Goal: Task Accomplishment & Management: Manage account settings

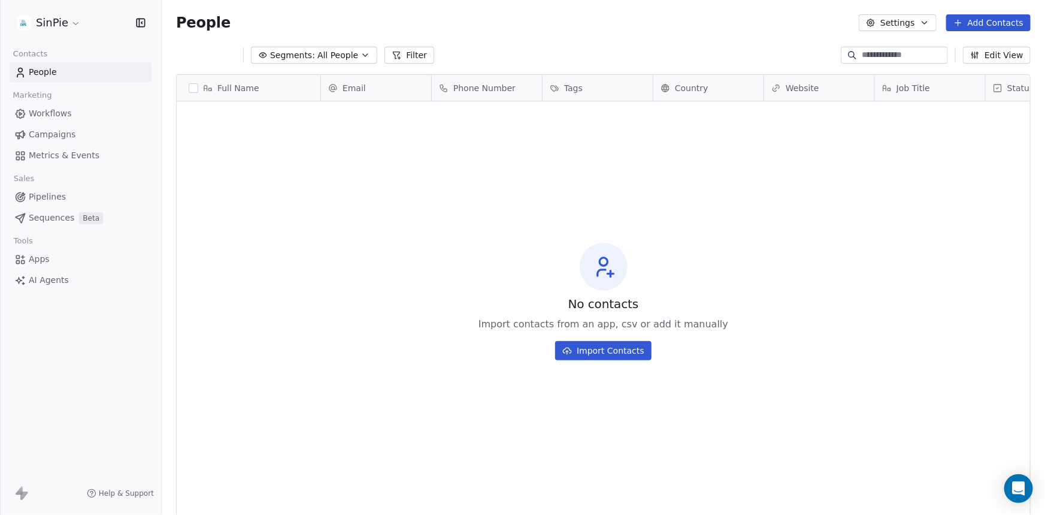
scroll to position [444, 875]
click at [612, 350] on button "Import Contacts" at bounding box center [603, 350] width 96 height 19
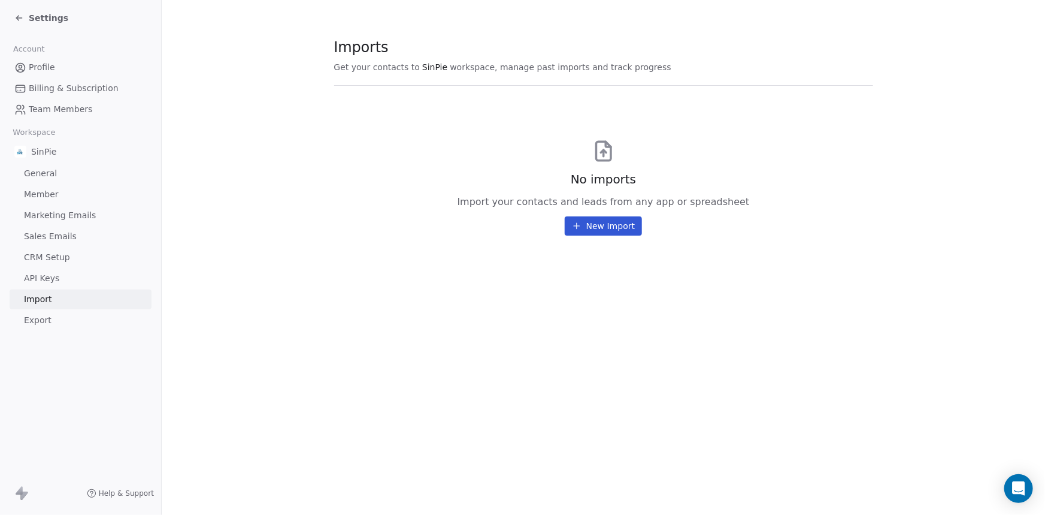
click at [602, 224] on button "New Import" at bounding box center [603, 225] width 77 height 19
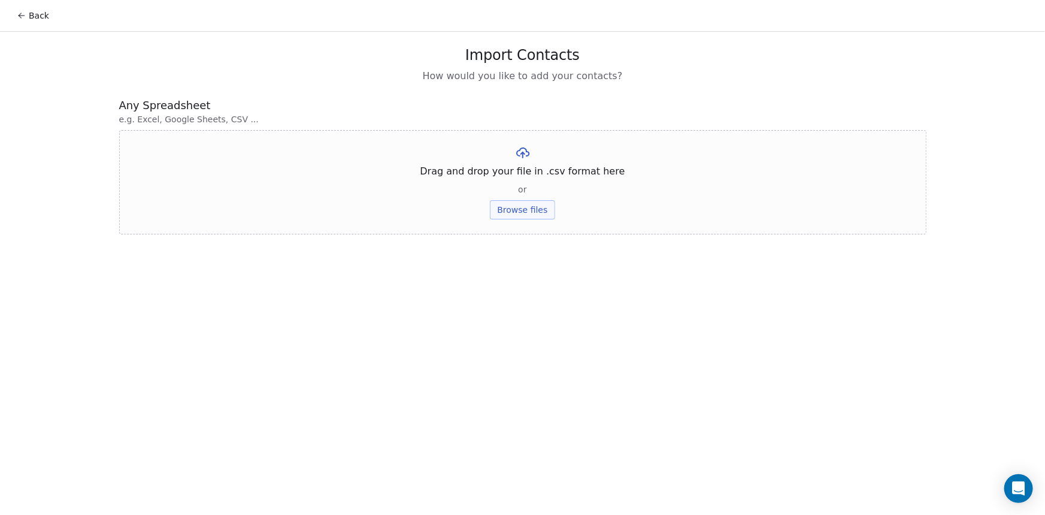
click at [525, 209] on button "Browse files" at bounding box center [522, 209] width 65 height 19
click at [527, 207] on button "Browse files" at bounding box center [522, 209] width 65 height 19
click at [528, 210] on button "Browse files" at bounding box center [522, 209] width 65 height 19
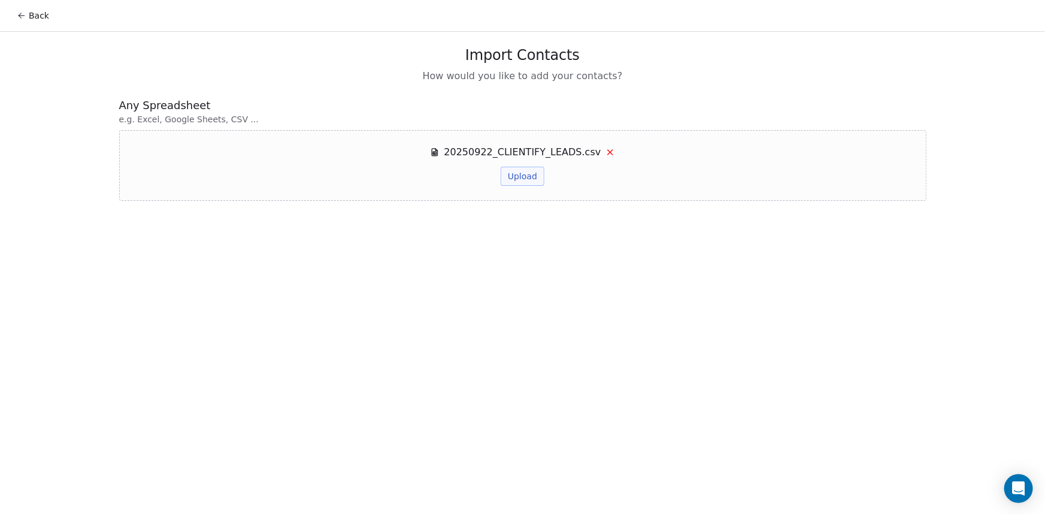
click at [525, 176] on button "Upload" at bounding box center [523, 176] width 44 height 19
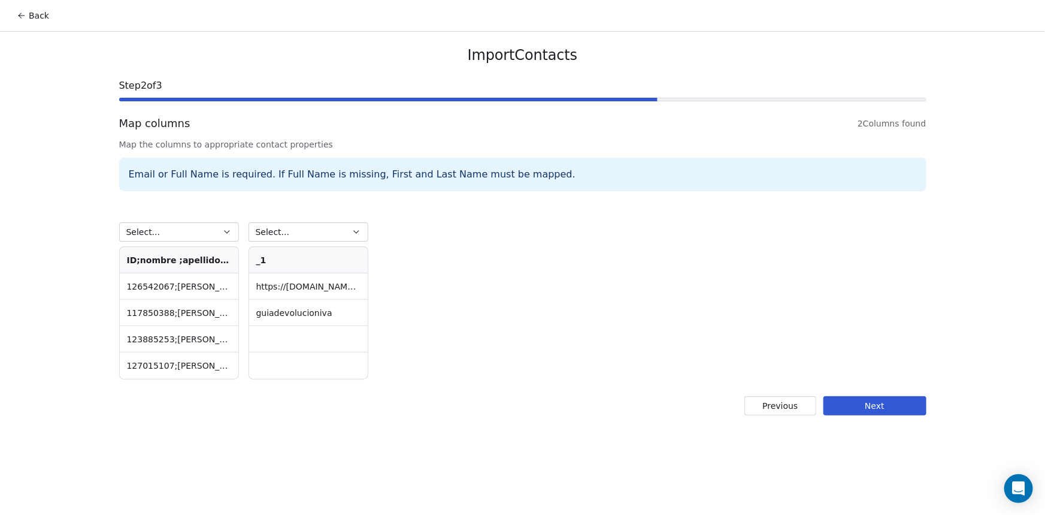
click at [225, 232] on icon "button" at bounding box center [227, 232] width 10 height 10
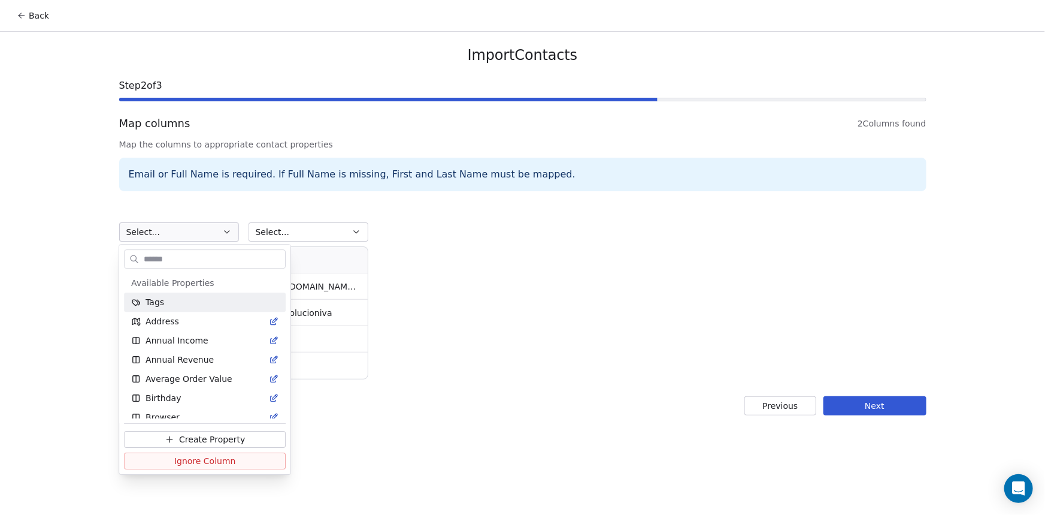
click at [225, 232] on html "Back Import Contacts Step 2 of 3 Map columns 2 Columns found Map the columns to…" at bounding box center [522, 257] width 1045 height 515
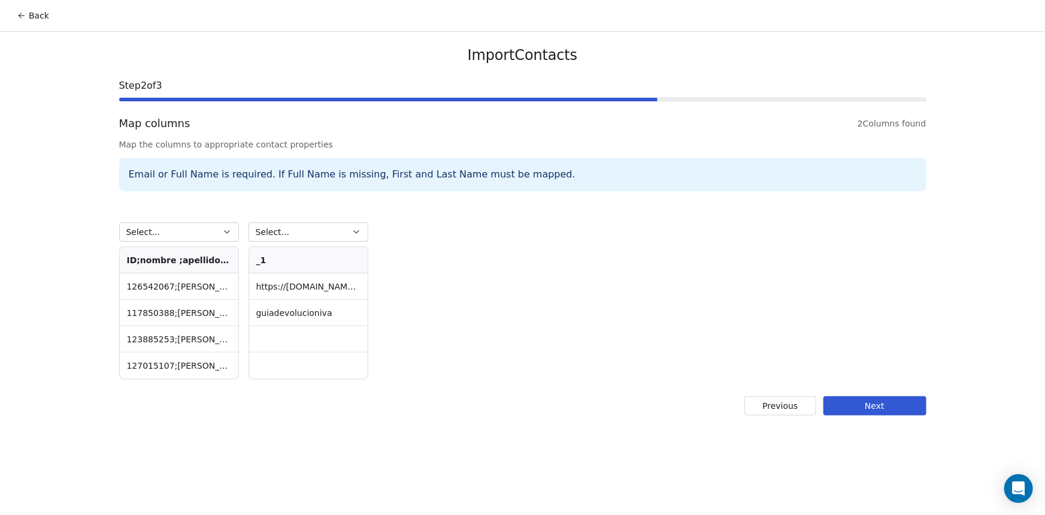
click at [775, 410] on button "Previous" at bounding box center [780, 405] width 71 height 19
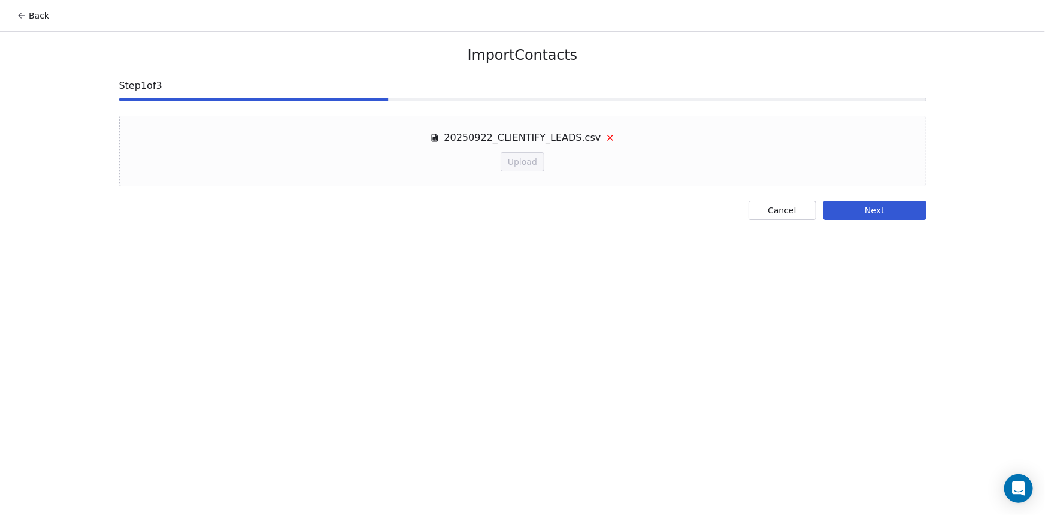
click at [788, 210] on button "Cancel" at bounding box center [783, 210] width 68 height 19
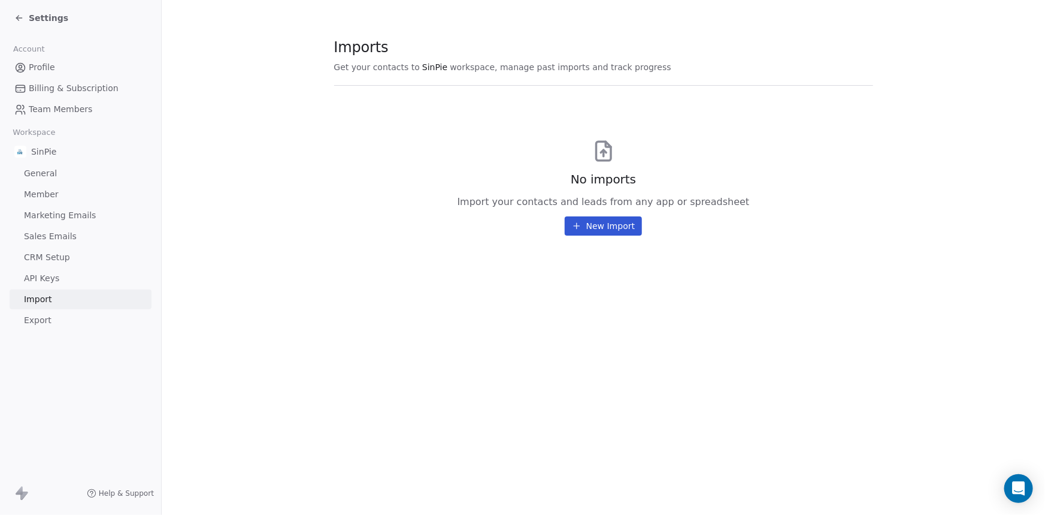
click at [49, 258] on span "CRM Setup" at bounding box center [47, 257] width 46 height 13
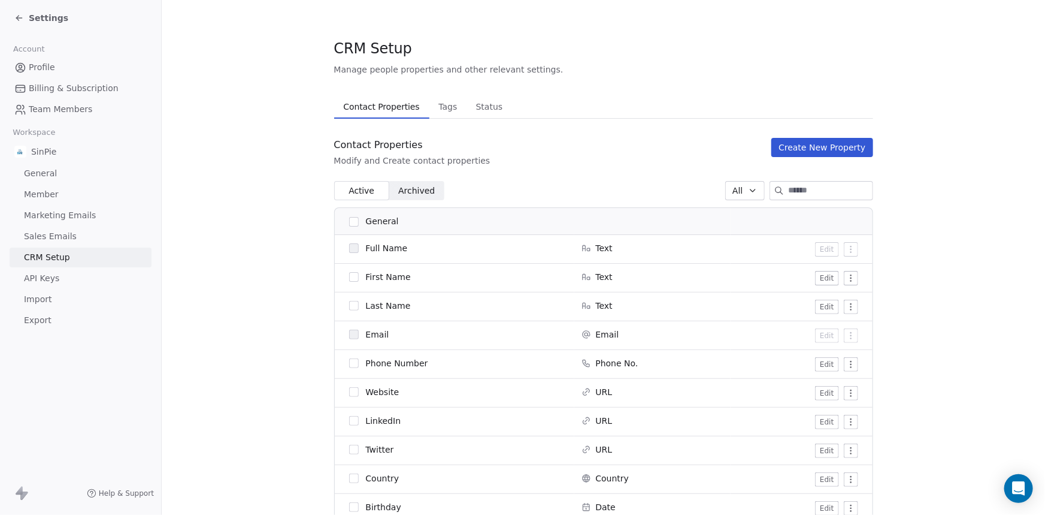
click at [349, 277] on button "button" at bounding box center [354, 277] width 10 height 10
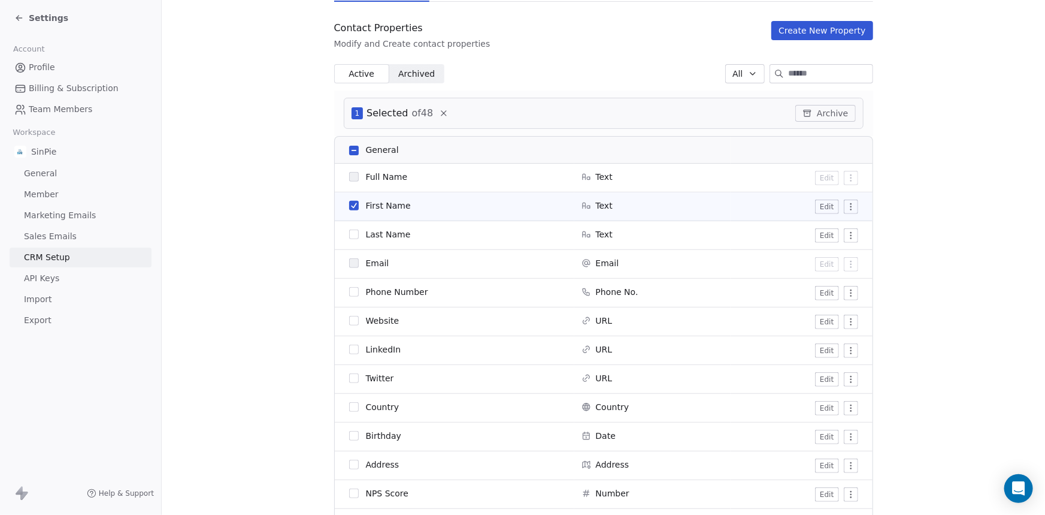
scroll to position [118, 0]
click at [352, 234] on button "button" at bounding box center [354, 233] width 10 height 10
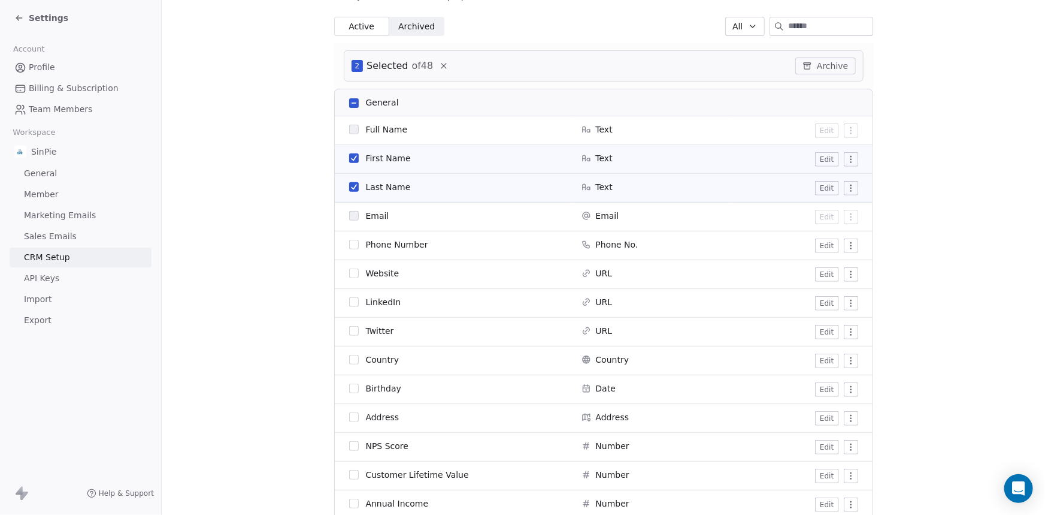
scroll to position [184, 0]
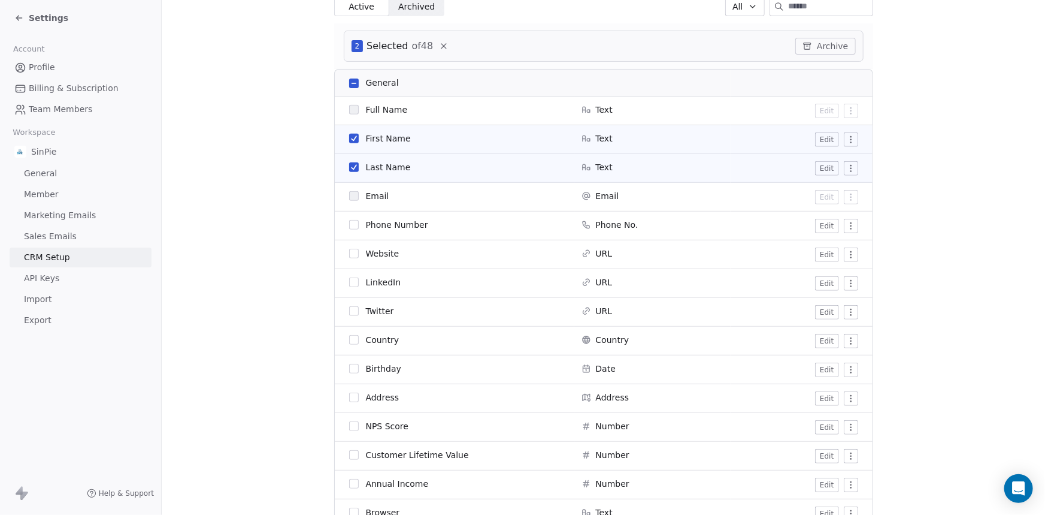
click at [350, 252] on button "button" at bounding box center [354, 254] width 10 height 10
click at [349, 282] on button "button" at bounding box center [354, 282] width 10 height 10
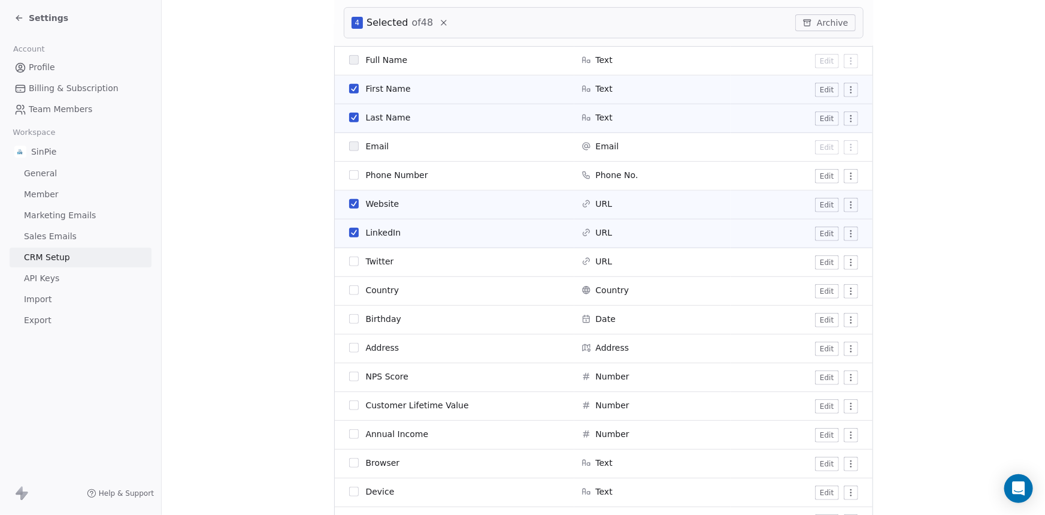
scroll to position [234, 0]
click at [349, 174] on button "button" at bounding box center [354, 175] width 10 height 10
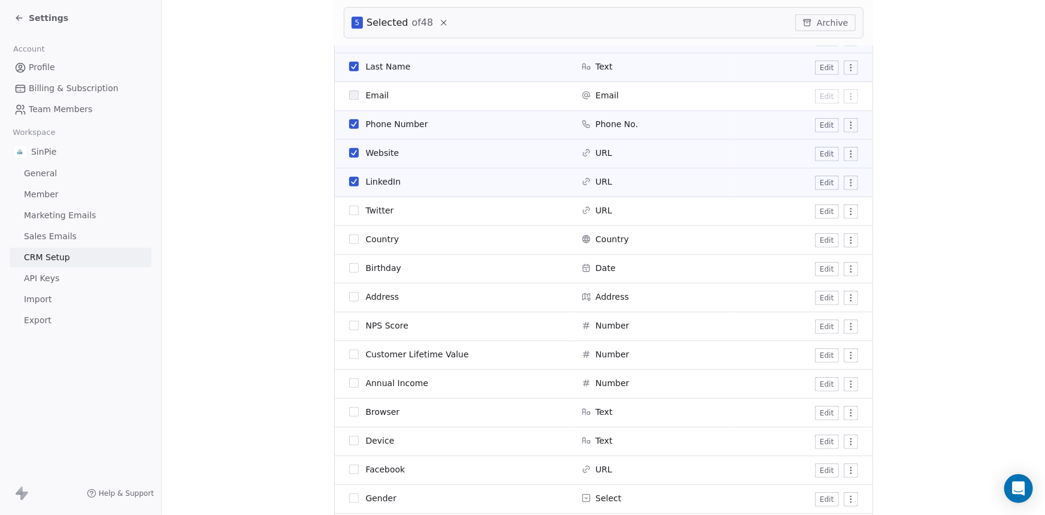
scroll to position [286, 0]
click at [349, 243] on span at bounding box center [354, 239] width 10 height 10
click at [350, 240] on button "button" at bounding box center [354, 238] width 10 height 10
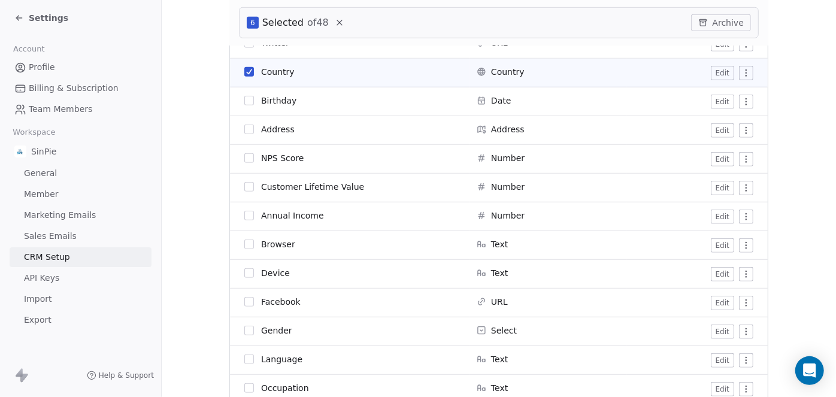
scroll to position [460, 0]
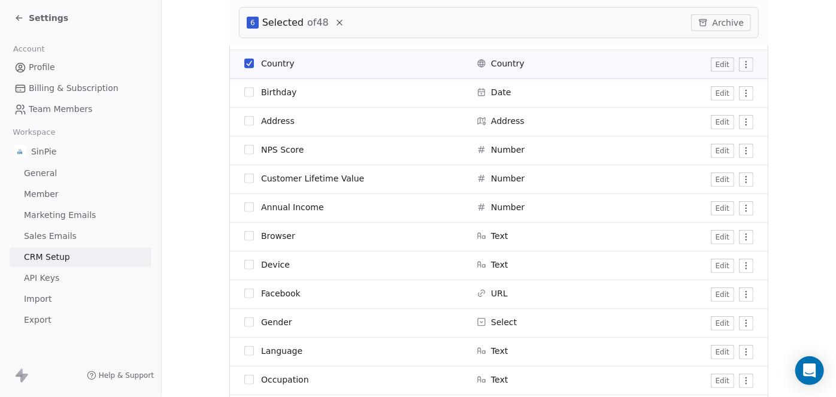
click at [245, 120] on button "button" at bounding box center [249, 121] width 10 height 10
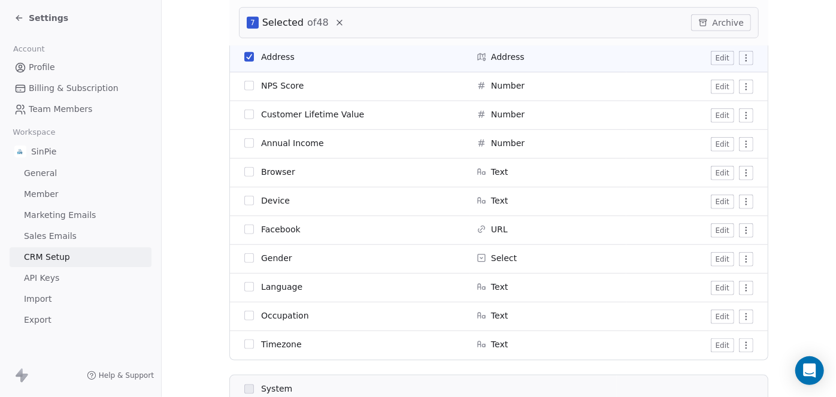
scroll to position [540, 0]
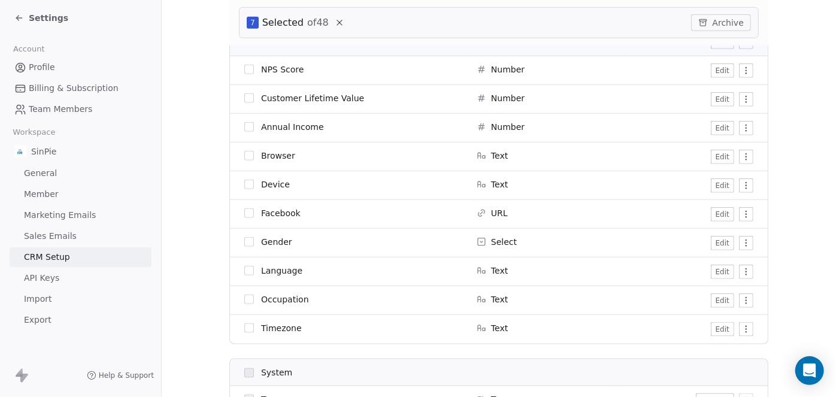
click at [244, 213] on button "button" at bounding box center [249, 213] width 10 height 10
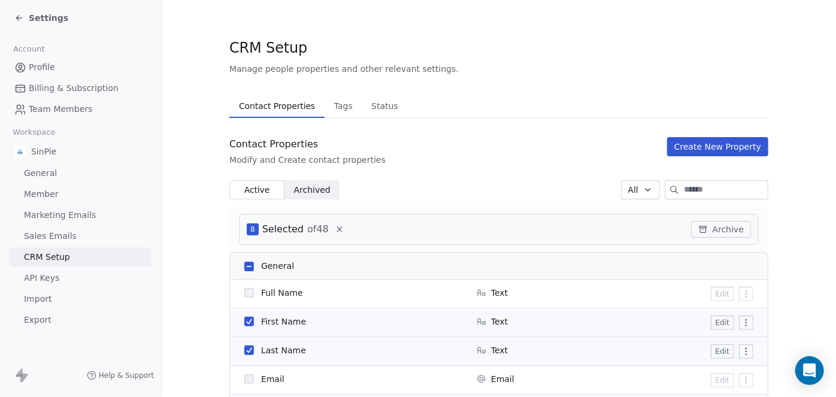
scroll to position [0, 0]
click at [313, 190] on span "Archived" at bounding box center [312, 191] width 37 height 13
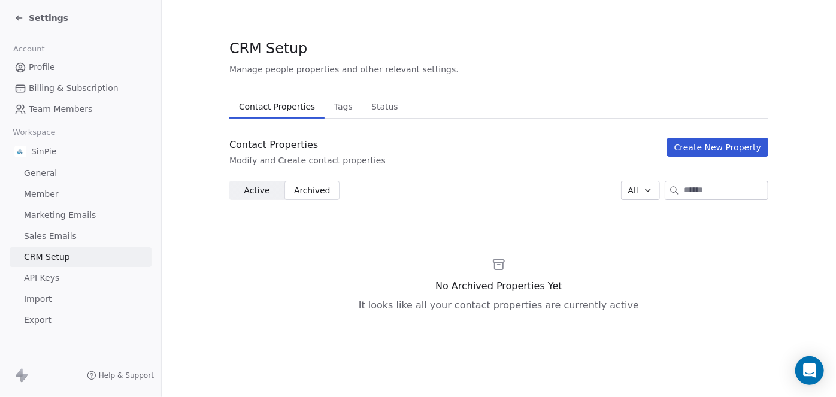
click at [252, 189] on span "Active" at bounding box center [257, 191] width 26 height 13
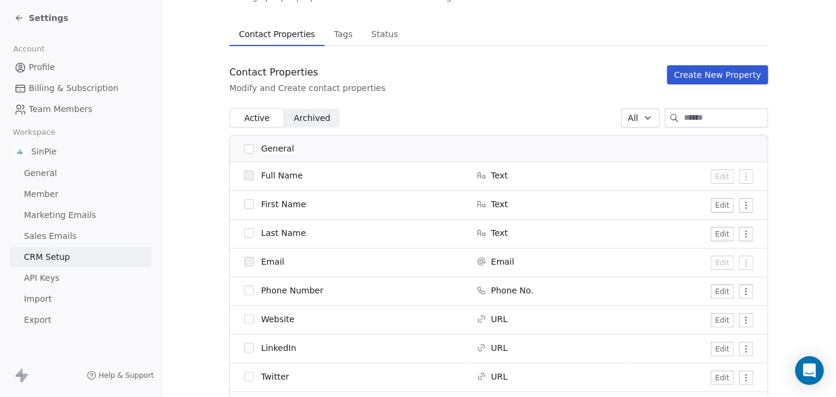
scroll to position [73, 0]
click at [244, 201] on button "button" at bounding box center [249, 204] width 10 height 10
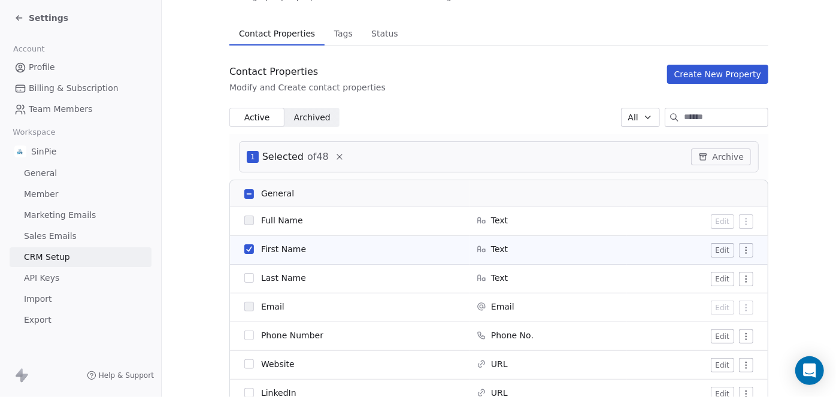
click at [244, 278] on button "button" at bounding box center [249, 278] width 10 height 10
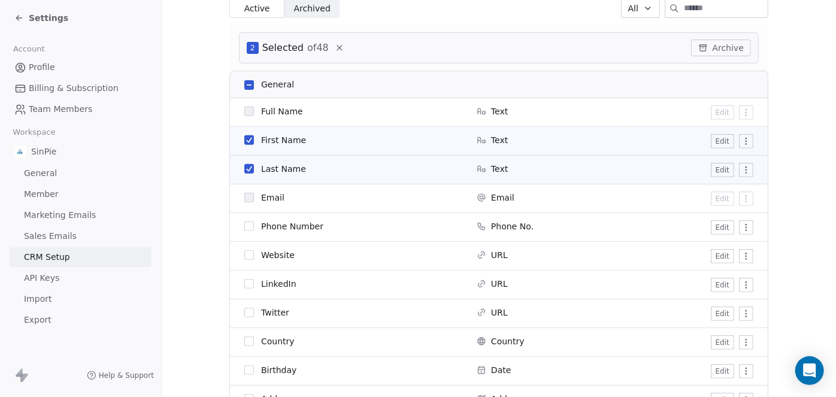
scroll to position [193, 0]
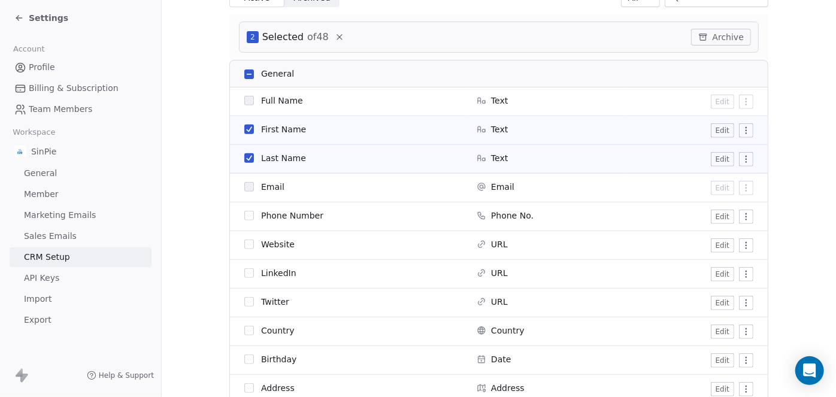
click at [244, 215] on button "button" at bounding box center [249, 216] width 10 height 10
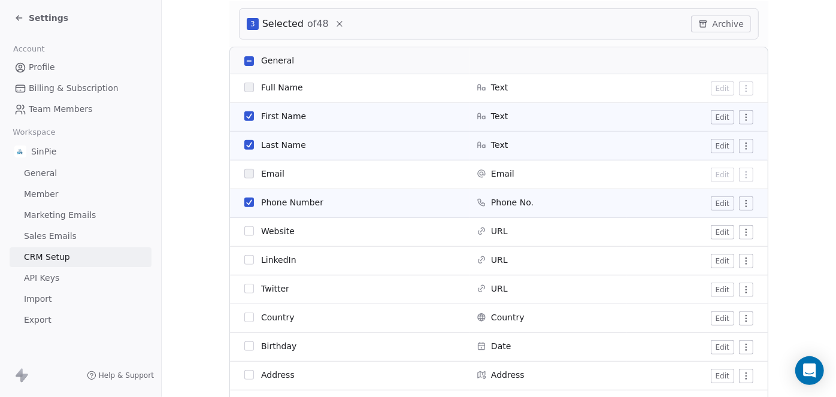
scroll to position [183, 0]
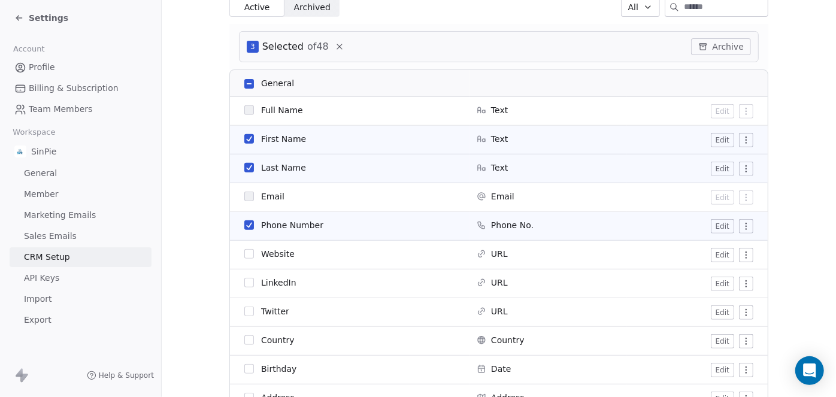
click at [720, 140] on button "Edit" at bounding box center [722, 140] width 23 height 14
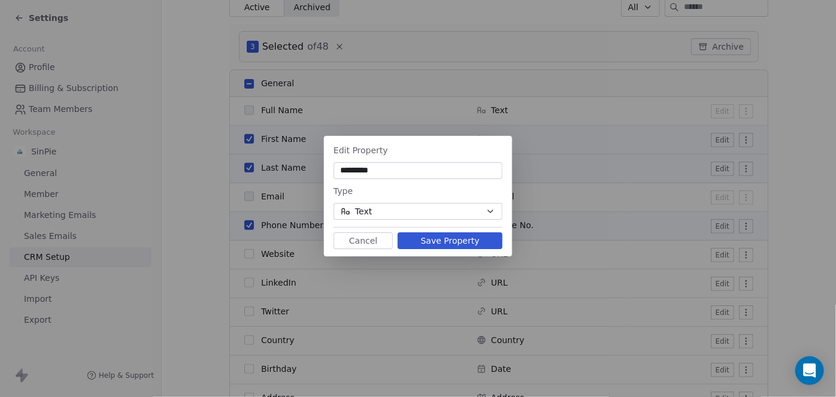
type input "*********"
click at [440, 241] on button "Save Property" at bounding box center [450, 240] width 105 height 17
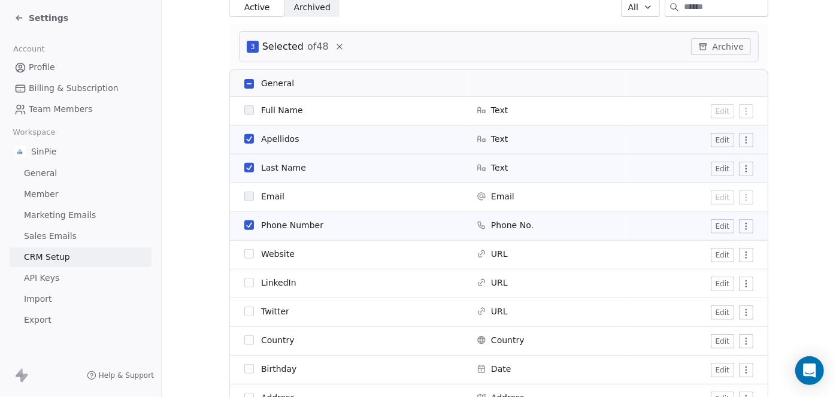
click at [716, 140] on button "Edit" at bounding box center [722, 140] width 23 height 14
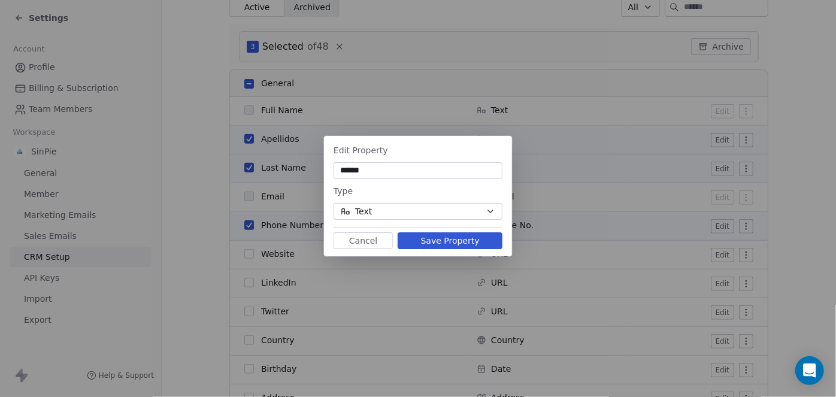
type input "******"
click at [451, 240] on button "Save Property" at bounding box center [450, 240] width 105 height 17
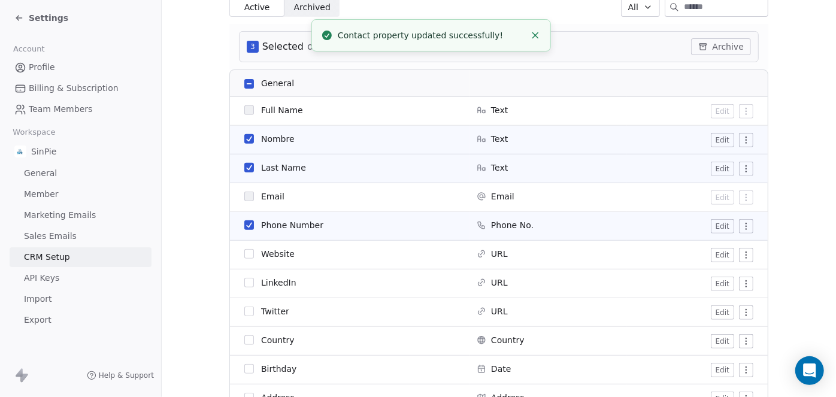
click at [717, 170] on button "Edit" at bounding box center [722, 169] width 23 height 14
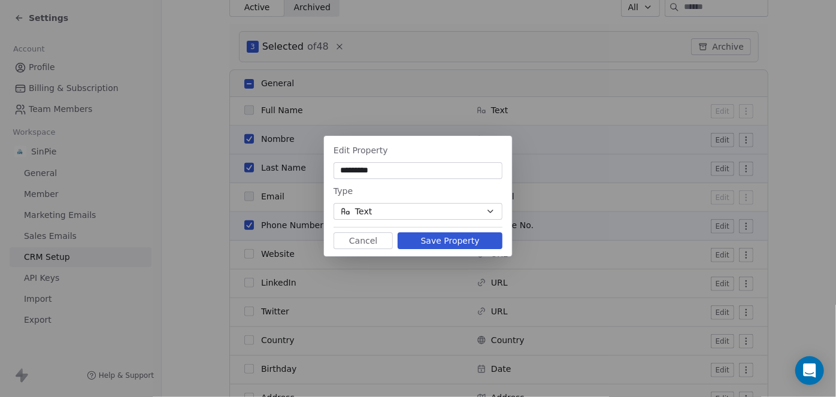
type input "*********"
click at [448, 241] on button "Save Property" at bounding box center [450, 240] width 105 height 17
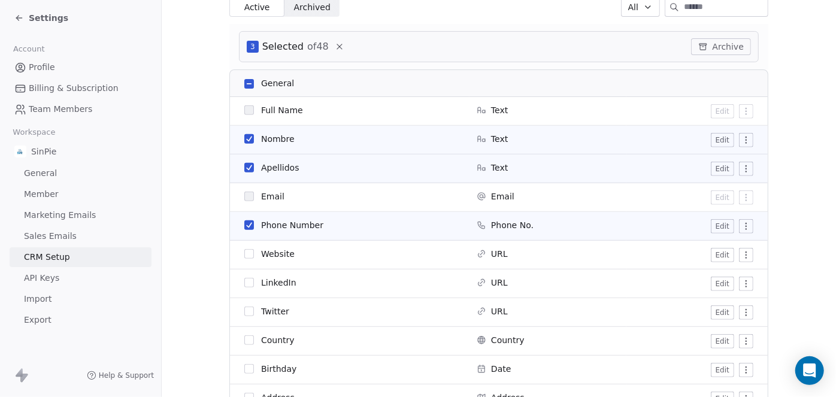
click at [719, 228] on button "Edit" at bounding box center [722, 226] width 23 height 14
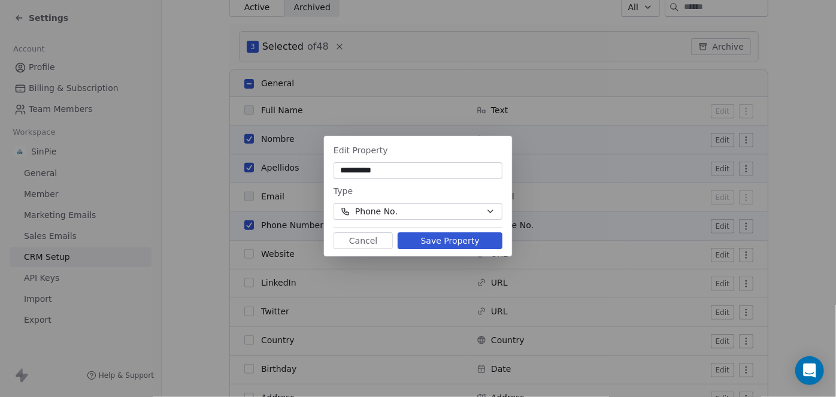
type input "**********"
click at [468, 241] on button "Save Property" at bounding box center [450, 240] width 105 height 17
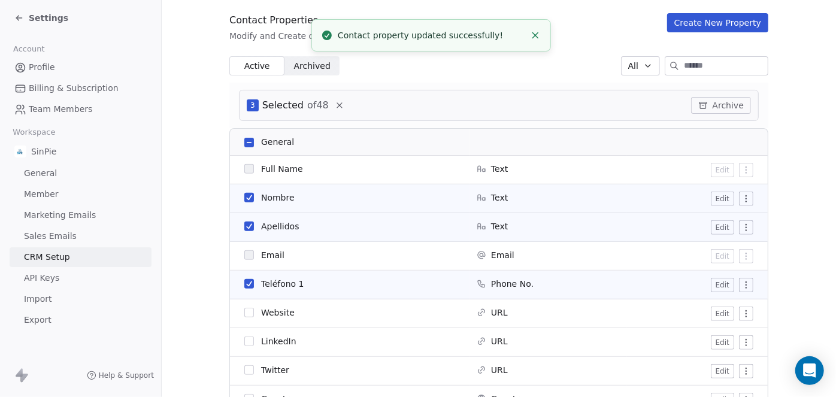
scroll to position [112, 0]
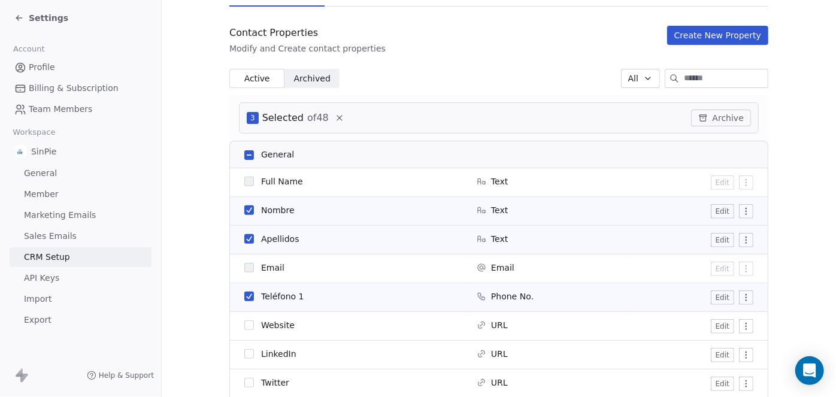
click at [717, 38] on button "Create New Property" at bounding box center [717, 35] width 101 height 19
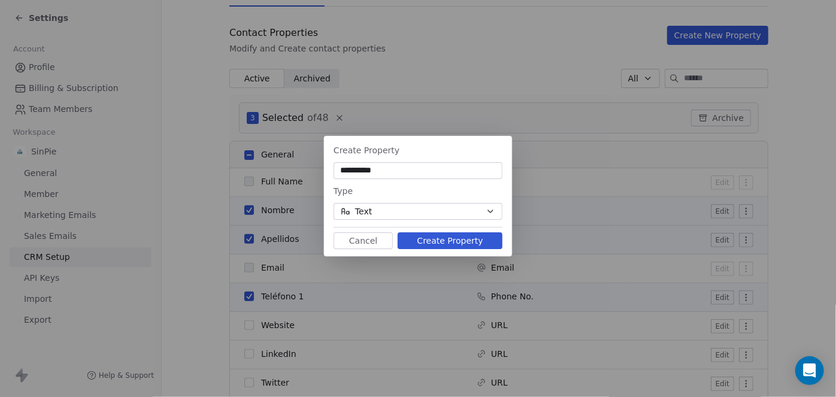
type input "**********"
click at [454, 243] on button "Create Property" at bounding box center [450, 240] width 105 height 17
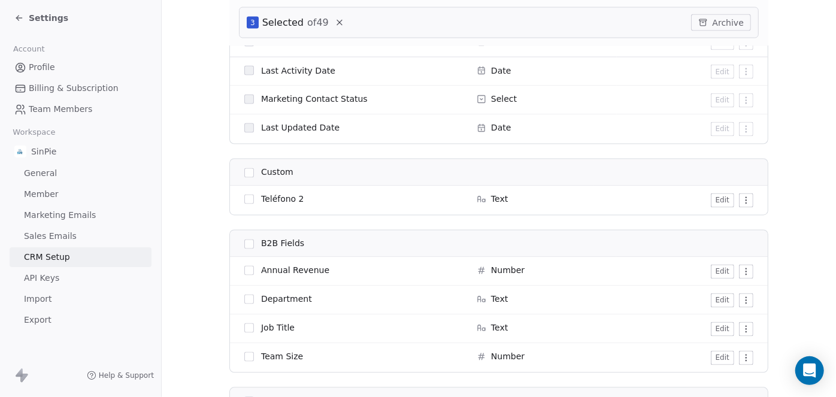
scroll to position [1107, 0]
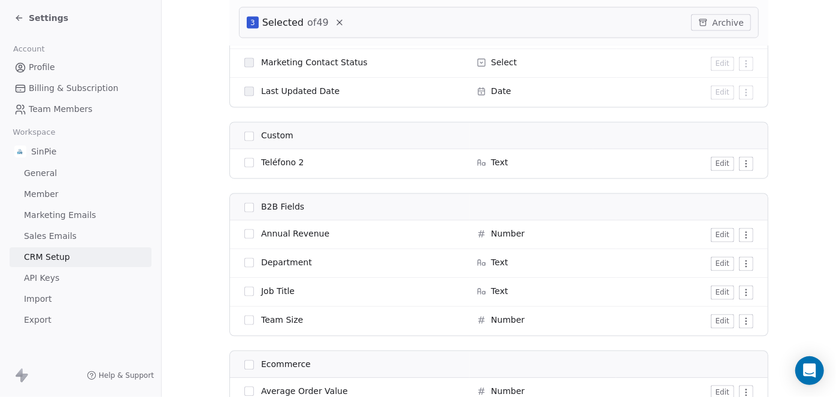
click at [720, 164] on button "Edit" at bounding box center [722, 164] width 23 height 14
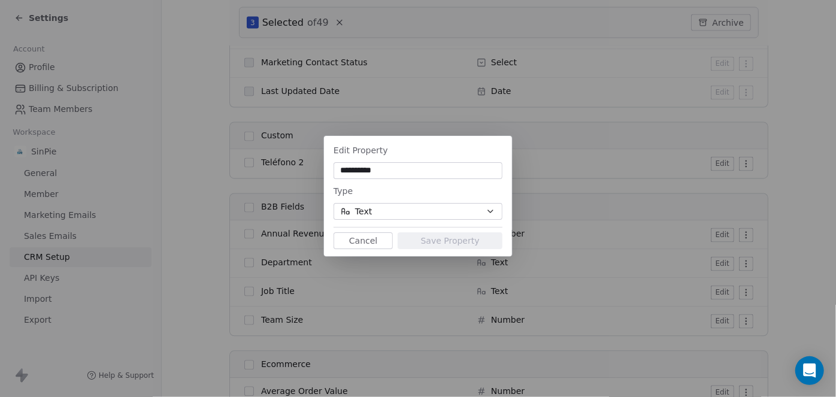
click at [489, 210] on icon "button" at bounding box center [490, 211] width 5 height 2
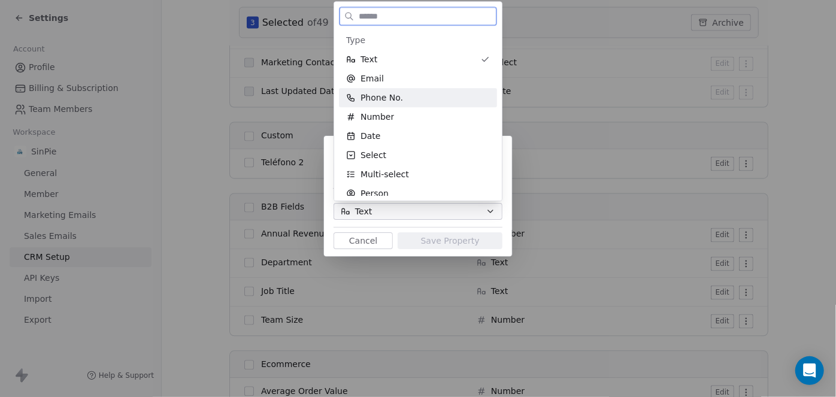
click at [399, 98] on span "Phone No." at bounding box center [382, 98] width 43 height 12
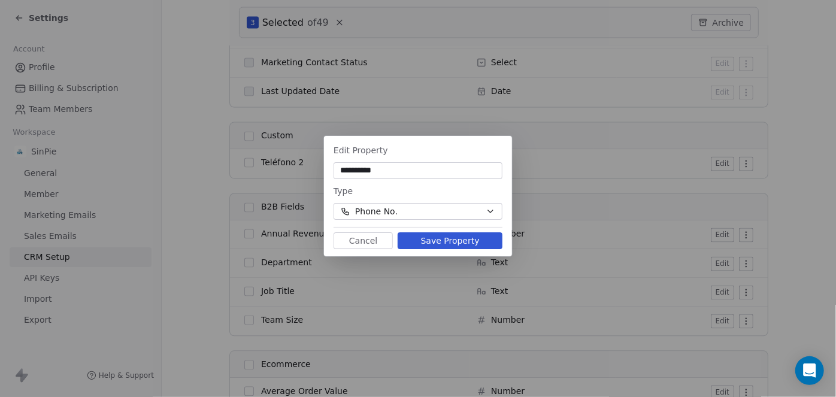
click at [447, 240] on button "Save Property" at bounding box center [450, 240] width 105 height 17
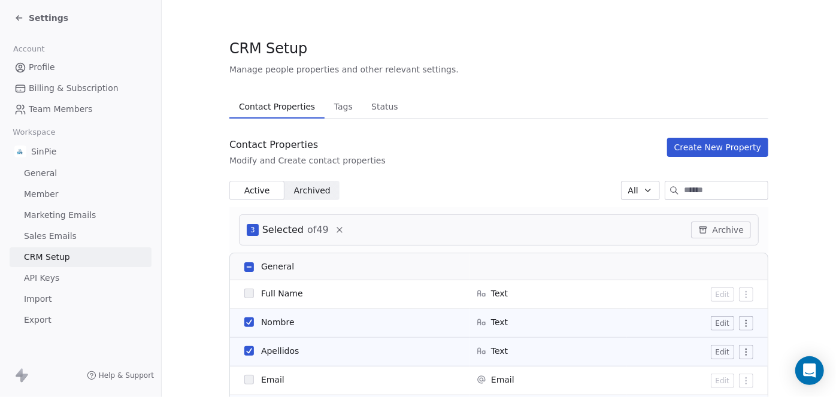
scroll to position [0, 0]
click at [701, 144] on button "Create New Property" at bounding box center [717, 147] width 101 height 19
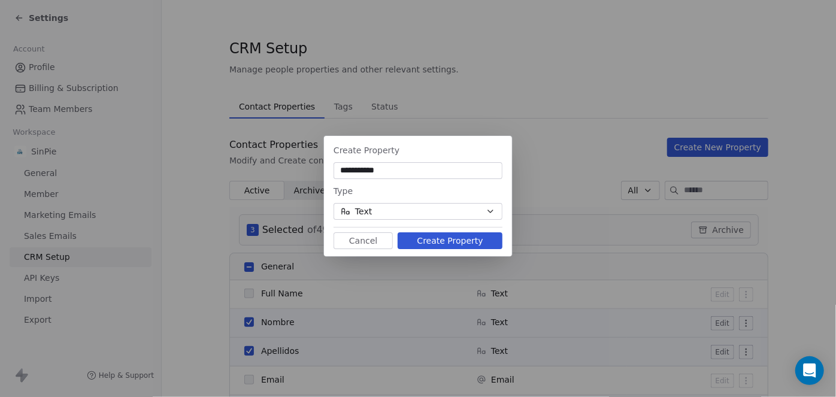
type input "**********"
click at [459, 241] on button "Create Property" at bounding box center [450, 240] width 105 height 17
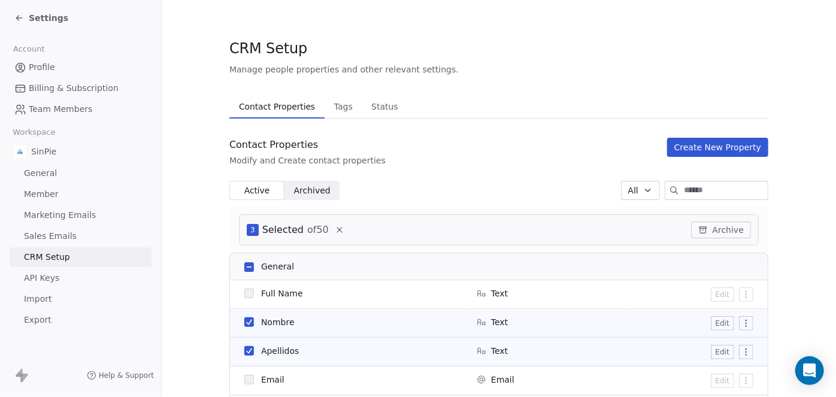
click at [723, 149] on button "Create New Property" at bounding box center [717, 147] width 101 height 19
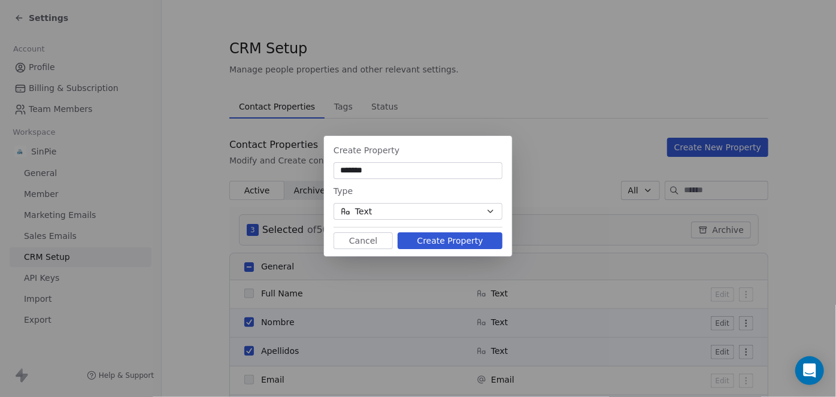
type input "*******"
click at [437, 241] on button "Create Property" at bounding box center [450, 240] width 105 height 17
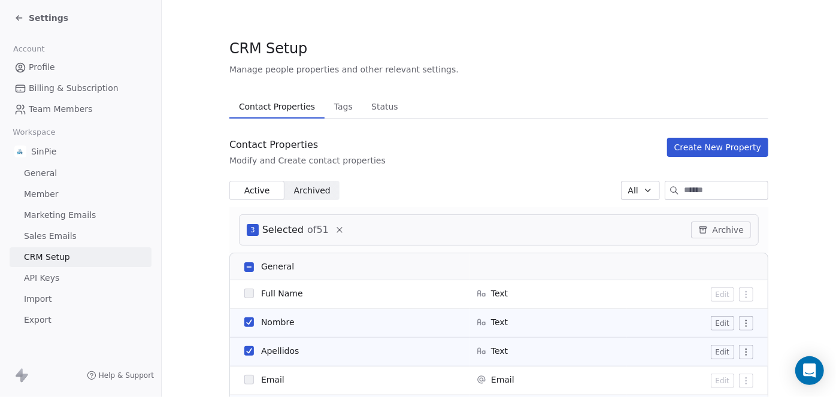
click at [717, 146] on button "Create New Property" at bounding box center [717, 147] width 101 height 19
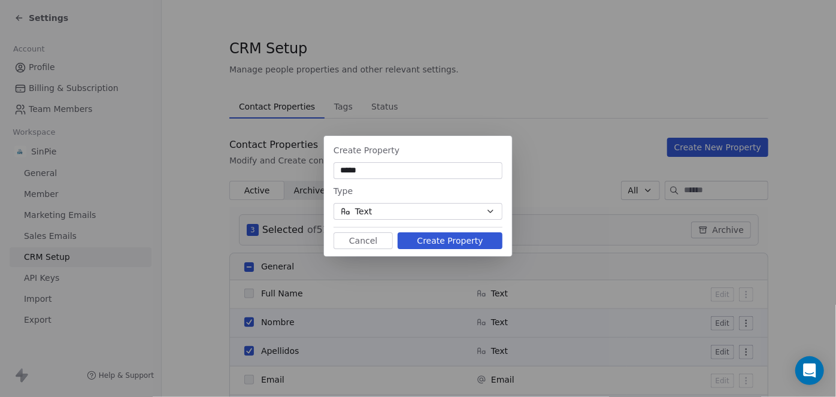
type input "*****"
click at [465, 243] on button "Create Property" at bounding box center [450, 240] width 105 height 17
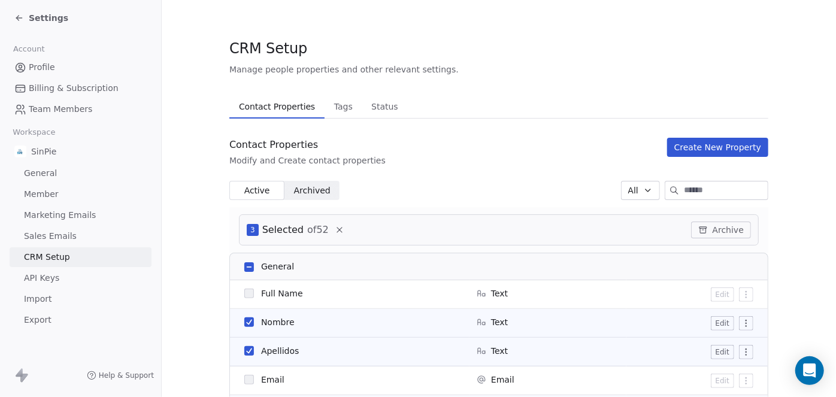
click at [721, 148] on button "Create New Property" at bounding box center [717, 147] width 101 height 19
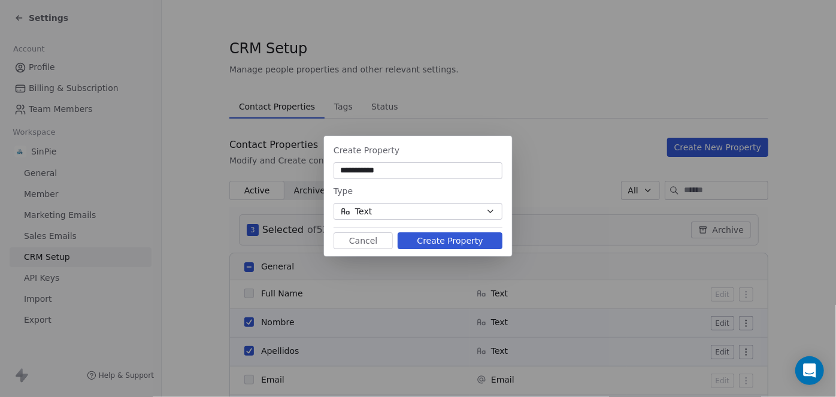
type input "**********"
click at [457, 240] on button "Create Property" at bounding box center [450, 240] width 105 height 17
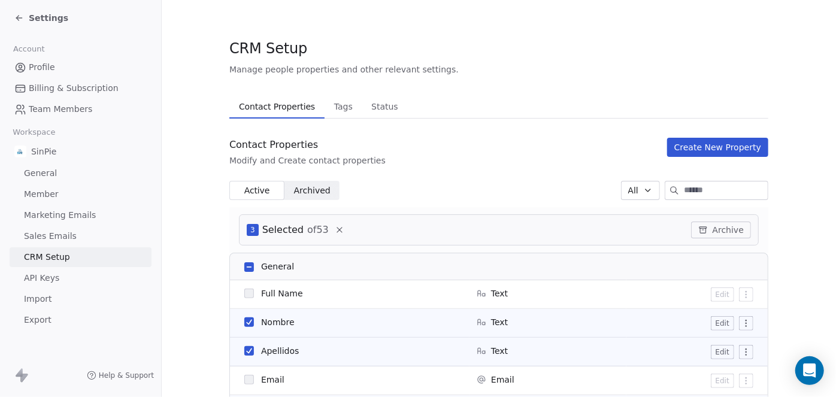
click at [714, 147] on button "Create New Property" at bounding box center [717, 147] width 101 height 19
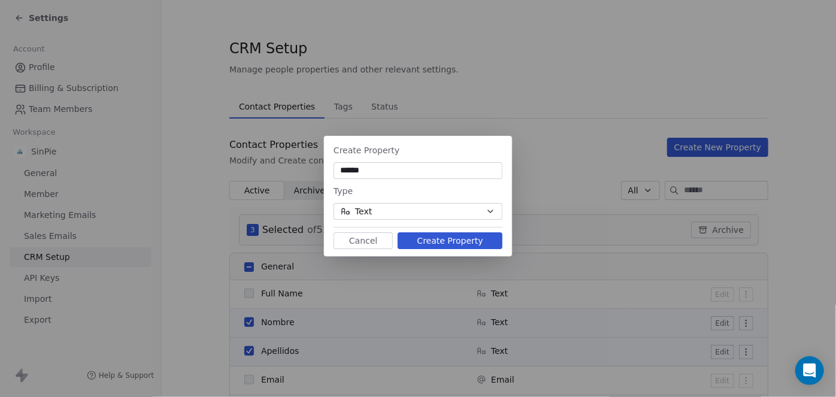
type input "******"
click at [464, 241] on button "Create Property" at bounding box center [450, 240] width 105 height 17
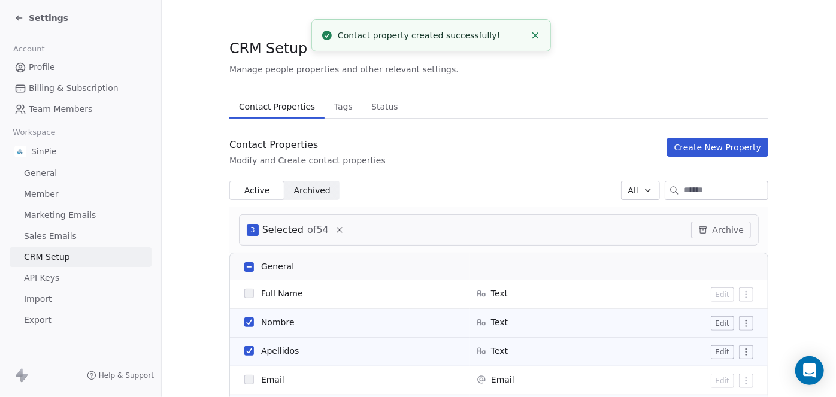
click at [712, 147] on button "Create New Property" at bounding box center [717, 147] width 101 height 19
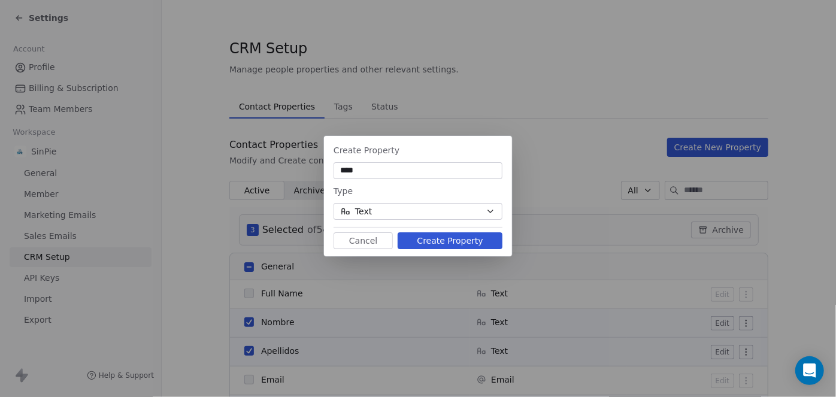
type input "****"
click at [455, 241] on button "Create Property" at bounding box center [450, 240] width 105 height 17
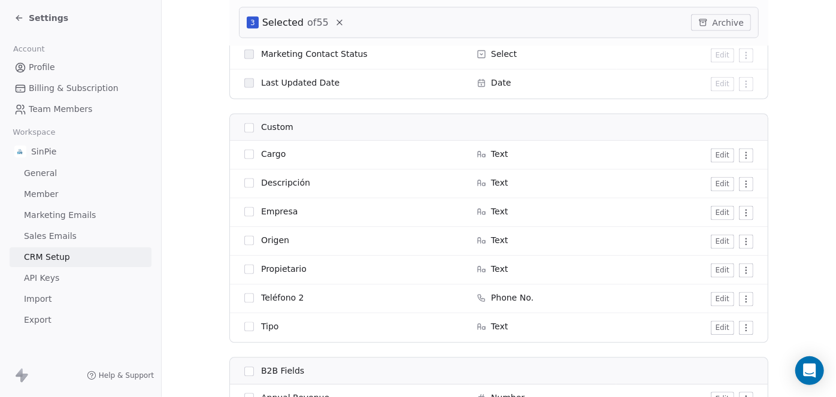
scroll to position [1120, 0]
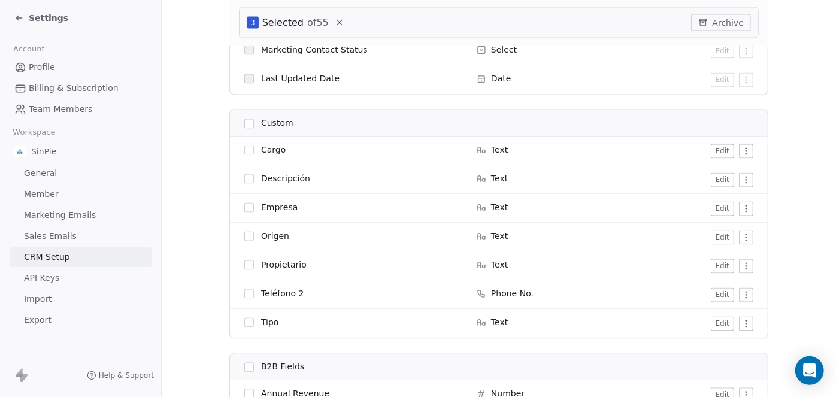
click at [744, 236] on html "Settings Account Profile Billing & Subscription Team Members Workspace SinPie G…" at bounding box center [418, 198] width 836 height 397
click at [722, 237] on button "Edit" at bounding box center [722, 238] width 23 height 14
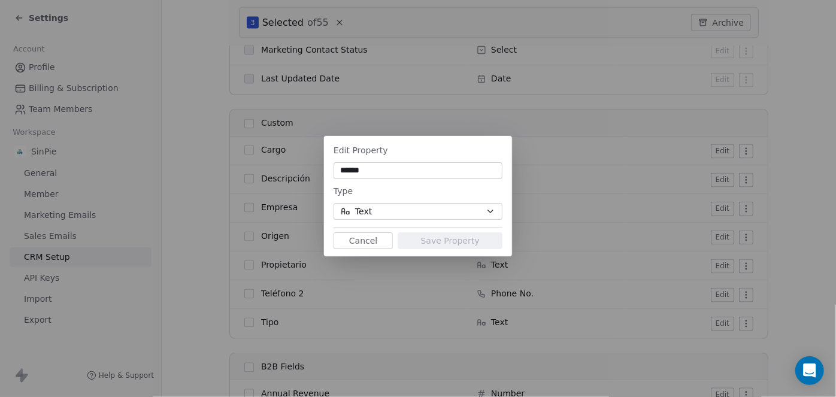
click at [341, 168] on input "******" at bounding box center [418, 171] width 164 height 12
type input "**********"
click at [451, 241] on button "Save Property" at bounding box center [450, 240] width 105 height 17
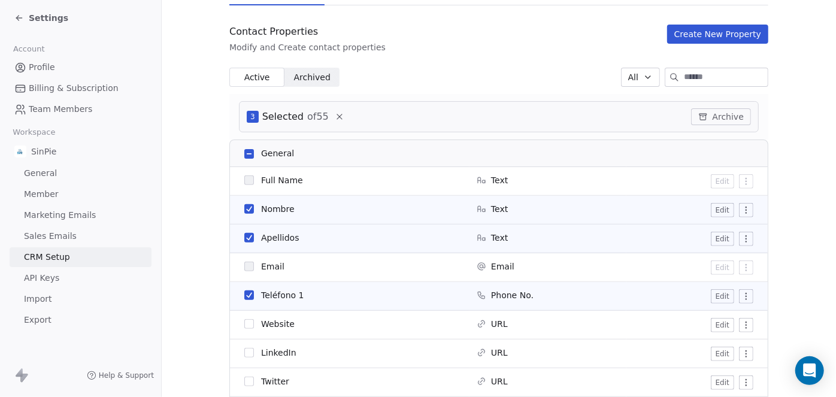
scroll to position [108, 0]
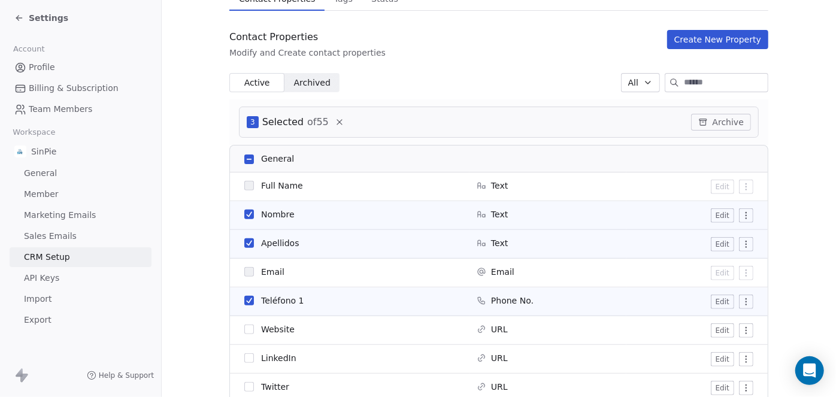
click at [720, 40] on button "Create New Property" at bounding box center [717, 39] width 101 height 19
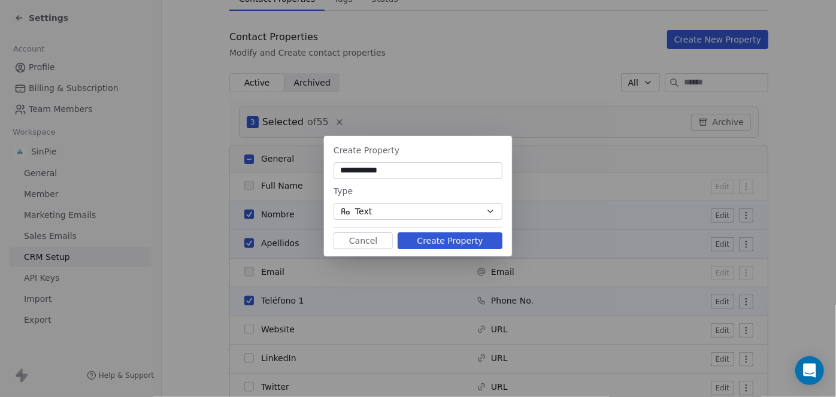
type input "**********"
click at [463, 243] on button "Create Property" at bounding box center [450, 240] width 105 height 17
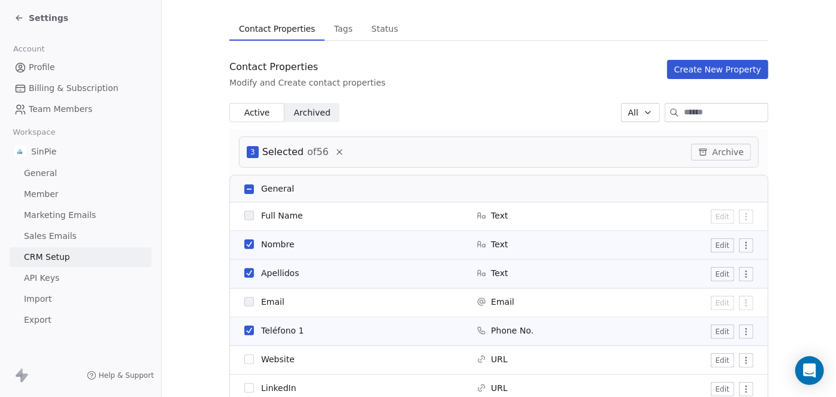
scroll to position [77, 0]
click at [721, 68] on button "Create New Property" at bounding box center [717, 70] width 101 height 19
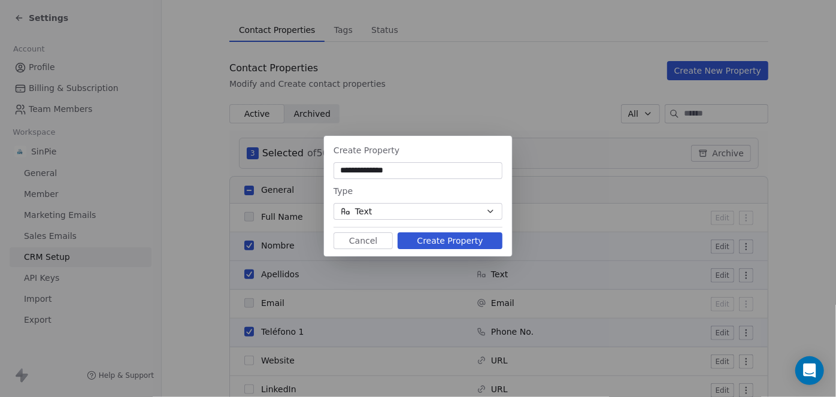
type input "**********"
click at [453, 241] on button "Create Property" at bounding box center [450, 240] width 105 height 17
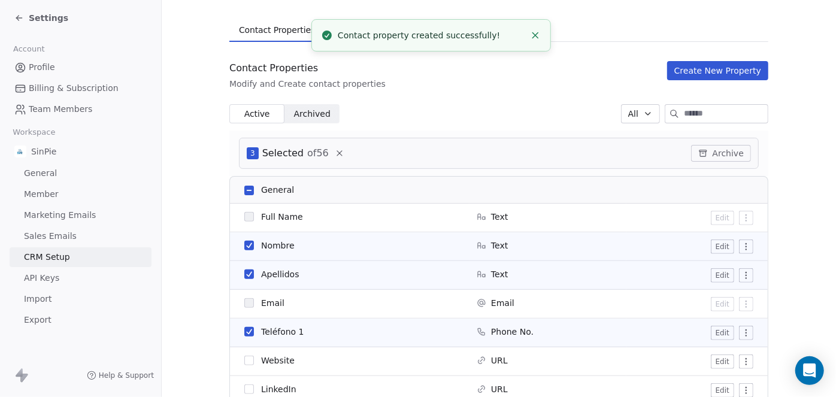
click at [709, 72] on button "Create New Property" at bounding box center [717, 70] width 101 height 19
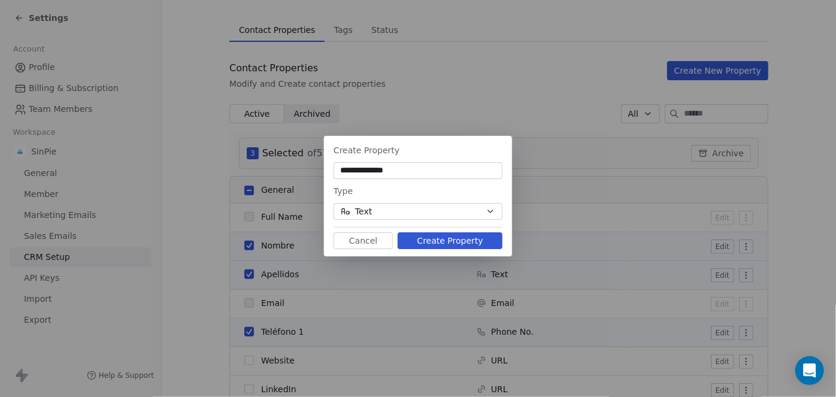
click at [371, 168] on input "**********" at bounding box center [418, 171] width 164 height 12
drag, startPoint x: 366, startPoint y: 169, endPoint x: 399, endPoint y: 169, distance: 33.0
click at [399, 169] on input "**********" at bounding box center [418, 171] width 164 height 12
click at [370, 171] on input "**********" at bounding box center [418, 171] width 164 height 12
type input "**********"
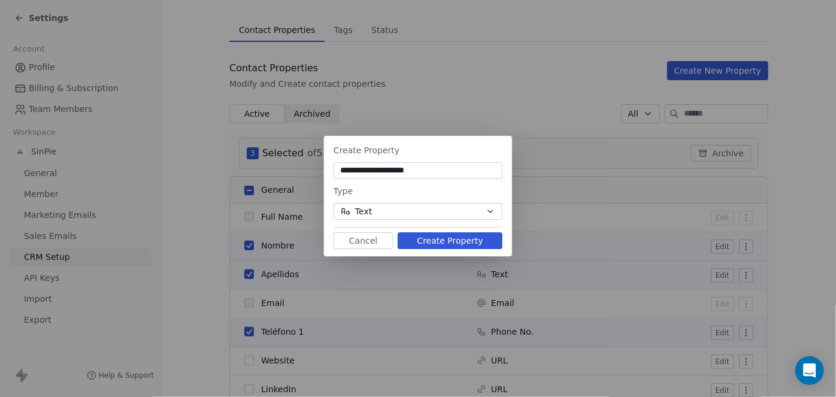
click at [491, 212] on icon "button" at bounding box center [490, 211] width 5 height 2
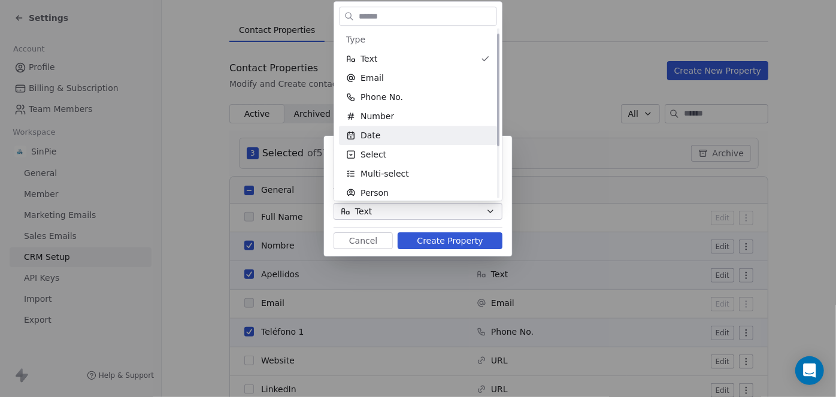
scroll to position [0, 0]
click at [379, 135] on div "Date" at bounding box center [418, 136] width 144 height 12
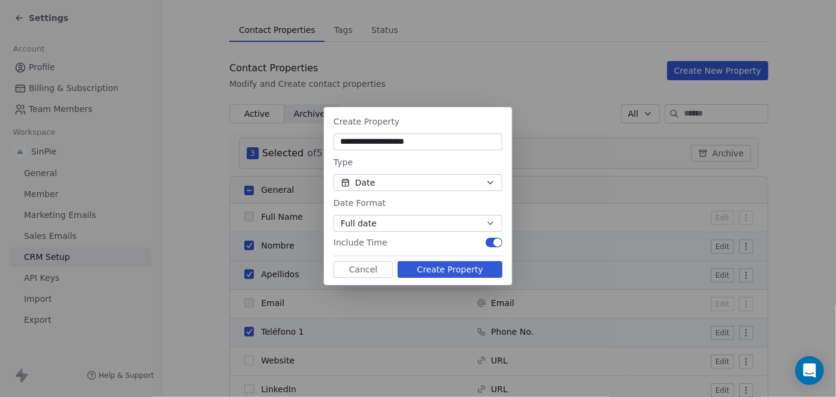
click at [454, 270] on button "Create Property" at bounding box center [450, 269] width 105 height 17
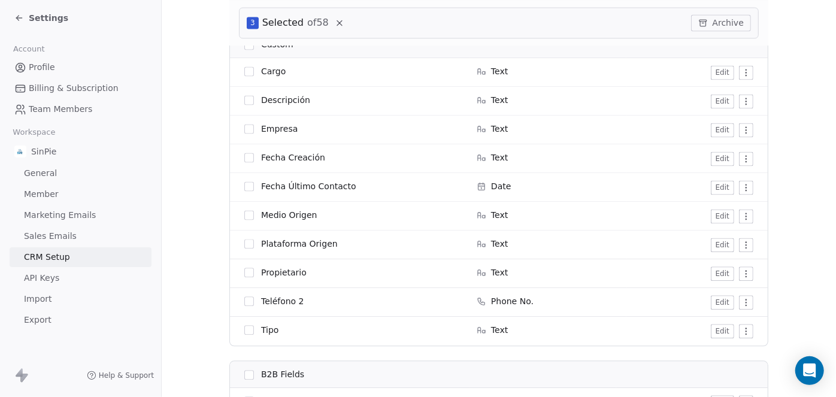
scroll to position [1207, 0]
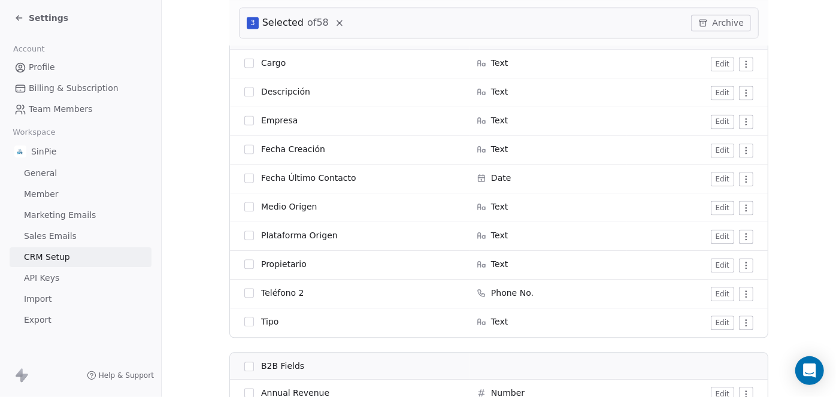
click at [720, 150] on button "Edit" at bounding box center [722, 150] width 23 height 14
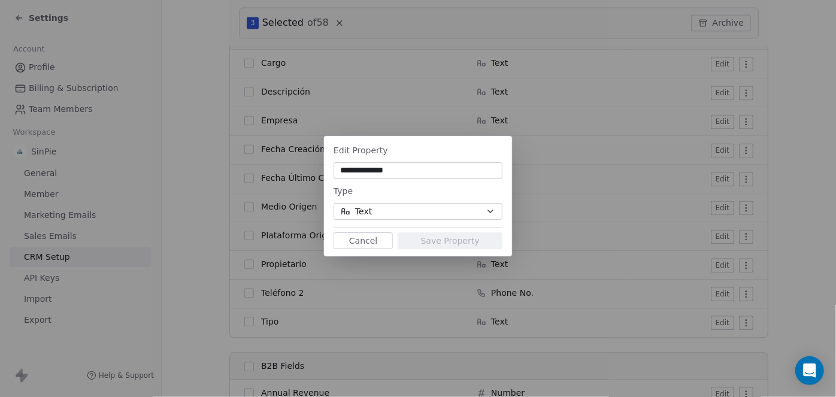
click at [448, 210] on button "Text" at bounding box center [418, 211] width 169 height 17
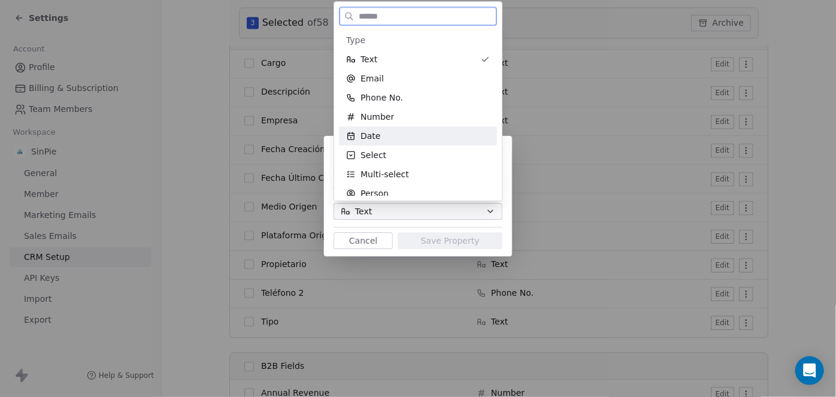
click at [399, 134] on div "Date" at bounding box center [418, 136] width 144 height 12
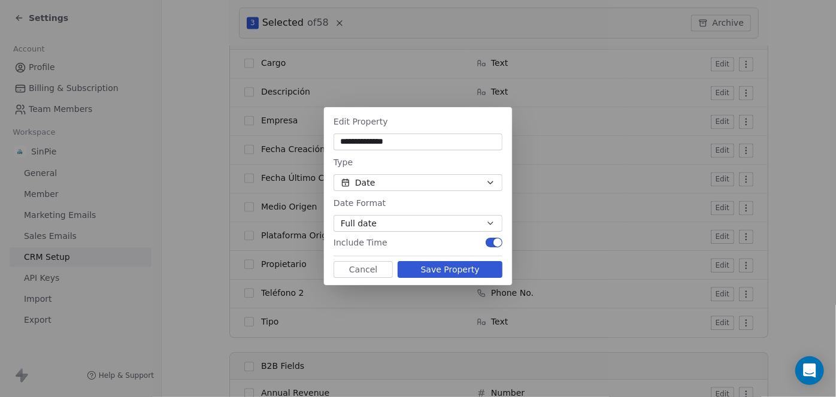
click at [443, 270] on button "Save Property" at bounding box center [450, 269] width 105 height 17
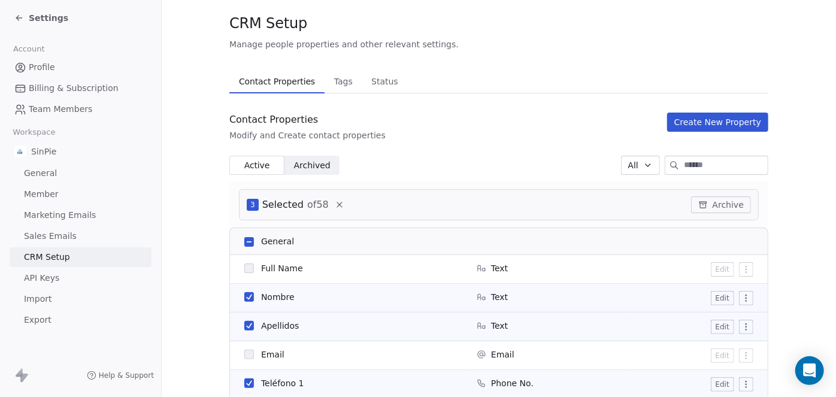
scroll to position [0, 0]
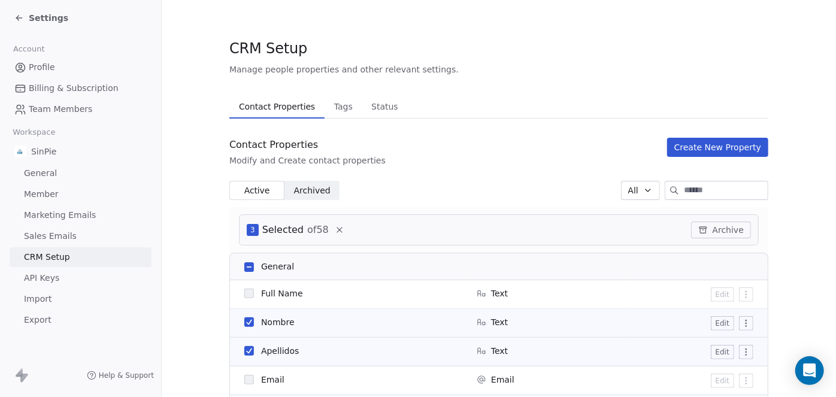
click at [712, 144] on button "Create New Property" at bounding box center [717, 147] width 101 height 19
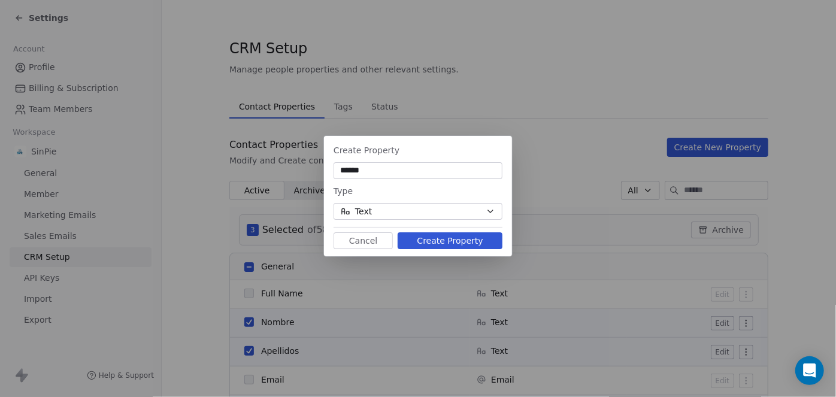
type input "******"
click at [444, 243] on button "Create Property" at bounding box center [450, 240] width 105 height 17
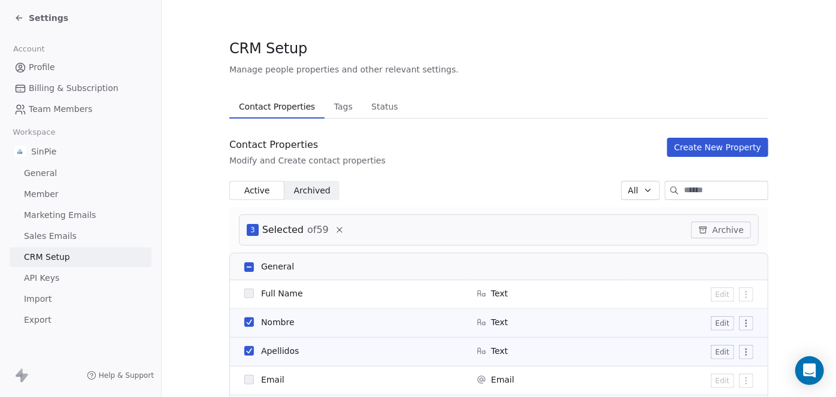
click at [701, 148] on button "Create New Property" at bounding box center [717, 147] width 101 height 19
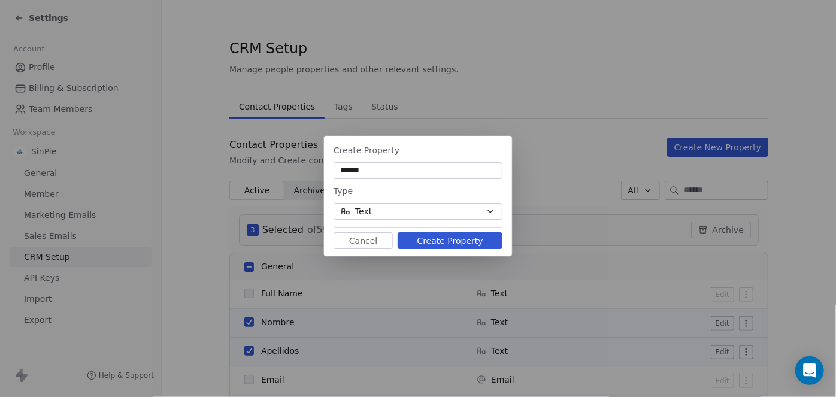
type input "*"
type input "*******"
click at [455, 241] on button "Create Property" at bounding box center [450, 240] width 105 height 17
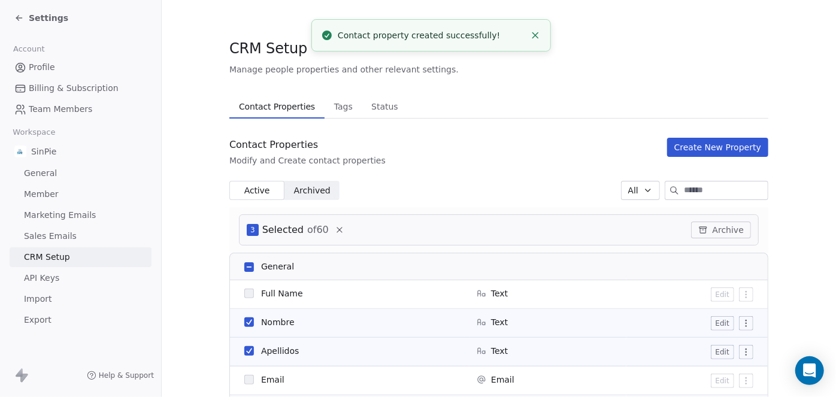
click at [729, 147] on button "Create New Property" at bounding box center [717, 147] width 101 height 19
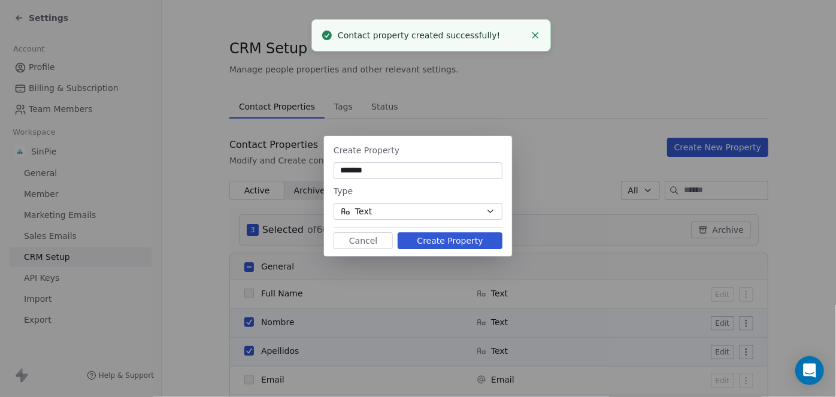
click at [401, 170] on input "*******" at bounding box center [418, 171] width 164 height 12
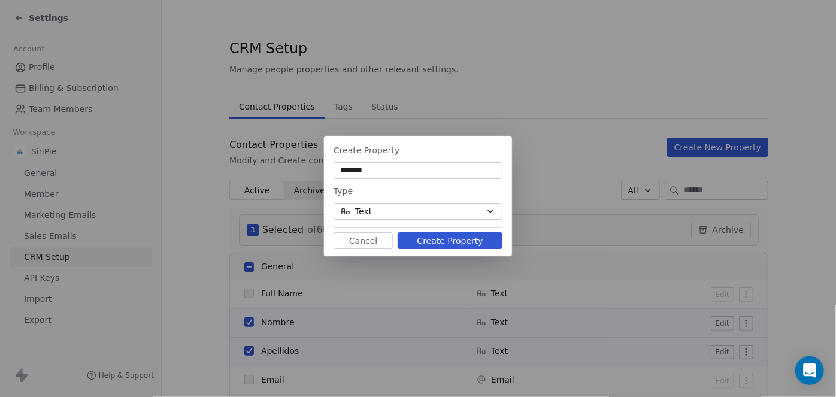
type input "*******"
click at [490, 211] on icon "button" at bounding box center [491, 212] width 10 height 10
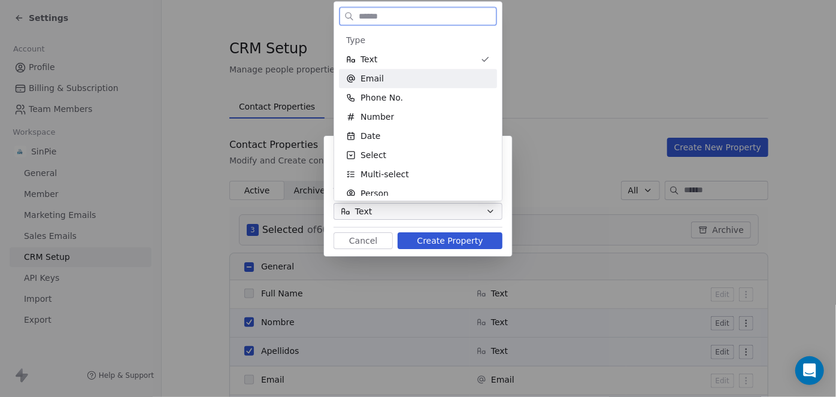
click at [386, 78] on div "Email" at bounding box center [418, 78] width 144 height 12
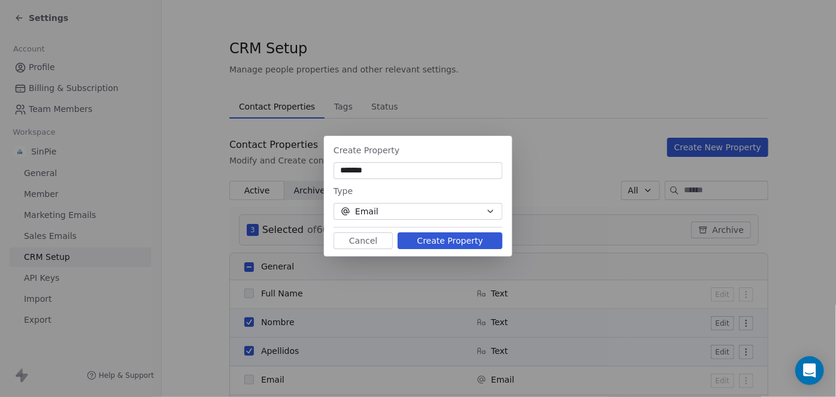
click at [460, 240] on button "Create Property" at bounding box center [450, 240] width 105 height 17
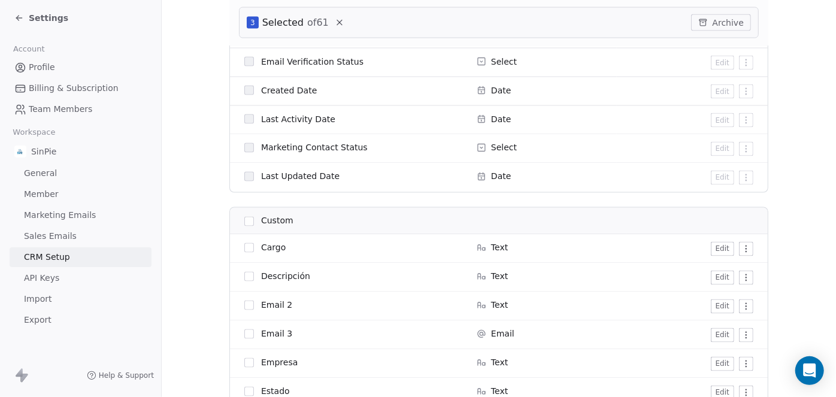
scroll to position [1035, 0]
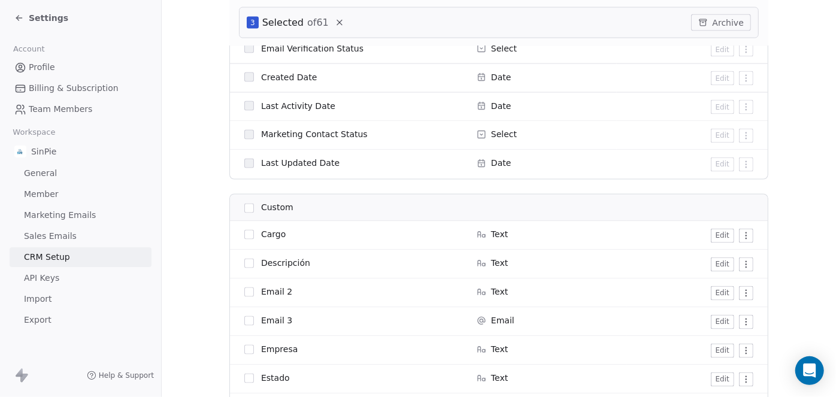
click at [718, 292] on button "Edit" at bounding box center [722, 293] width 23 height 14
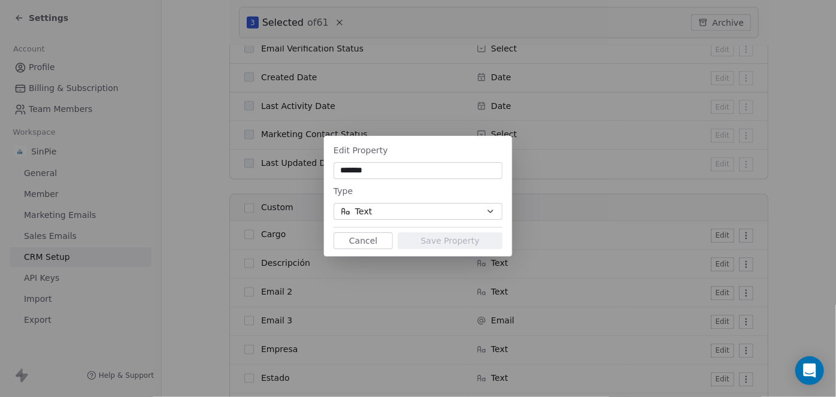
click at [401, 211] on button "Text" at bounding box center [418, 211] width 169 height 17
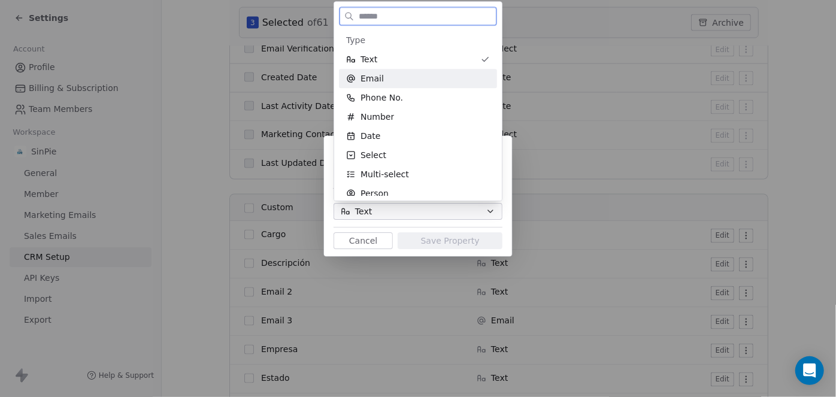
click at [385, 79] on div "Email" at bounding box center [418, 78] width 144 height 12
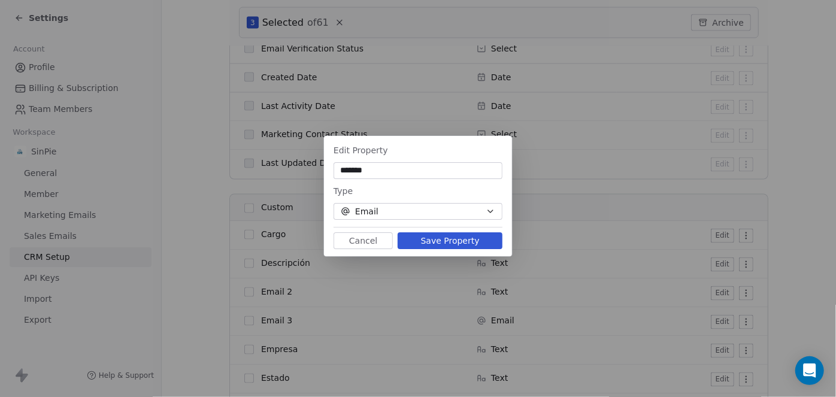
click at [450, 241] on button "Save Property" at bounding box center [450, 240] width 105 height 17
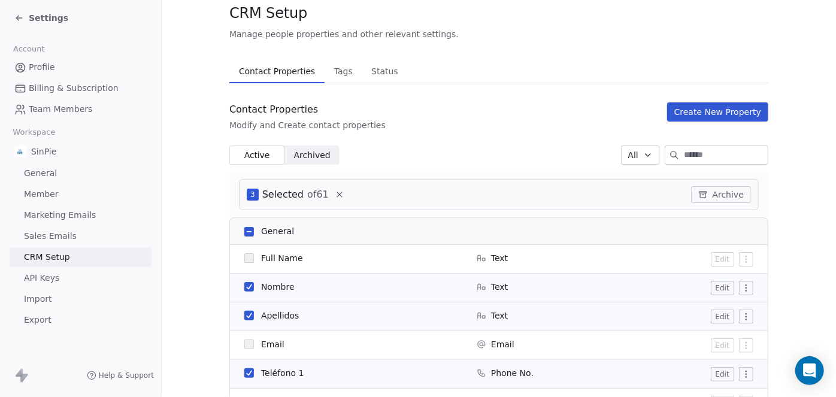
scroll to position [0, 0]
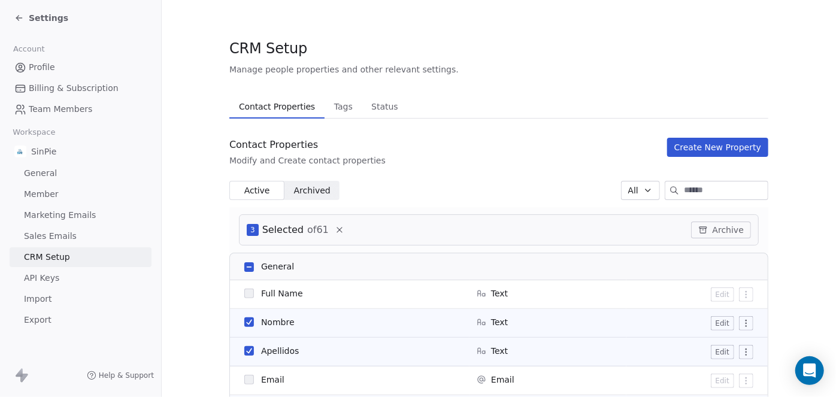
click at [704, 150] on button "Create New Property" at bounding box center [717, 147] width 101 height 19
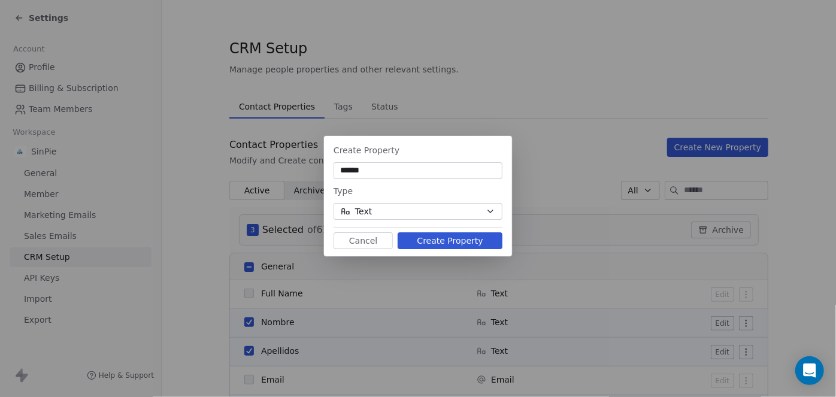
type input "******"
click at [494, 211] on icon "button" at bounding box center [491, 212] width 10 height 10
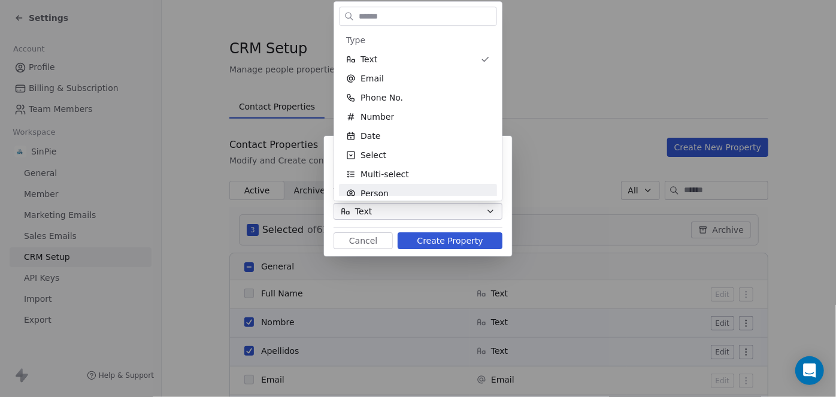
click at [460, 242] on div "Create Property ****** Type Text Cancel Create Property" at bounding box center [418, 199] width 836 height 164
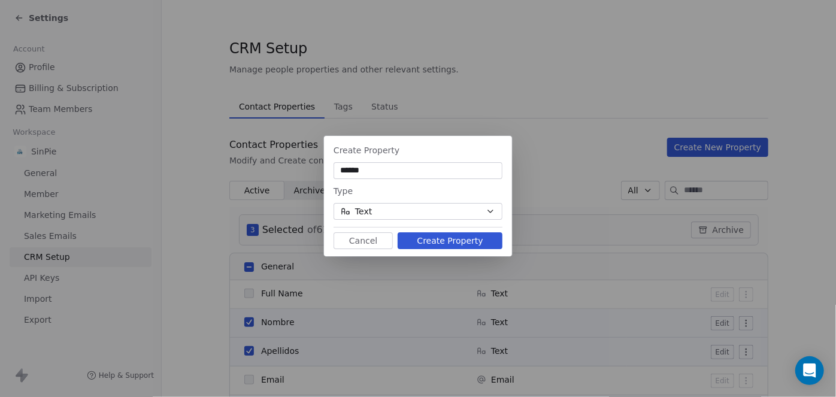
click at [461, 243] on button "Create Property" at bounding box center [450, 240] width 105 height 17
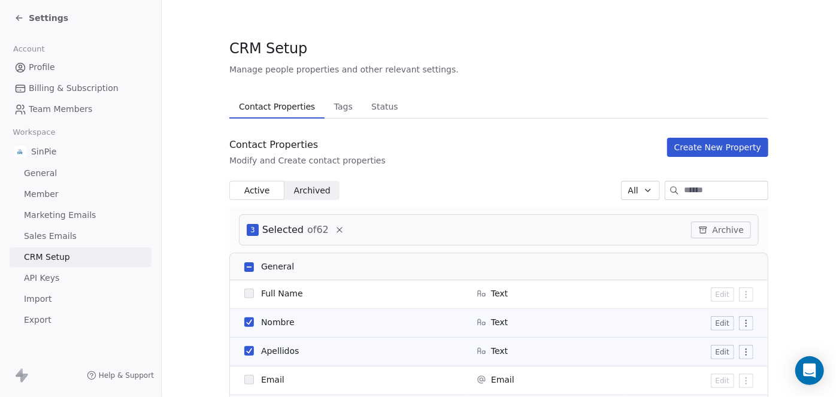
click at [732, 146] on button "Create New Property" at bounding box center [717, 147] width 101 height 19
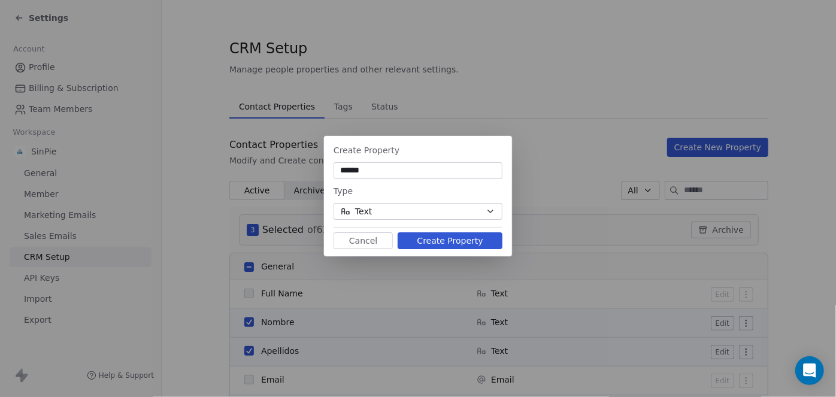
type input "******"
click at [469, 240] on button "Create Property" at bounding box center [450, 240] width 105 height 17
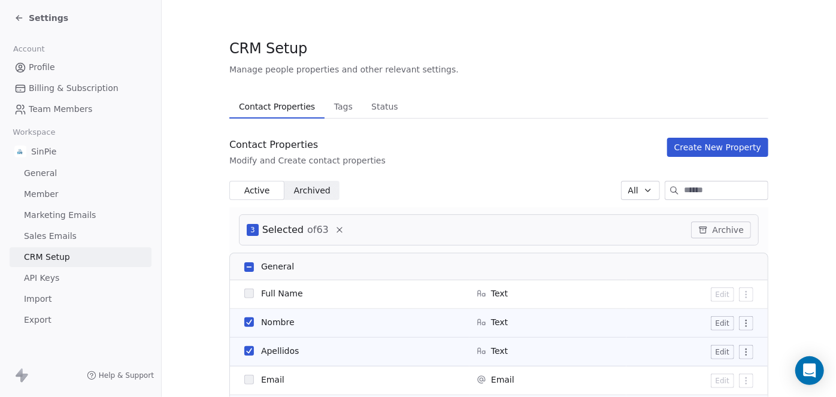
click at [724, 147] on button "Create New Property" at bounding box center [717, 147] width 101 height 19
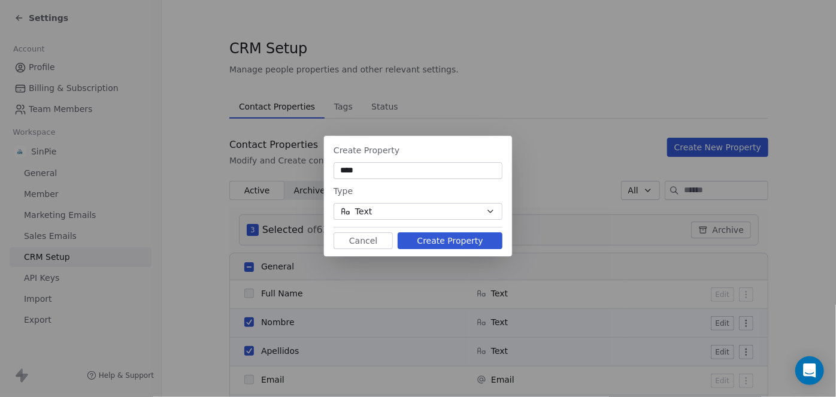
type input "****"
click at [382, 214] on button "Text" at bounding box center [418, 211] width 169 height 17
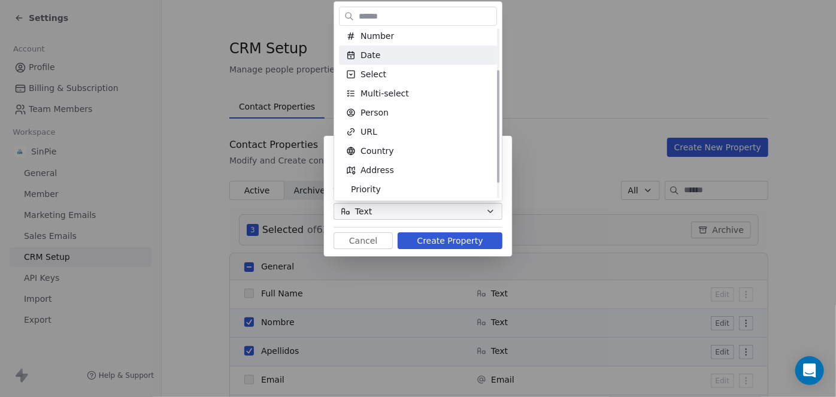
scroll to position [84, 0]
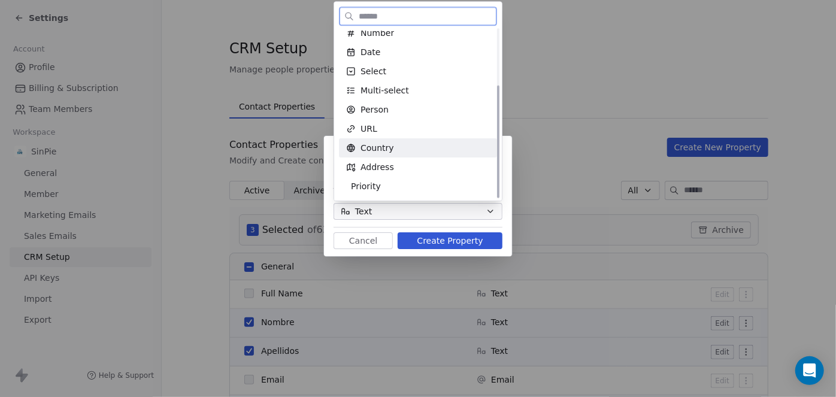
click at [389, 146] on span "Country" at bounding box center [378, 148] width 34 height 12
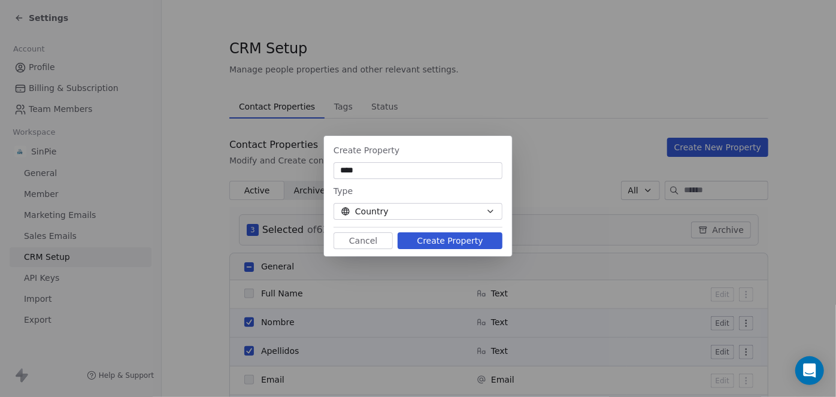
click at [466, 240] on button "Create Property" at bounding box center [450, 240] width 105 height 17
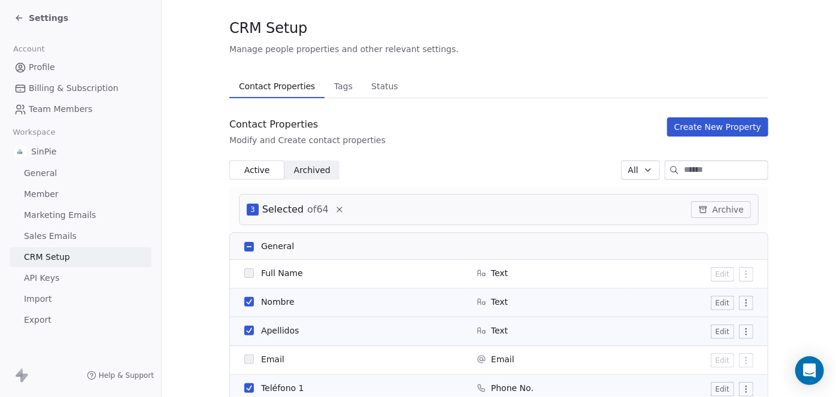
scroll to position [0, 0]
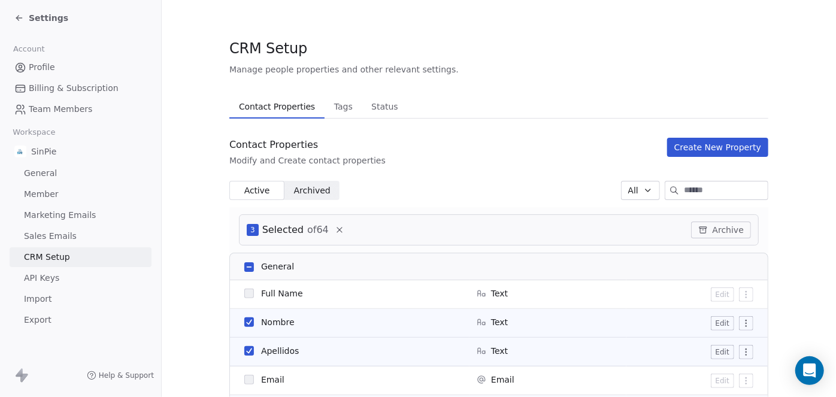
click at [730, 148] on button "Create New Property" at bounding box center [717, 147] width 101 height 19
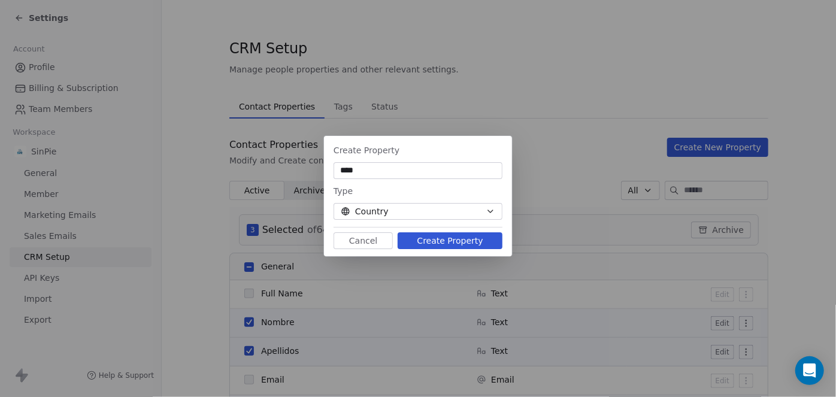
type input "****"
click at [488, 211] on icon "button" at bounding box center [491, 212] width 10 height 10
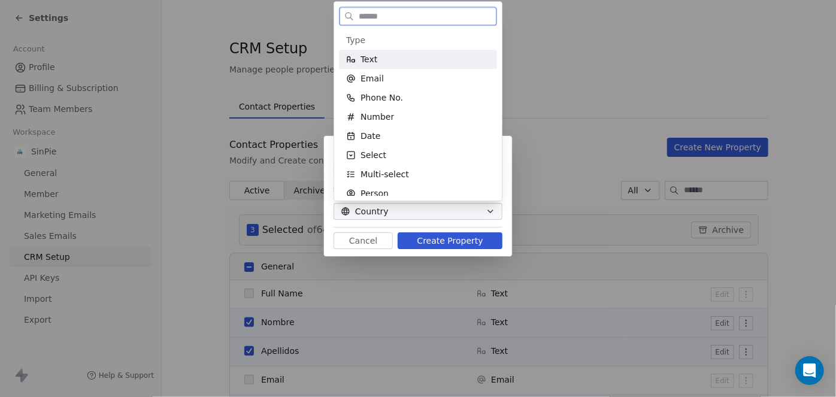
click at [376, 58] on div "Text" at bounding box center [418, 59] width 144 height 12
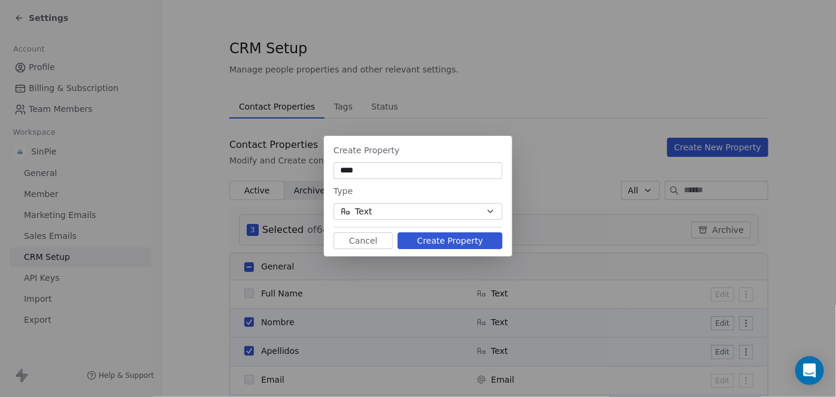
click at [444, 241] on button "Create Property" at bounding box center [450, 240] width 105 height 17
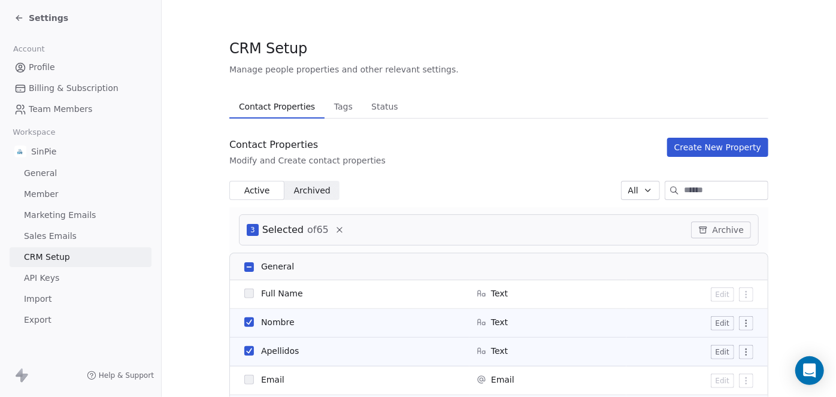
click at [714, 149] on button "Create New Property" at bounding box center [717, 147] width 101 height 19
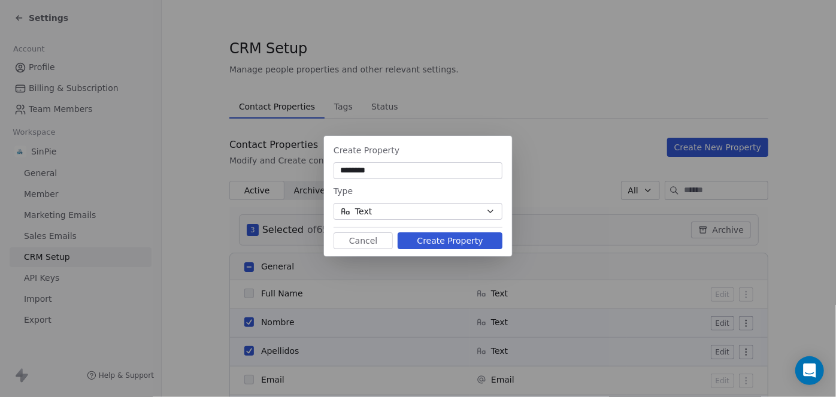
type input "********"
click at [457, 241] on button "Create Property" at bounding box center [450, 240] width 105 height 17
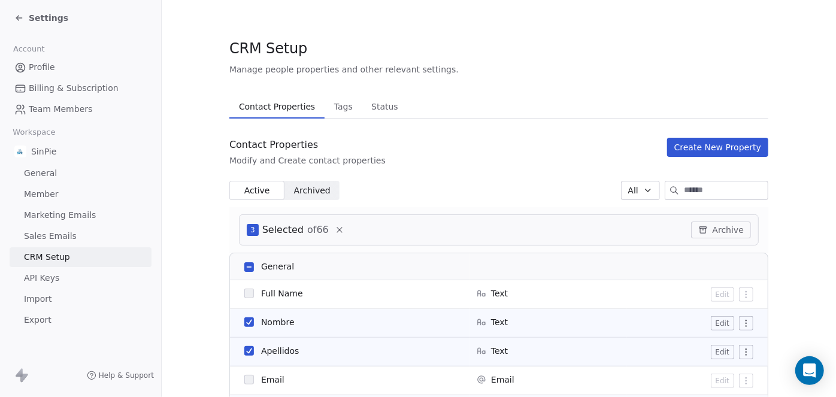
click at [732, 145] on button "Create New Property" at bounding box center [717, 147] width 101 height 19
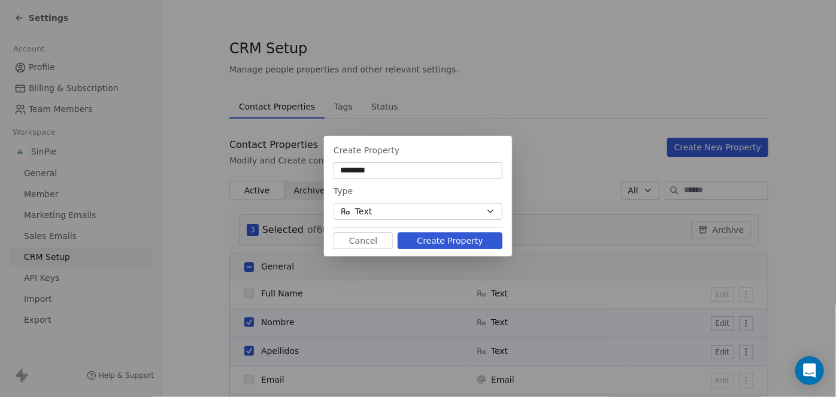
paste input "*****"
type input "**********"
click at [490, 211] on icon "button" at bounding box center [491, 212] width 10 height 10
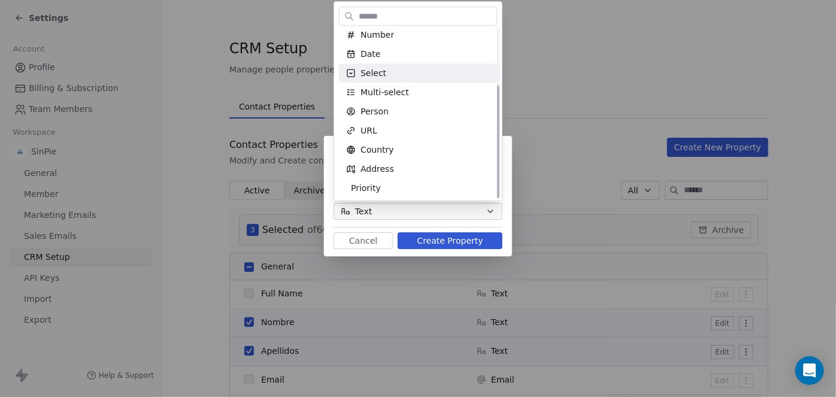
scroll to position [84, 0]
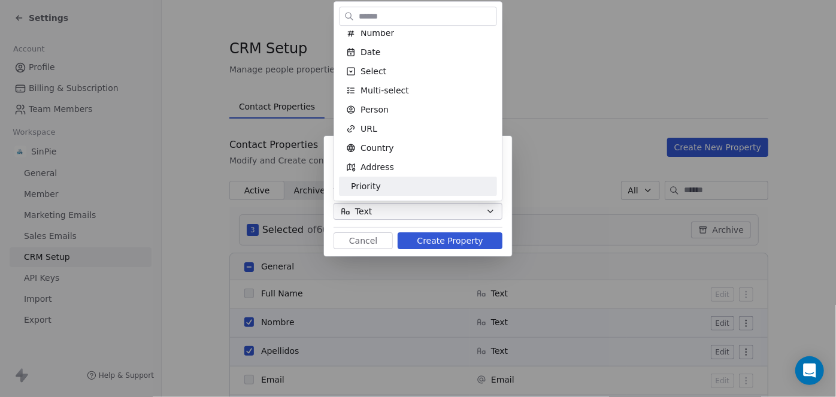
click at [466, 242] on div "**********" at bounding box center [418, 199] width 836 height 164
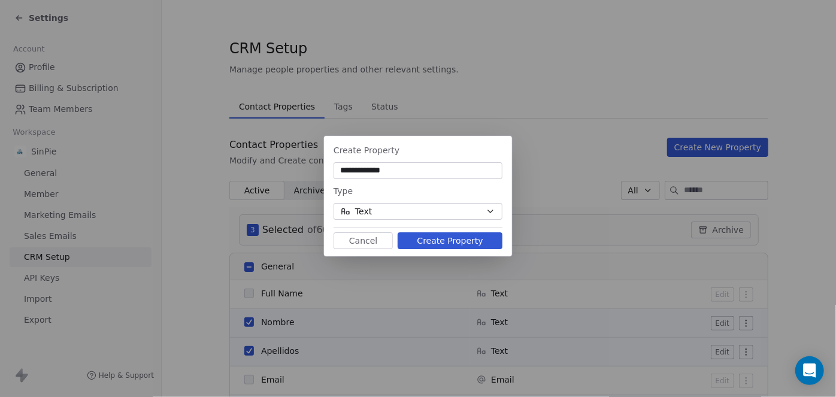
click at [468, 242] on button "Create Property" at bounding box center [450, 240] width 105 height 17
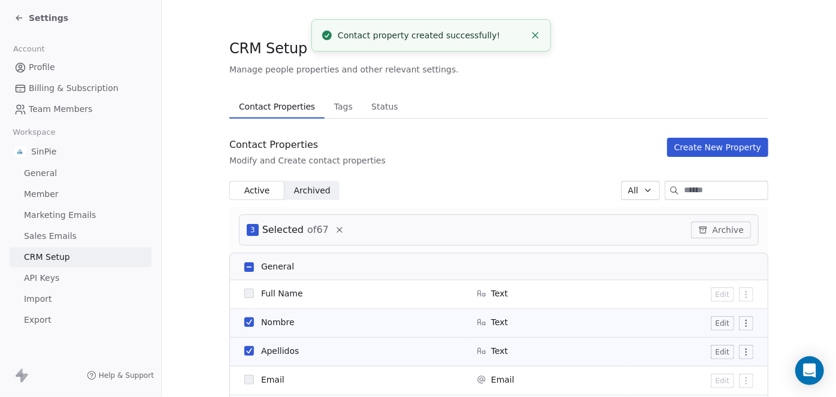
click at [741, 148] on button "Create New Property" at bounding box center [717, 147] width 101 height 19
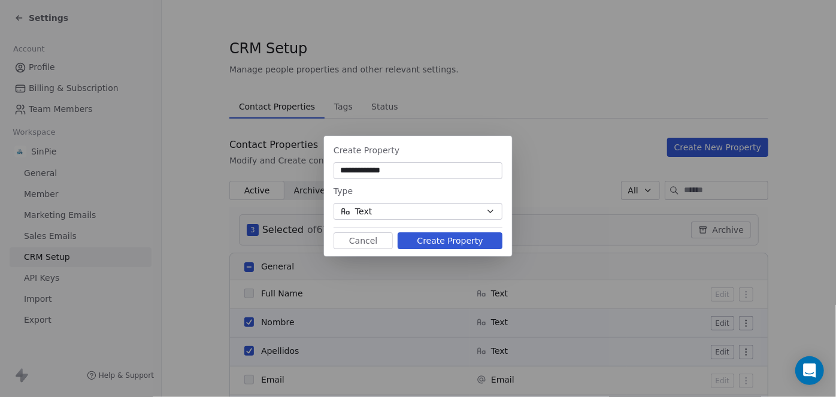
click at [409, 173] on input "**********" at bounding box center [418, 171] width 164 height 12
drag, startPoint x: 410, startPoint y: 171, endPoint x: 296, endPoint y: 172, distance: 114.4
click at [296, 172] on div "**********" at bounding box center [418, 199] width 836 height 164
paste input
type input "********"
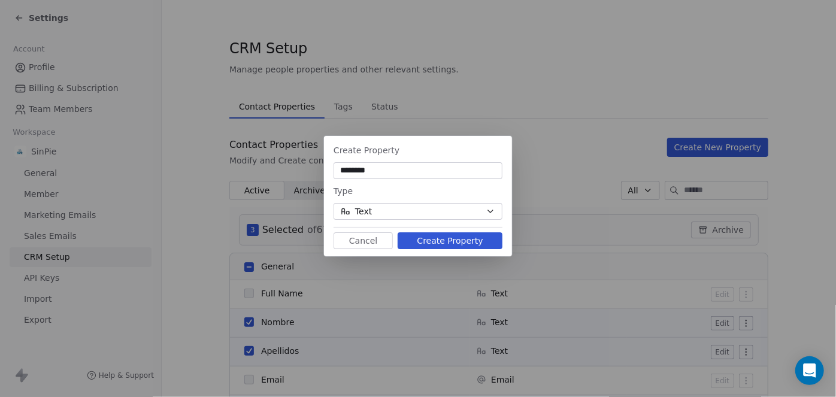
click at [465, 241] on button "Create Property" at bounding box center [450, 240] width 105 height 17
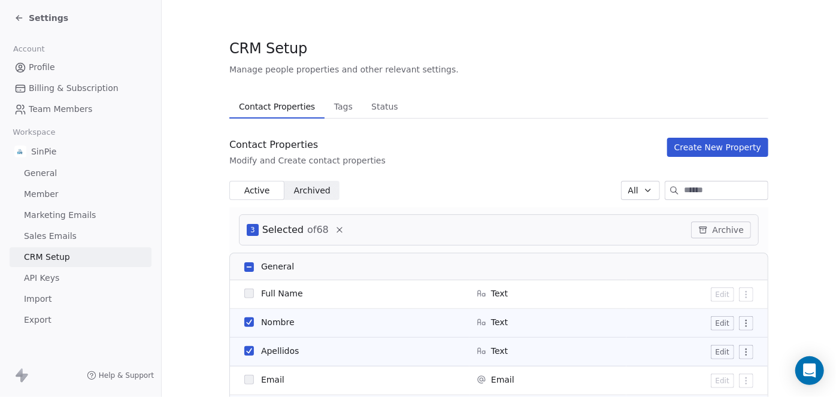
click at [727, 150] on button "Create New Property" at bounding box center [717, 147] width 101 height 19
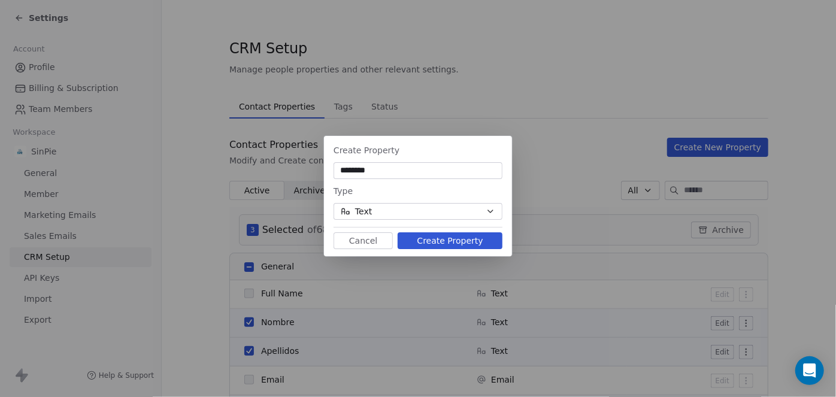
click at [395, 171] on input "********" at bounding box center [418, 171] width 164 height 12
drag, startPoint x: 398, startPoint y: 171, endPoint x: 310, endPoint y: 167, distance: 88.2
click at [310, 167] on div "Create Property ******** Type Text Cancel Create Property" at bounding box center [418, 199] width 836 height 164
type input "**********"
click at [457, 241] on button "Create Property" at bounding box center [450, 240] width 105 height 17
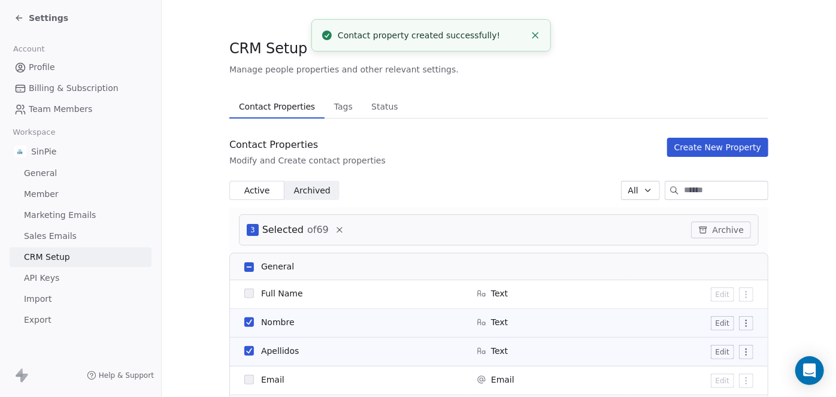
click at [711, 147] on button "Create New Property" at bounding box center [717, 147] width 101 height 19
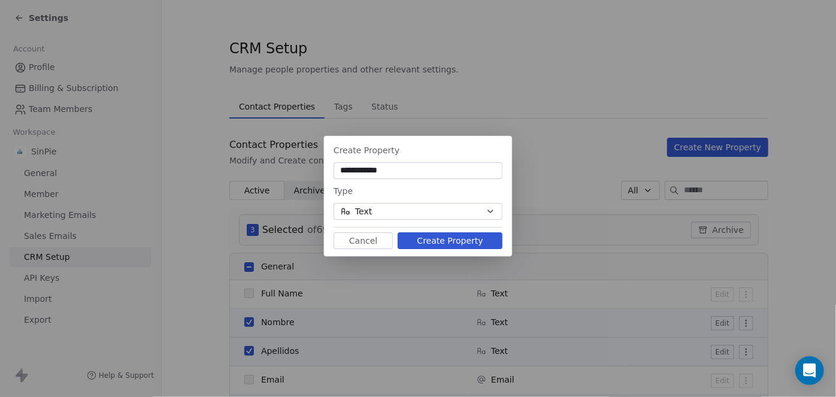
click at [408, 171] on input "**********" at bounding box center [418, 171] width 164 height 12
drag, startPoint x: 416, startPoint y: 171, endPoint x: 316, endPoint y: 168, distance: 99.5
click at [316, 168] on div "**********" at bounding box center [418, 199] width 836 height 164
type input "**********"
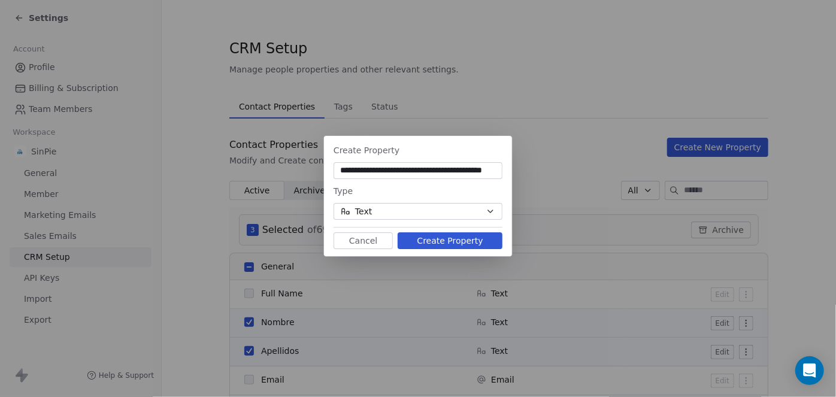
scroll to position [0, 0]
click at [448, 241] on button "Create Property" at bounding box center [450, 240] width 105 height 17
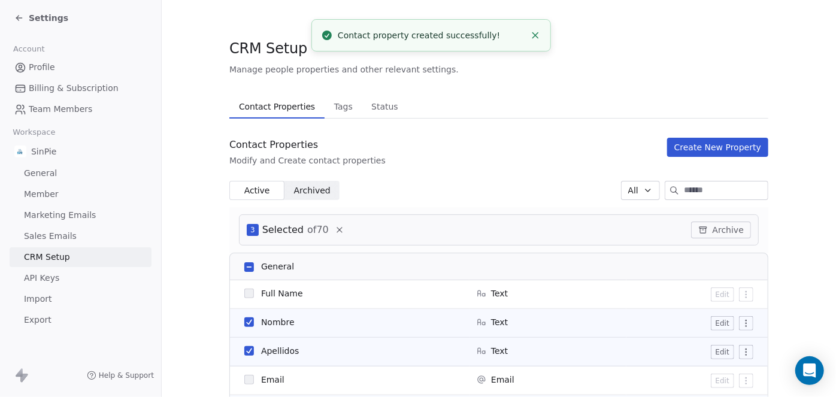
click at [719, 150] on button "Create New Property" at bounding box center [717, 147] width 101 height 19
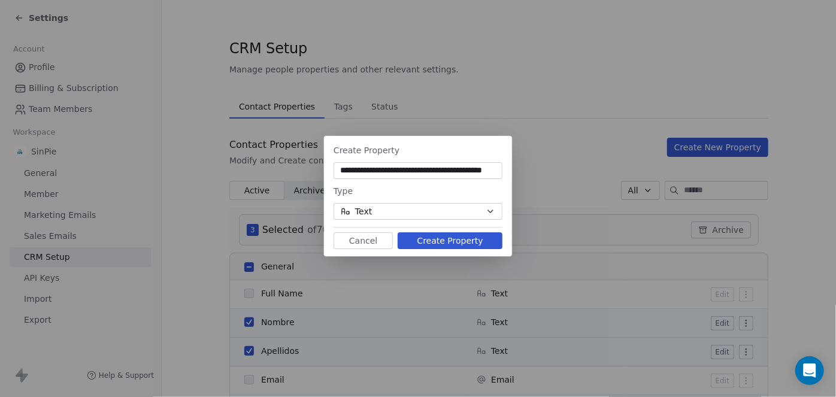
click at [340, 170] on input "**********" at bounding box center [418, 171] width 164 height 12
drag, startPoint x: 340, startPoint y: 170, endPoint x: 533, endPoint y: 170, distance: 193.5
click at [533, 170] on div "**********" at bounding box center [418, 199] width 836 height 164
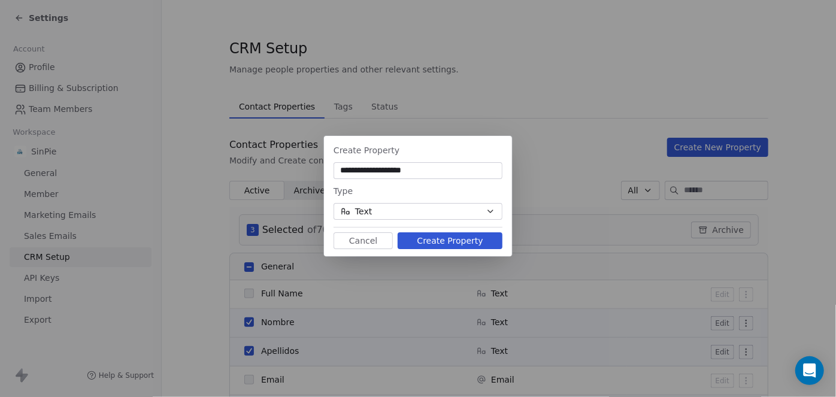
type input "**********"
click at [455, 241] on button "Create Property" at bounding box center [450, 240] width 105 height 17
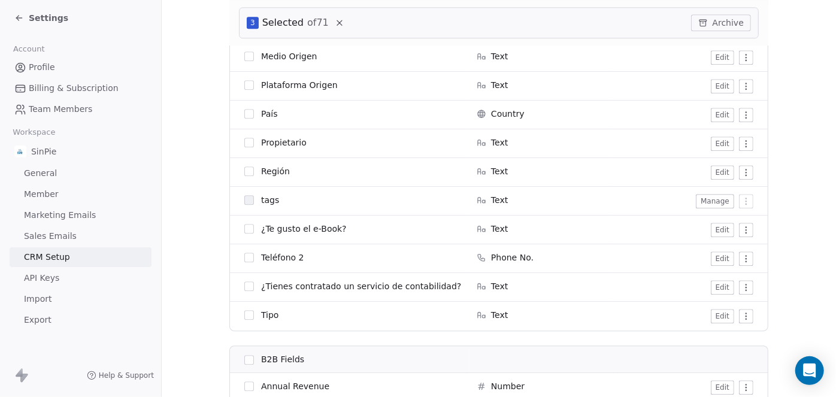
scroll to position [1591, 0]
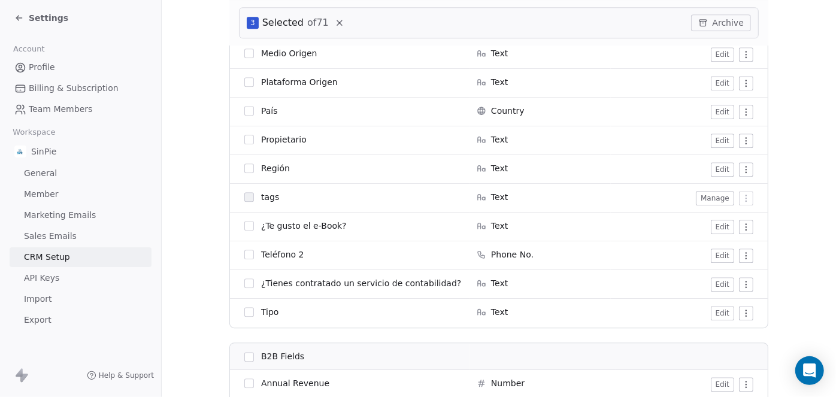
click at [743, 226] on html "Settings Account Profile Billing & Subscription Team Members Workspace SinPie G…" at bounding box center [418, 198] width 836 height 397
click at [715, 226] on html "Settings Account Profile Billing & Subscription Team Members Workspace SinPie G…" at bounding box center [418, 198] width 836 height 397
click at [715, 226] on button "Edit" at bounding box center [722, 227] width 23 height 14
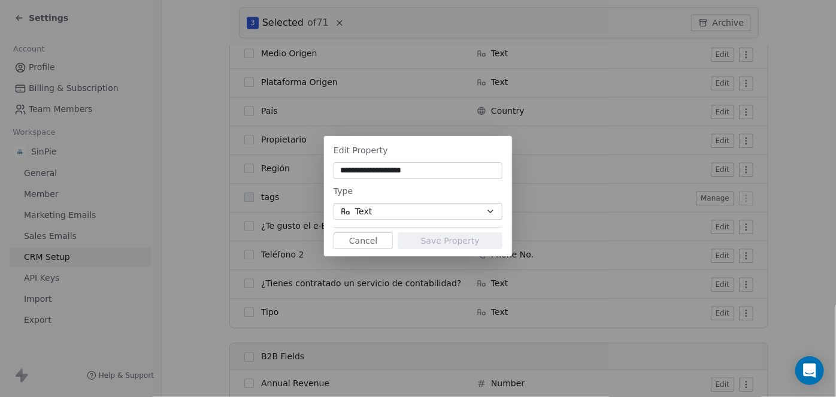
click at [365, 240] on button "Cancel" at bounding box center [363, 240] width 59 height 17
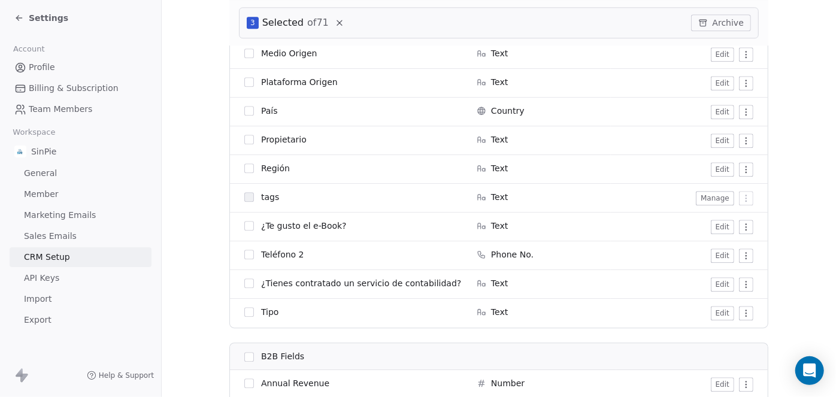
click at [722, 226] on button "Edit" at bounding box center [722, 227] width 23 height 14
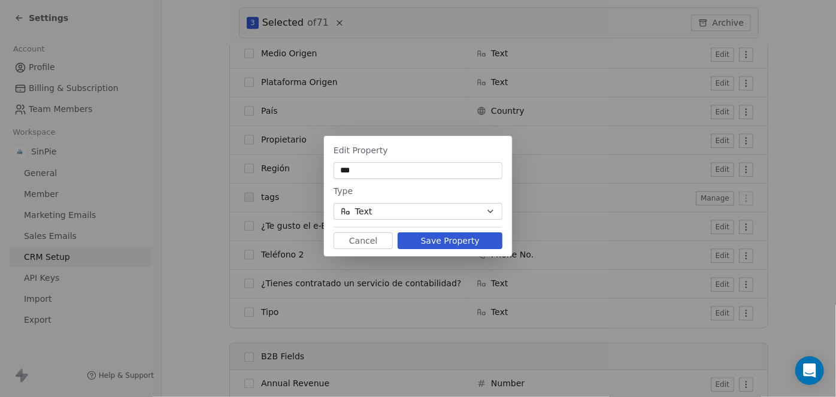
type input "***"
click at [492, 212] on icon "button" at bounding box center [491, 212] width 10 height 10
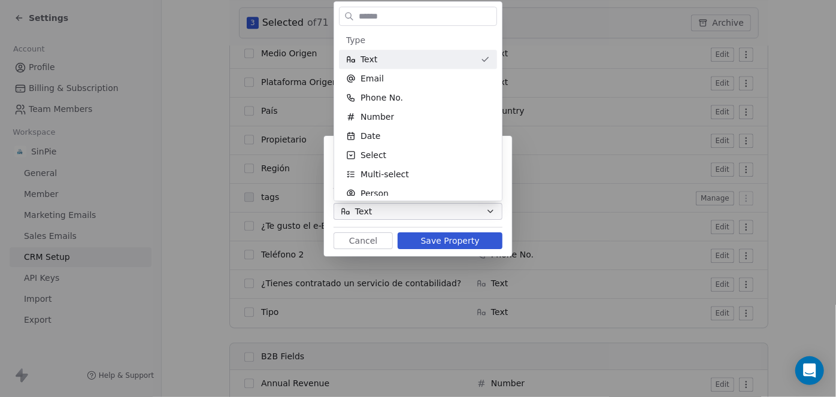
click at [492, 211] on div "Edit Property *** Type Text Cancel Save Property" at bounding box center [418, 199] width 836 height 164
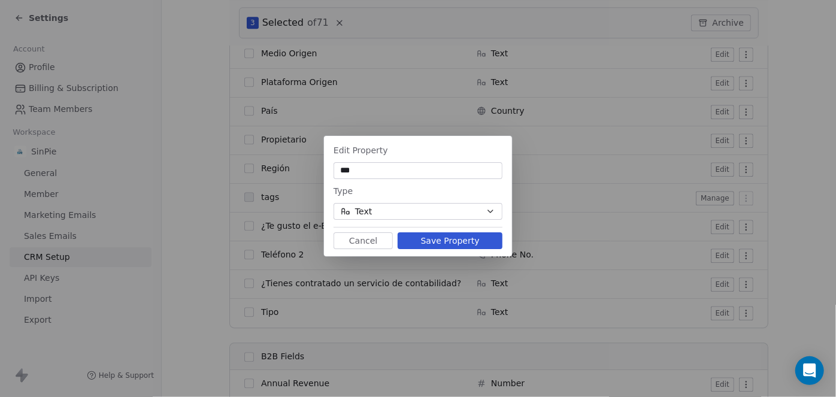
click at [491, 211] on icon "button" at bounding box center [491, 212] width 10 height 10
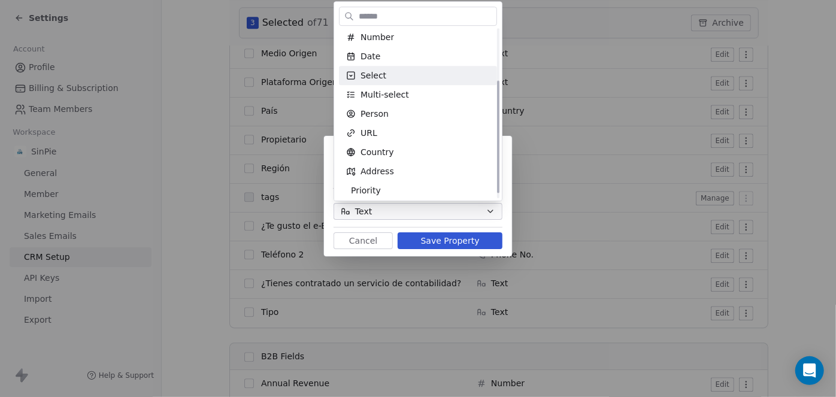
scroll to position [84, 0]
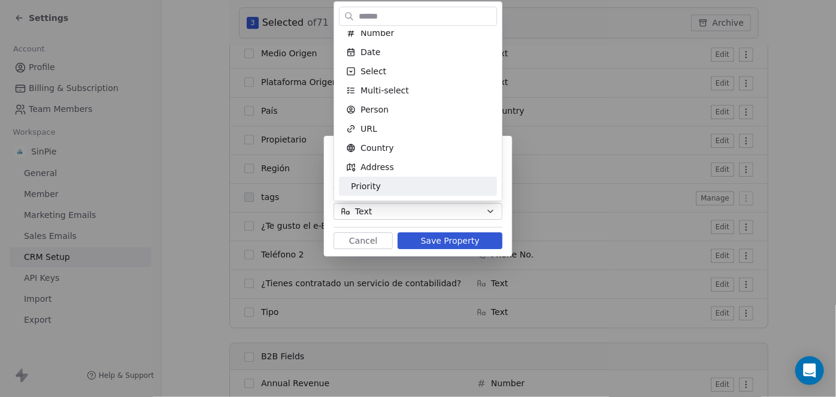
click at [458, 245] on div "Edit Property *** Type Text Cancel Save Property" at bounding box center [418, 199] width 836 height 164
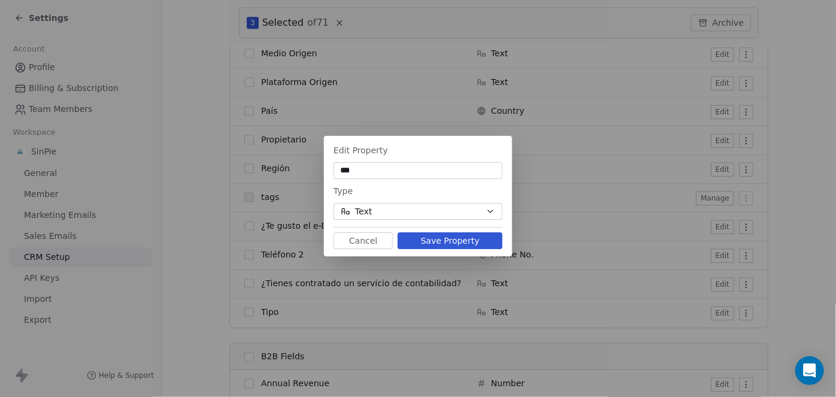
click at [460, 241] on button "Save Property" at bounding box center [450, 240] width 105 height 17
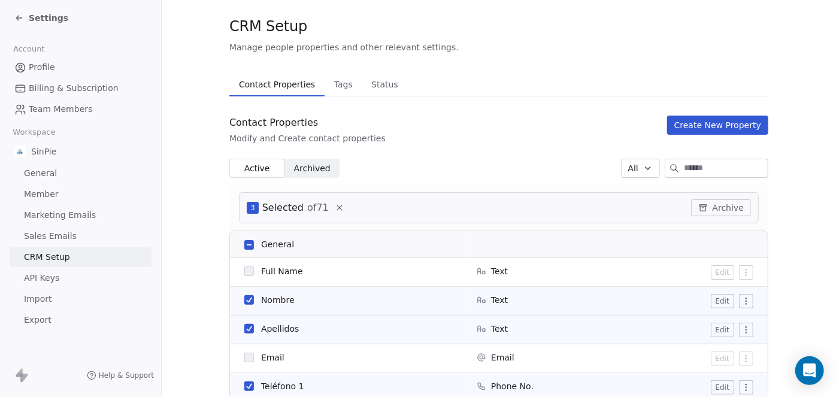
scroll to position [0, 0]
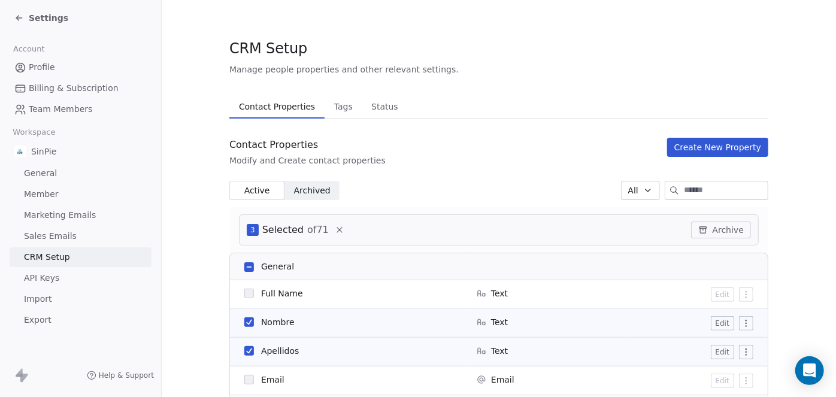
click at [722, 146] on button "Create New Property" at bounding box center [717, 147] width 101 height 19
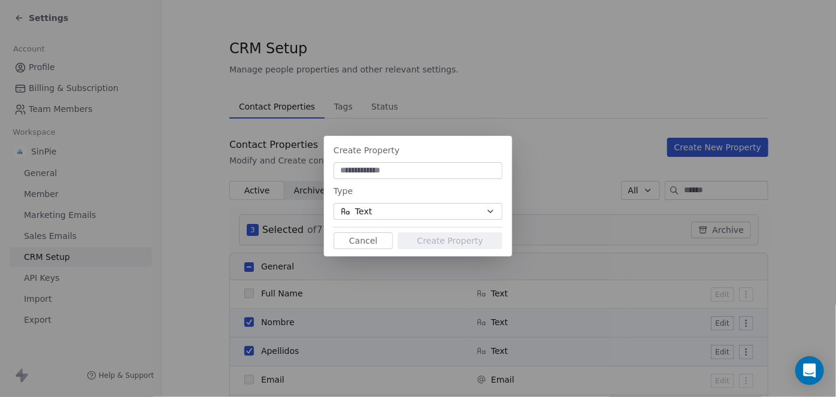
click at [352, 174] on input at bounding box center [418, 171] width 164 height 12
paste input "*********"
type input "*********"
click at [446, 243] on button "Create Property" at bounding box center [450, 240] width 105 height 17
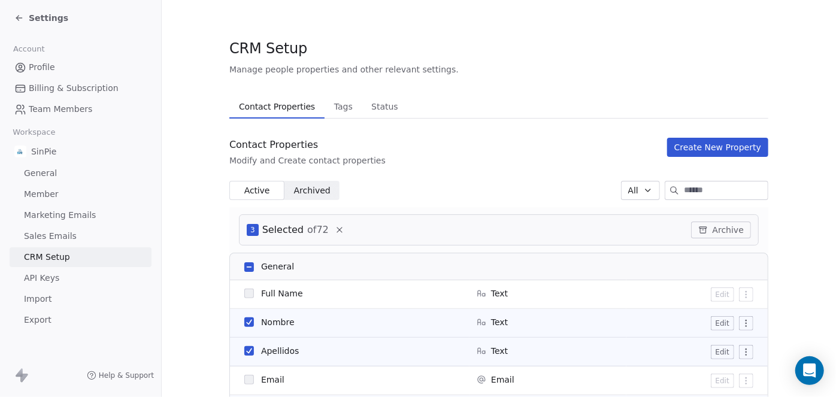
click at [708, 150] on button "Create New Property" at bounding box center [717, 147] width 101 height 19
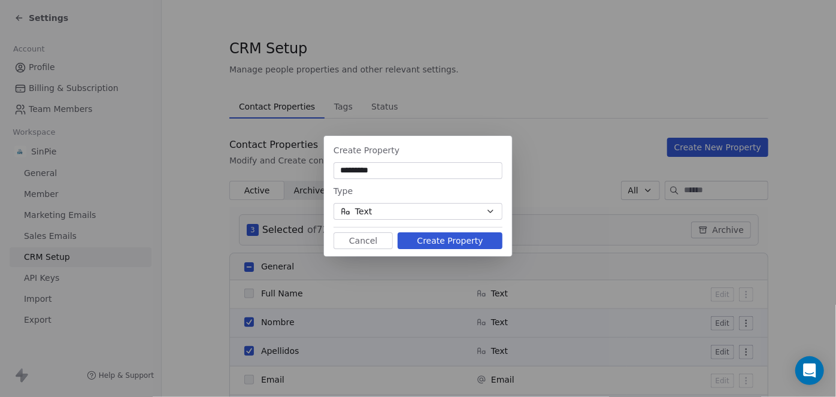
click at [427, 170] on input "*********" at bounding box center [418, 171] width 164 height 12
drag, startPoint x: 427, startPoint y: 170, endPoint x: 318, endPoint y: 168, distance: 109.1
click at [318, 168] on div "Create Property ********* Type Text Cancel Create Property" at bounding box center [418, 199] width 836 height 164
type input "**********"
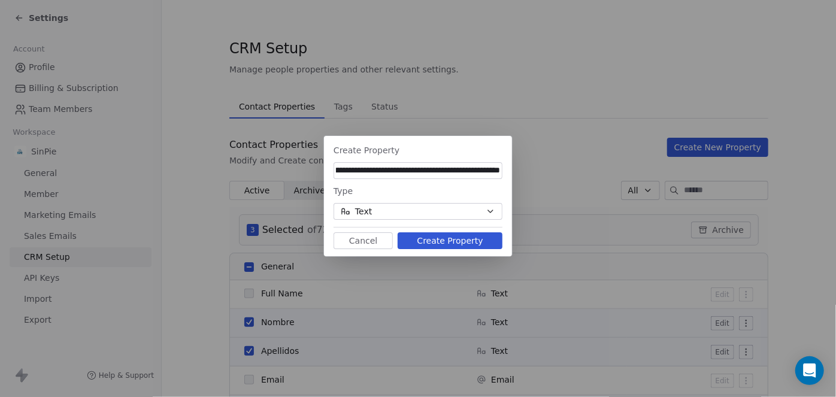
scroll to position [0, 0]
click at [455, 243] on button "Create Property" at bounding box center [450, 240] width 105 height 17
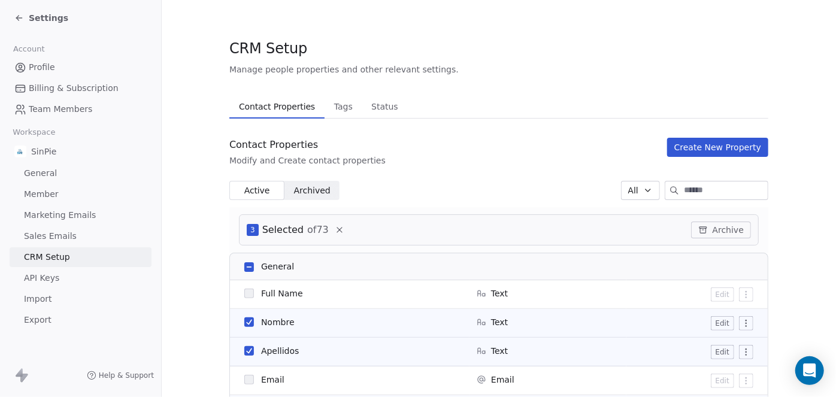
click at [701, 147] on button "Create New Property" at bounding box center [717, 147] width 101 height 19
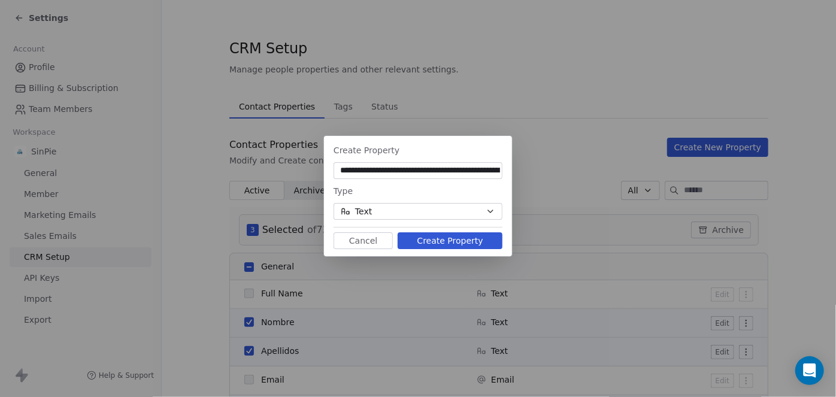
drag, startPoint x: 470, startPoint y: 171, endPoint x: 257, endPoint y: 171, distance: 212.7
click at [257, 171] on div "**********" at bounding box center [418, 199] width 836 height 164
click at [361, 170] on input "**********" at bounding box center [418, 171] width 164 height 12
type input "**********"
click at [452, 241] on button "Create Property" at bounding box center [450, 240] width 105 height 17
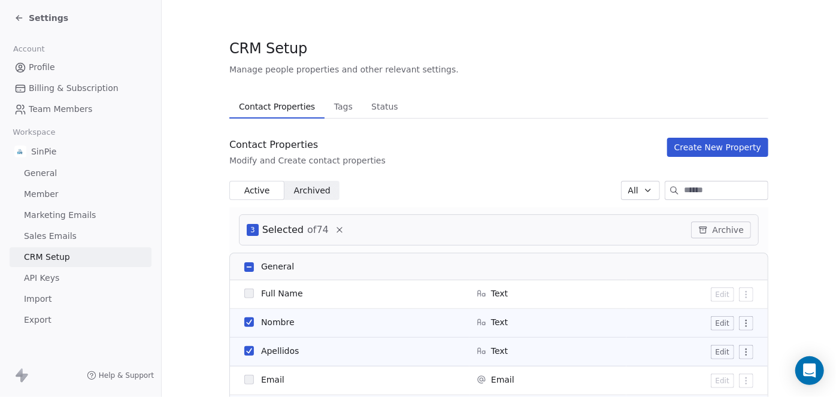
click at [705, 147] on button "Create New Property" at bounding box center [717, 147] width 101 height 19
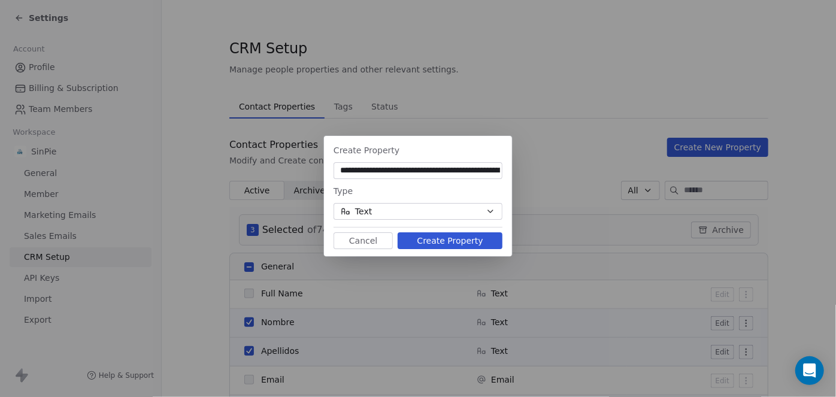
drag, startPoint x: 477, startPoint y: 171, endPoint x: 359, endPoint y: 173, distance: 117.4
click at [312, 174] on div "**********" at bounding box center [418, 199] width 836 height 164
click at [382, 170] on input "**********" at bounding box center [418, 171] width 164 height 12
type input "**********"
click at [458, 241] on button "Create Property" at bounding box center [450, 240] width 105 height 17
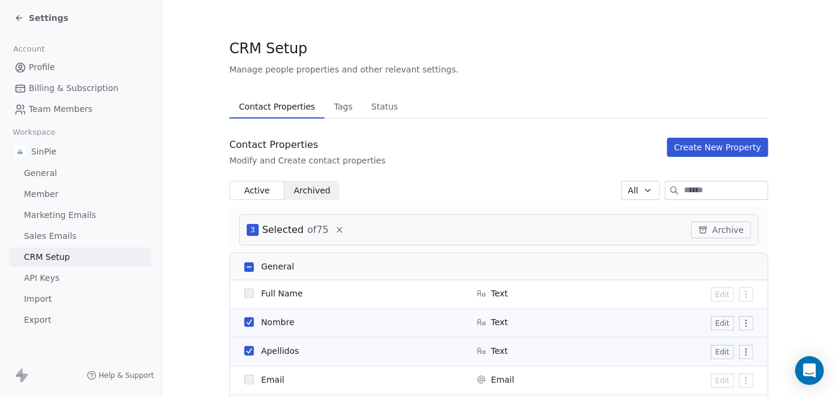
click at [696, 144] on button "Create New Property" at bounding box center [717, 147] width 101 height 19
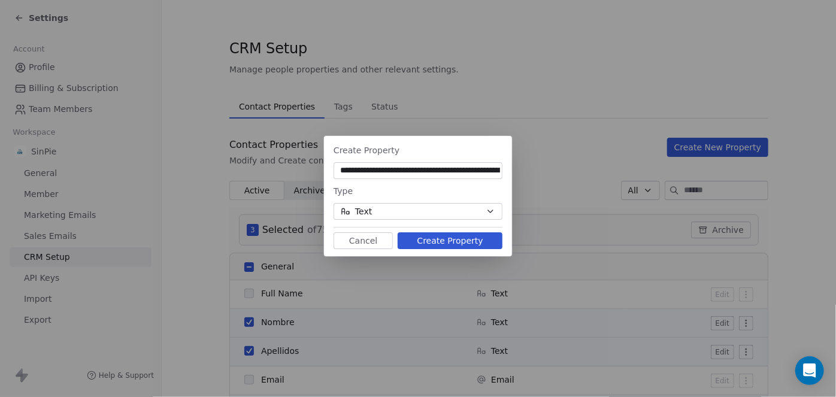
drag, startPoint x: 454, startPoint y: 170, endPoint x: 300, endPoint y: 163, distance: 153.5
click at [265, 167] on div "**********" at bounding box center [418, 199] width 836 height 164
type input "**********"
click at [455, 243] on button "Create Property" at bounding box center [450, 240] width 105 height 17
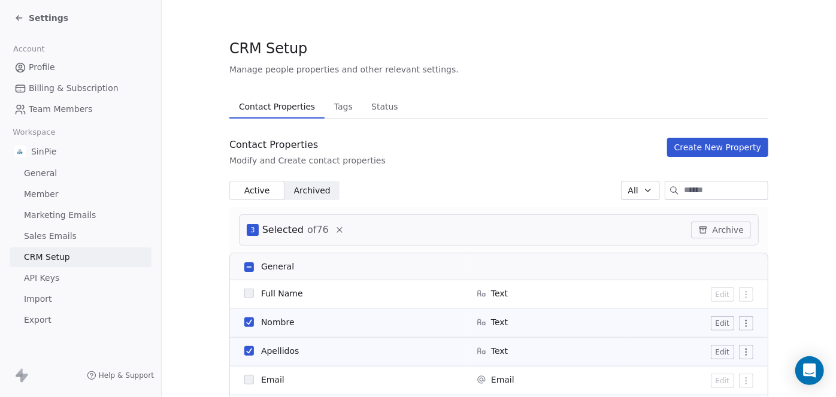
click at [720, 151] on button "Create New Property" at bounding box center [717, 147] width 101 height 19
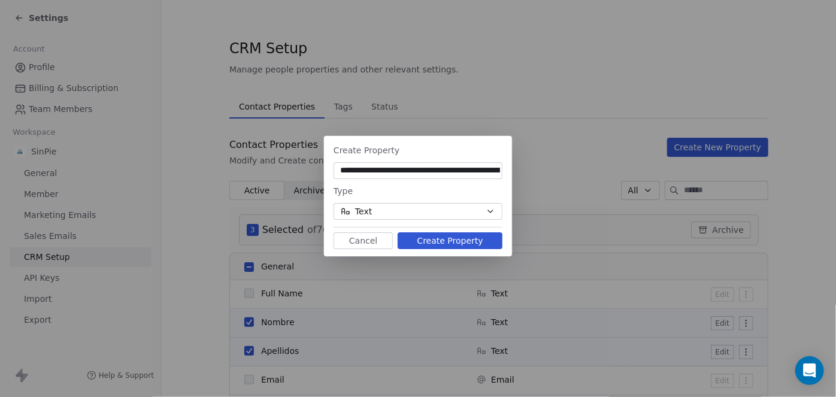
scroll to position [0, 59]
type input "**********"
click at [457, 239] on button "Create Property" at bounding box center [450, 240] width 105 height 17
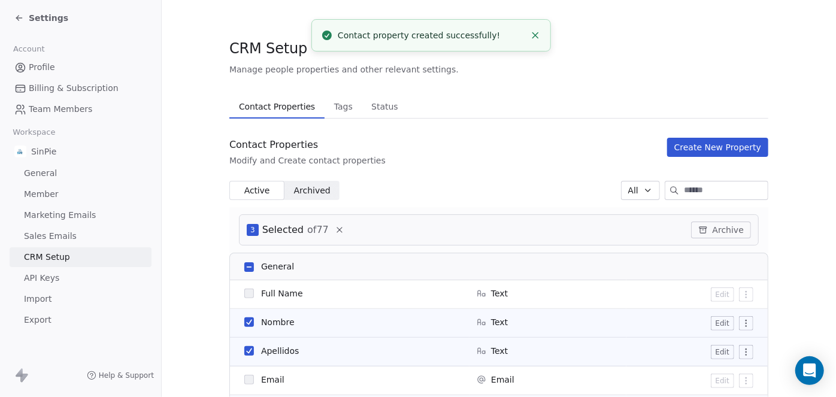
click at [703, 148] on button "Create New Property" at bounding box center [717, 147] width 101 height 19
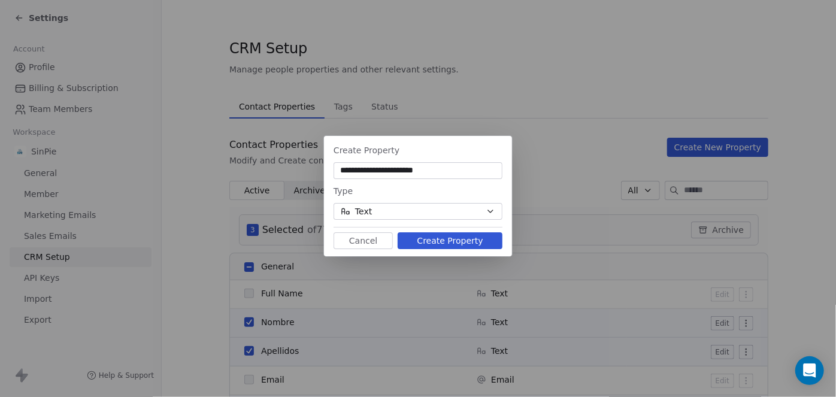
type input "**********"
click at [443, 243] on button "Create Property" at bounding box center [450, 240] width 105 height 17
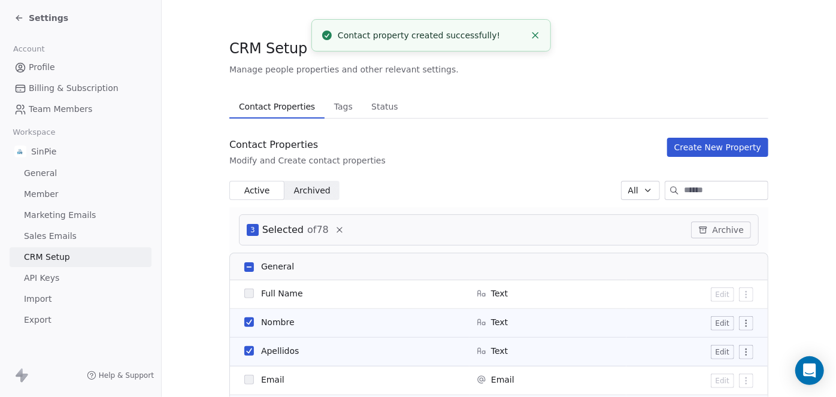
click at [693, 145] on button "Create New Property" at bounding box center [717, 147] width 101 height 19
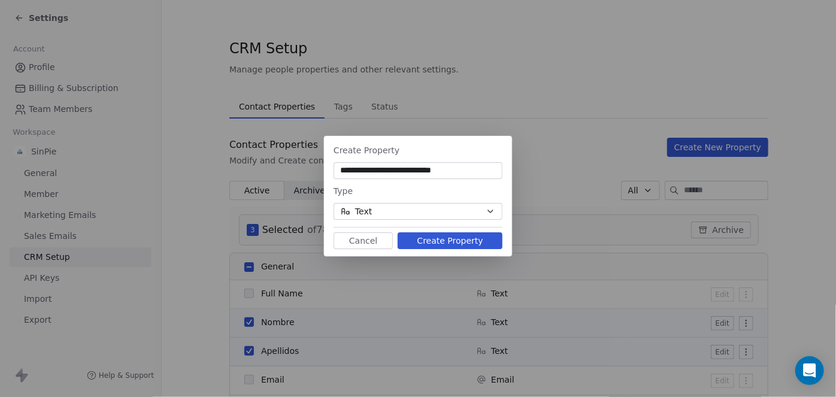
type input "**********"
click at [458, 244] on button "Create Property" at bounding box center [450, 240] width 105 height 17
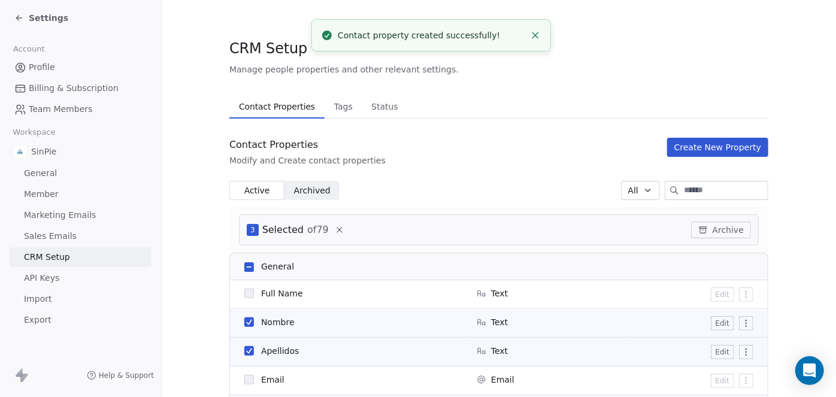
click at [723, 149] on button "Create New Property" at bounding box center [717, 147] width 101 height 19
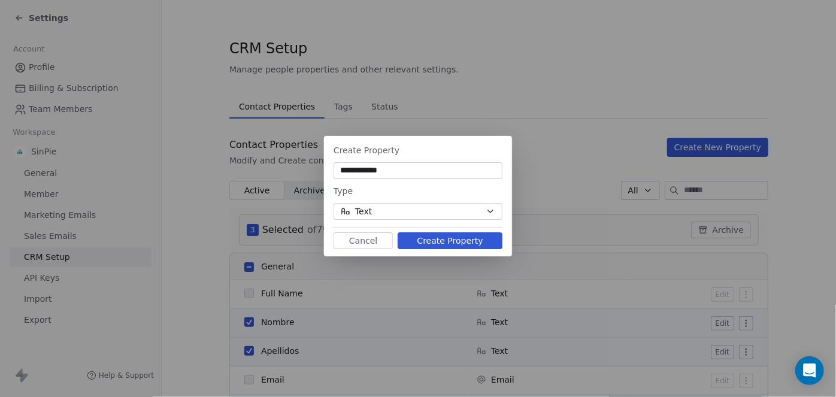
type input "**********"
click at [447, 241] on button "Create Property" at bounding box center [450, 240] width 105 height 17
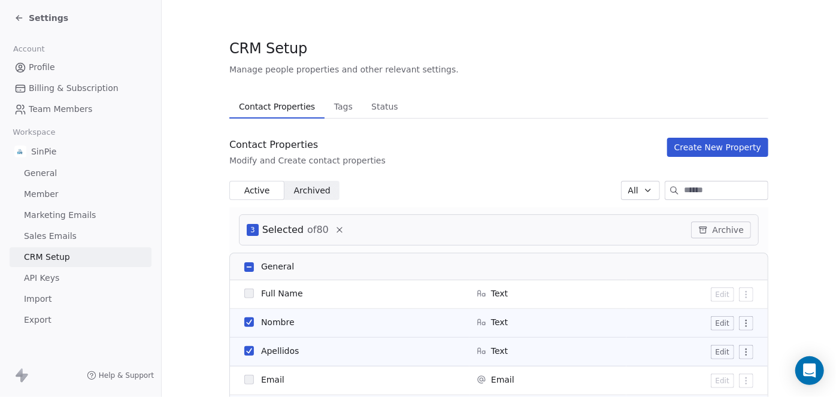
click at [706, 148] on button "Create New Property" at bounding box center [717, 147] width 101 height 19
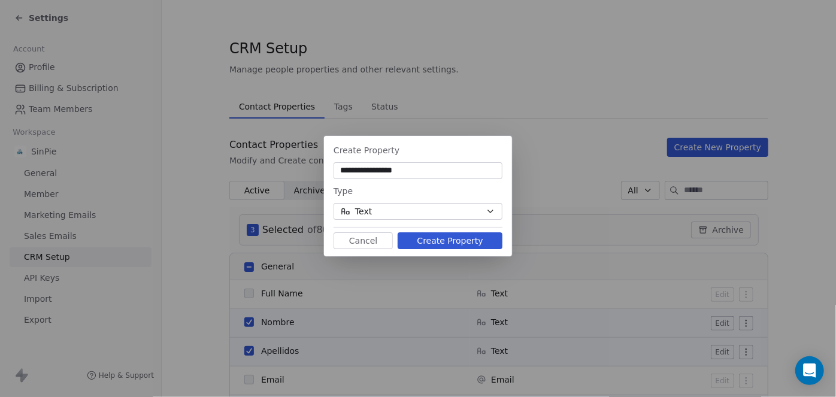
type input "**********"
click at [458, 240] on button "Create Property" at bounding box center [450, 240] width 105 height 17
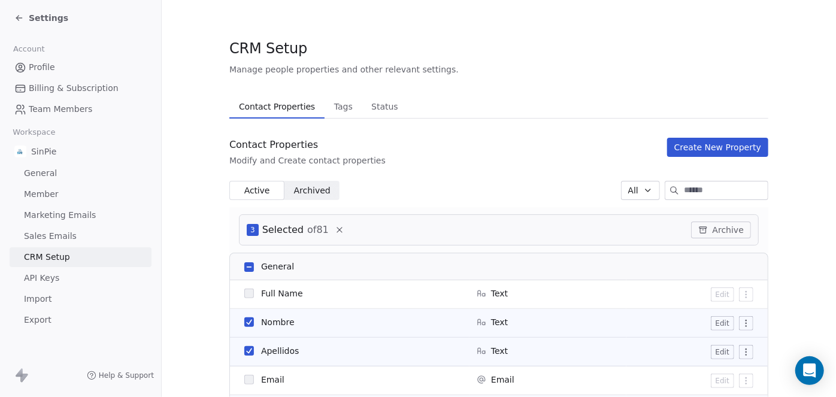
click at [715, 149] on button "Create New Property" at bounding box center [717, 147] width 101 height 19
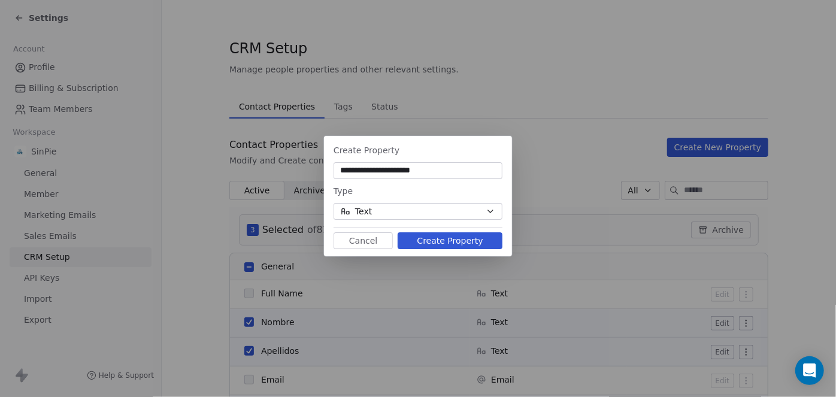
type input "**********"
click at [447, 241] on button "Create Property" at bounding box center [450, 240] width 105 height 17
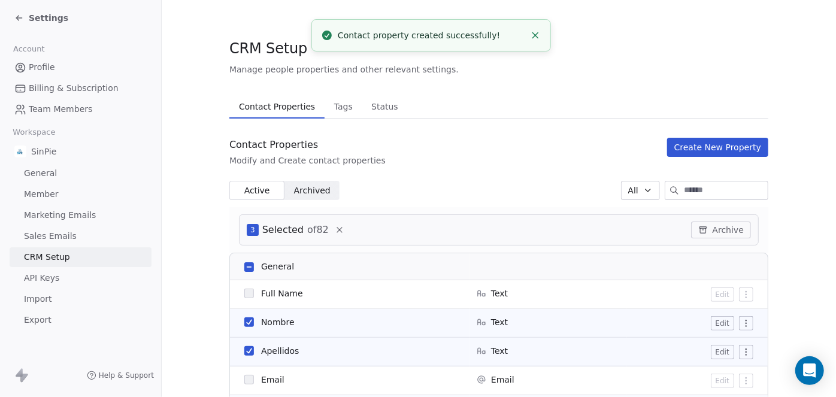
click at [698, 147] on button "Create New Property" at bounding box center [717, 147] width 101 height 19
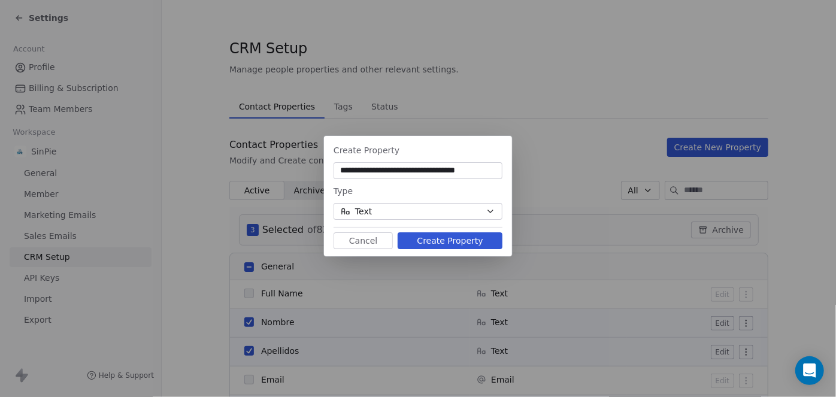
type input "**********"
click at [446, 243] on button "Create Property" at bounding box center [450, 240] width 105 height 17
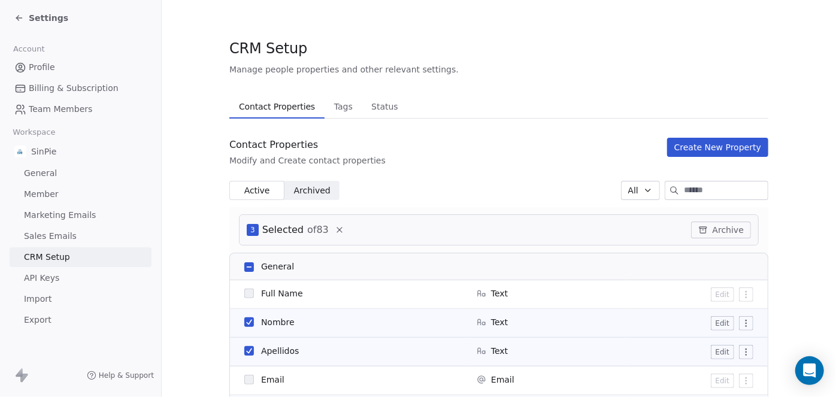
click at [717, 149] on button "Create New Property" at bounding box center [717, 147] width 101 height 19
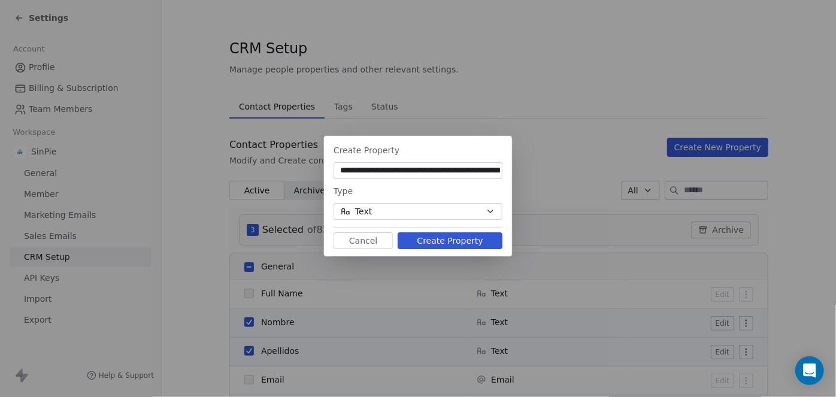
scroll to position [0, 77]
type input "**********"
click at [445, 241] on button "Create Property" at bounding box center [450, 240] width 105 height 17
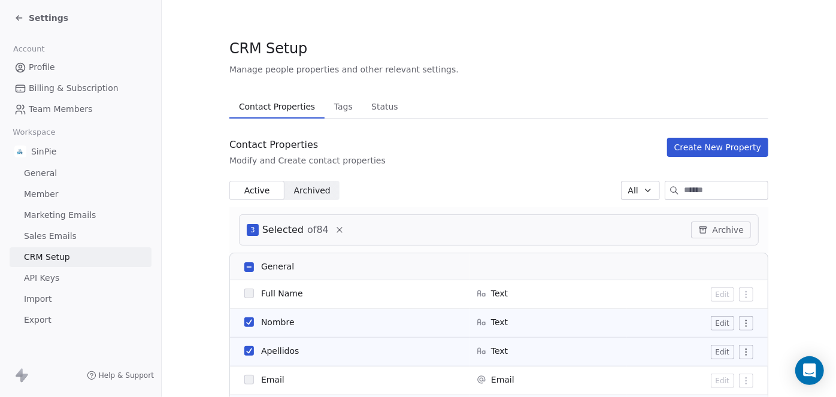
click at [703, 149] on button "Create New Property" at bounding box center [717, 147] width 101 height 19
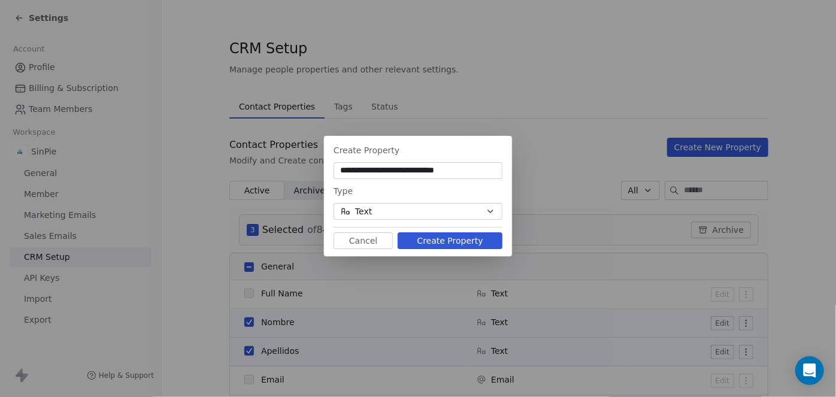
type input "**********"
click at [453, 241] on button "Create Property" at bounding box center [450, 240] width 105 height 17
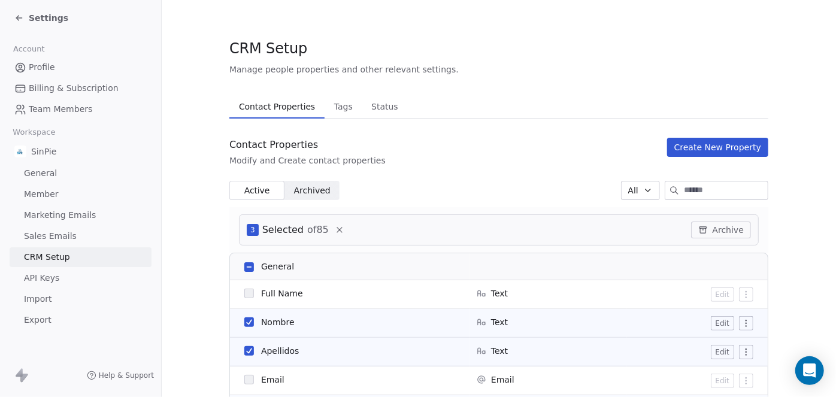
click at [690, 149] on button "Create New Property" at bounding box center [717, 147] width 101 height 19
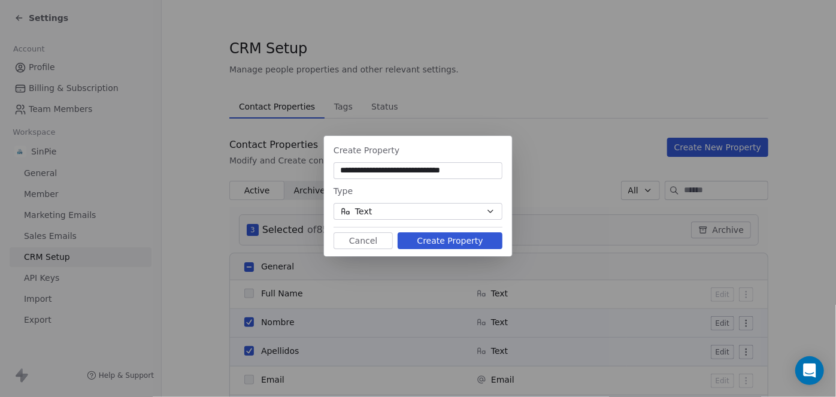
type input "**********"
click at [451, 241] on button "Create Property" at bounding box center [450, 240] width 105 height 17
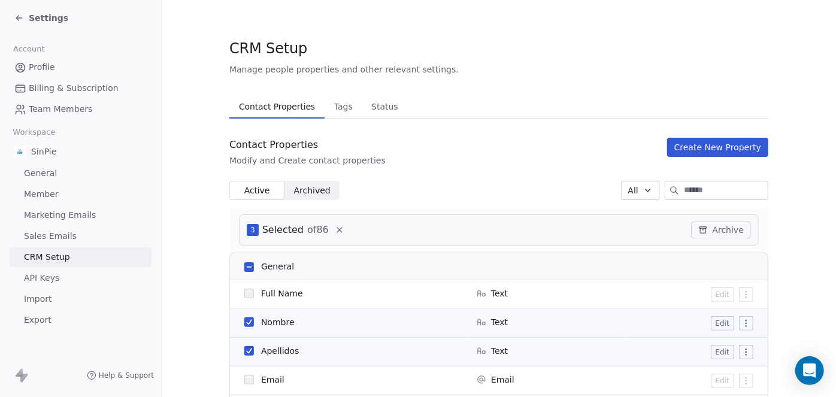
click at [700, 149] on button "Create New Property" at bounding box center [717, 147] width 101 height 19
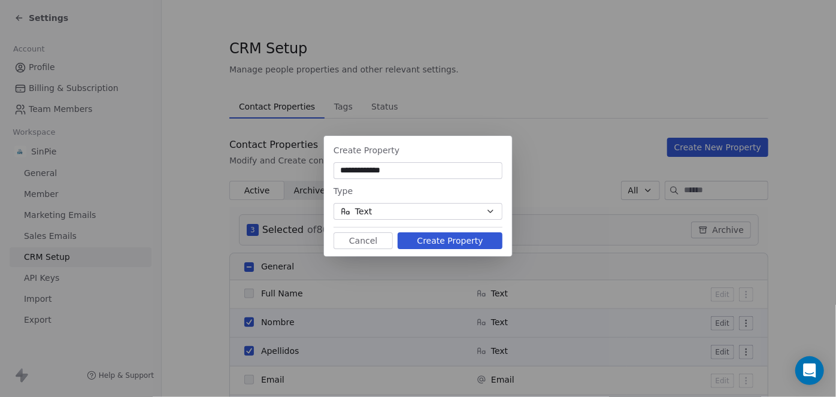
type input "**********"
click at [454, 243] on button "Create Property" at bounding box center [450, 240] width 105 height 17
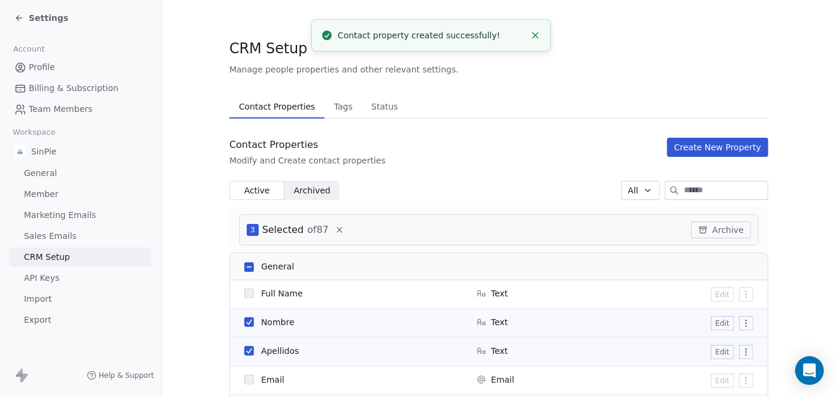
click at [703, 148] on button "Create New Property" at bounding box center [717, 147] width 101 height 19
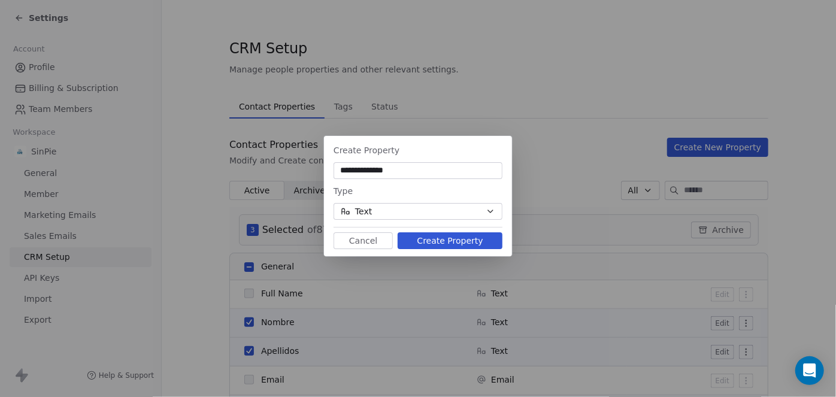
type input "**********"
click at [438, 240] on button "Create Property" at bounding box center [450, 240] width 105 height 17
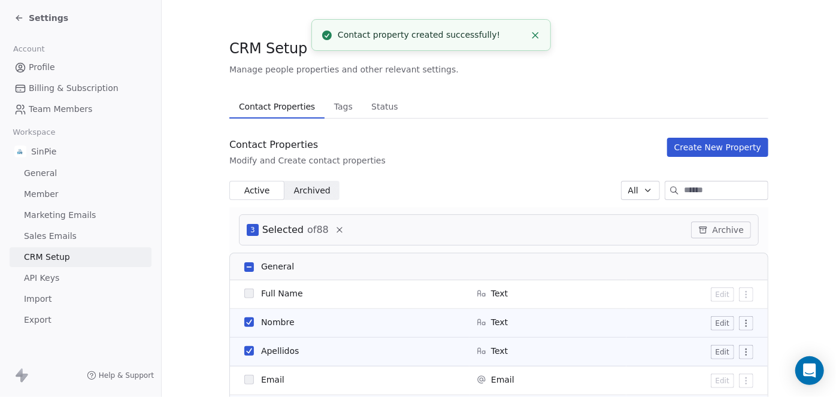
click at [535, 32] on icon "Close toast" at bounding box center [535, 35] width 11 height 11
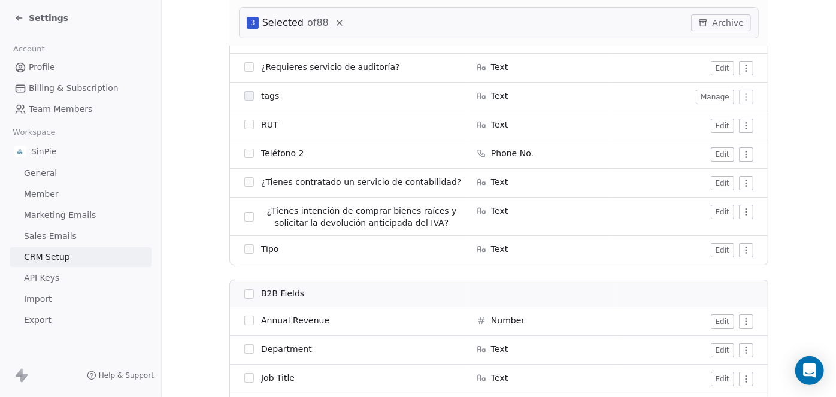
scroll to position [2201, 0]
click at [723, 210] on button "Edit" at bounding box center [722, 211] width 23 height 14
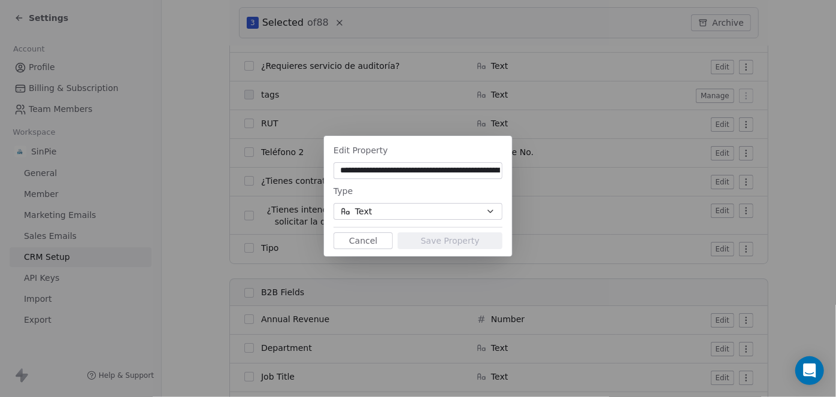
click at [340, 170] on input "**********" at bounding box center [418, 171] width 164 height 12
click at [415, 173] on input "**********" at bounding box center [418, 171] width 164 height 12
click at [385, 240] on button "Cancel" at bounding box center [363, 240] width 59 height 17
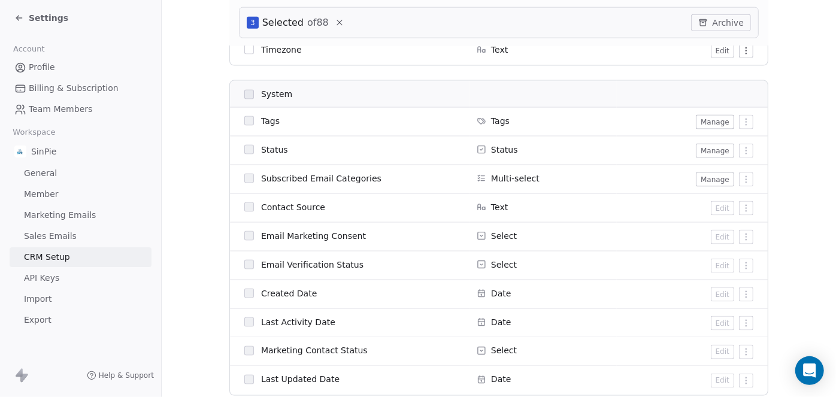
scroll to position [820, 0]
click at [712, 179] on button "Manage" at bounding box center [715, 179] width 38 height 14
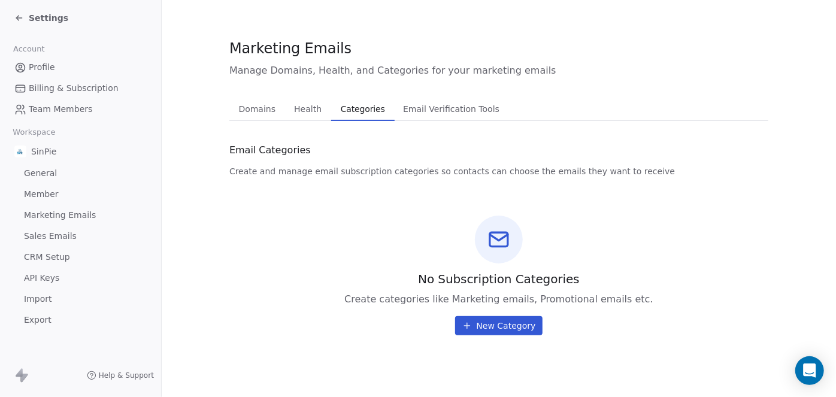
click at [17, 17] on icon at bounding box center [19, 18] width 10 height 10
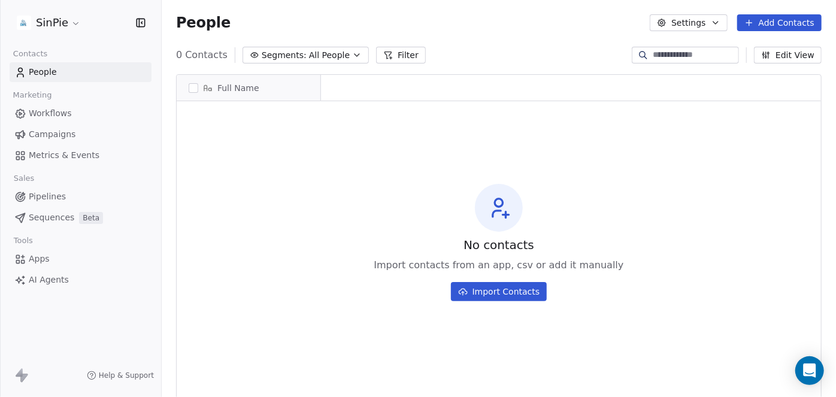
scroll to position [341, 666]
click at [355, 56] on icon "button" at bounding box center [357, 55] width 5 height 2
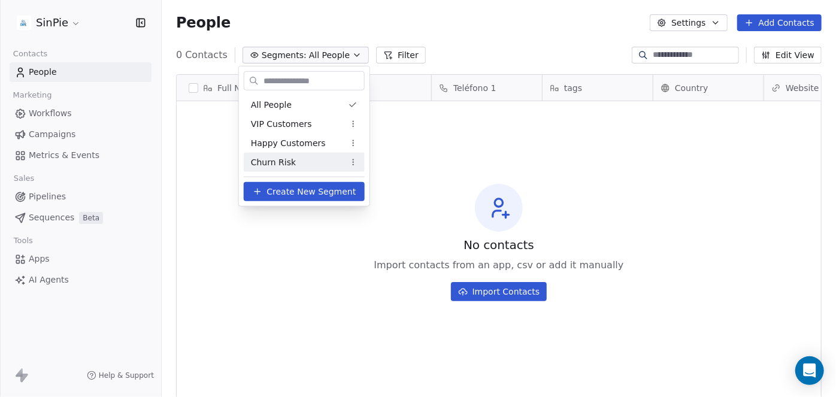
click at [322, 192] on span "Create New Segment" at bounding box center [311, 191] width 89 height 13
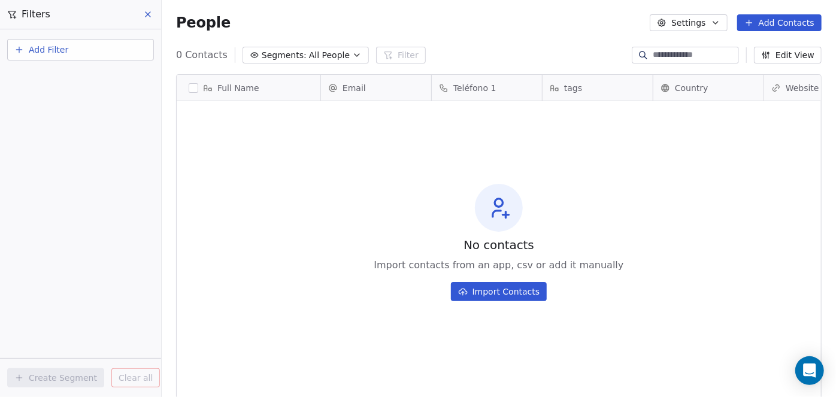
click at [151, 14] on icon at bounding box center [148, 15] width 10 height 10
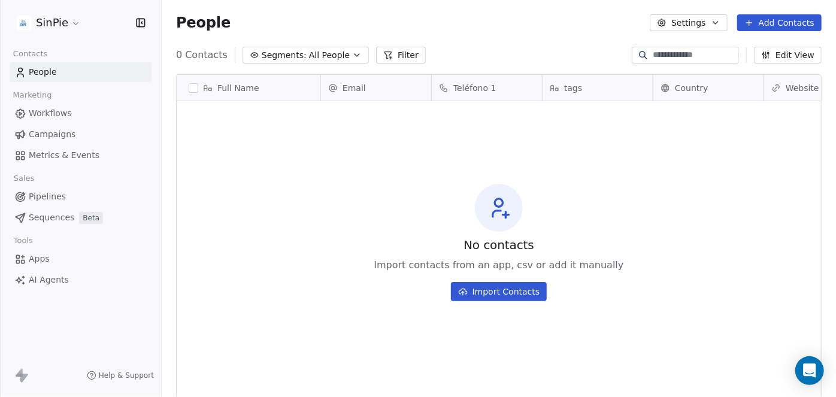
click at [403, 53] on button "Filter" at bounding box center [401, 55] width 50 height 17
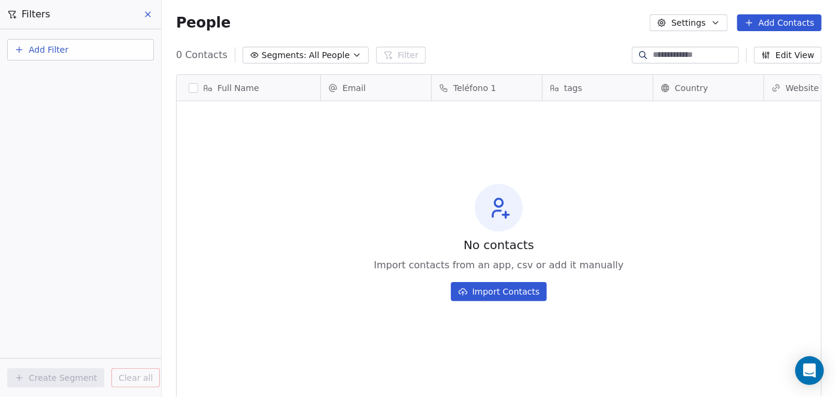
click at [150, 14] on icon at bounding box center [148, 15] width 10 height 10
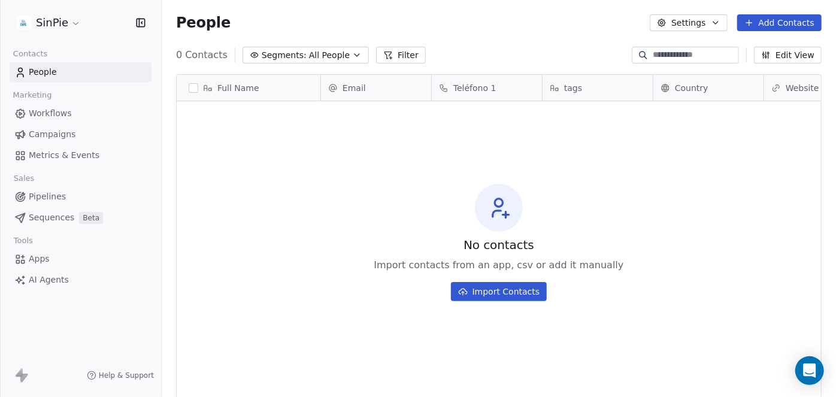
click at [480, 291] on button "Import Contacts" at bounding box center [499, 291] width 96 height 19
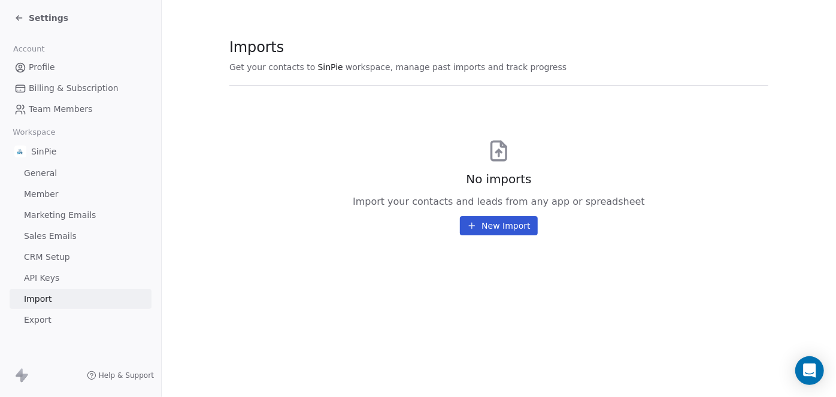
click at [490, 227] on button "New Import" at bounding box center [498, 225] width 77 height 19
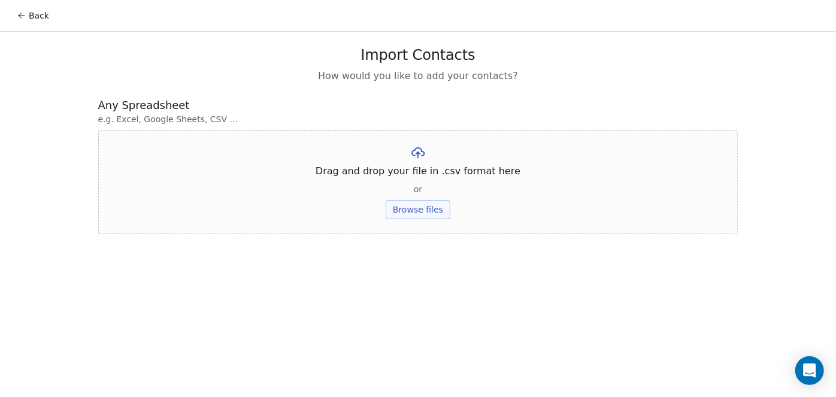
click at [23, 17] on icon at bounding box center [22, 16] width 10 height 10
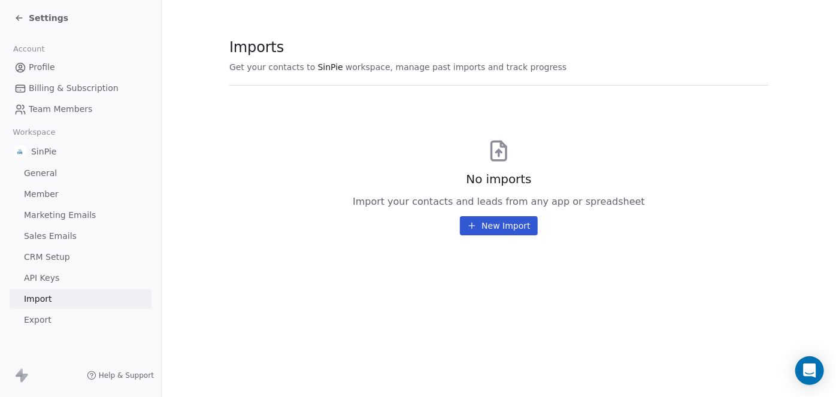
click at [46, 256] on span "CRM Setup" at bounding box center [47, 257] width 46 height 13
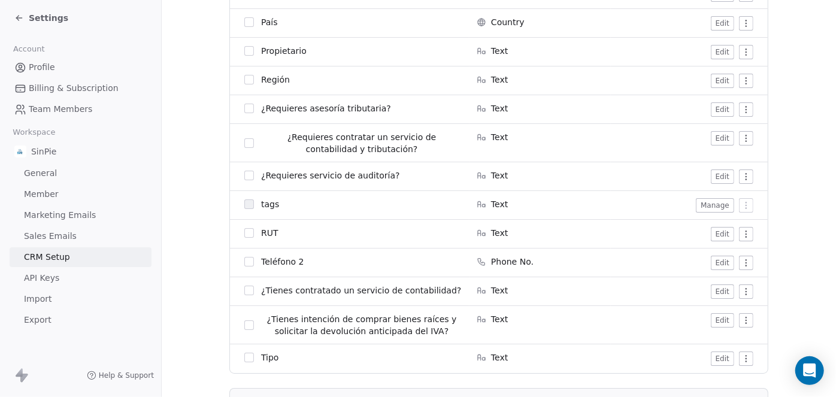
scroll to position [2057, 0]
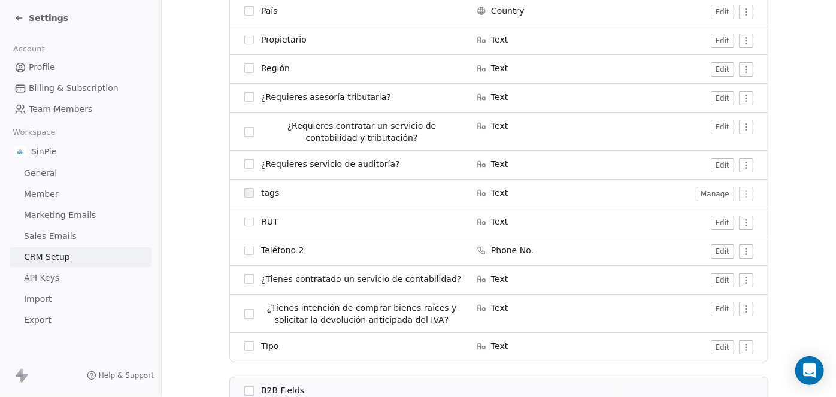
click at [703, 193] on button "Manage" at bounding box center [715, 194] width 38 height 14
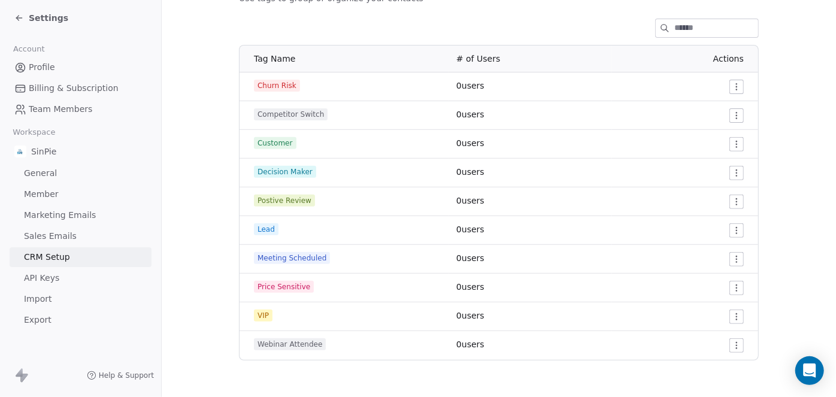
scroll to position [164, 0]
click at [729, 230] on html "Settings Account Profile Billing & Subscription Team Members Workspace SinPie G…" at bounding box center [418, 198] width 836 height 397
click at [778, 224] on html "Settings Account Profile Billing & Subscription Team Members Workspace SinPie G…" at bounding box center [418, 198] width 836 height 397
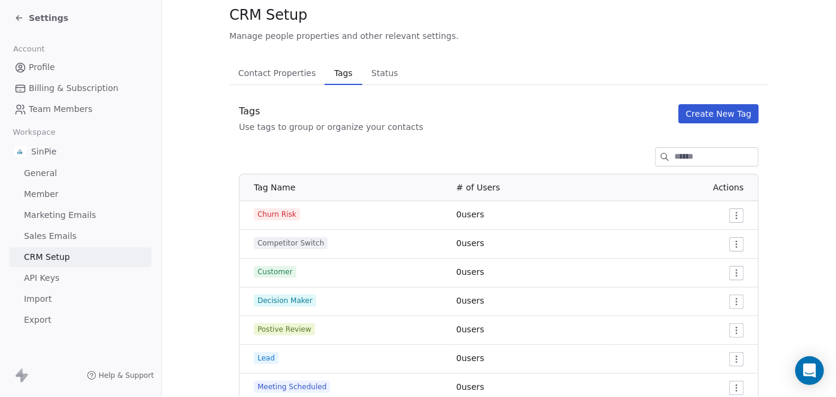
scroll to position [33, 0]
click at [270, 75] on span "Contact Properties" at bounding box center [277, 73] width 87 height 17
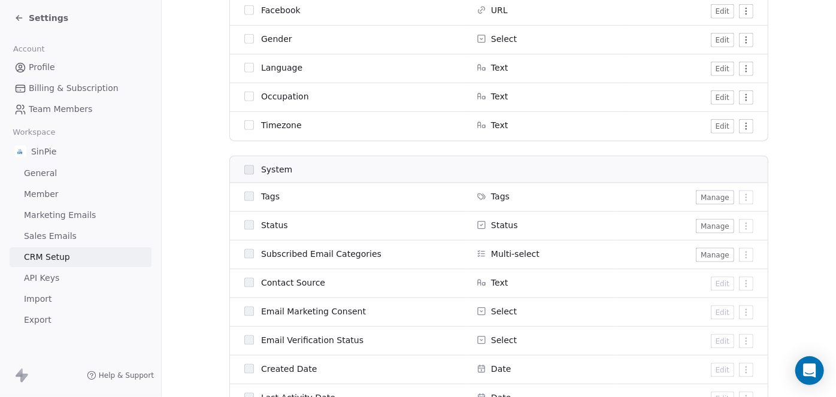
scroll to position [699, 0]
click at [709, 197] on button "Manage" at bounding box center [715, 196] width 38 height 14
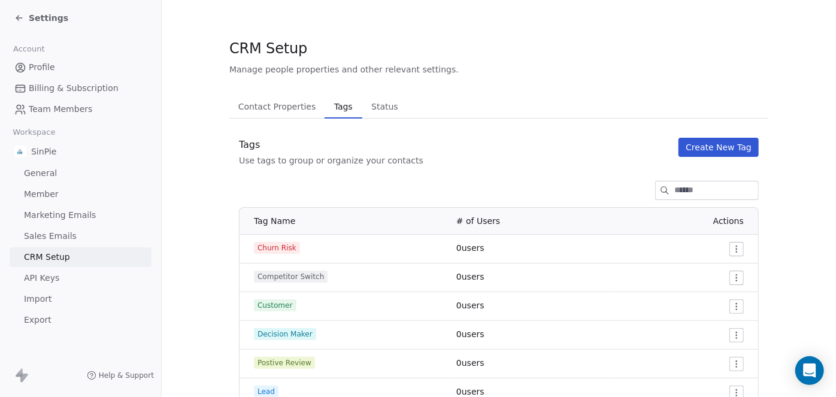
click at [373, 108] on span "Status" at bounding box center [385, 106] width 37 height 17
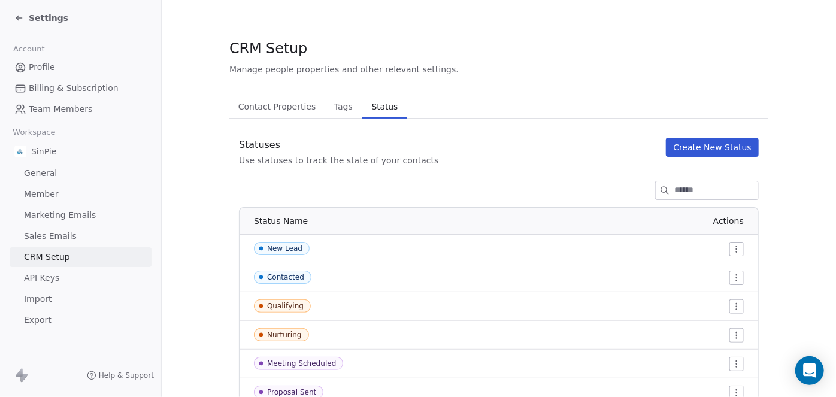
click at [271, 107] on span "Contact Properties" at bounding box center [277, 106] width 87 height 17
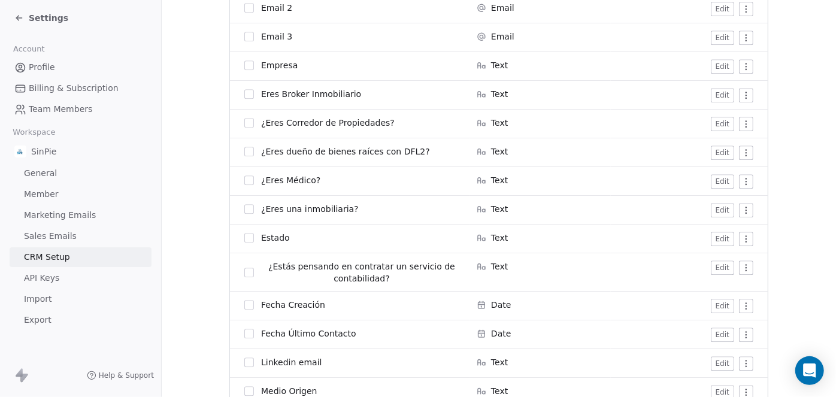
scroll to position [1591, 0]
click at [746, 237] on html "Settings Account Profile Billing & Subscription Team Members Workspace SinPie G…" at bounding box center [418, 198] width 836 height 397
click at [639, 235] on html "Settings Account Profile Billing & Subscription Team Members Workspace SinPie G…" at bounding box center [418, 198] width 836 height 397
click at [718, 239] on button "Edit" at bounding box center [722, 238] width 23 height 14
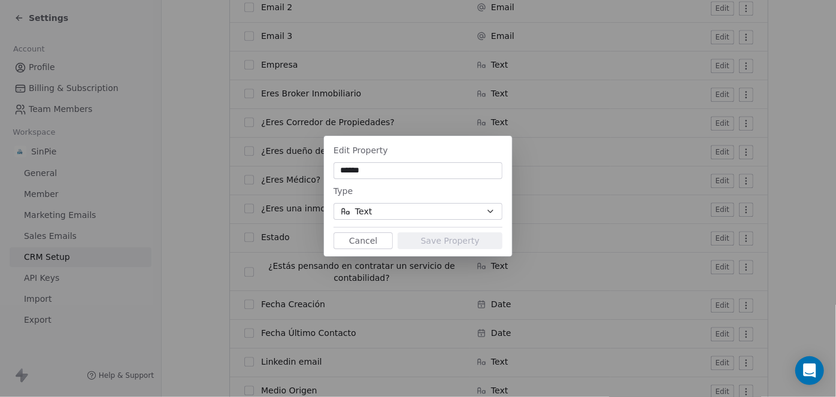
click at [491, 213] on icon "button" at bounding box center [490, 211] width 5 height 2
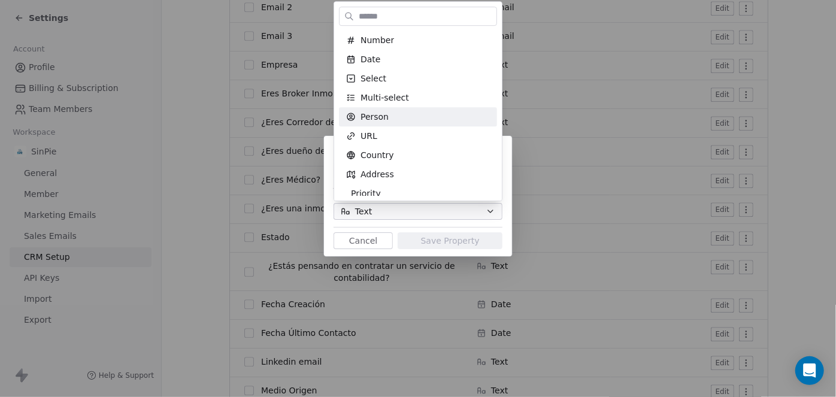
scroll to position [84, 0]
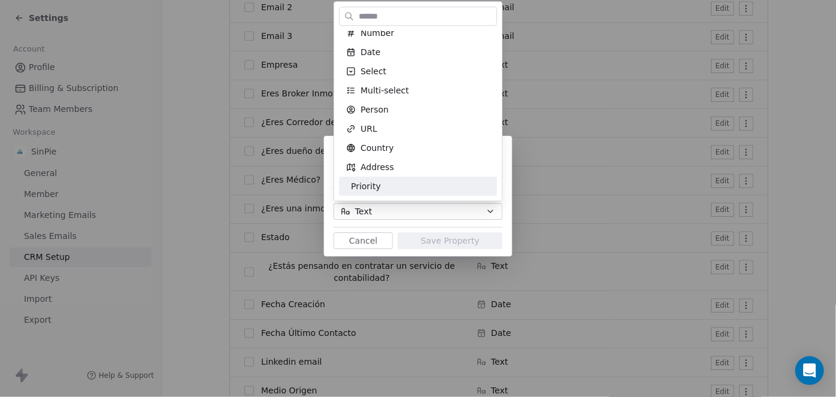
click at [369, 238] on div "Edit Property ****** Type Text Cancel Save Property" at bounding box center [418, 199] width 836 height 164
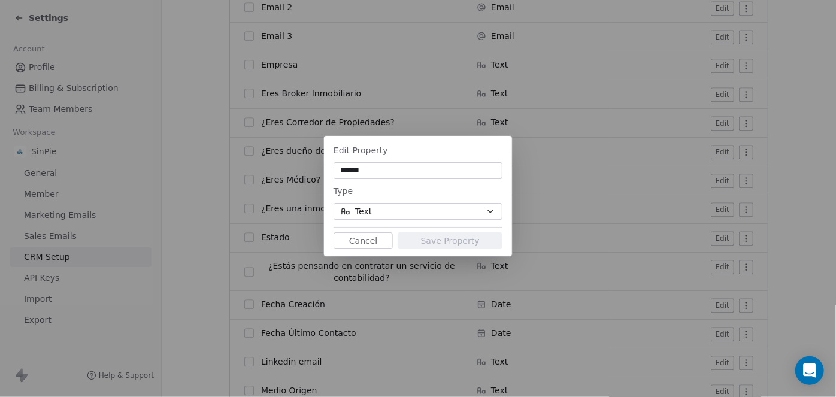
click at [367, 239] on button "Cancel" at bounding box center [363, 240] width 59 height 17
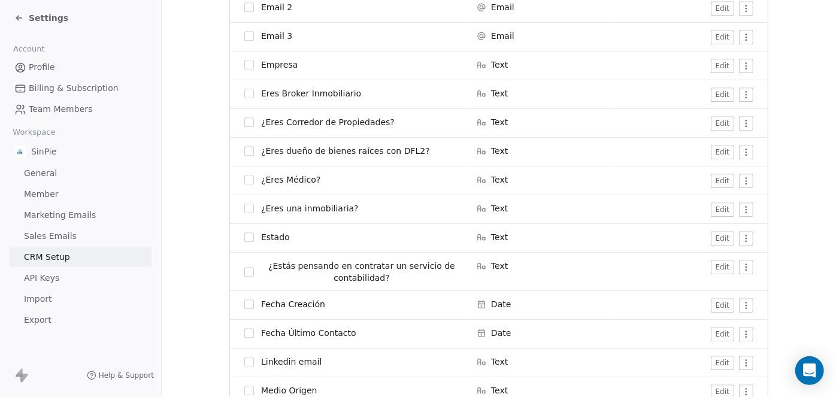
click at [244, 237] on button "button" at bounding box center [249, 237] width 10 height 10
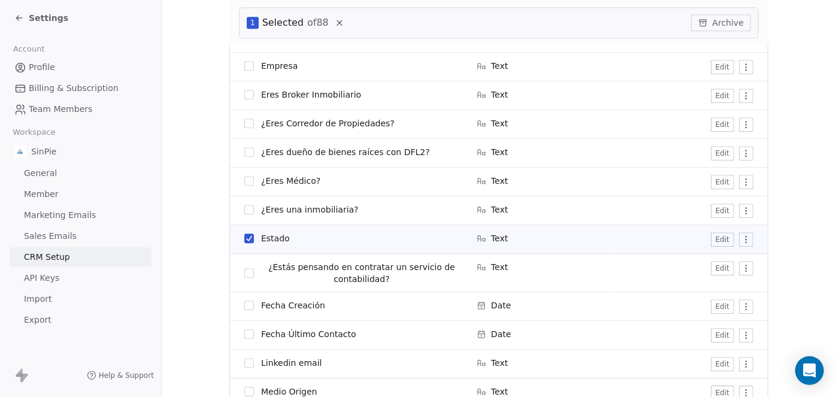
scroll to position [1637, 0]
click at [742, 236] on html "Settings Account Profile Billing & Subscription Team Members Workspace SinPie G…" at bounding box center [418, 198] width 836 height 397
click at [244, 237] on button "button" at bounding box center [249, 237] width 10 height 10
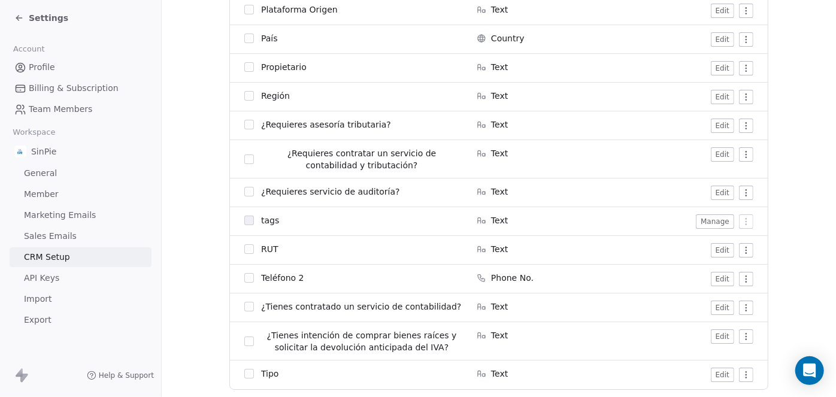
scroll to position [2029, 0]
click at [703, 219] on button "Manage" at bounding box center [715, 222] width 38 height 14
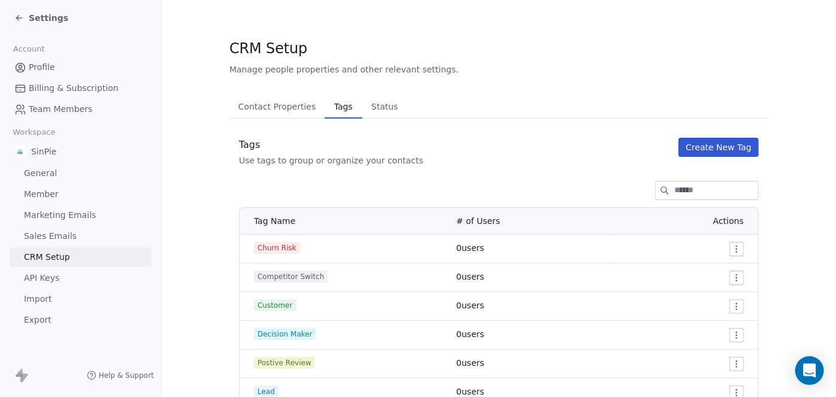
click at [284, 106] on span "Contact Properties" at bounding box center [277, 106] width 87 height 17
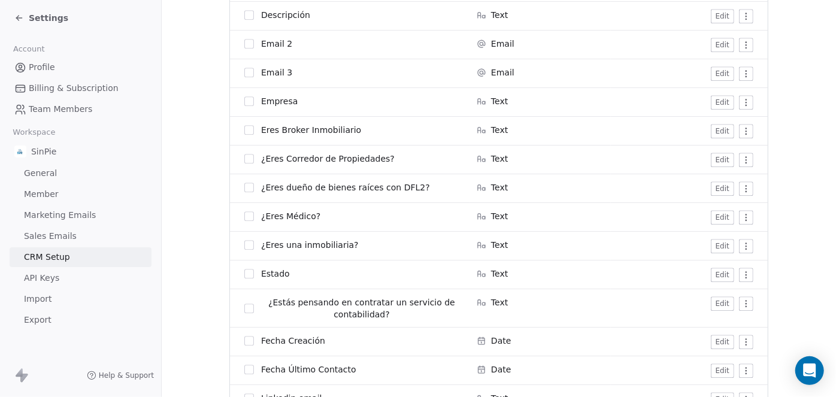
scroll to position [1555, 0]
click at [244, 274] on button "button" at bounding box center [249, 273] width 10 height 10
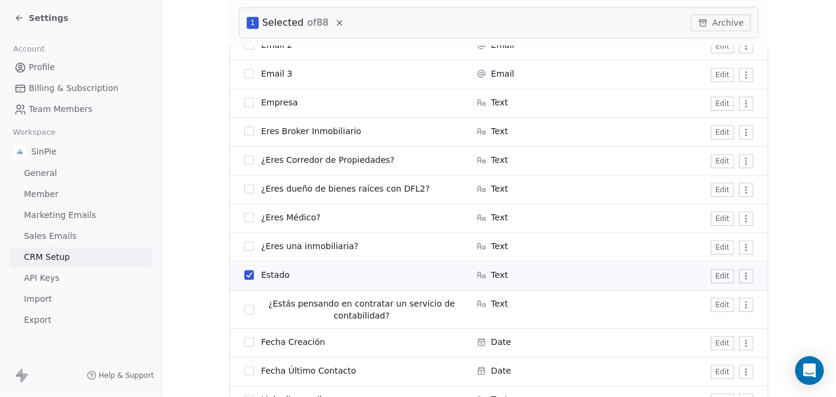
scroll to position [1601, 0]
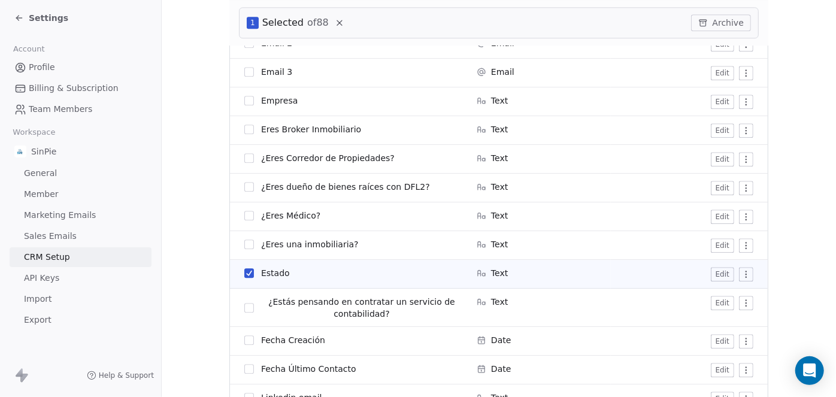
click at [244, 273] on button "button" at bounding box center [249, 273] width 10 height 10
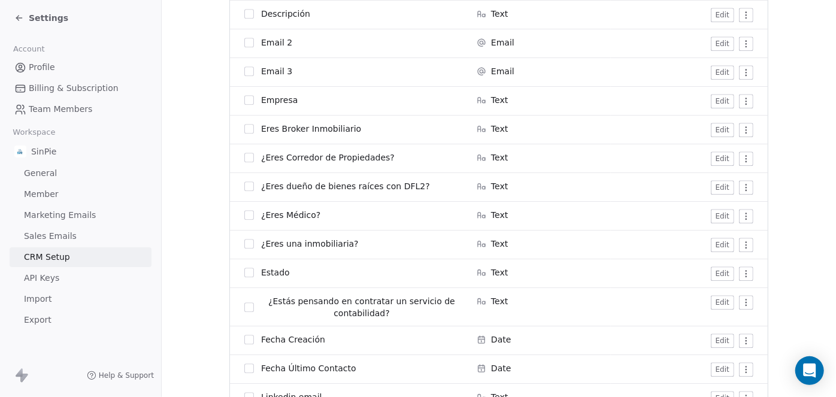
scroll to position [1555, 0]
click at [741, 272] on html "Settings Account Profile Billing & Subscription Team Members Workspace SinPie G…" at bounding box center [418, 198] width 836 height 397
click at [720, 272] on button "Edit" at bounding box center [722, 274] width 23 height 14
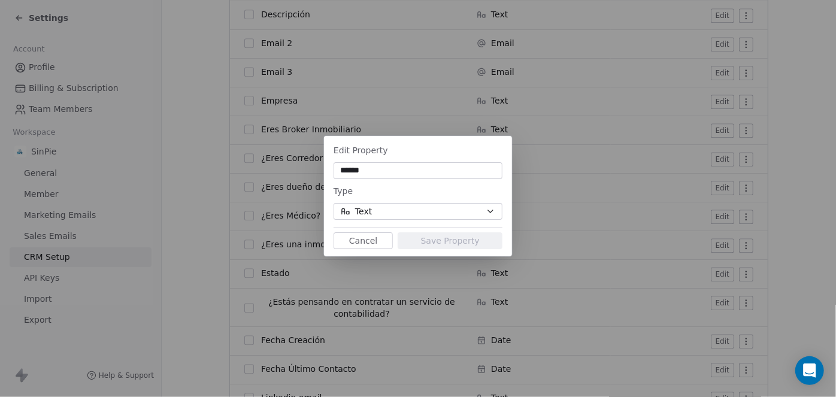
click at [489, 211] on icon "button" at bounding box center [490, 211] width 5 height 2
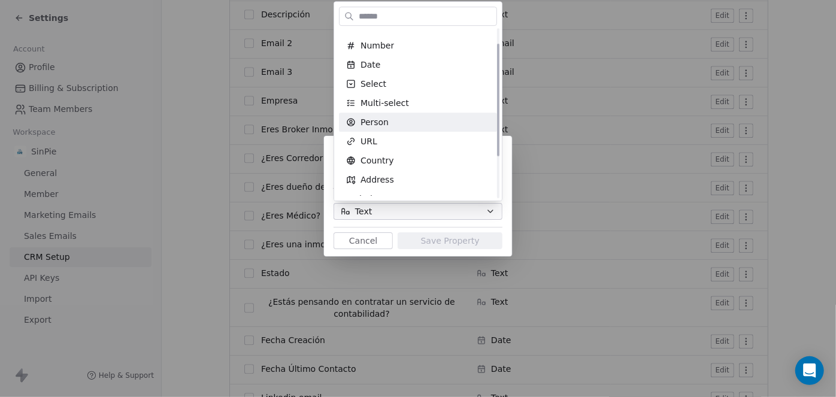
scroll to position [84, 0]
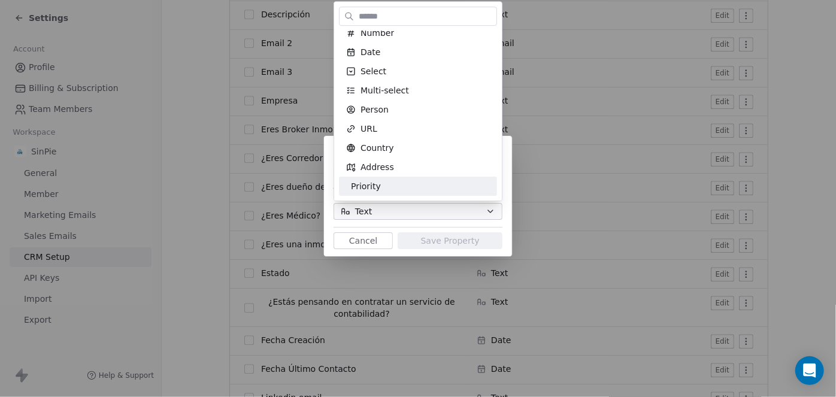
click at [491, 211] on div "Edit Property ****** Type Text Cancel Save Property" at bounding box center [418, 199] width 836 height 164
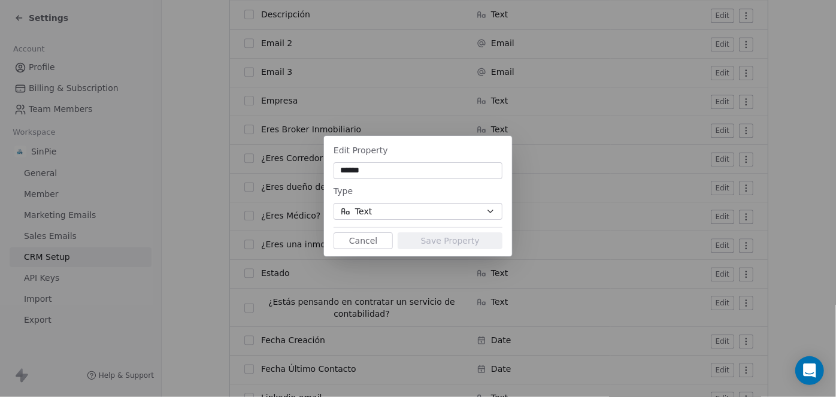
click at [365, 240] on button "Cancel" at bounding box center [363, 240] width 59 height 17
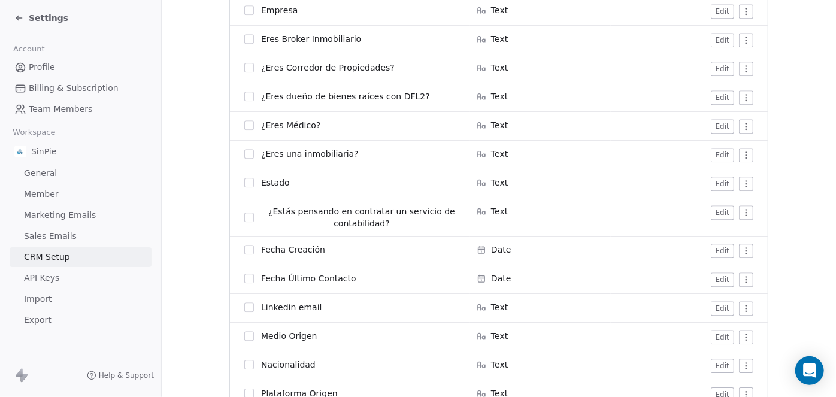
scroll to position [1636, 0]
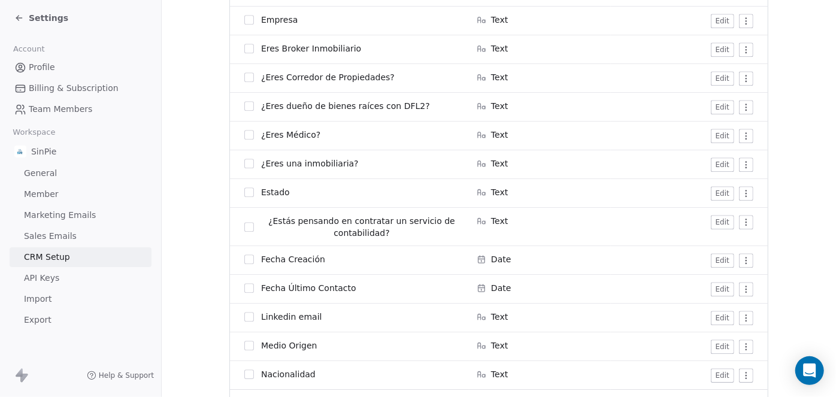
click at [744, 194] on html "Settings Account Profile Billing & Subscription Team Members Workspace SinPie G…" at bounding box center [418, 198] width 836 height 397
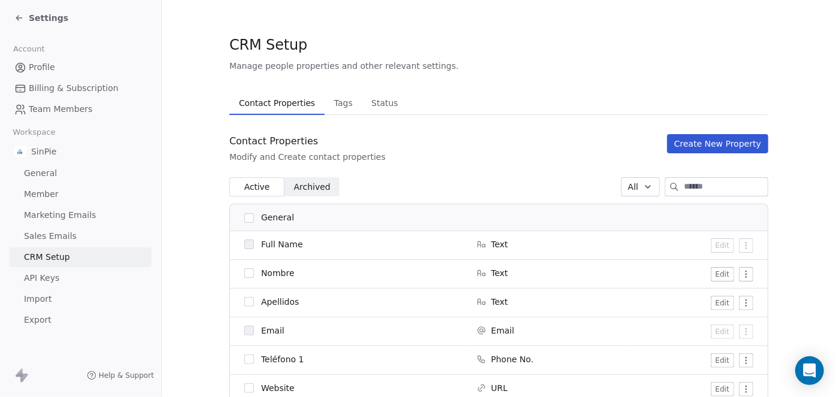
scroll to position [0, 0]
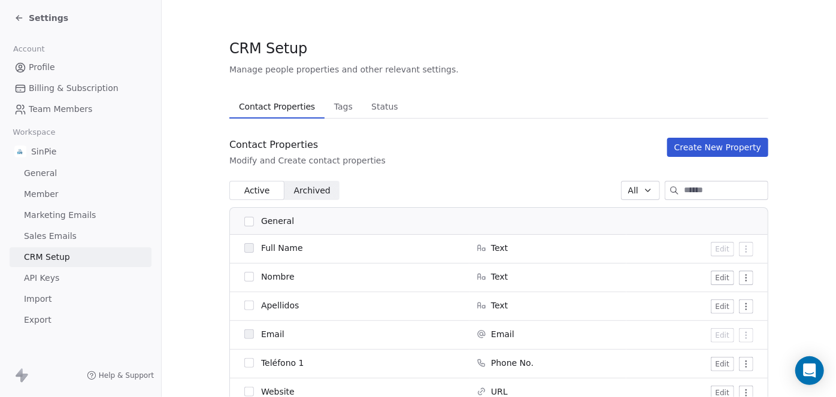
click at [309, 191] on span "Archived" at bounding box center [312, 191] width 37 height 13
click at [250, 192] on span "Active" at bounding box center [257, 191] width 26 height 13
click at [314, 193] on span "Archived" at bounding box center [312, 191] width 37 height 13
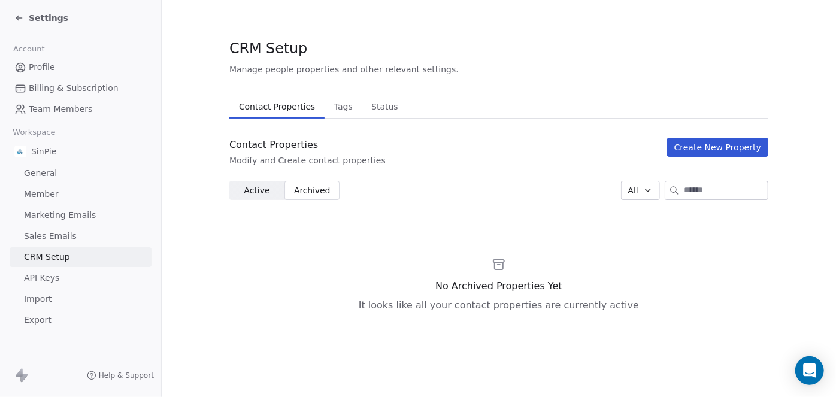
click at [238, 189] on span "Active Active" at bounding box center [256, 190] width 55 height 19
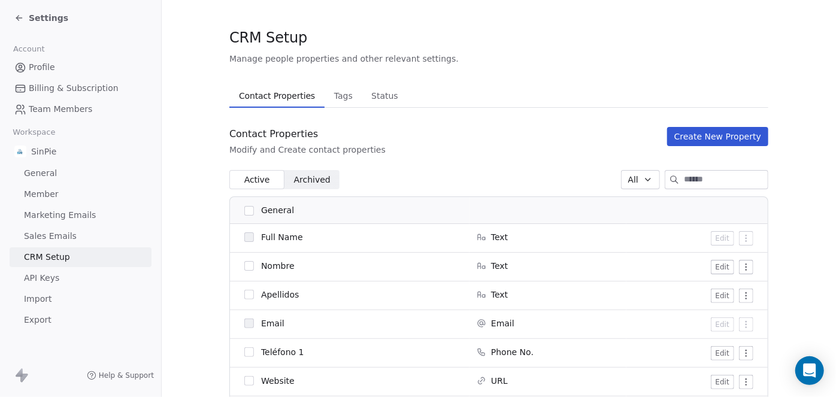
scroll to position [16, 0]
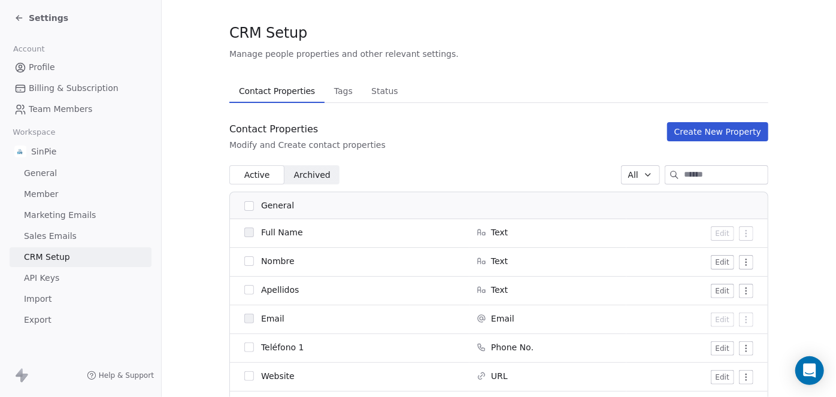
click at [246, 258] on button "button" at bounding box center [249, 261] width 10 height 10
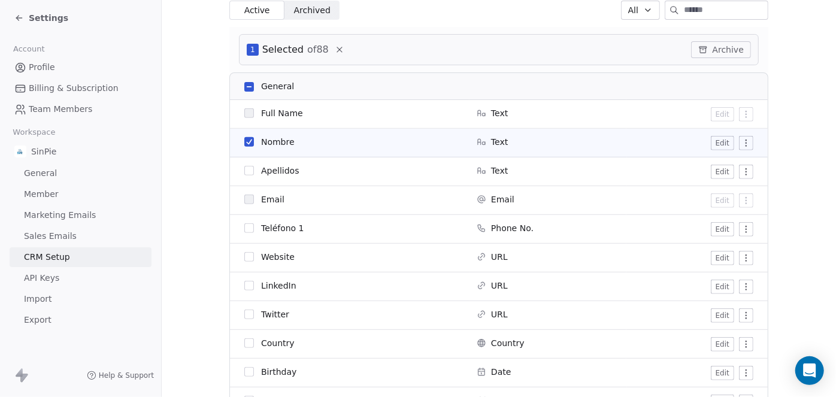
scroll to position [190, 0]
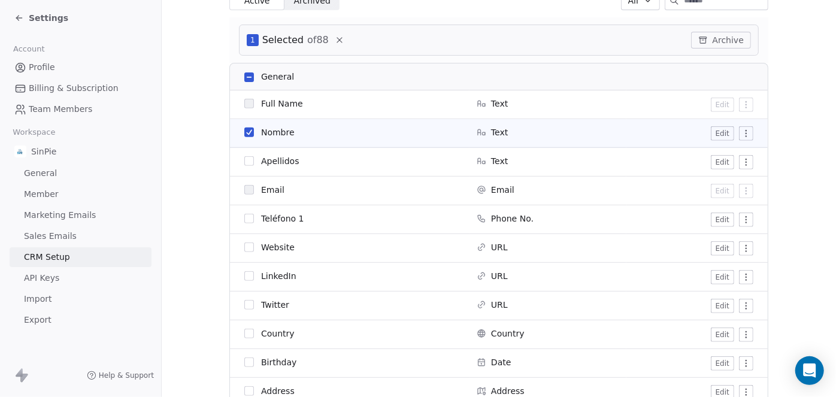
click at [244, 161] on button "button" at bounding box center [249, 161] width 10 height 10
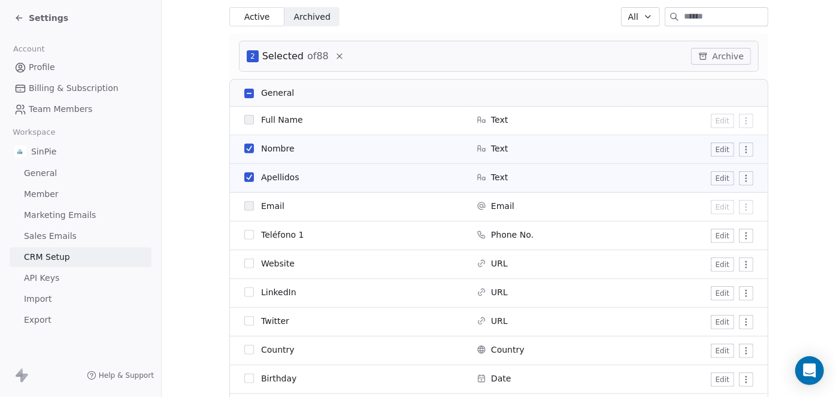
scroll to position [174, 0]
click at [244, 237] on button "button" at bounding box center [249, 235] width 10 height 10
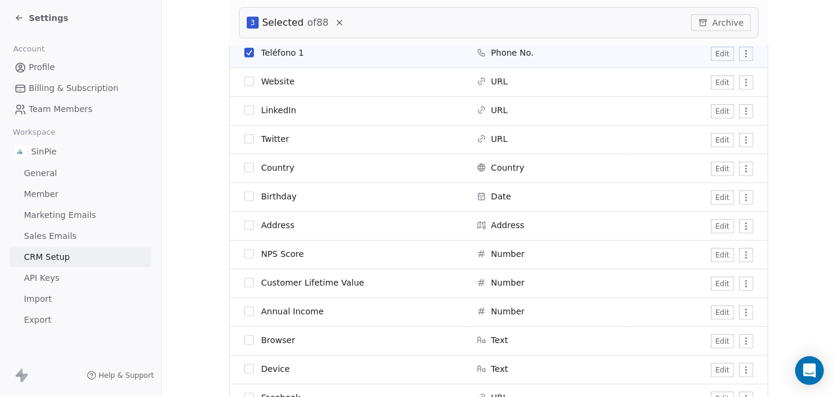
scroll to position [368, 0]
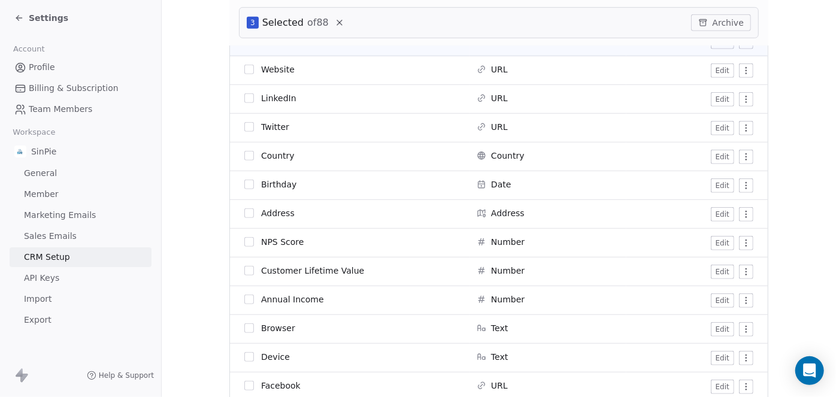
click at [245, 155] on button "button" at bounding box center [249, 156] width 10 height 10
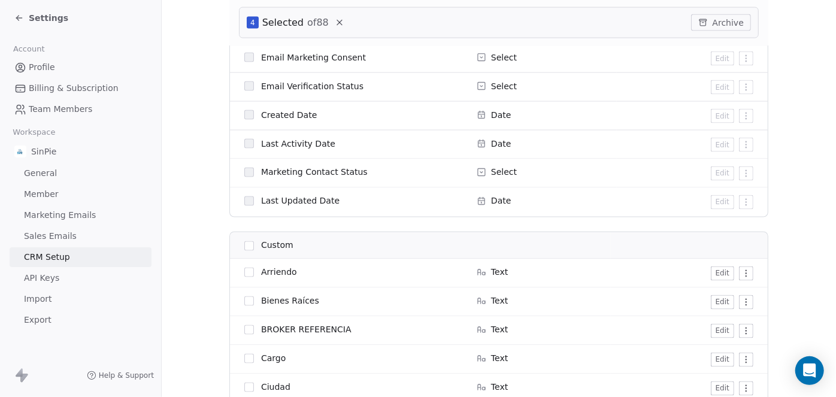
scroll to position [997, 0]
click at [480, 86] on icon at bounding box center [481, 86] width 2 height 1
click at [494, 87] on span "Select" at bounding box center [504, 87] width 26 height 12
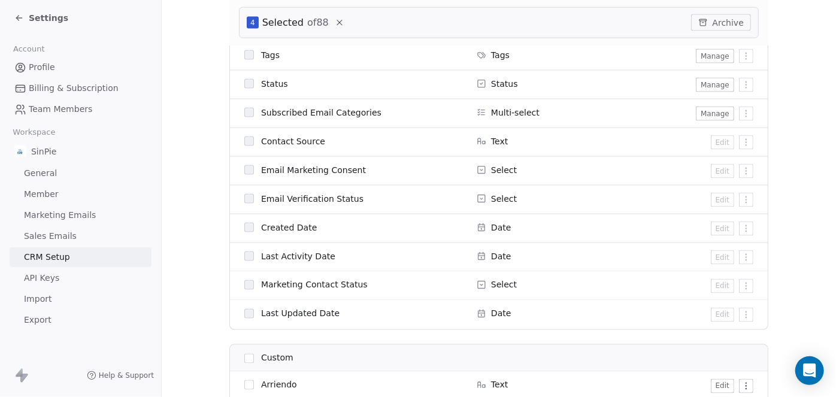
scroll to position [864, 0]
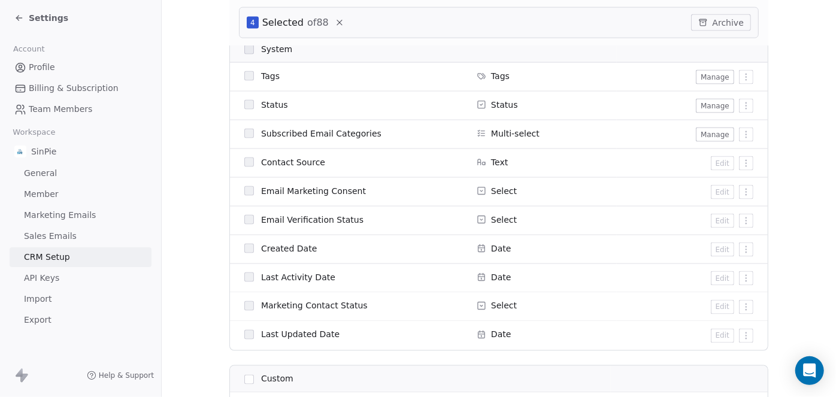
click at [704, 107] on button "Manage" at bounding box center [715, 106] width 38 height 14
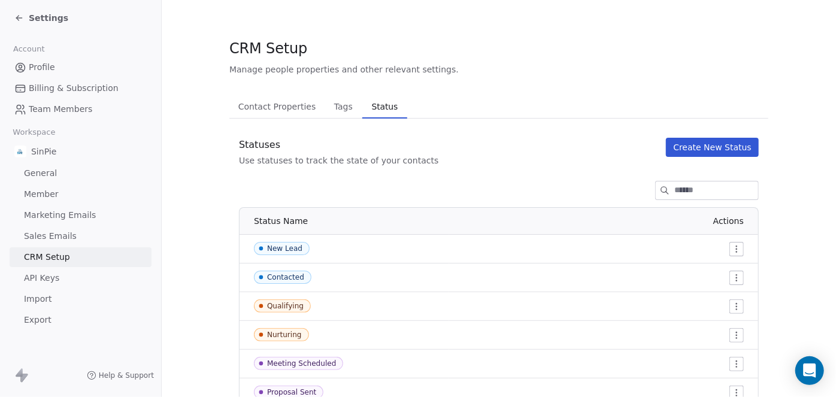
click at [271, 109] on span "Contact Properties" at bounding box center [277, 106] width 87 height 17
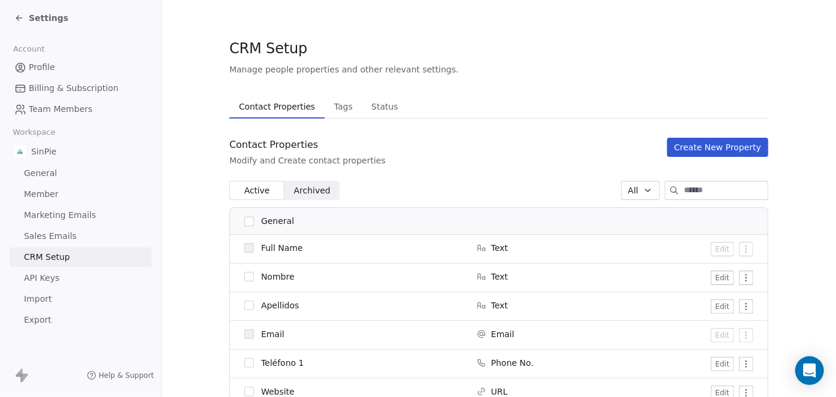
drag, startPoint x: 243, startPoint y: 277, endPoint x: 254, endPoint y: 294, distance: 20.8
click at [244, 277] on button "button" at bounding box center [249, 277] width 10 height 10
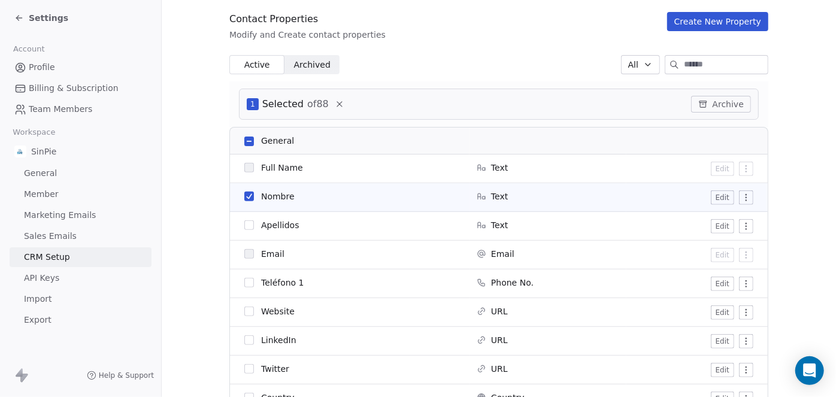
scroll to position [132, 0]
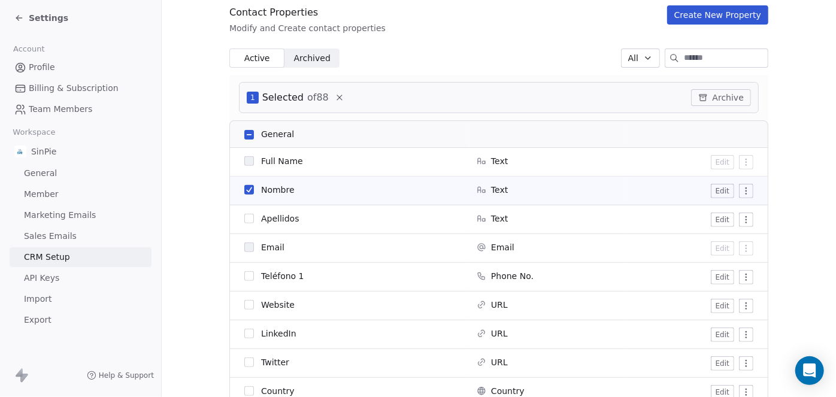
click at [244, 220] on button "button" at bounding box center [249, 219] width 10 height 10
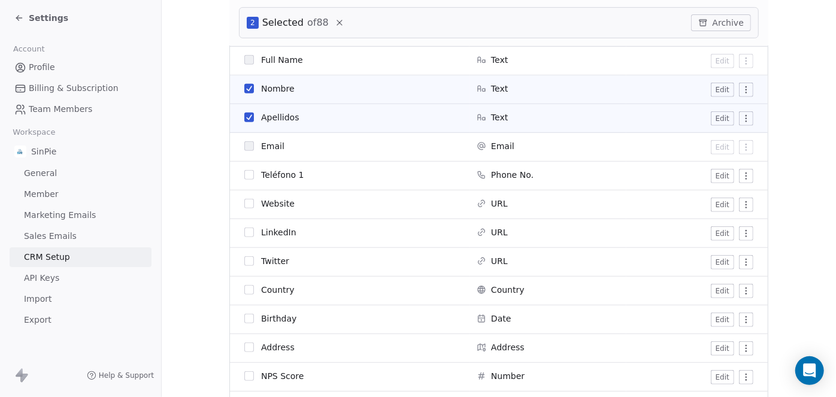
scroll to position [261, 0]
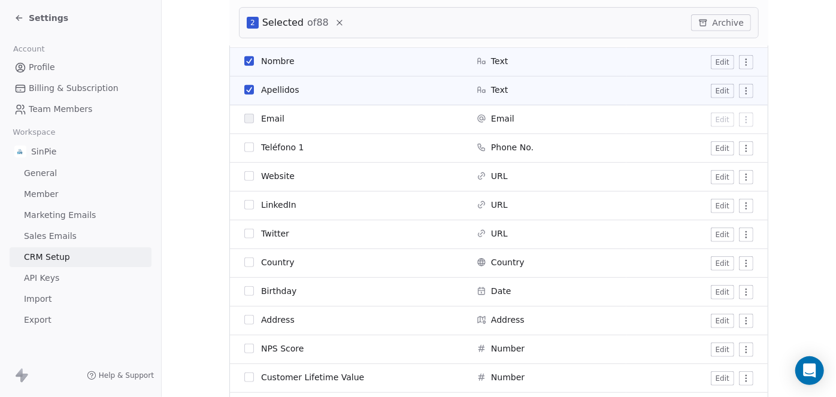
click at [246, 147] on button "button" at bounding box center [249, 148] width 10 height 10
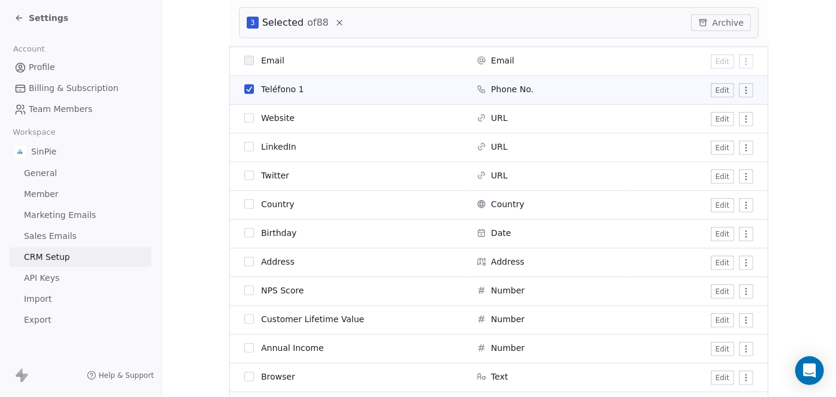
scroll to position [340, 0]
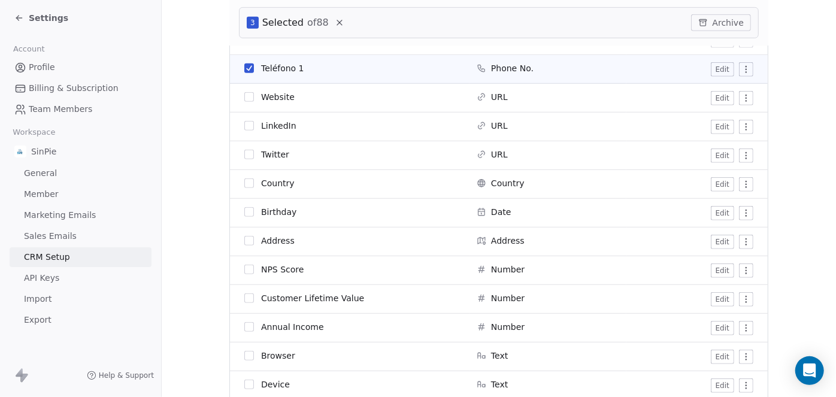
click at [246, 183] on button "button" at bounding box center [249, 184] width 10 height 10
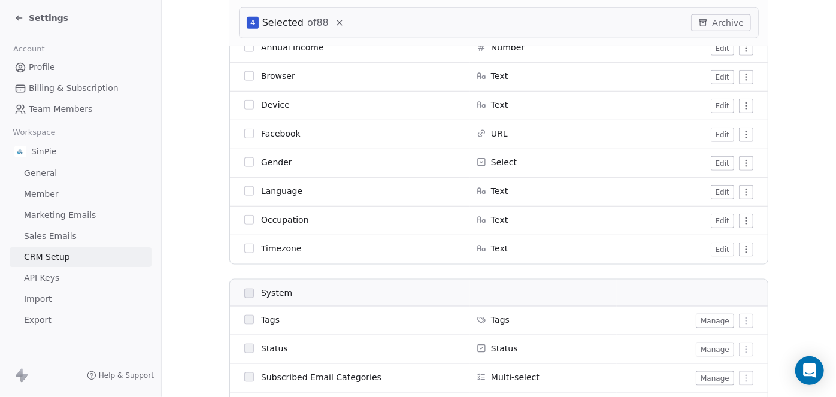
scroll to position [619, 0]
click at [246, 220] on button "button" at bounding box center [249, 221] width 10 height 10
click at [244, 219] on button "button" at bounding box center [249, 221] width 10 height 10
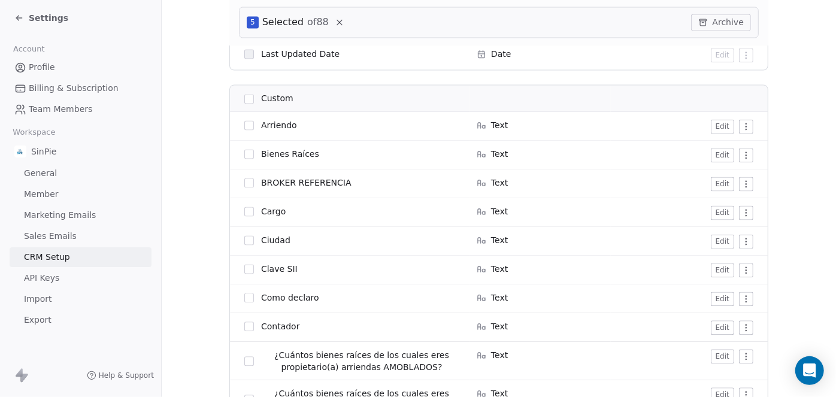
scroll to position [1147, 0]
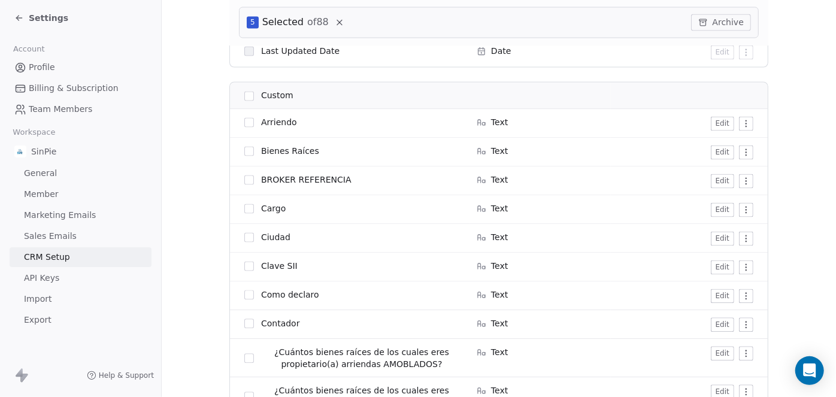
click at [244, 96] on button "button" at bounding box center [249, 97] width 10 height 10
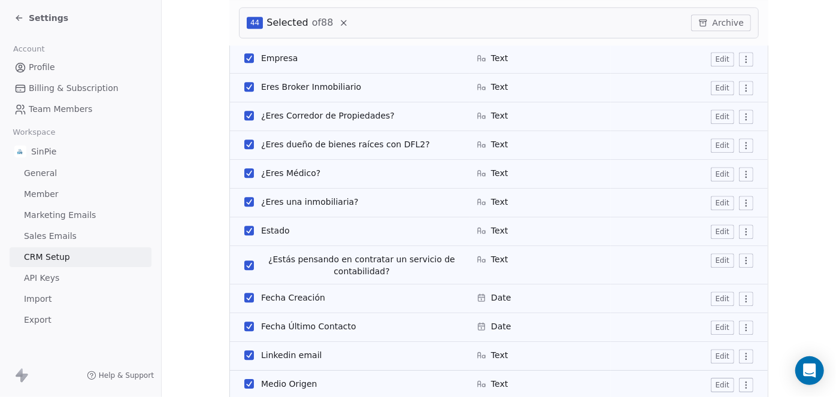
scroll to position [1616, 0]
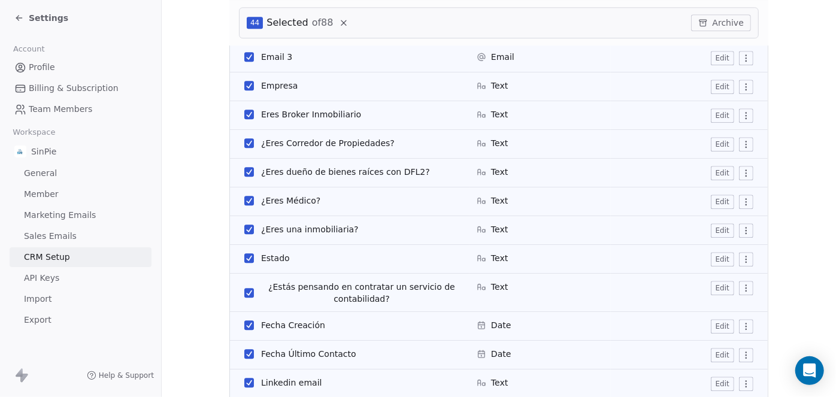
click at [244, 291] on button "button" at bounding box center [249, 293] width 10 height 10
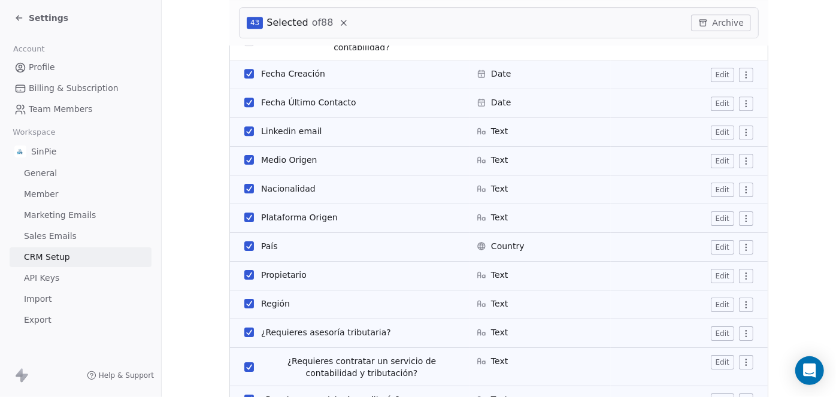
scroll to position [1869, 0]
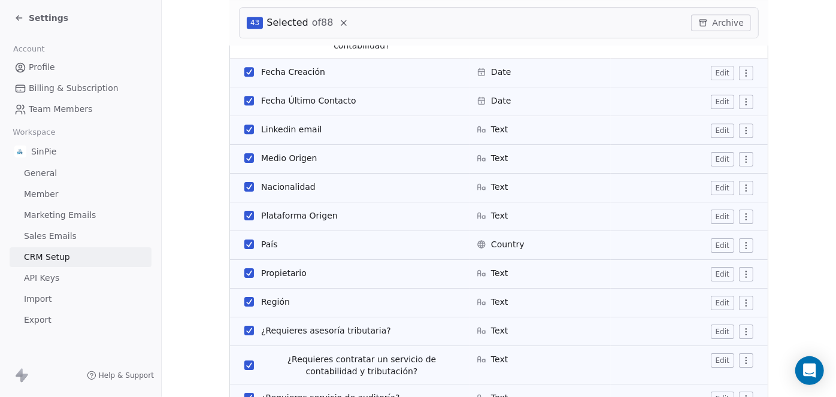
click at [246, 271] on button "button" at bounding box center [249, 273] width 10 height 10
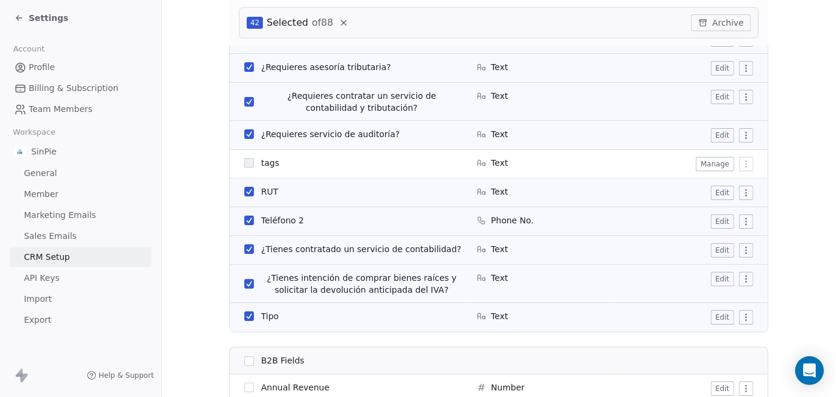
scroll to position [2138, 0]
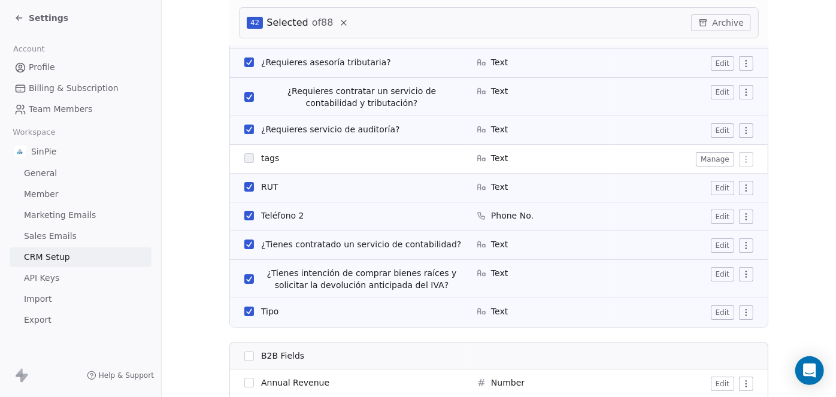
click at [244, 242] on button "button" at bounding box center [249, 245] width 10 height 10
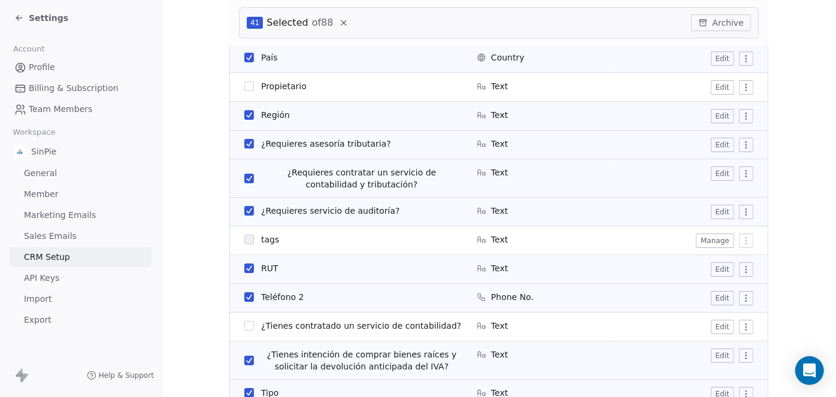
scroll to position [2056, 0]
click at [246, 211] on button "button" at bounding box center [249, 212] width 10 height 10
click at [244, 177] on button "button" at bounding box center [249, 179] width 10 height 10
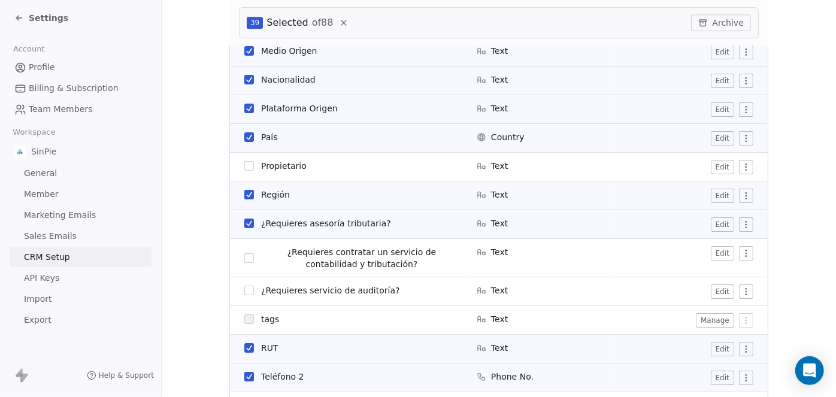
scroll to position [1976, 0]
click at [244, 222] on button "button" at bounding box center [249, 224] width 10 height 10
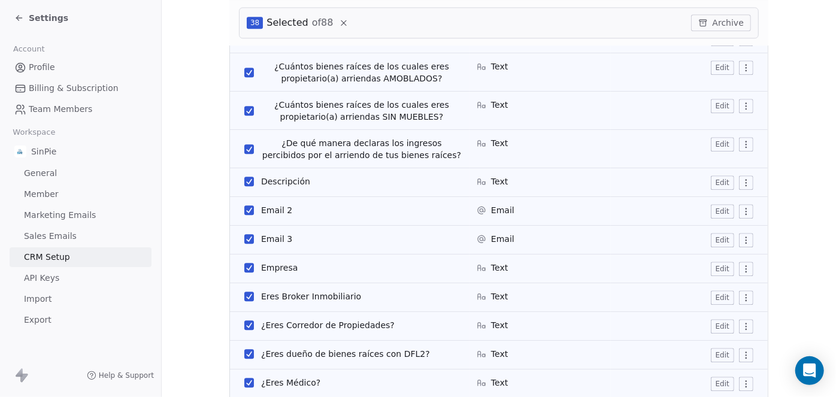
scroll to position [1433, 0]
click at [244, 146] on button "button" at bounding box center [249, 150] width 10 height 10
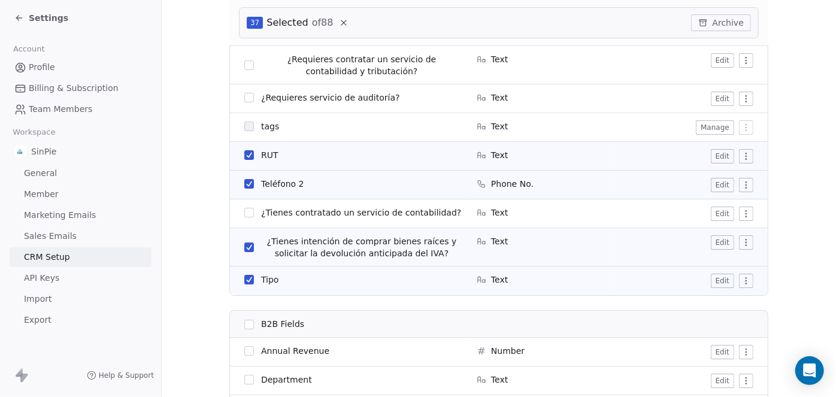
scroll to position [2232, 0]
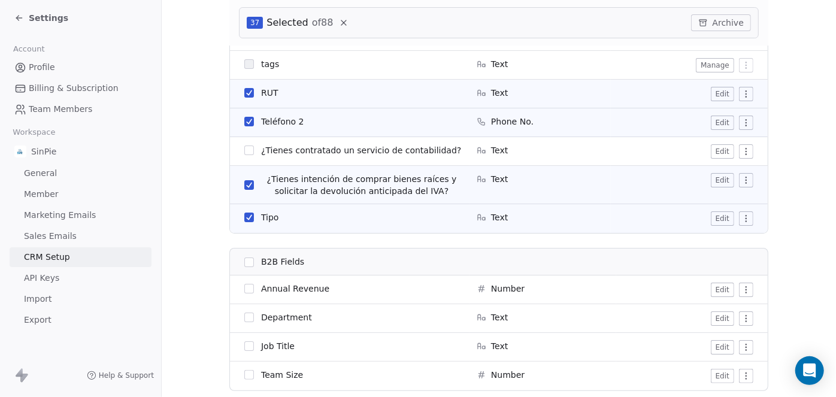
click at [247, 185] on button "button" at bounding box center [249, 185] width 10 height 10
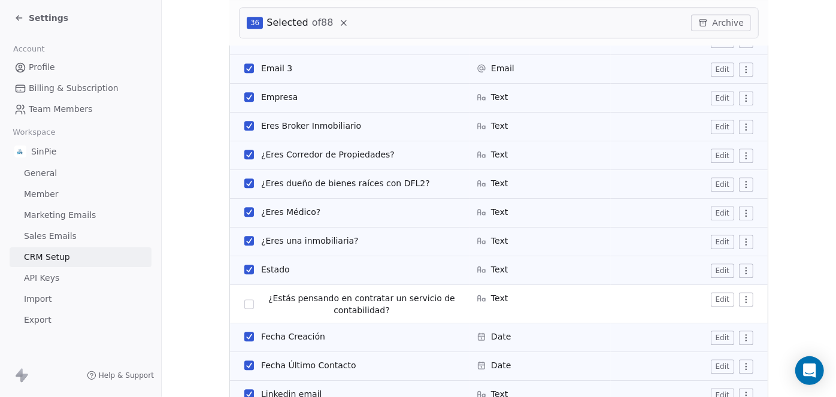
scroll to position [1597, 0]
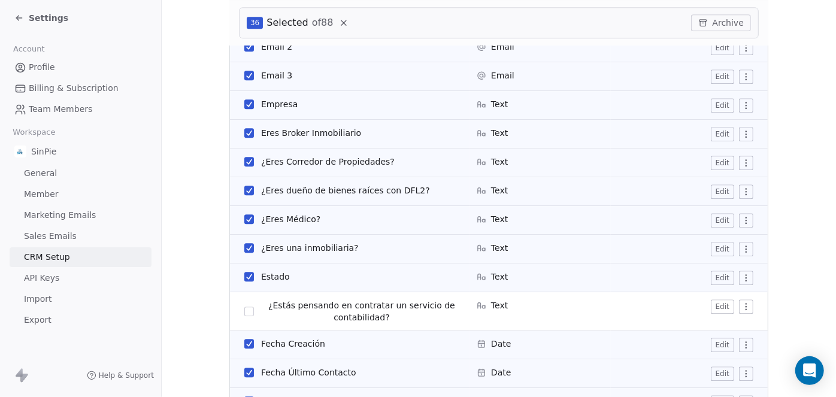
click at [244, 188] on button "button" at bounding box center [249, 191] width 10 height 10
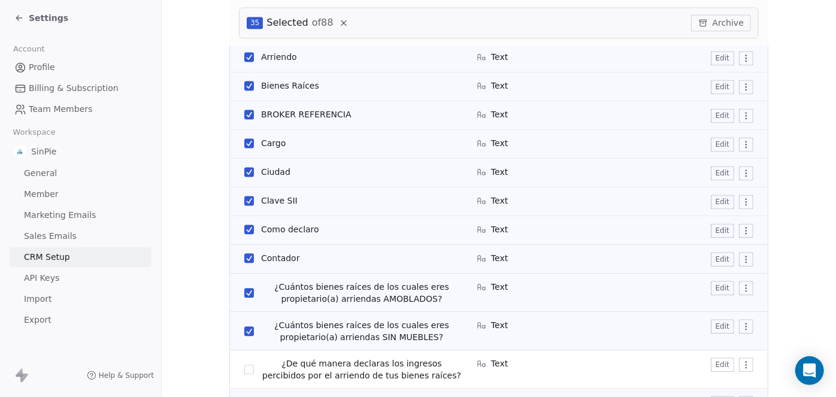
scroll to position [1212, 0]
click at [244, 200] on button "button" at bounding box center [249, 202] width 10 height 10
click at [244, 228] on button "button" at bounding box center [249, 231] width 10 height 10
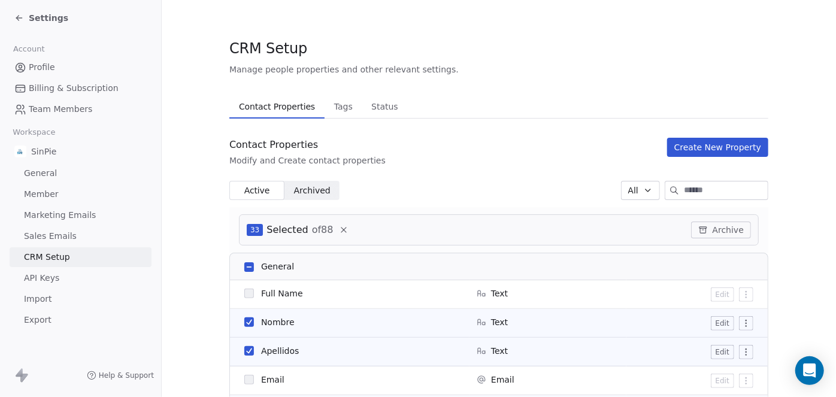
scroll to position [0, 0]
click at [718, 230] on button "Archive" at bounding box center [721, 230] width 60 height 17
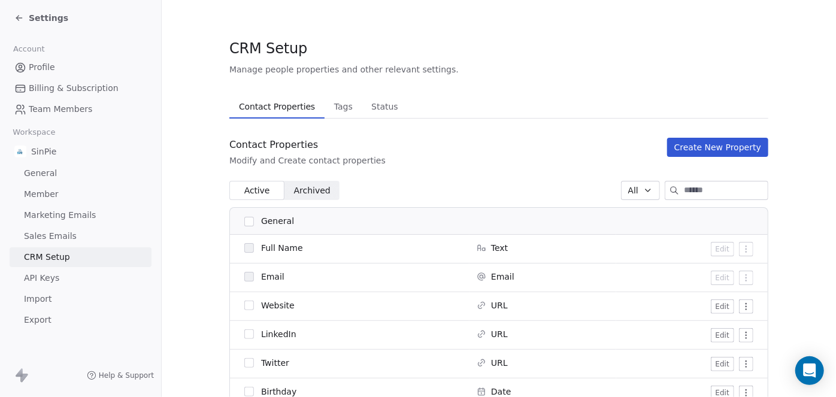
click at [336, 108] on span "Tags" at bounding box center [344, 106] width 28 height 17
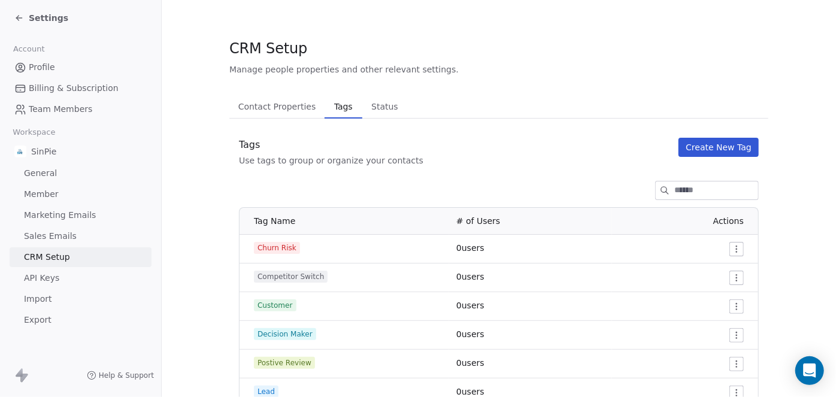
click at [380, 105] on span "Status" at bounding box center [385, 106] width 37 height 17
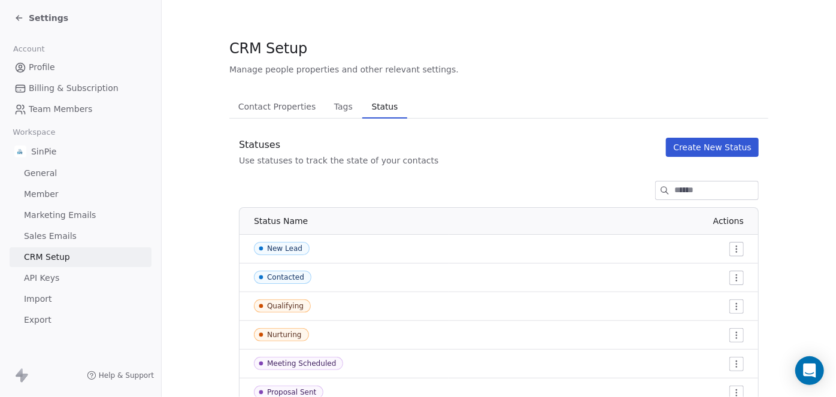
click at [265, 109] on span "Contact Properties" at bounding box center [277, 106] width 87 height 17
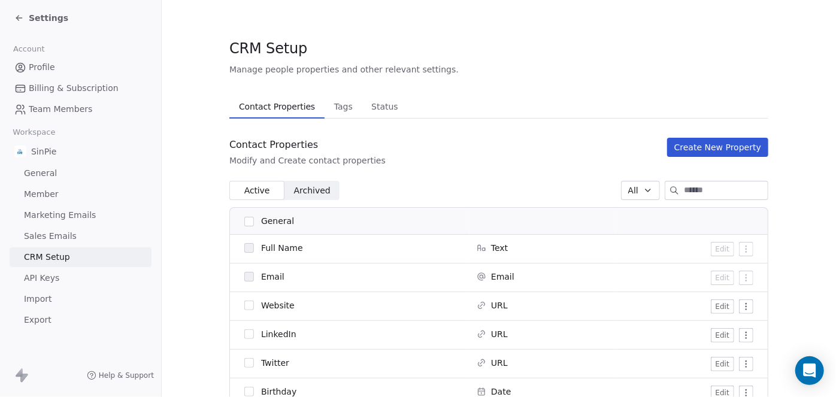
click at [312, 188] on span "Archived" at bounding box center [312, 191] width 37 height 13
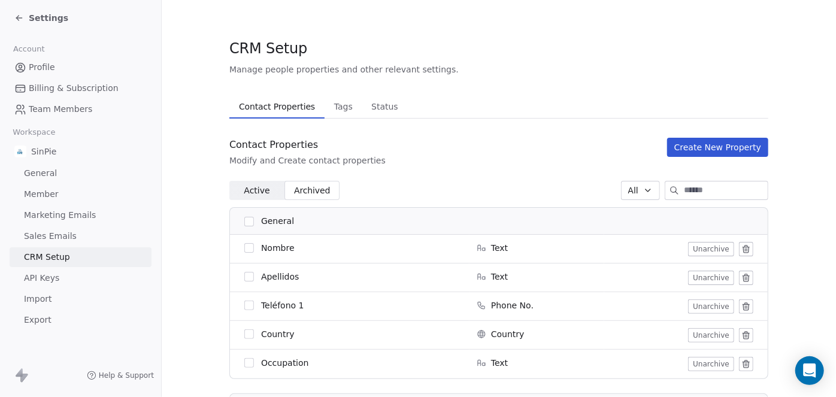
click at [44, 174] on span "General" at bounding box center [40, 173] width 33 height 13
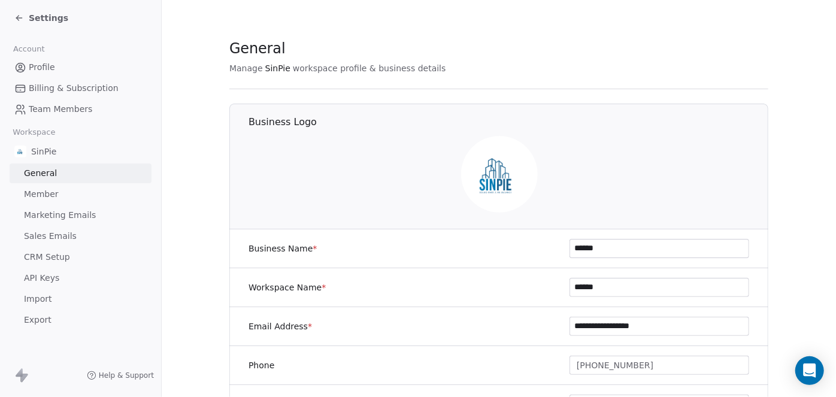
click at [44, 214] on span "Marketing Emails" at bounding box center [60, 215] width 72 height 13
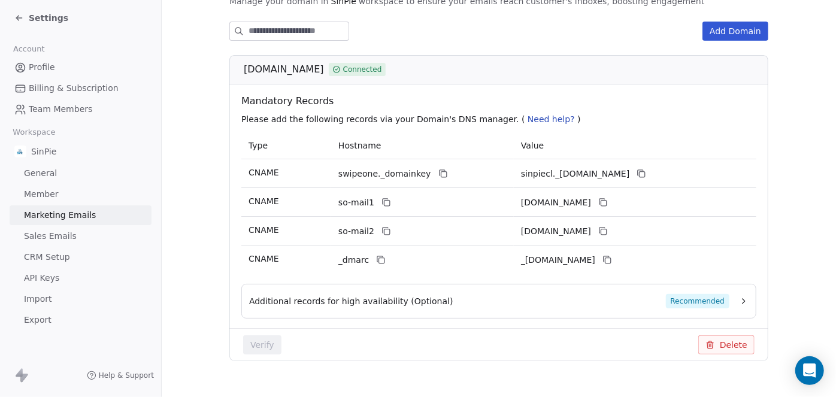
scroll to position [189, 0]
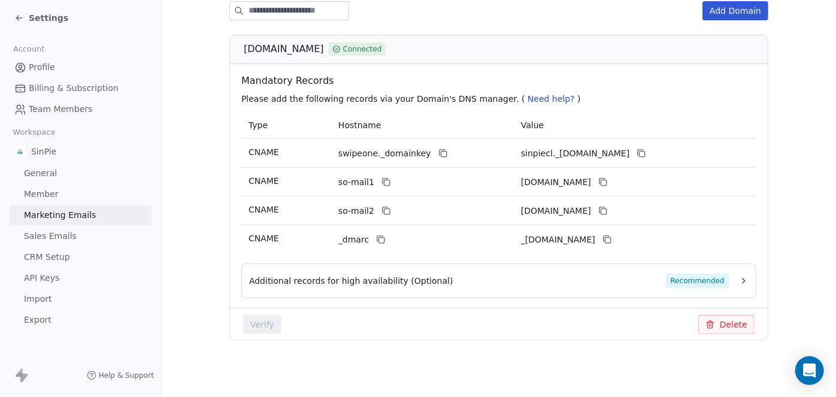
click at [696, 278] on span "Recommended" at bounding box center [698, 281] width 64 height 14
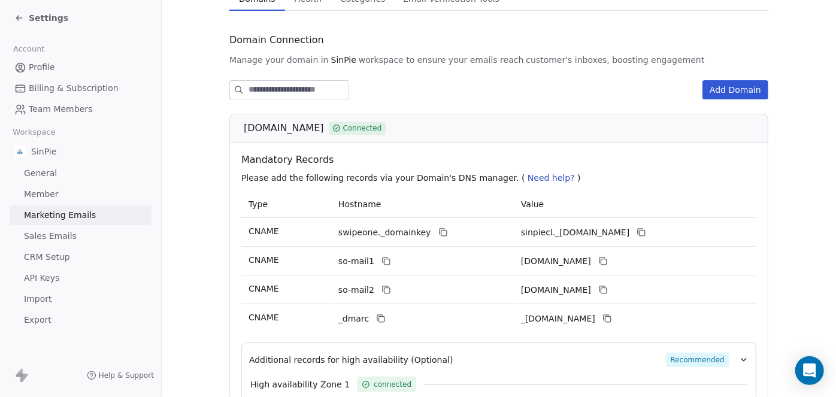
scroll to position [95, 0]
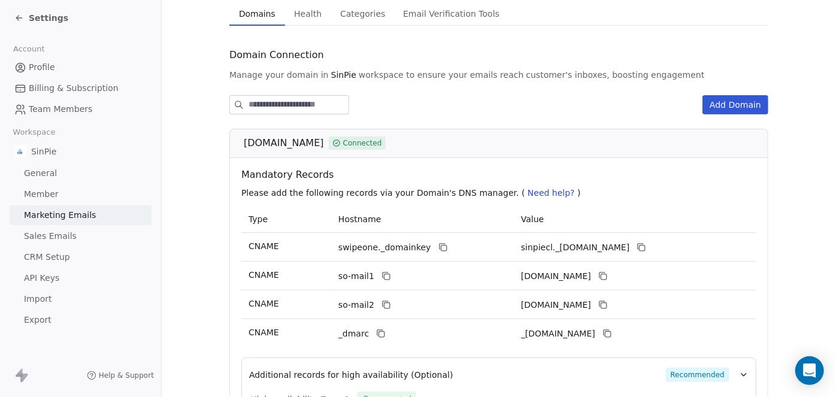
click at [52, 256] on span "CRM Setup" at bounding box center [47, 257] width 46 height 13
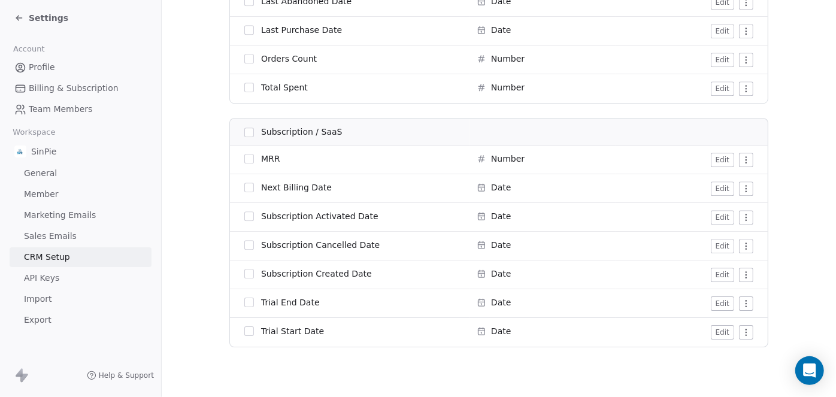
scroll to position [1721, 0]
click at [244, 185] on button "button" at bounding box center [249, 187] width 10 height 10
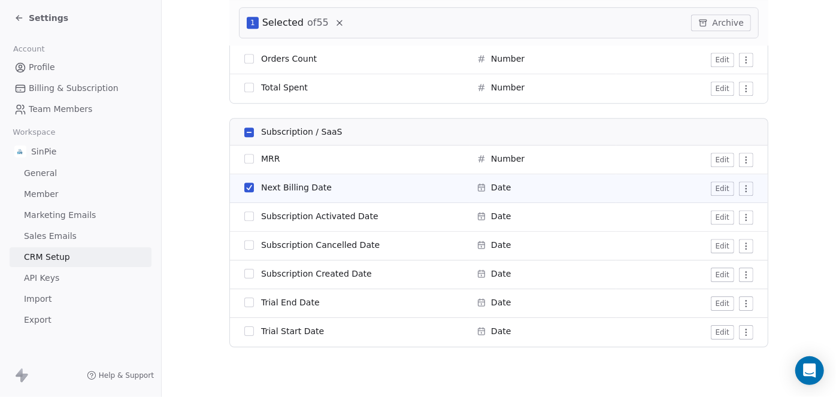
scroll to position [1767, 0]
click at [244, 186] on button "button" at bounding box center [249, 187] width 10 height 10
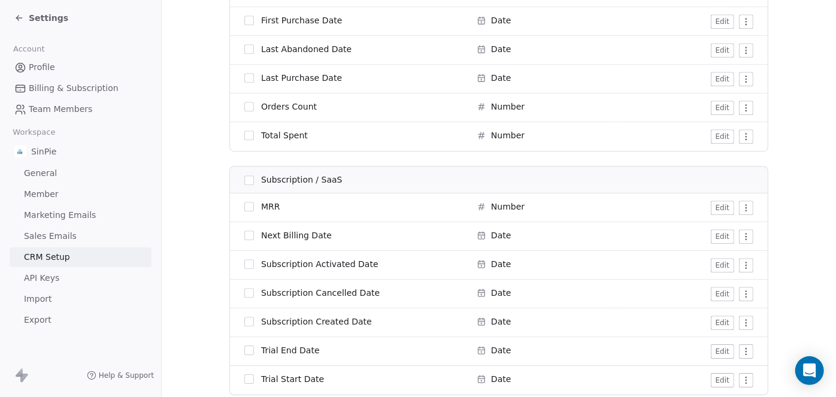
scroll to position [1718, 0]
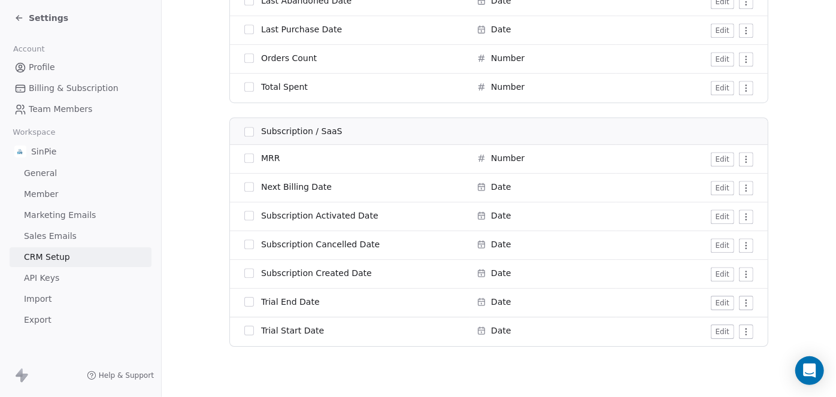
click at [244, 159] on button "button" at bounding box center [249, 158] width 10 height 10
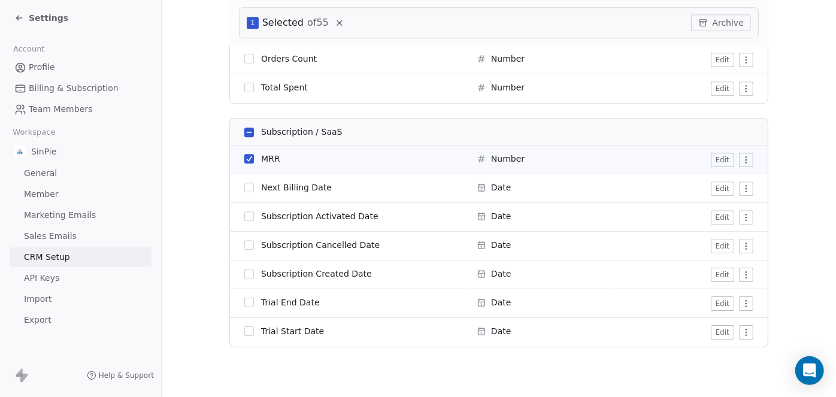
scroll to position [1767, 0]
click at [244, 184] on button "button" at bounding box center [249, 187] width 10 height 10
click at [244, 211] on button "button" at bounding box center [249, 216] width 10 height 10
click at [244, 243] on button "button" at bounding box center [249, 245] width 10 height 10
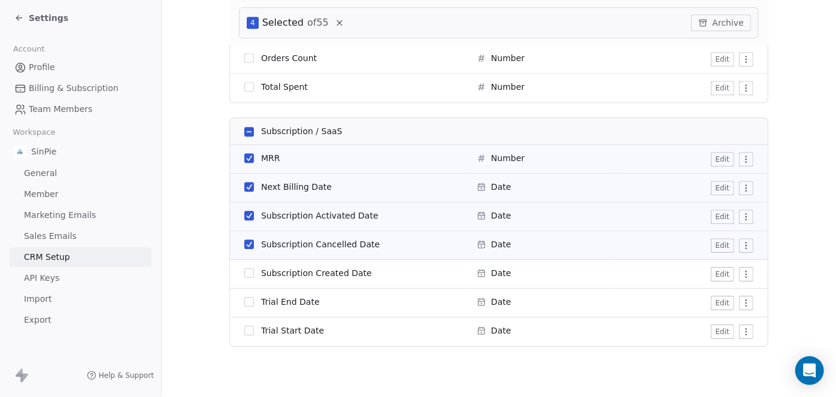
click at [244, 268] on button "button" at bounding box center [249, 273] width 10 height 10
click at [244, 298] on button "button" at bounding box center [249, 302] width 10 height 10
drag, startPoint x: 243, startPoint y: 327, endPoint x: 260, endPoint y: 326, distance: 16.8
click at [244, 328] on button "button" at bounding box center [249, 331] width 10 height 10
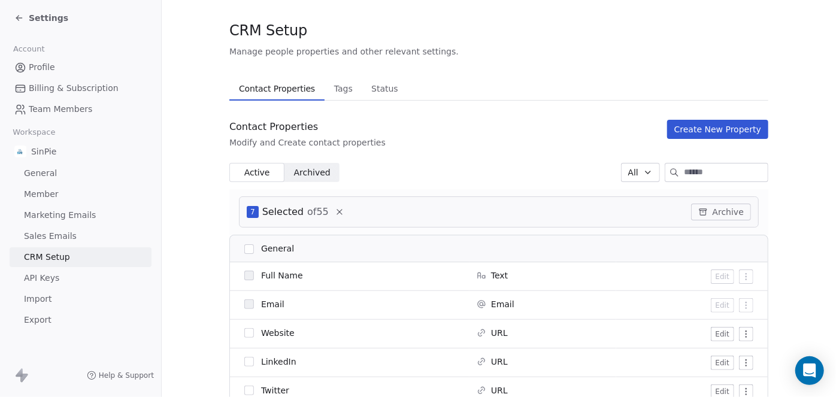
scroll to position [0, 0]
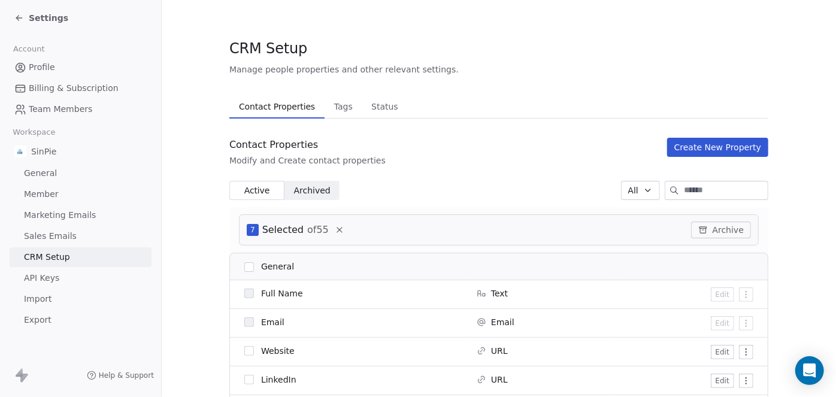
click at [313, 191] on span "Archived" at bounding box center [312, 191] width 37 height 13
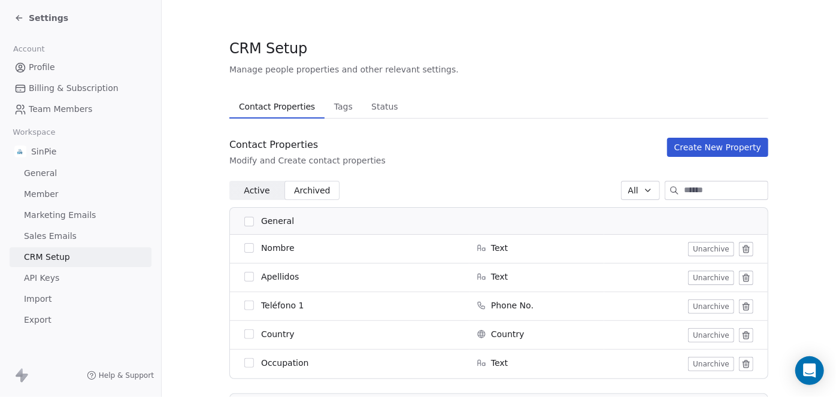
click at [527, 149] on div "Contact Properties Modify and Create contact properties Create New Property" at bounding box center [498, 152] width 539 height 29
click at [49, 67] on span "Profile" at bounding box center [42, 67] width 26 height 13
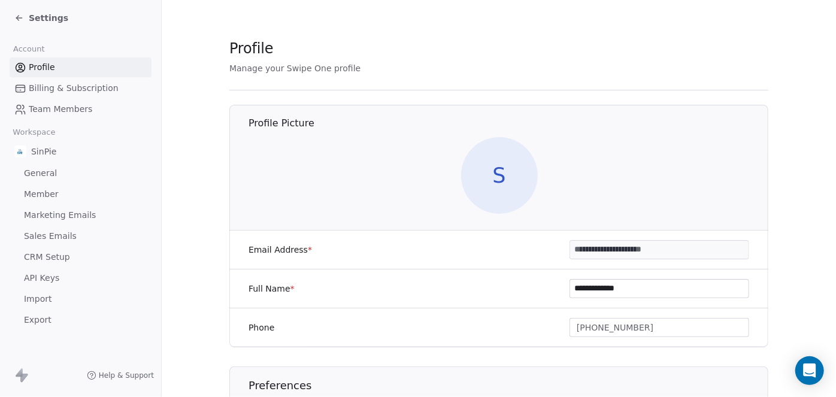
click at [37, 172] on span "General" at bounding box center [40, 173] width 33 height 13
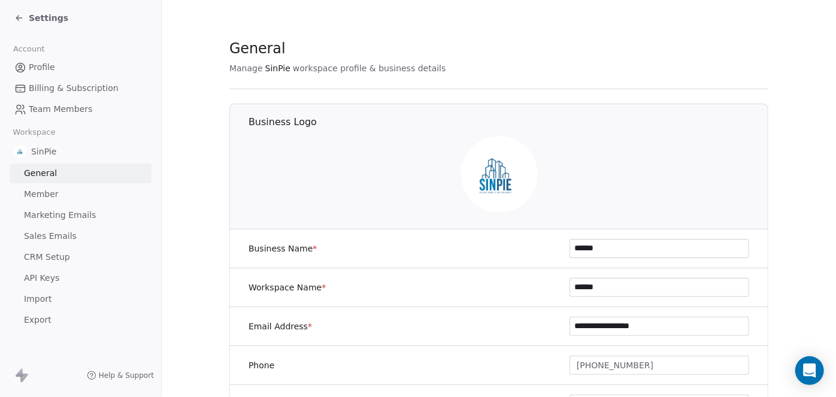
click at [42, 194] on span "Member" at bounding box center [41, 194] width 35 height 13
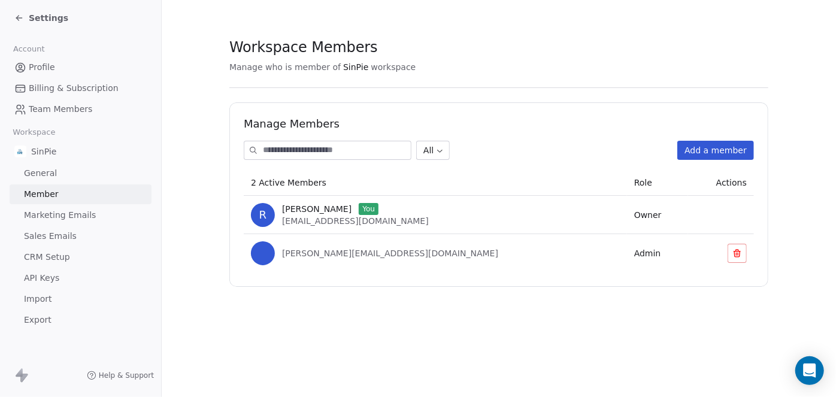
click at [41, 216] on span "Marketing Emails" at bounding box center [60, 215] width 72 height 13
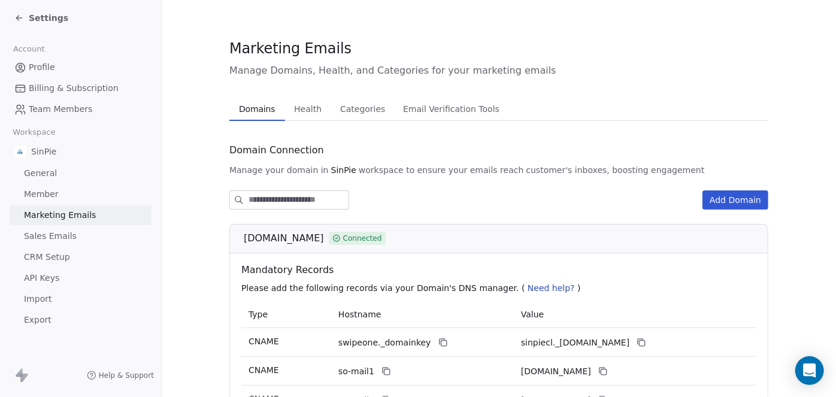
click at [48, 256] on span "CRM Setup" at bounding box center [47, 257] width 46 height 13
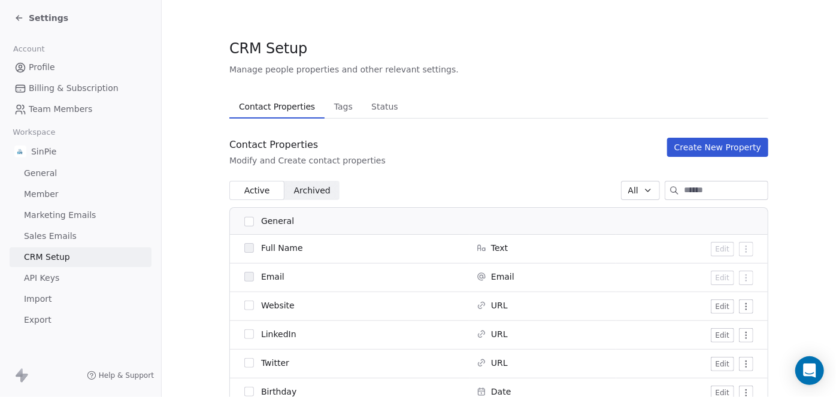
click at [39, 300] on span "Import" at bounding box center [38, 299] width 28 height 13
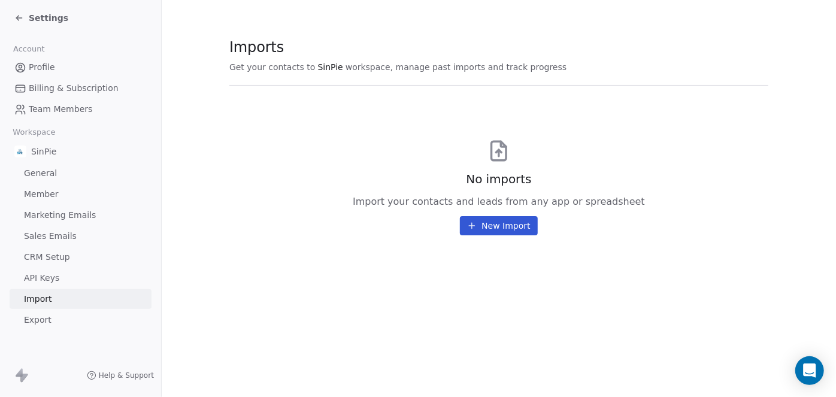
click at [496, 226] on button "New Import" at bounding box center [498, 225] width 77 height 19
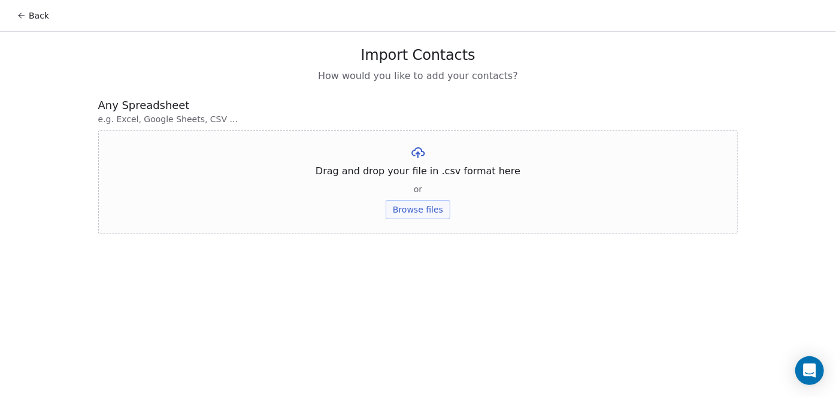
click at [420, 210] on button "Browse files" at bounding box center [418, 209] width 65 height 19
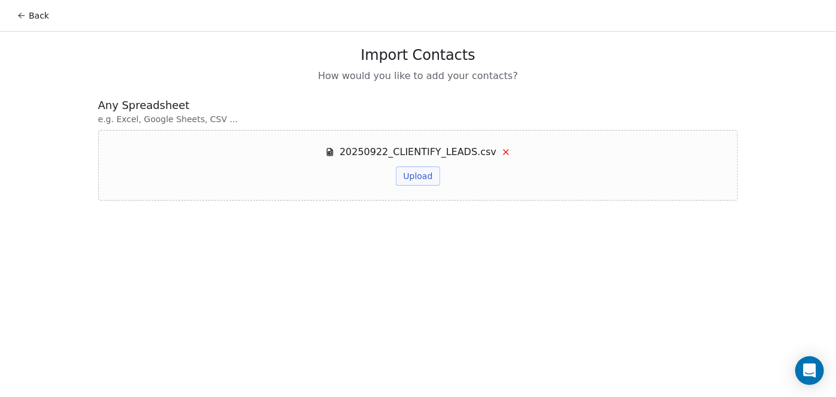
click at [420, 176] on button "Upload" at bounding box center [418, 176] width 44 height 19
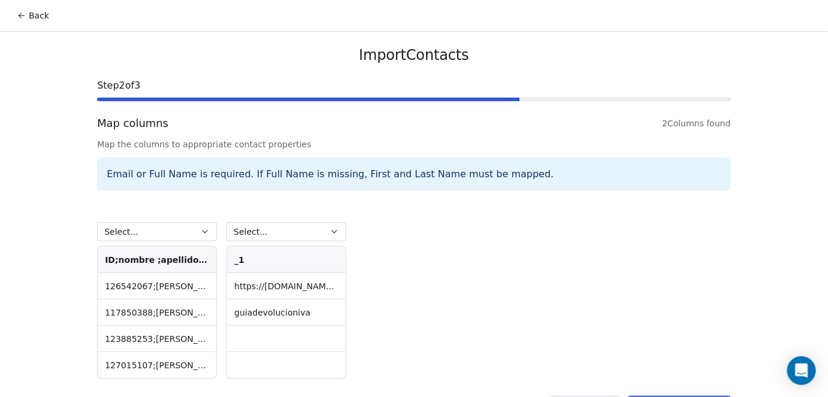
click at [326, 96] on div "Step 2 of 3" at bounding box center [414, 89] width 634 height 23
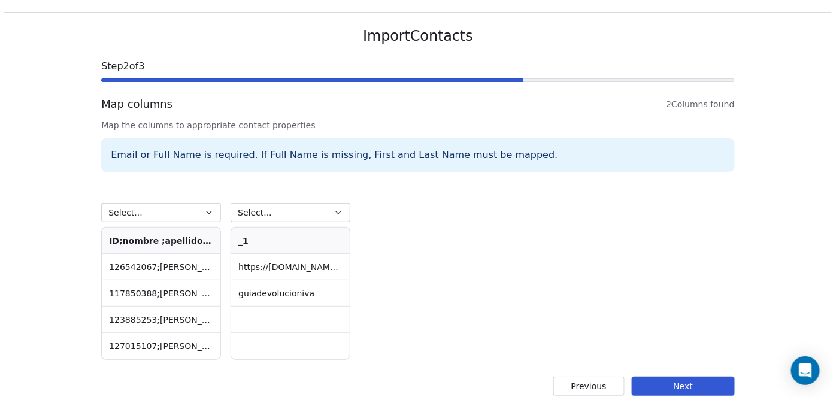
scroll to position [32, 0]
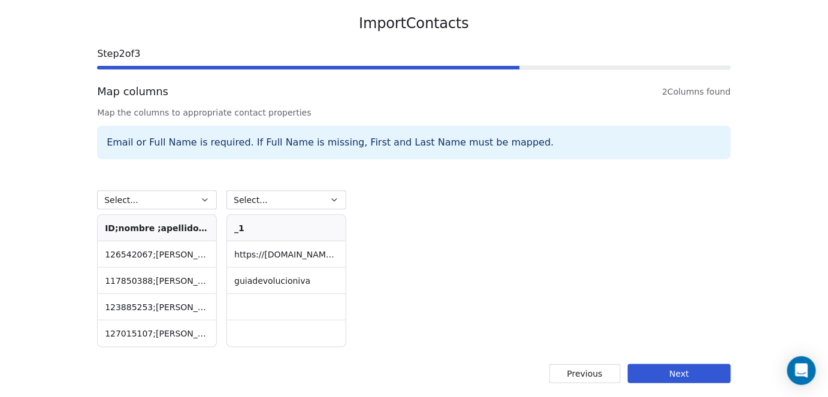
click at [204, 200] on icon "button" at bounding box center [205, 200] width 10 height 10
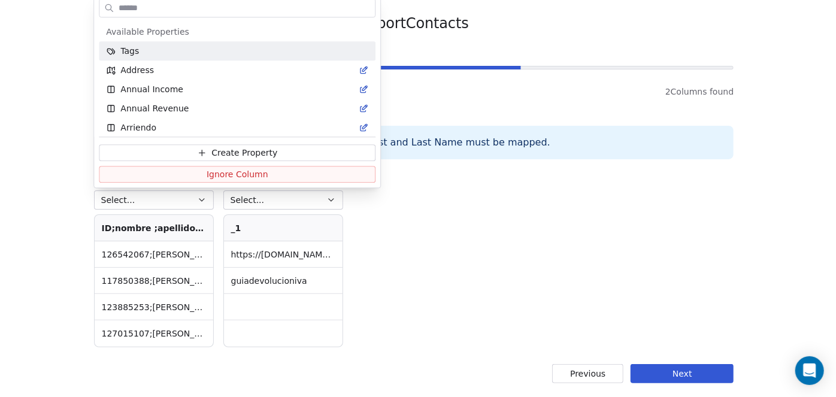
click at [445, 204] on html "Back Import Contacts Step 2 of 3 Map columns 2 Columns found Map the columns to…" at bounding box center [418, 183] width 836 height 430
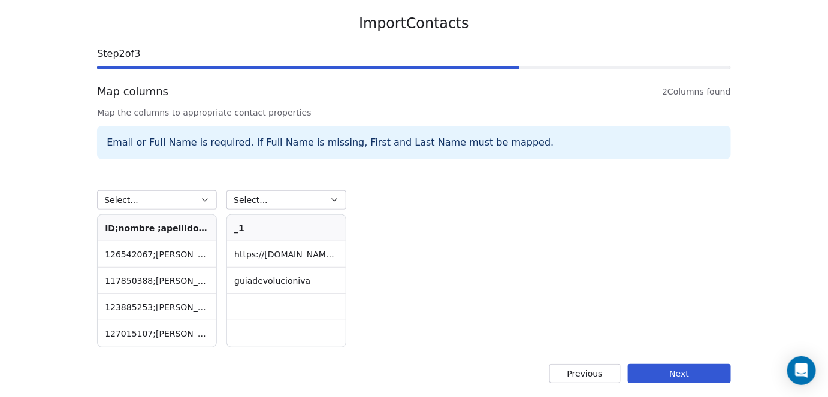
click at [203, 198] on icon "button" at bounding box center [205, 200] width 10 height 10
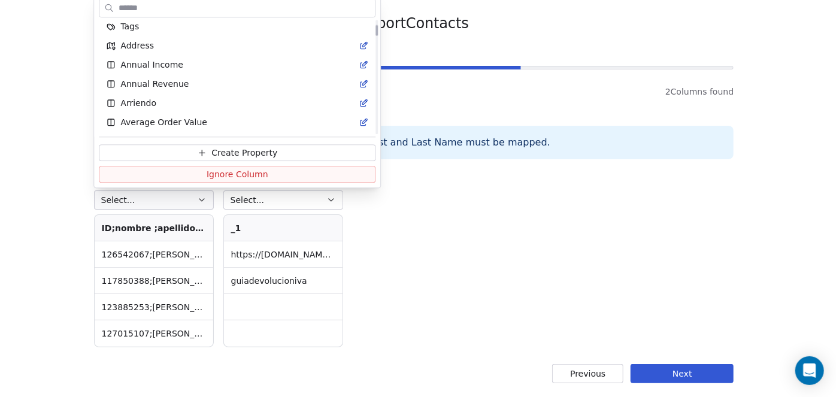
scroll to position [0, 0]
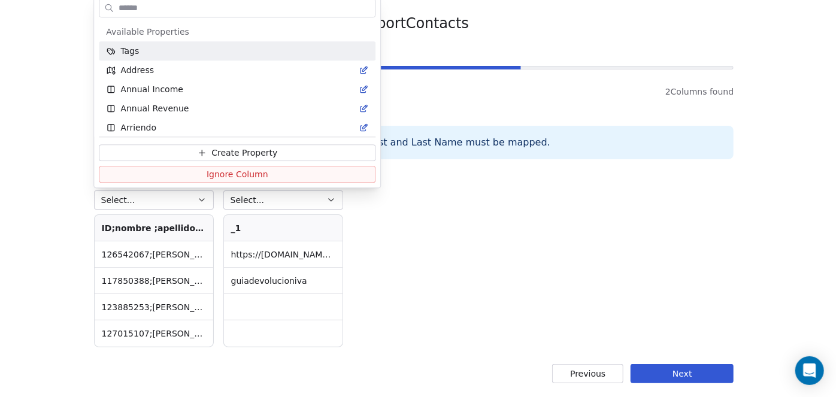
click at [457, 50] on html "Back Import Contacts Step 2 of 3 Map columns 2 Columns found Map the columns to…" at bounding box center [418, 183] width 836 height 430
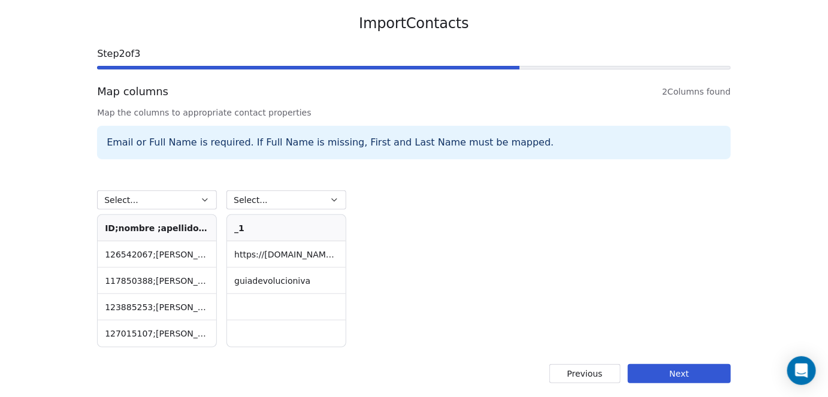
click at [204, 200] on icon "button" at bounding box center [205, 200] width 10 height 10
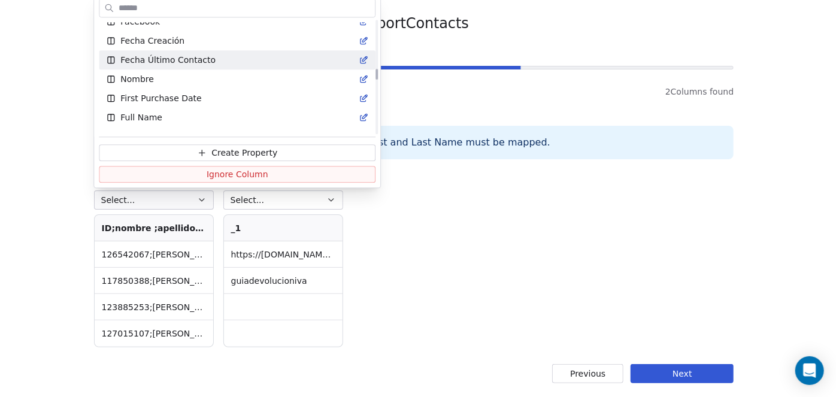
scroll to position [747, 0]
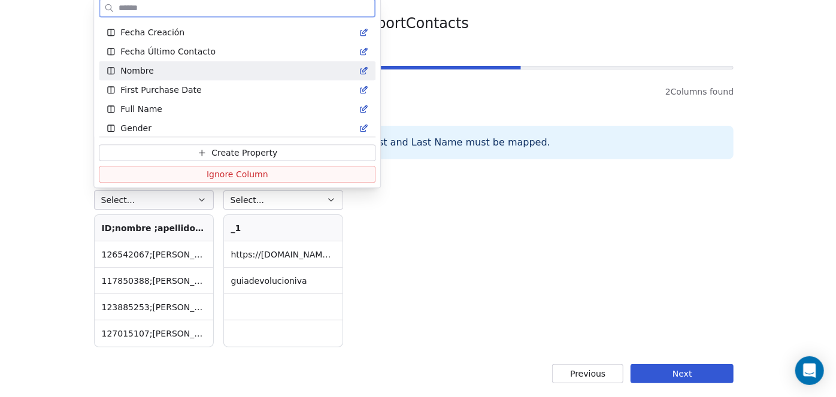
click at [151, 71] on span "Nombre" at bounding box center [137, 71] width 34 height 12
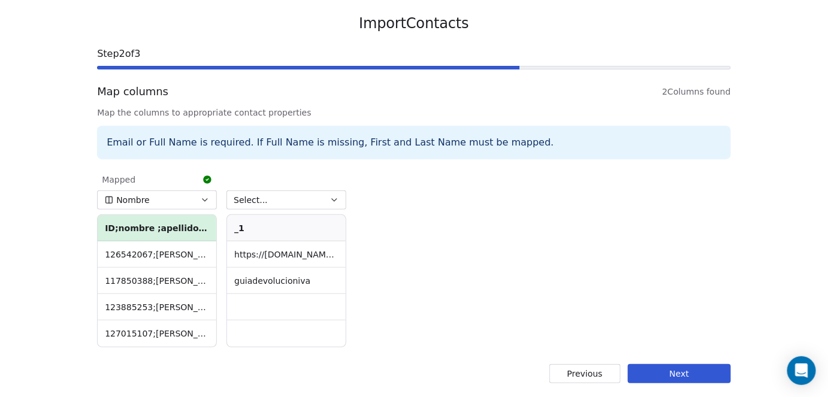
click at [331, 198] on icon "button" at bounding box center [335, 200] width 10 height 10
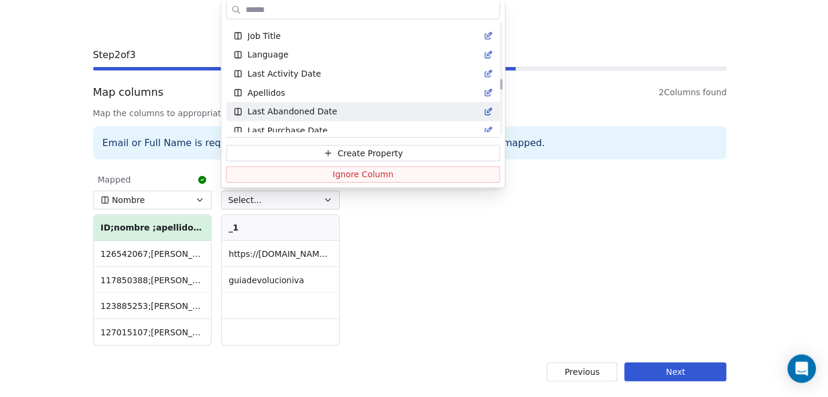
scroll to position [854, 0]
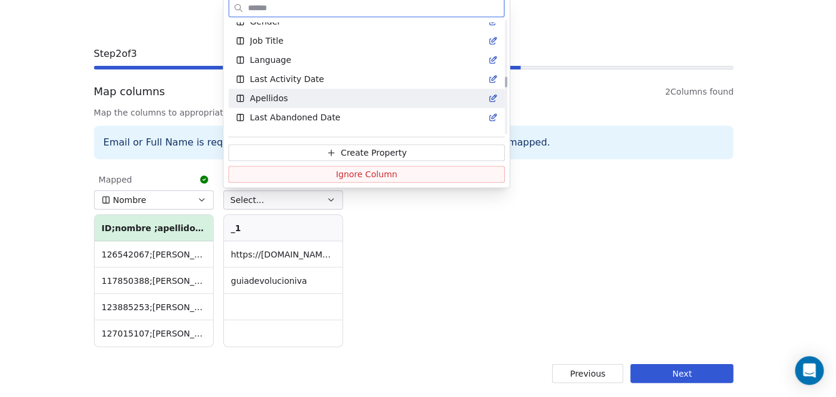
click at [267, 99] on span "Apellidos" at bounding box center [269, 98] width 38 height 12
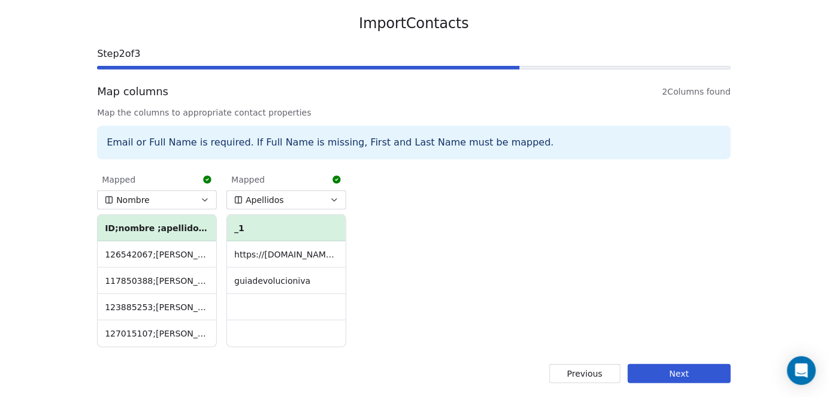
click at [679, 373] on button "Next" at bounding box center [679, 373] width 103 height 19
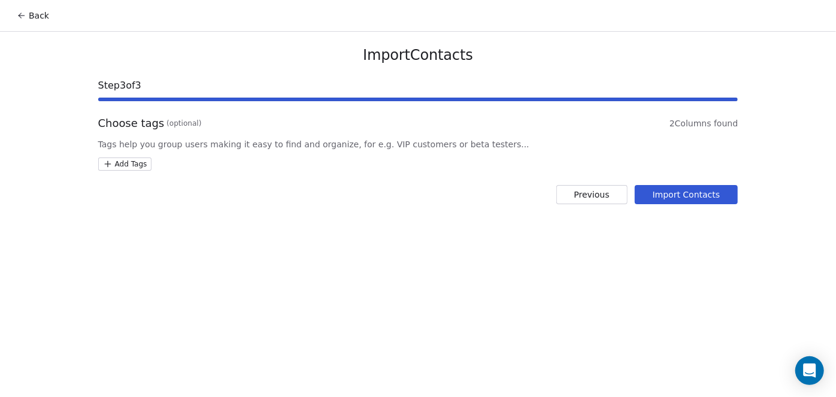
click at [131, 163] on html "Back Import Contacts Step 3 of 3 Choose tags (optional) 2 Columns found Tags he…" at bounding box center [418, 198] width 836 height 397
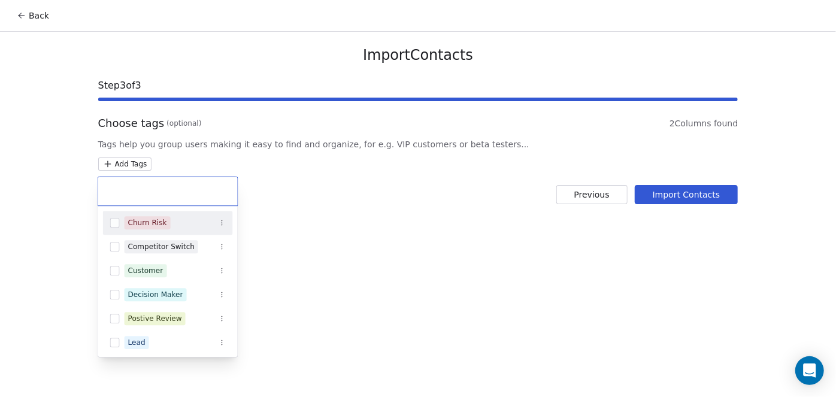
click at [256, 162] on html "Back Import Contacts Step 3 of 3 Choose tags (optional) 2 Columns found Tags he…" at bounding box center [418, 198] width 836 height 397
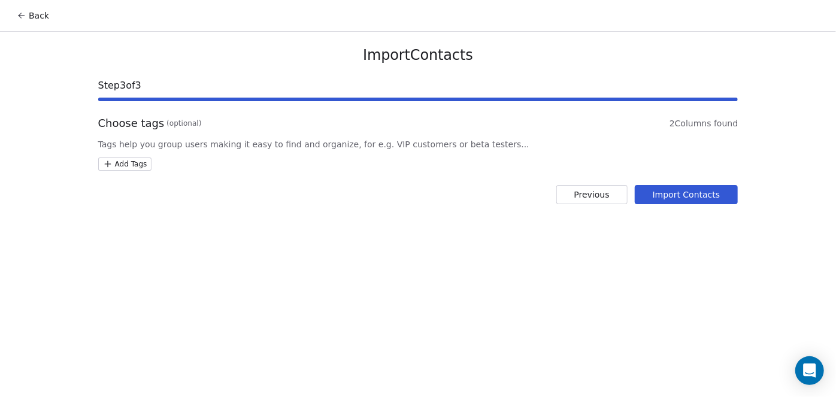
click at [134, 162] on html "Back Import Contacts Step 3 of 3 Choose tags (optional) 2 Columns found Tags he…" at bounding box center [418, 198] width 836 height 397
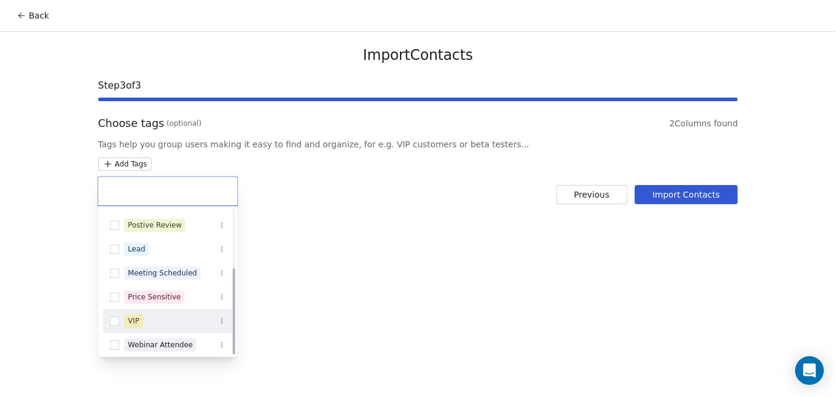
scroll to position [98, 0]
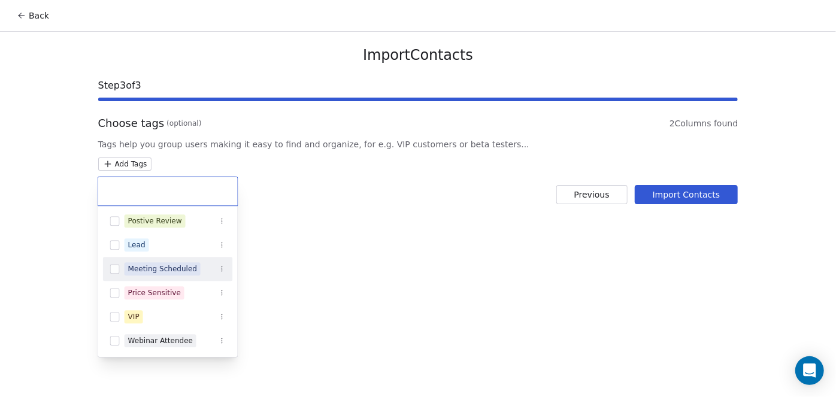
click at [301, 198] on html "Back Import Contacts Step 3 of 3 Choose tags (optional) 2 Columns found Tags he…" at bounding box center [418, 198] width 836 height 397
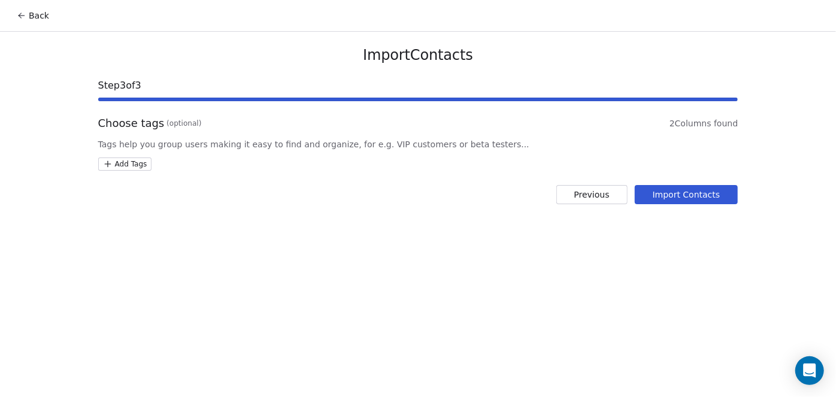
click at [685, 195] on button "Import Contacts" at bounding box center [687, 194] width 104 height 19
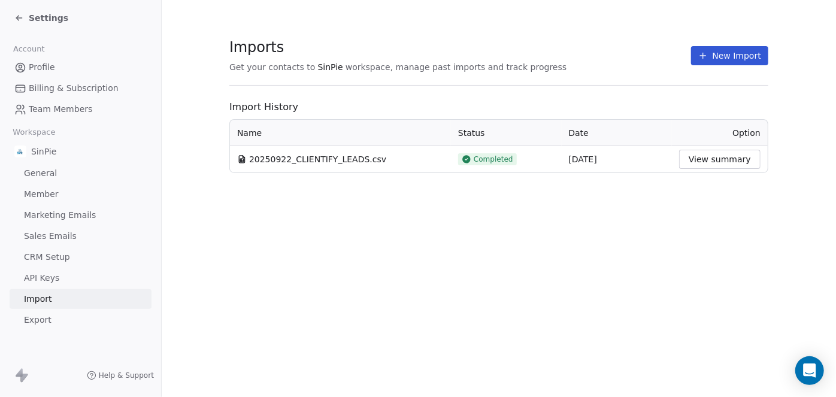
click at [708, 159] on button "View summary" at bounding box center [719, 159] width 81 height 19
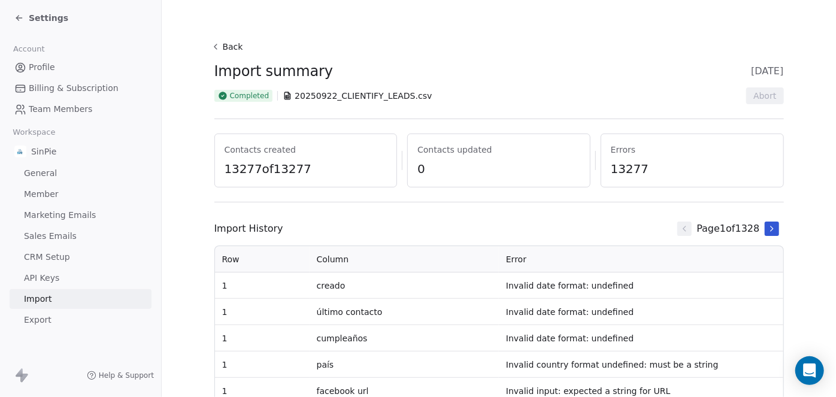
click at [219, 43] on button "Back" at bounding box center [229, 47] width 38 height 22
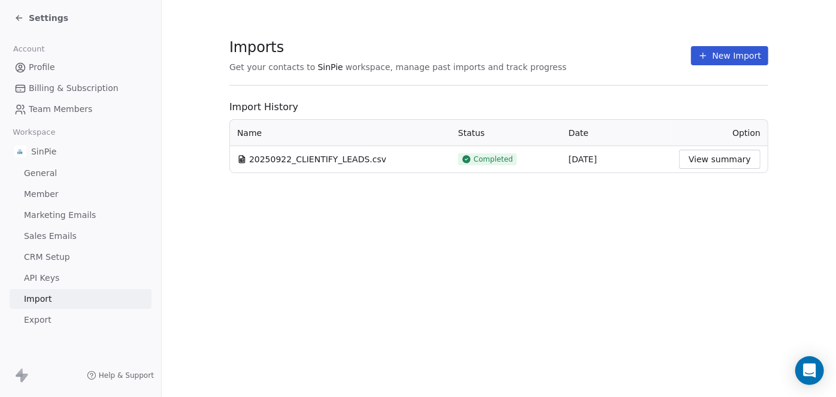
click at [714, 158] on button "View summary" at bounding box center [719, 159] width 81 height 19
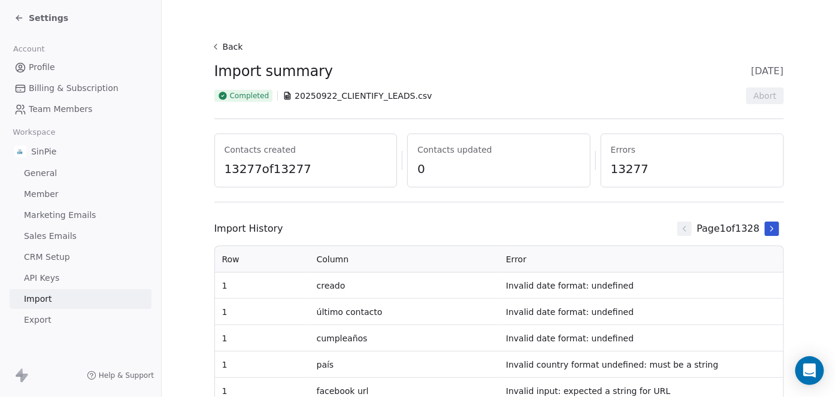
click at [771, 229] on icon at bounding box center [772, 228] width 2 height 5
click at [257, 101] on span "Completed" at bounding box center [250, 96] width 40 height 10
click at [285, 91] on icon at bounding box center [288, 96] width 10 height 10
click at [220, 45] on button "Back" at bounding box center [229, 47] width 38 height 22
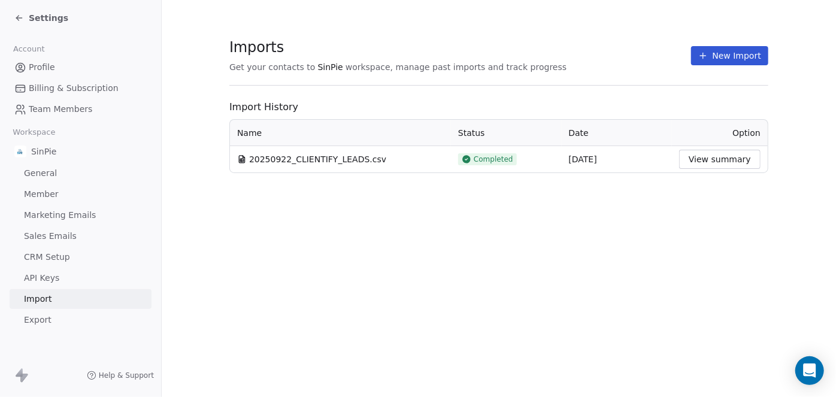
click at [46, 259] on span "CRM Setup" at bounding box center [47, 257] width 46 height 13
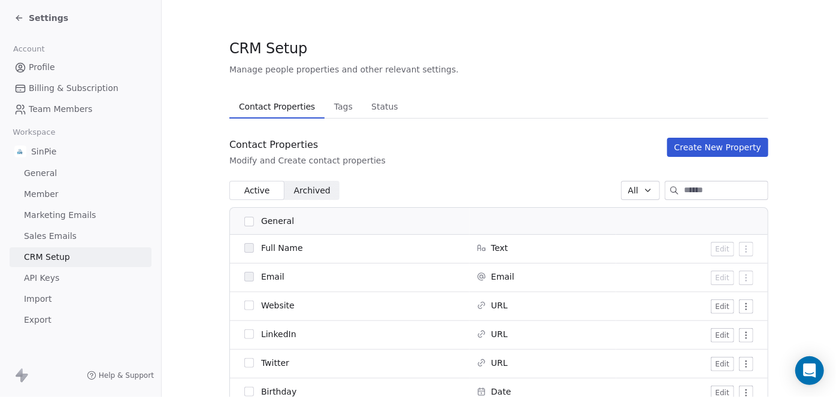
click at [80, 213] on span "Marketing Emails" at bounding box center [60, 215] width 72 height 13
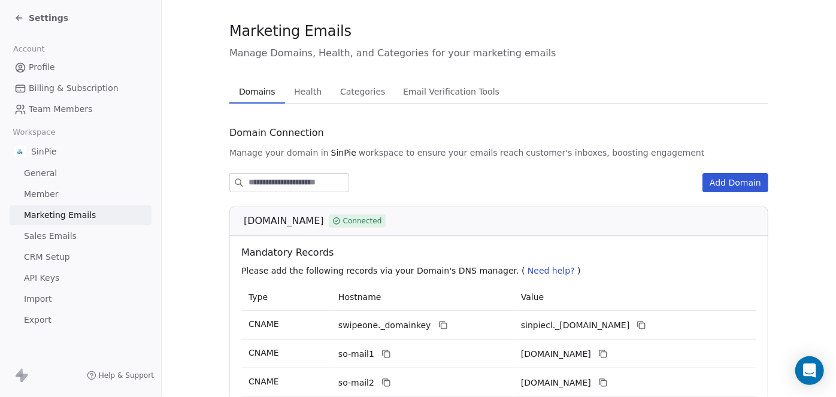
scroll to position [37, 0]
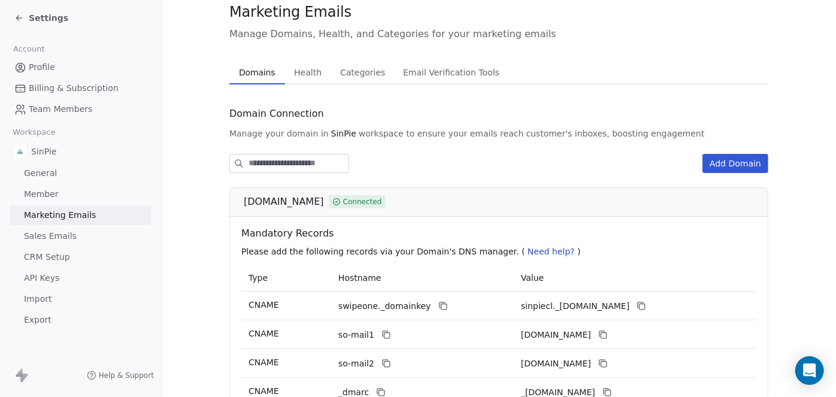
click at [51, 253] on span "CRM Setup" at bounding box center [47, 257] width 46 height 13
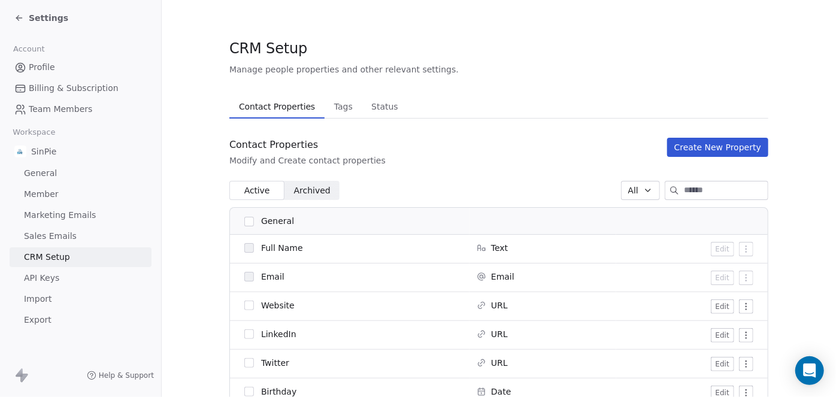
click at [45, 174] on span "General" at bounding box center [40, 173] width 33 height 13
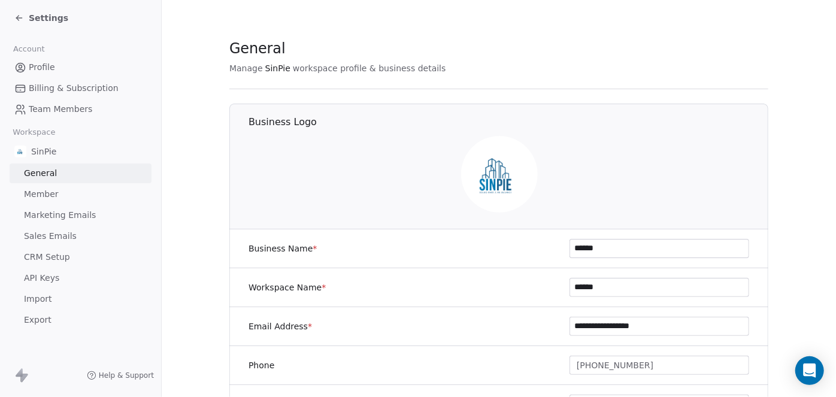
click at [43, 258] on span "CRM Setup" at bounding box center [47, 257] width 46 height 13
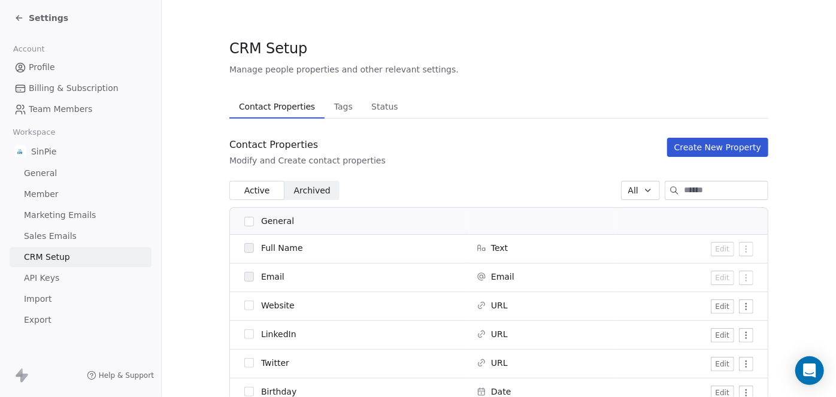
click at [370, 111] on span "Status" at bounding box center [385, 106] width 37 height 17
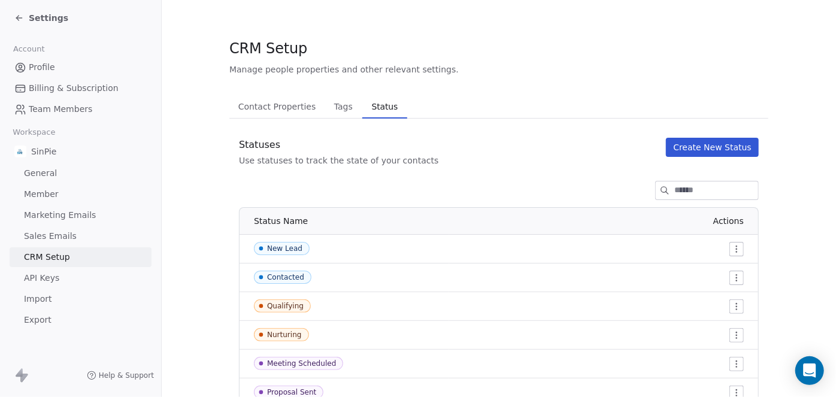
click at [268, 106] on span "Contact Properties" at bounding box center [277, 106] width 87 height 17
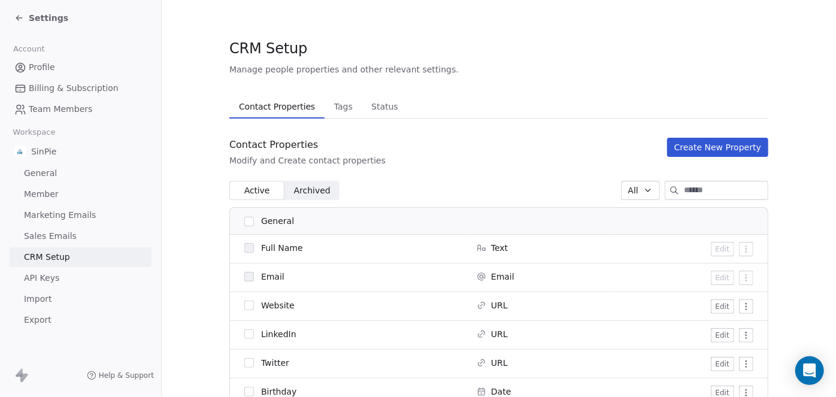
click at [50, 195] on span "Member" at bounding box center [41, 194] width 35 height 13
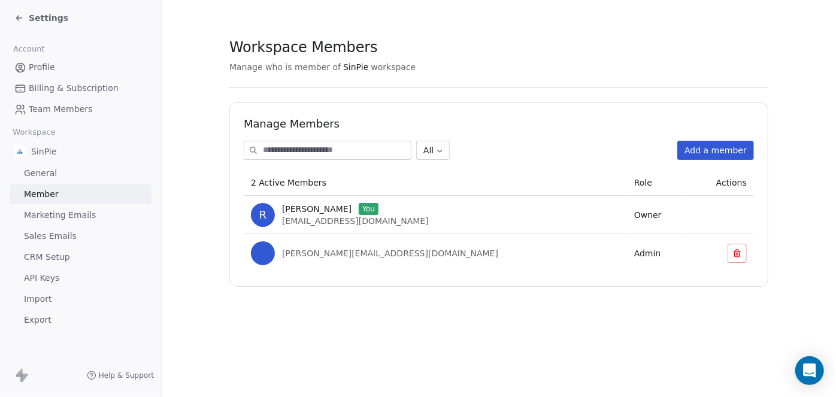
click at [21, 20] on icon at bounding box center [19, 18] width 10 height 10
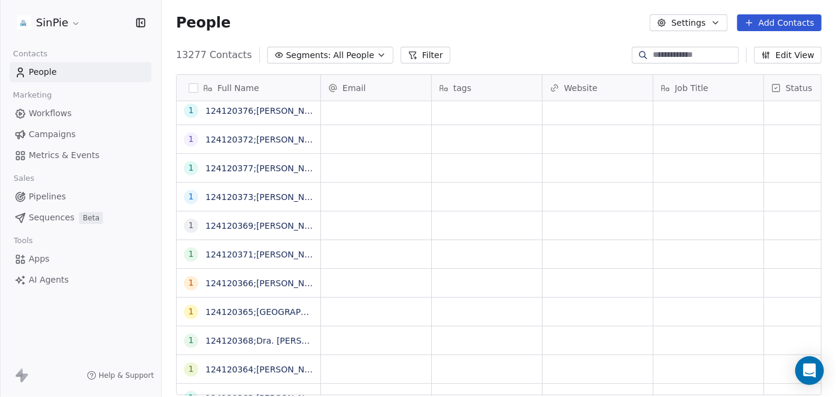
click at [193, 91] on button "button" at bounding box center [194, 88] width 10 height 10
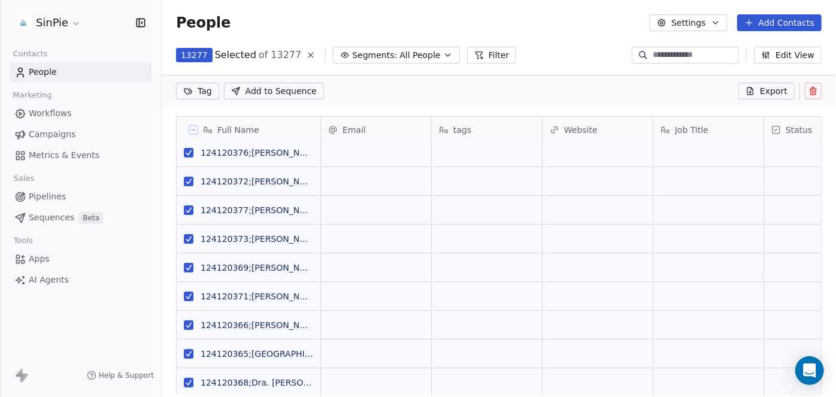
scroll to position [9, 8]
click at [812, 93] on icon at bounding box center [814, 91] width 10 height 10
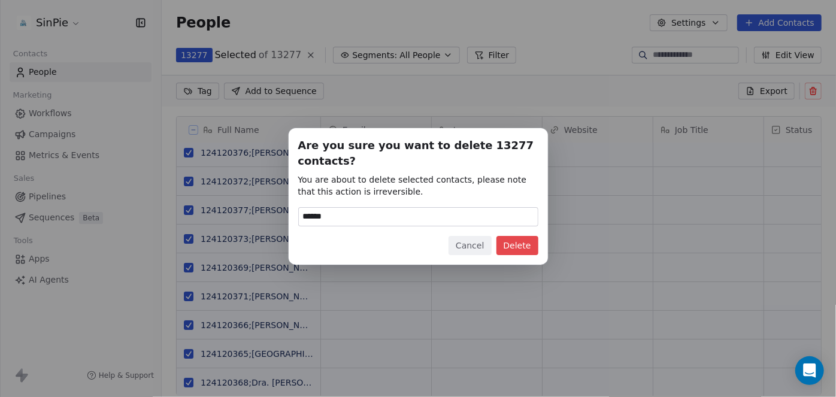
type input "******"
click at [530, 241] on button "Delete" at bounding box center [518, 245] width 42 height 19
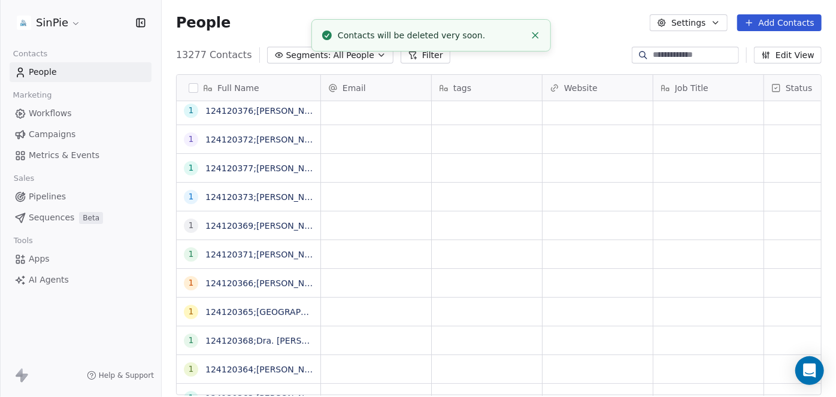
scroll to position [341, 666]
click at [536, 34] on line "Close toast" at bounding box center [535, 34] width 5 height 5
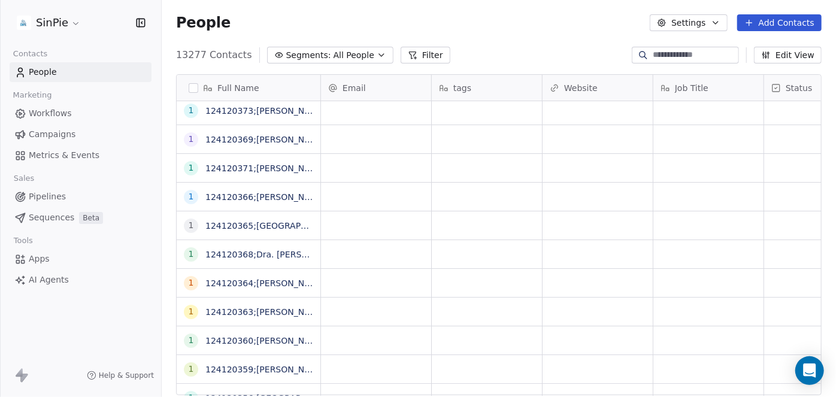
click at [193, 86] on button "button" at bounding box center [194, 88] width 10 height 10
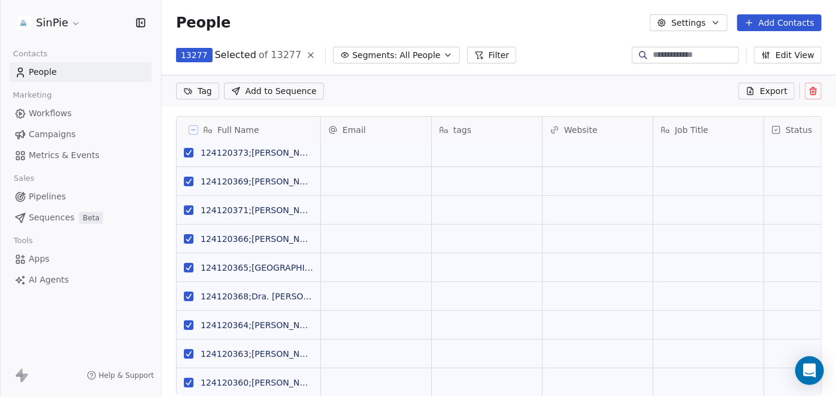
scroll to position [9, 8]
click at [814, 92] on icon at bounding box center [814, 91] width 0 height 2
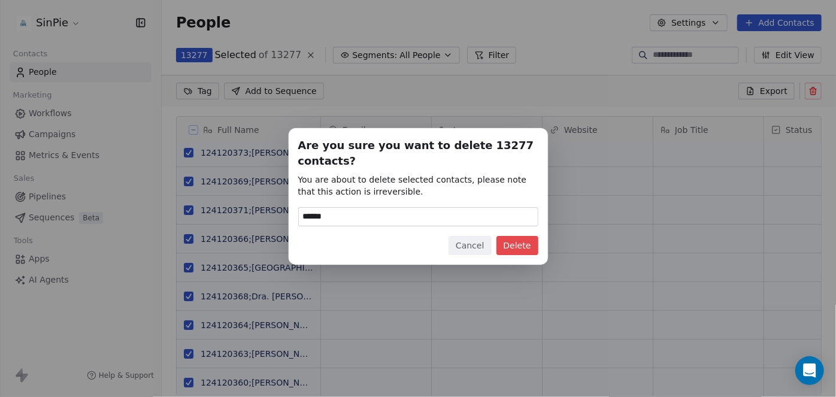
click at [516, 240] on button "Delete" at bounding box center [518, 245] width 42 height 19
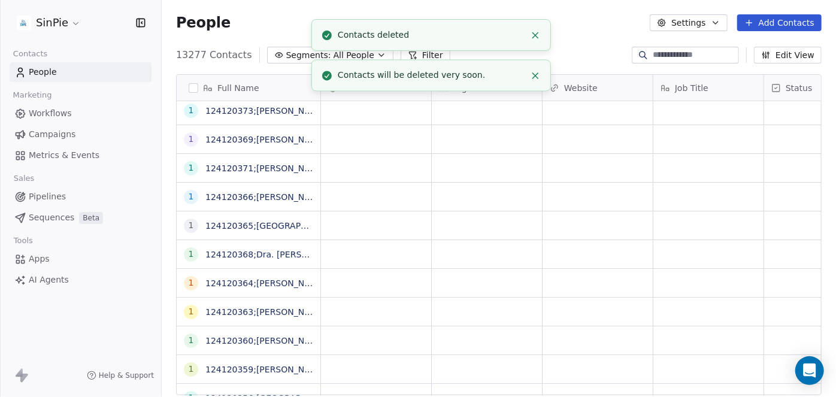
scroll to position [0, 0]
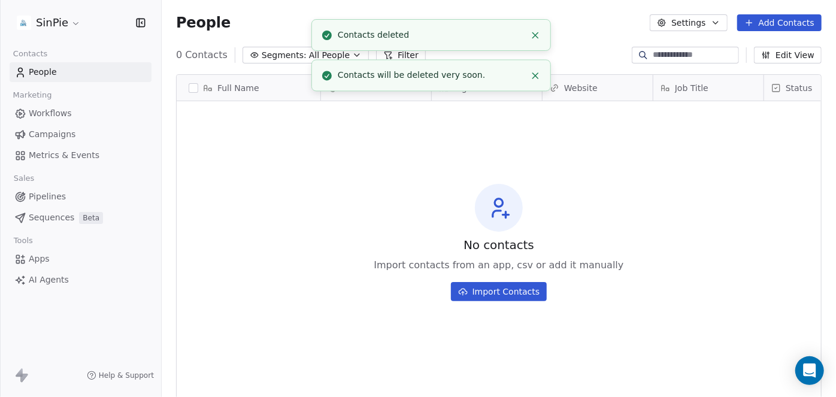
click at [537, 38] on icon "Close toast" at bounding box center [535, 35] width 11 height 11
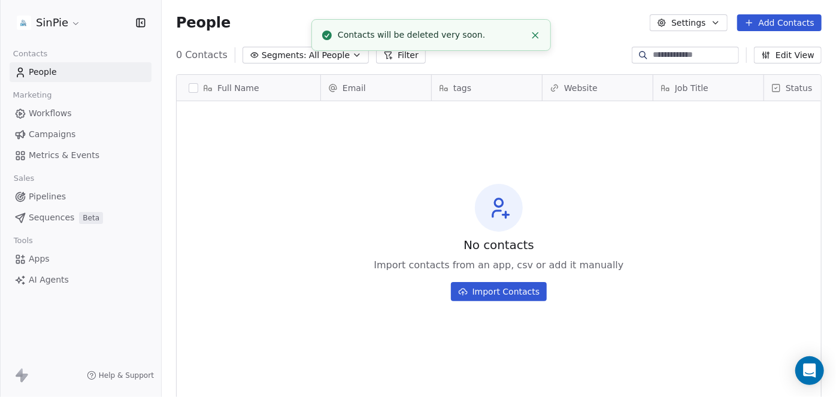
click at [534, 34] on line "Close toast" at bounding box center [535, 34] width 5 height 5
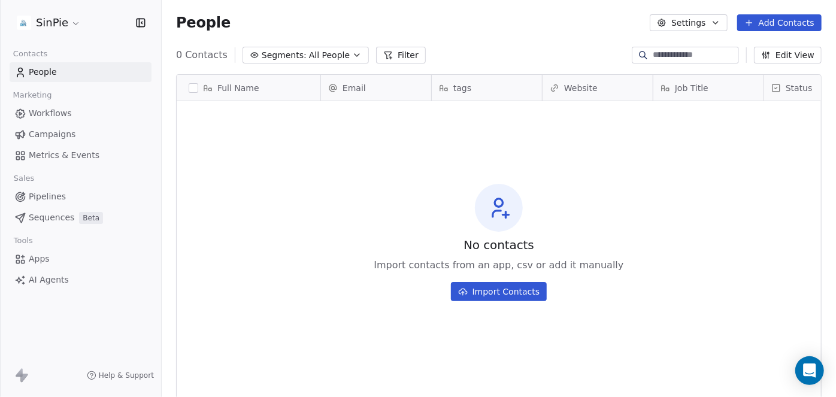
click at [194, 93] on div "Full Name" at bounding box center [249, 88] width 144 height 26
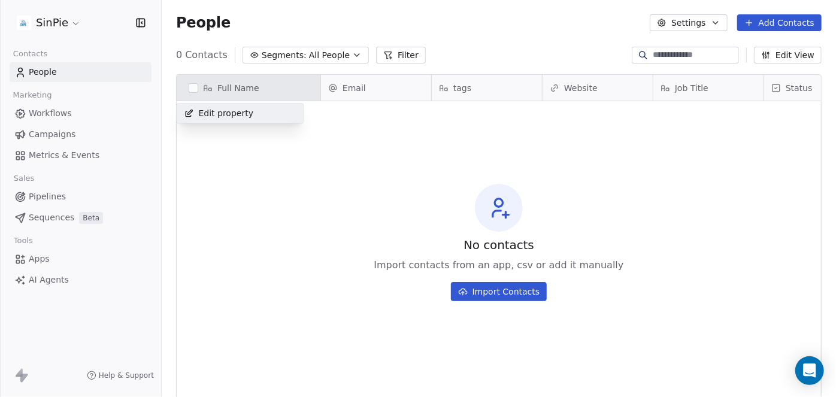
click at [231, 116] on span "Edit property" at bounding box center [226, 113] width 55 height 12
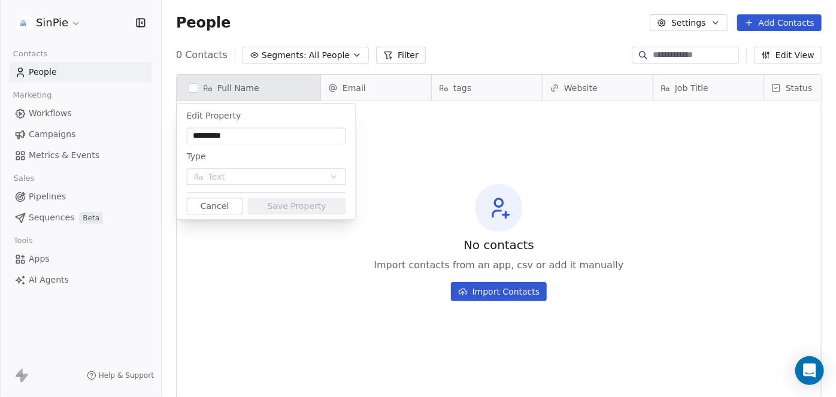
click at [218, 207] on button "Cancel" at bounding box center [215, 206] width 56 height 17
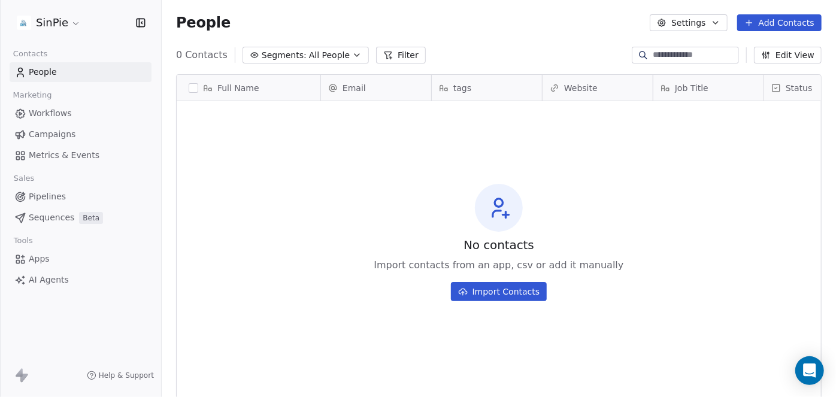
click at [778, 24] on button "Add Contacts" at bounding box center [780, 22] width 84 height 17
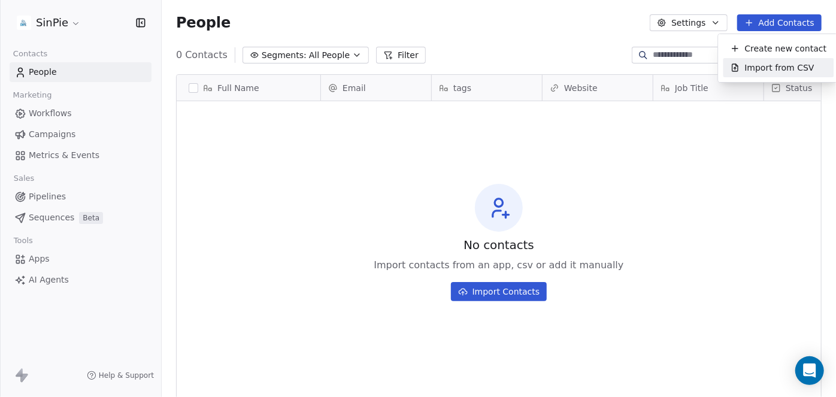
click at [437, 140] on html "SinPie Contacts People Marketing Workflows Campaigns Metrics & Events Sales Pip…" at bounding box center [418, 198] width 836 height 397
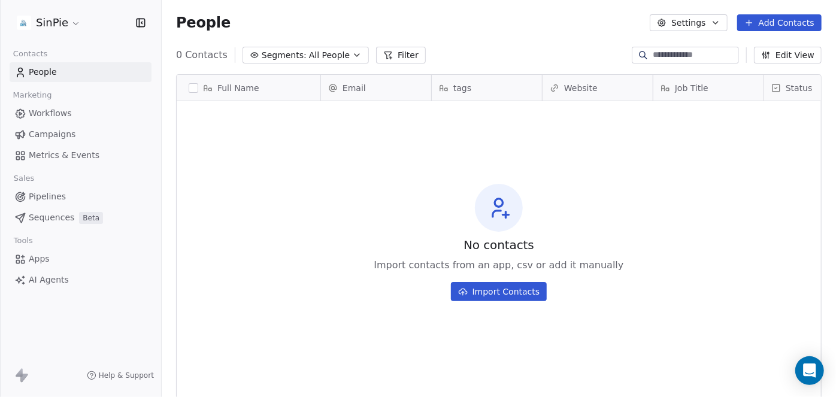
click at [352, 56] on icon "button" at bounding box center [357, 55] width 10 height 10
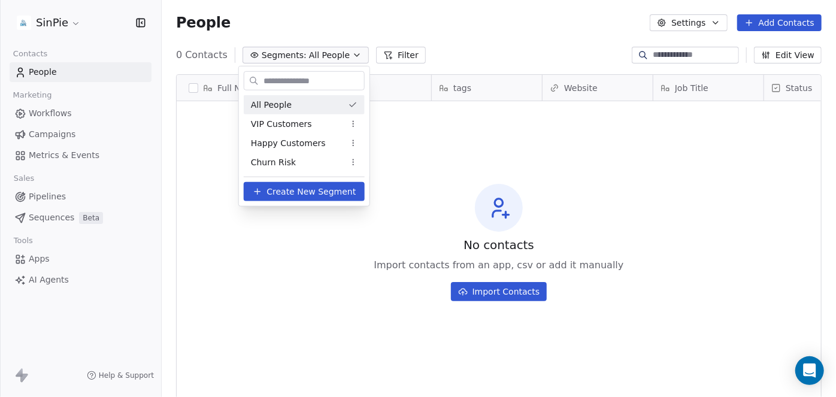
click at [465, 59] on html "SinPie Contacts People Marketing Workflows Campaigns Metrics & Events Sales Pip…" at bounding box center [418, 198] width 836 height 397
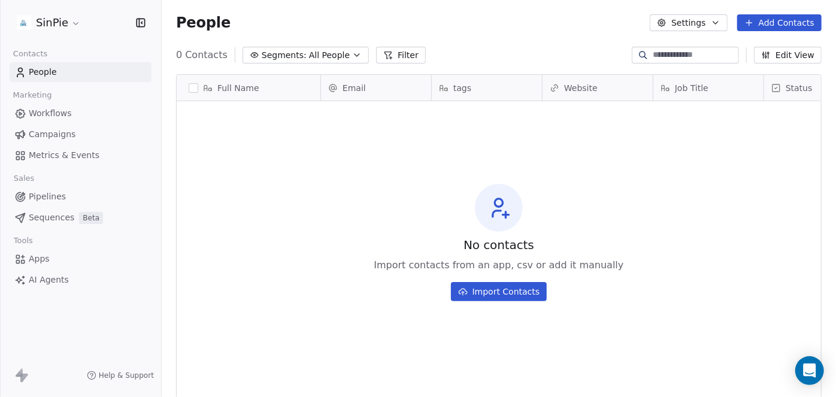
click at [388, 55] on button "Filter" at bounding box center [401, 55] width 50 height 17
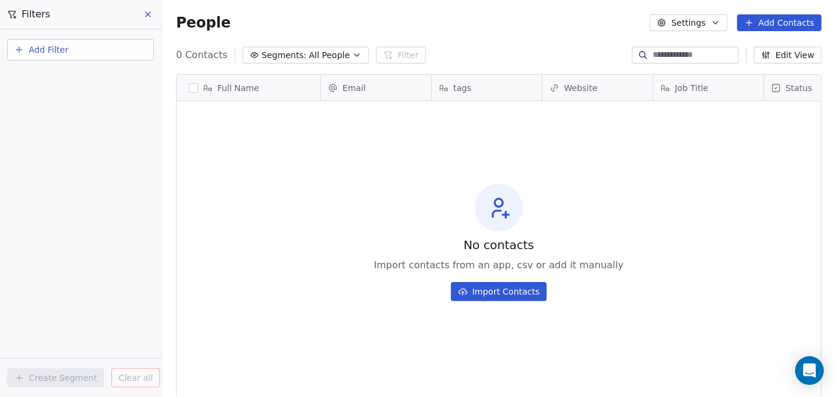
click at [49, 50] on span "Add Filter" at bounding box center [49, 50] width 40 height 13
click at [53, 78] on span "Contact properties" at bounding box center [59, 77] width 78 height 13
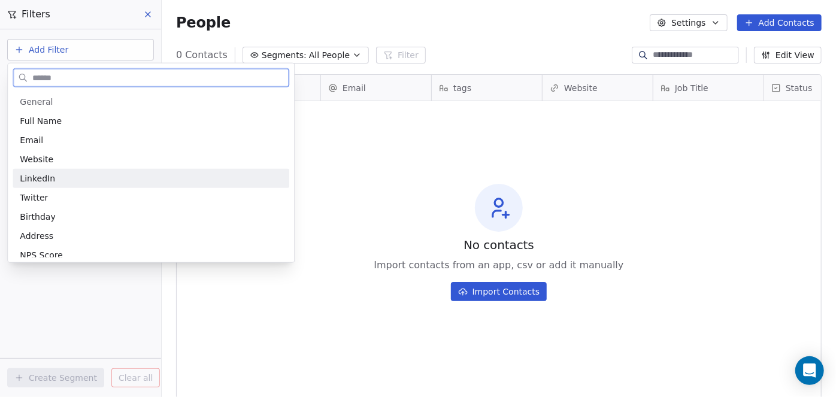
click at [48, 179] on span "LinkedIn" at bounding box center [37, 179] width 35 height 12
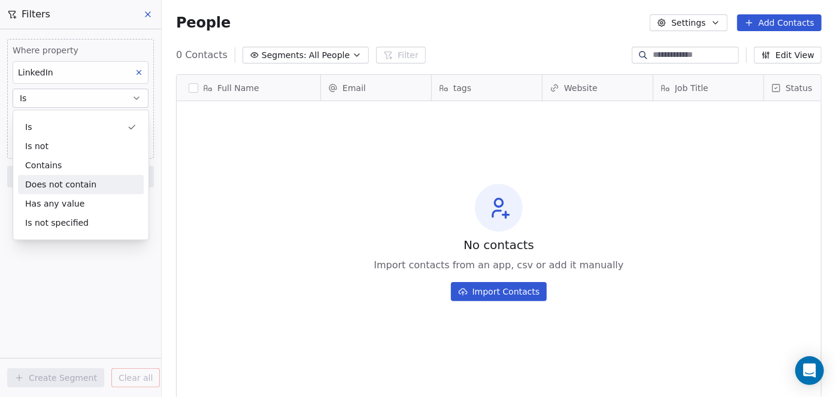
click at [72, 180] on div "Does not contain" at bounding box center [81, 184] width 126 height 19
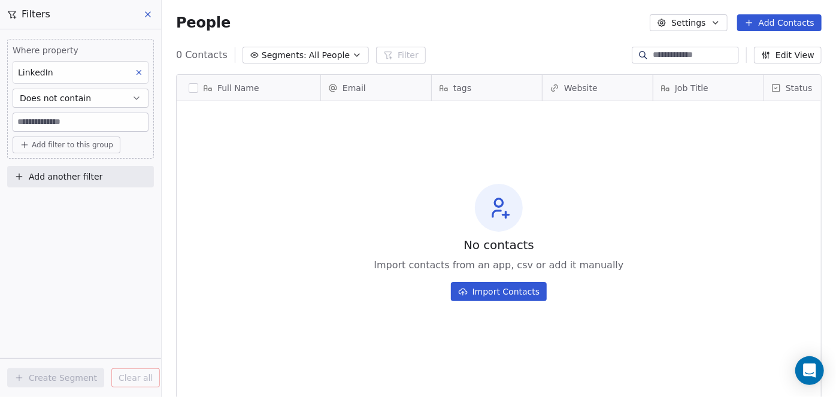
click at [120, 95] on button "Does not contain" at bounding box center [81, 98] width 136 height 19
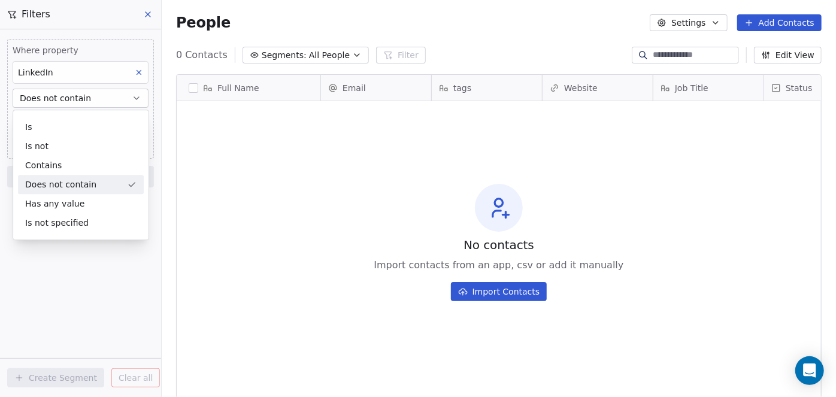
click at [119, 98] on button "Does not contain" at bounding box center [81, 98] width 136 height 19
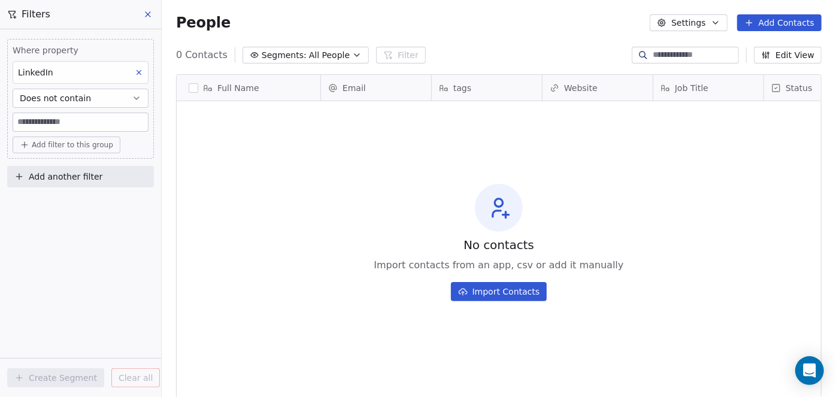
click at [139, 74] on icon at bounding box center [139, 72] width 8 height 8
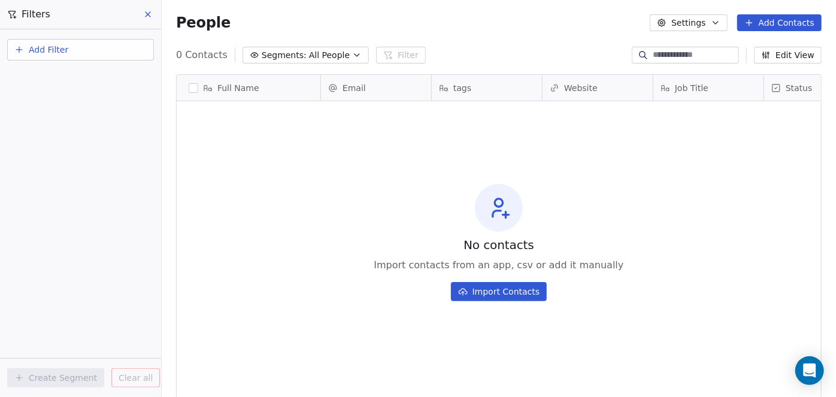
click at [56, 50] on span "Add Filter" at bounding box center [49, 50] width 40 height 13
click at [66, 78] on span "Contact properties" at bounding box center [59, 77] width 78 height 13
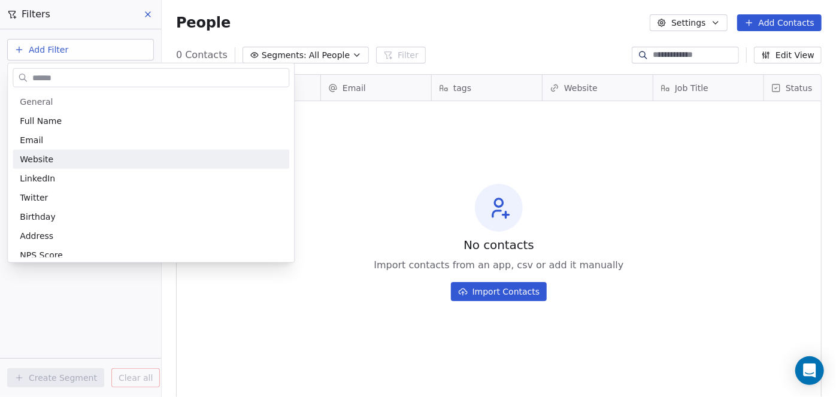
click at [406, 129] on html "SinPie Contacts People Marketing Workflows Campaigns Metrics & Events Sales Pip…" at bounding box center [418, 198] width 836 height 397
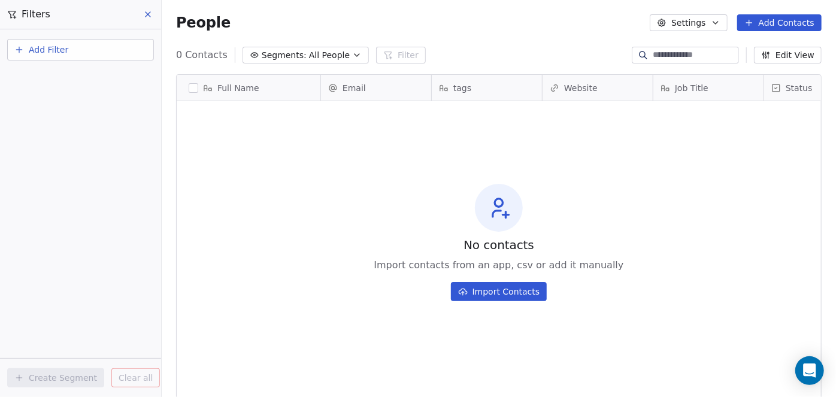
click at [195, 89] on button "button" at bounding box center [194, 88] width 10 height 10
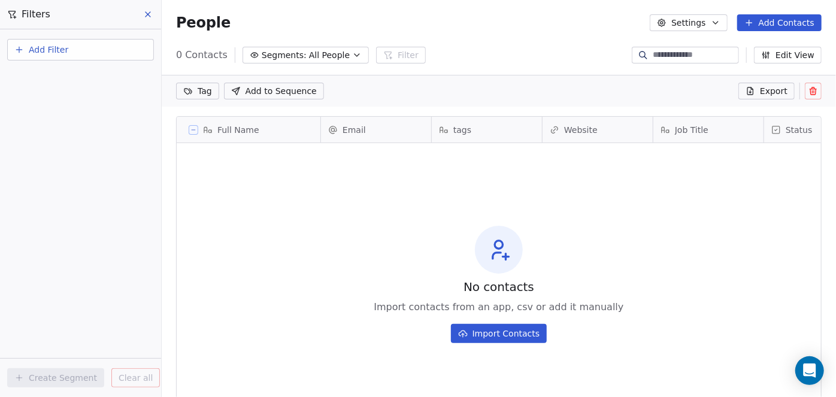
click at [352, 55] on icon "button" at bounding box center [357, 55] width 10 height 10
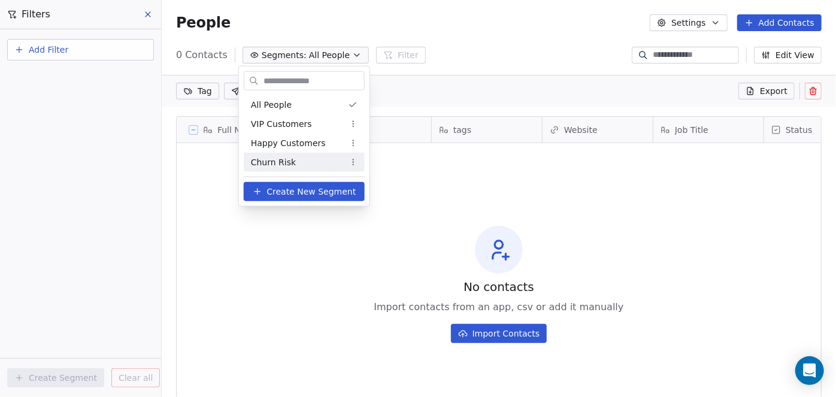
click at [422, 158] on html "SinPie Contacts People Marketing Workflows Campaigns Metrics & Events Sales Pip…" at bounding box center [418, 198] width 836 height 397
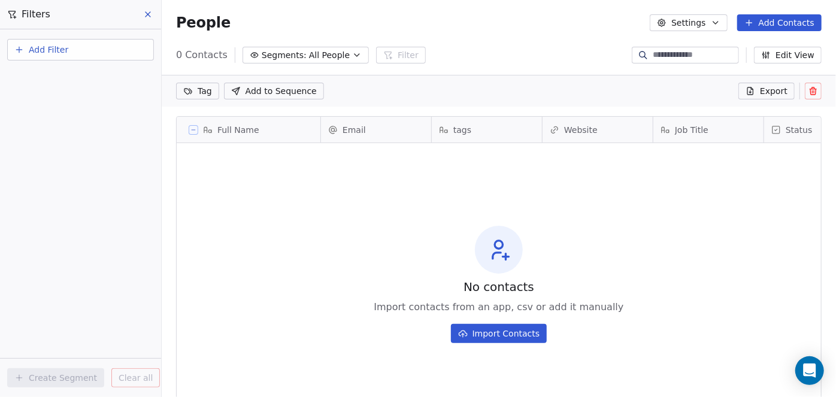
click at [352, 55] on icon "button" at bounding box center [357, 55] width 10 height 10
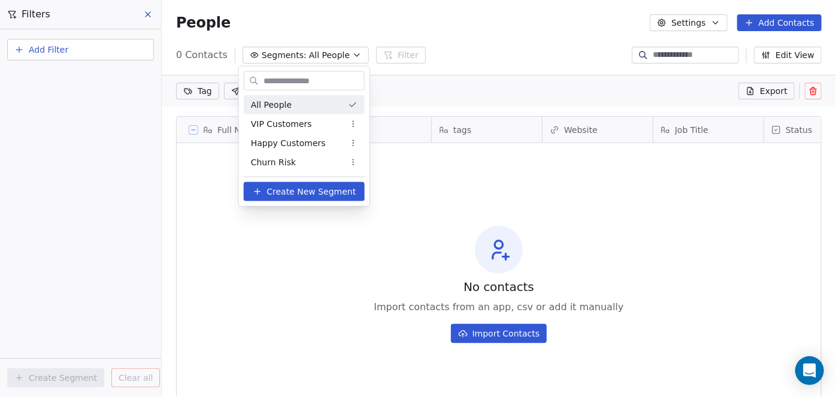
click at [348, 55] on html "SinPie Contacts People Marketing Workflows Campaigns Metrics & Events Sales Pip…" at bounding box center [418, 198] width 836 height 397
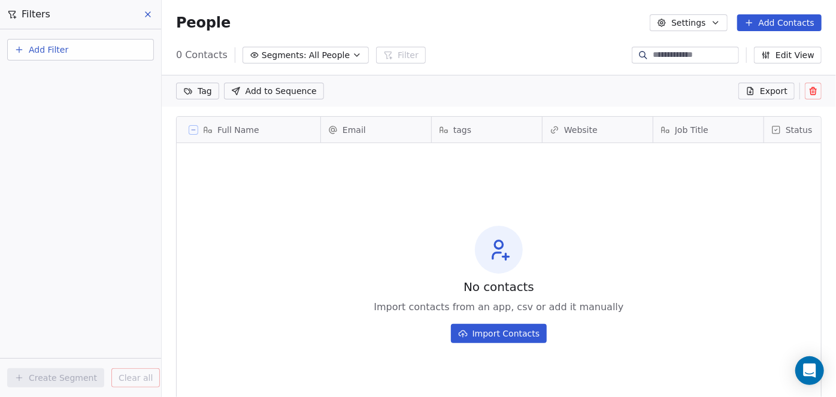
click at [562, 38] on div "People Settings Add Contacts" at bounding box center [499, 23] width 675 height 46
click at [779, 57] on button "Edit View" at bounding box center [788, 55] width 68 height 17
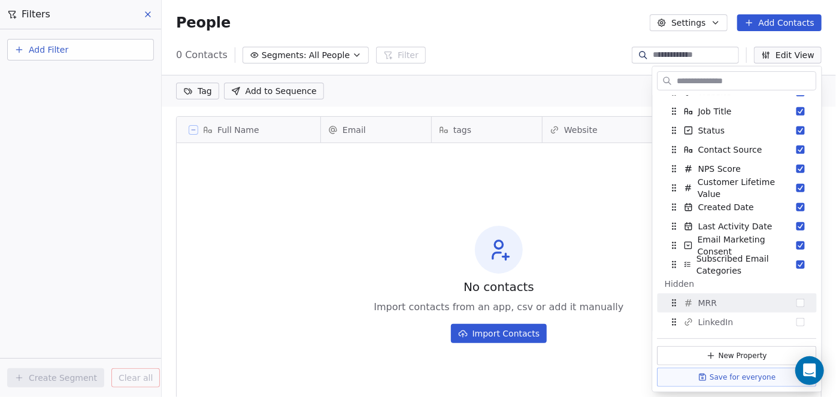
scroll to position [96, 0]
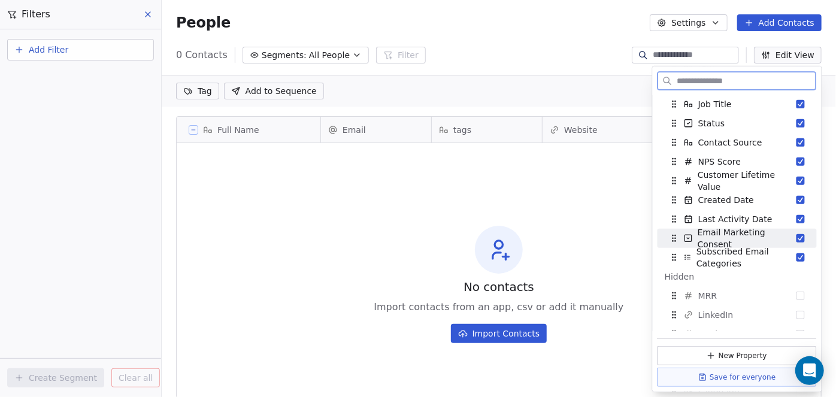
click at [797, 238] on button "Suggestions" at bounding box center [801, 238] width 8 height 8
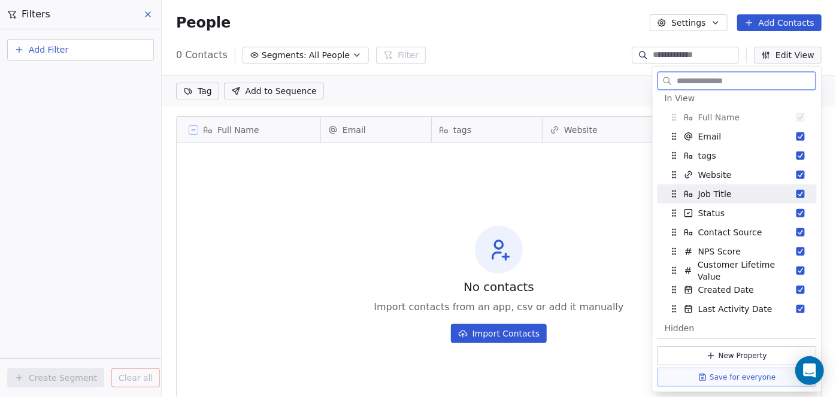
scroll to position [0, 0]
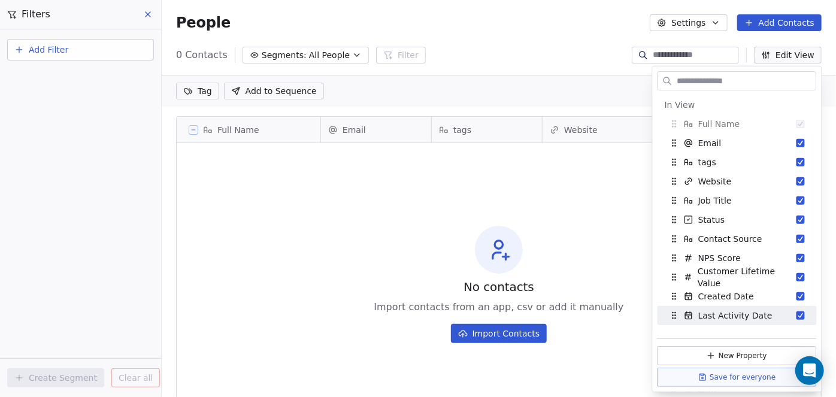
click at [489, 337] on button "Import Contacts" at bounding box center [499, 333] width 96 height 19
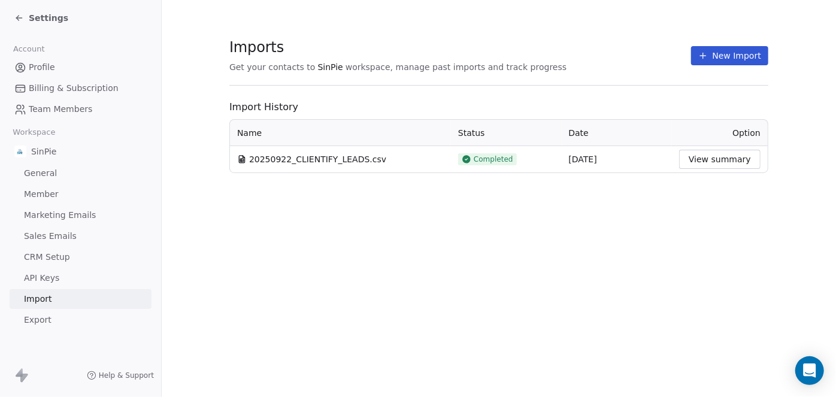
click at [719, 156] on button "View summary" at bounding box center [719, 159] width 81 height 19
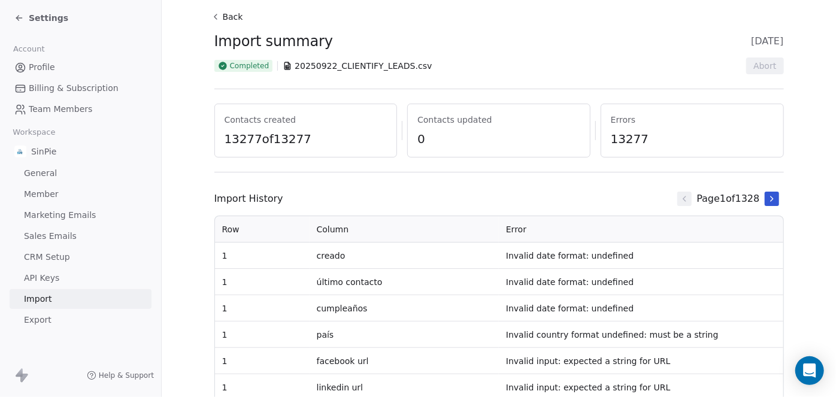
scroll to position [17, 0]
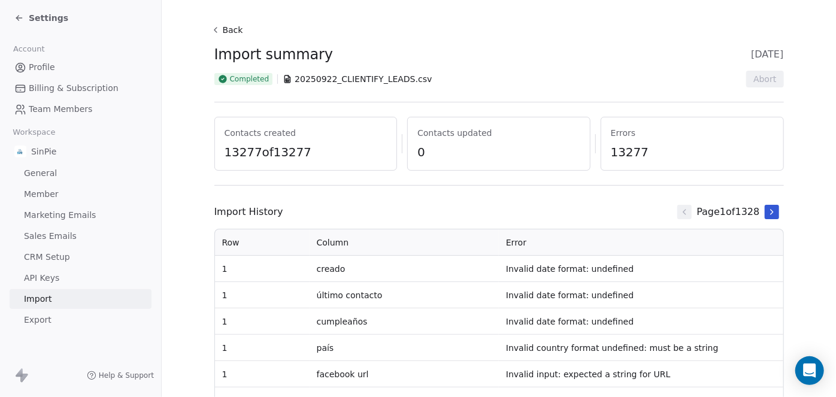
click at [135, 374] on span "Help & Support" at bounding box center [126, 376] width 55 height 10
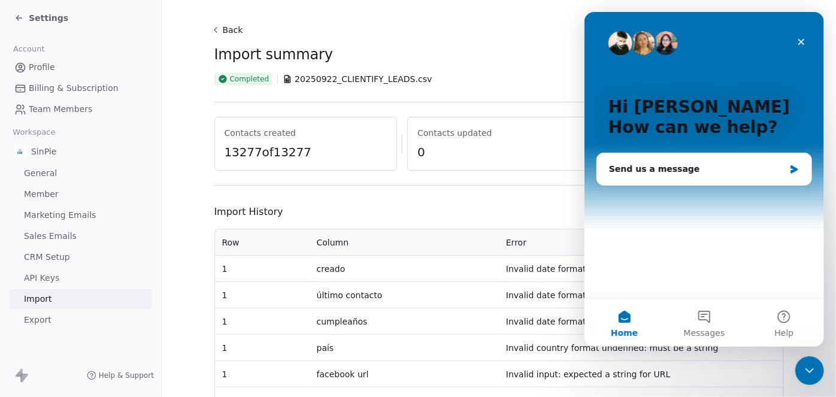
scroll to position [0, 0]
click at [784, 317] on button "Help" at bounding box center [784, 323] width 80 height 48
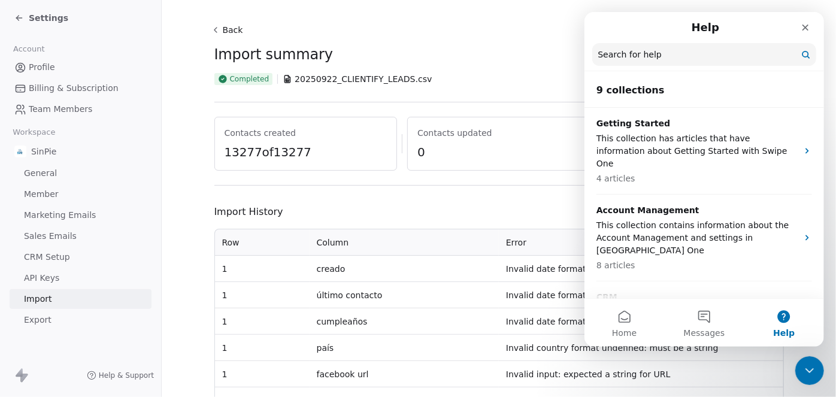
click at [652, 59] on input "Search for help" at bounding box center [704, 54] width 224 height 23
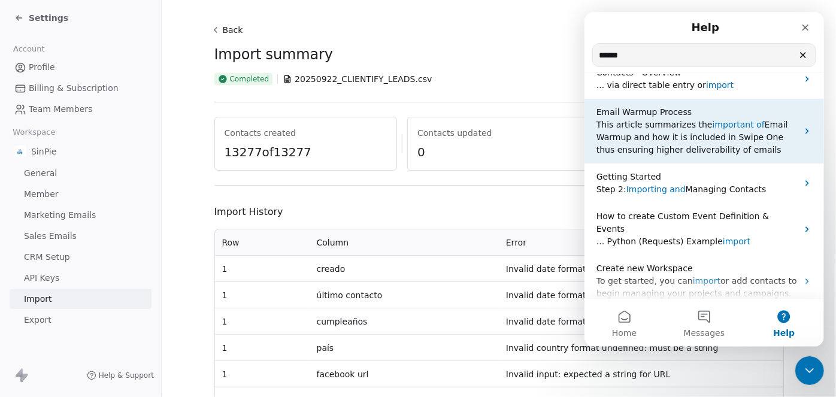
scroll to position [89, 0]
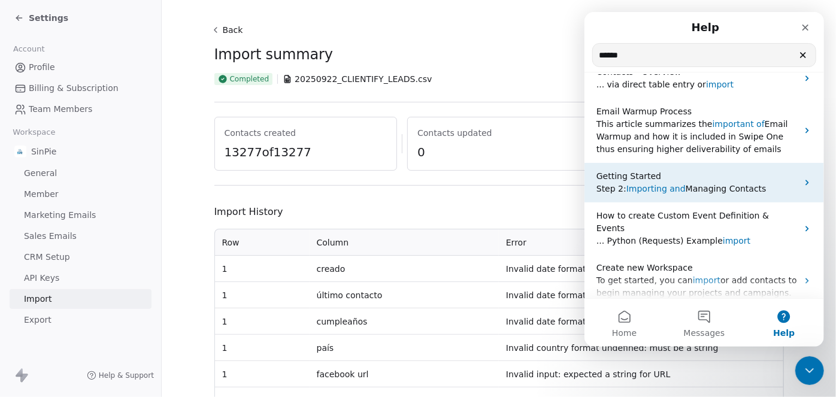
type input "******"
click at [697, 189] on span "Managing Contacts" at bounding box center [725, 189] width 81 height 10
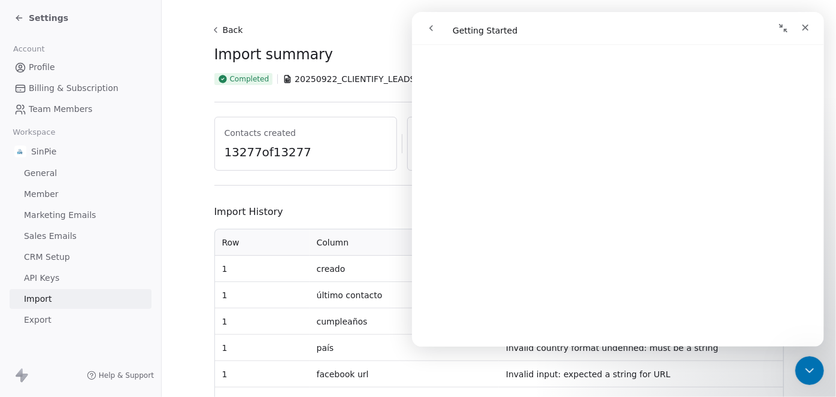
scroll to position [643, 0]
click at [806, 28] on icon "Close" at bounding box center [805, 28] width 10 height 10
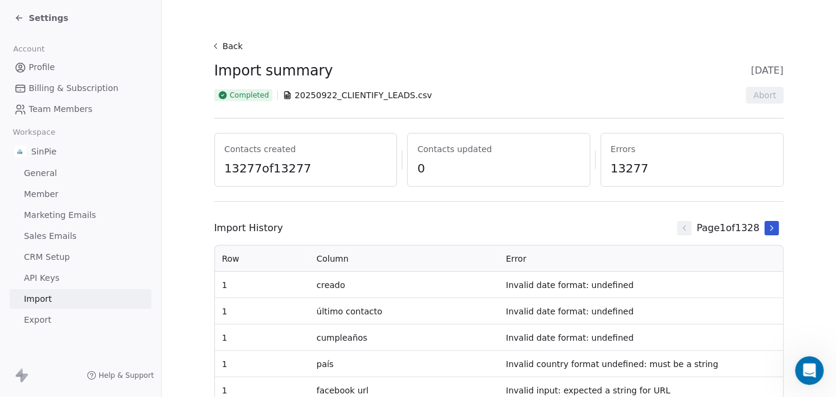
scroll to position [0, 0]
click at [46, 298] on span "Import" at bounding box center [38, 299] width 28 height 13
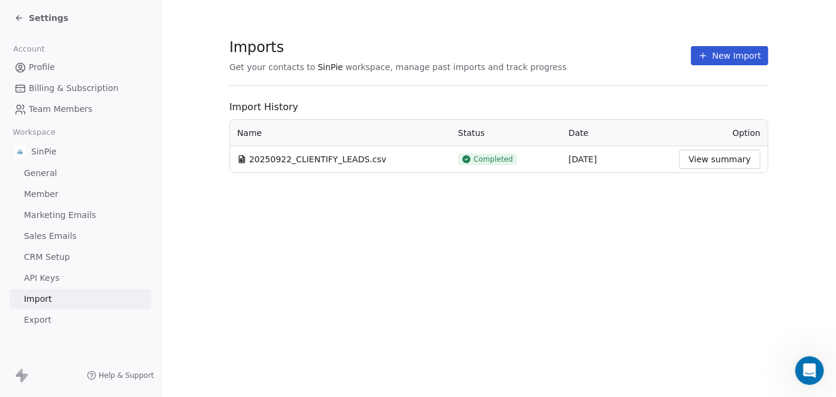
click at [46, 298] on span "Import" at bounding box center [38, 299] width 28 height 13
click at [728, 57] on button "New Import" at bounding box center [729, 55] width 77 height 19
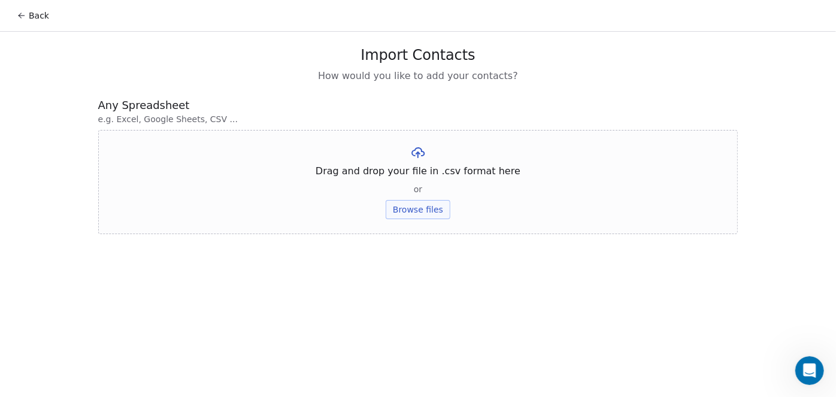
click at [27, 18] on button "Back" at bounding box center [33, 16] width 47 height 22
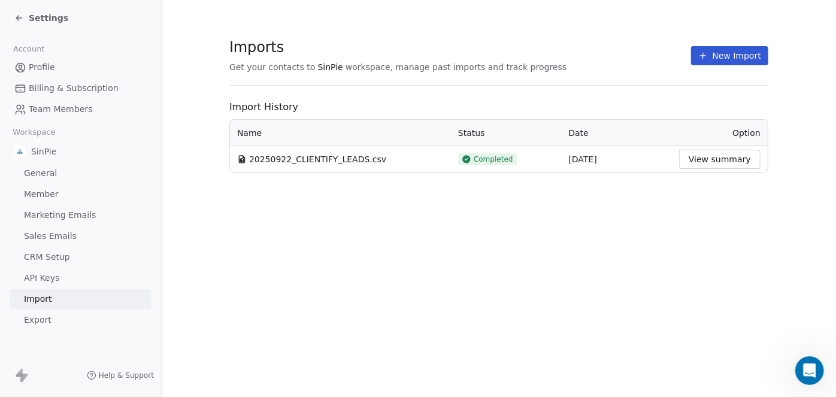
drag, startPoint x: 46, startPoint y: 254, endPoint x: 64, endPoint y: 254, distance: 18.6
click at [46, 255] on span "CRM Setup" at bounding box center [47, 257] width 46 height 13
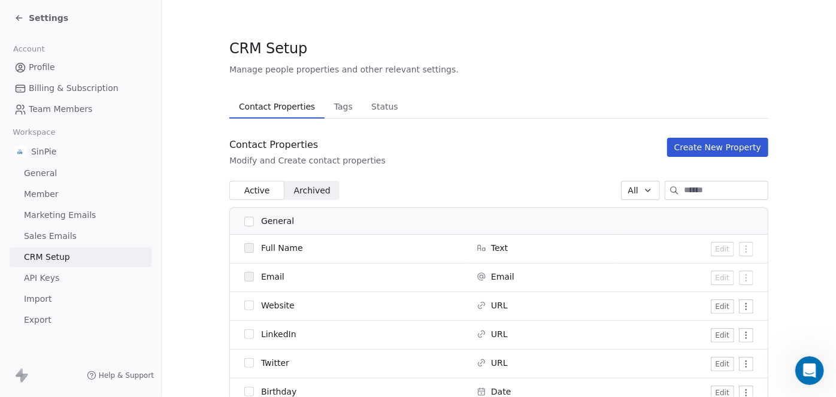
click at [305, 191] on span "Archived" at bounding box center [312, 191] width 37 height 13
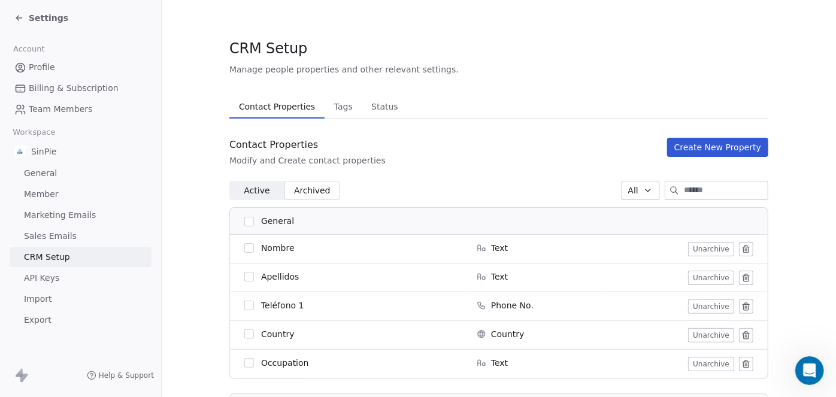
click at [244, 220] on button "button" at bounding box center [249, 222] width 10 height 10
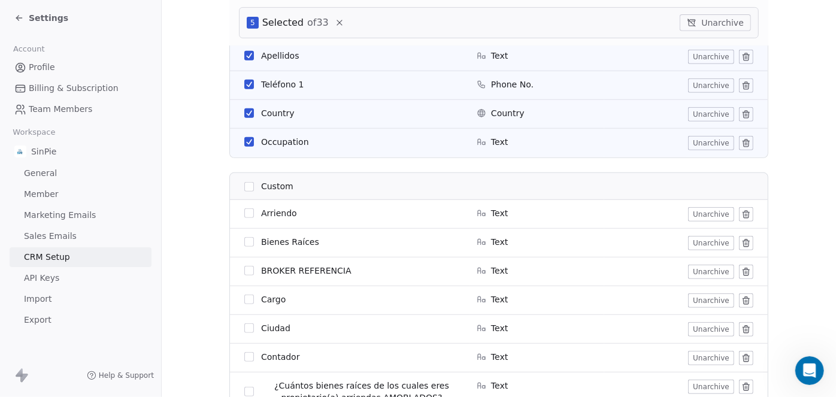
scroll to position [303, 0]
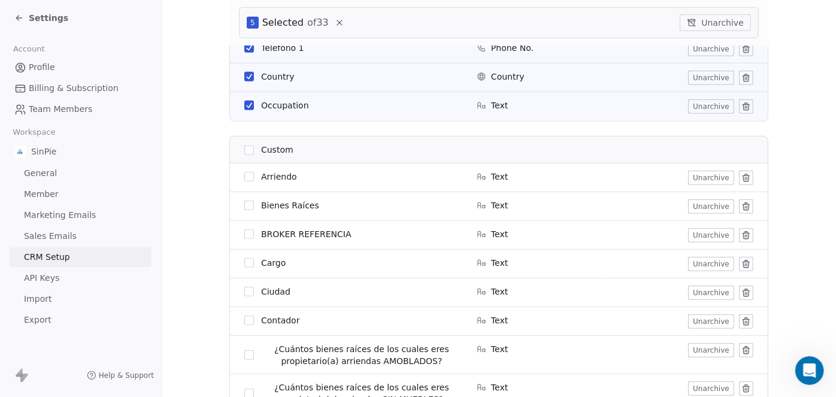
click at [247, 149] on button "button" at bounding box center [249, 151] width 10 height 10
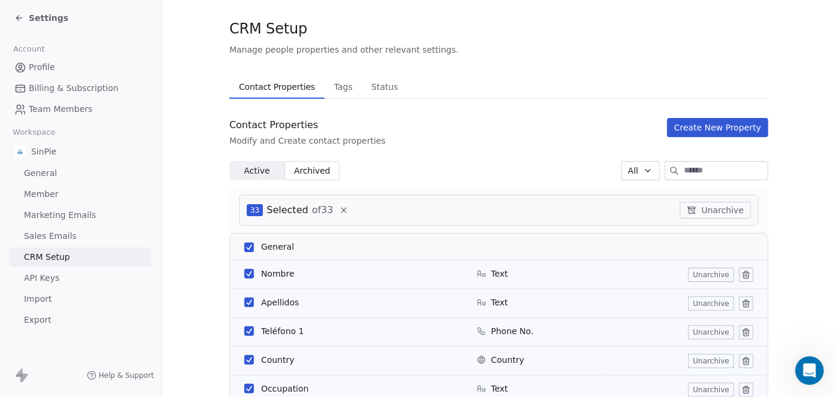
scroll to position [0, 0]
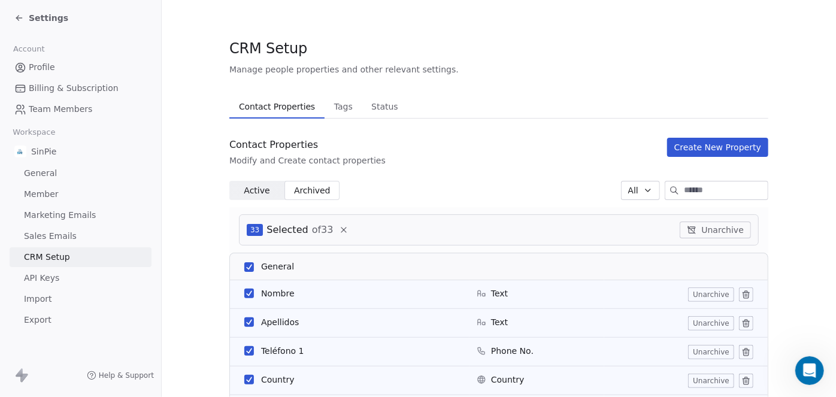
click at [717, 232] on button "Unarchive" at bounding box center [715, 230] width 71 height 17
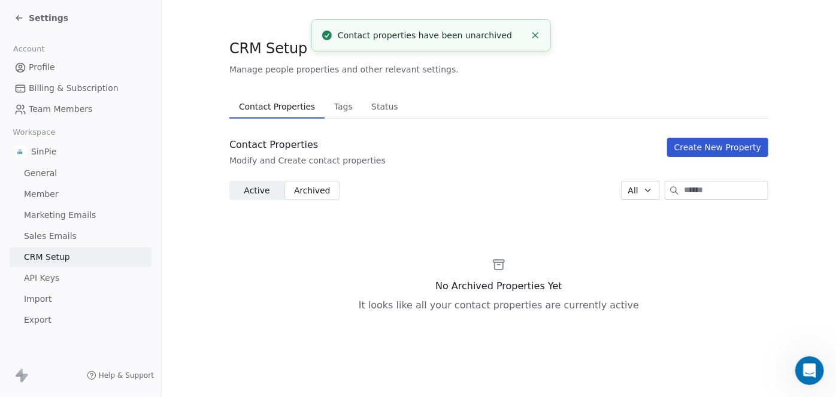
click at [252, 191] on span "Active" at bounding box center [257, 191] width 26 height 13
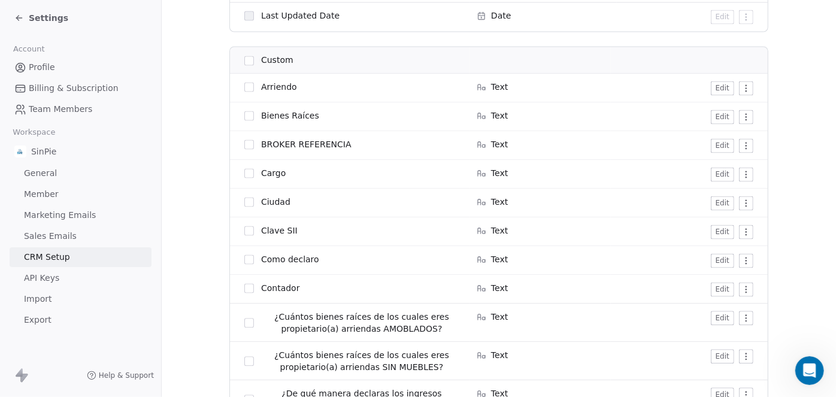
scroll to position [1074, 0]
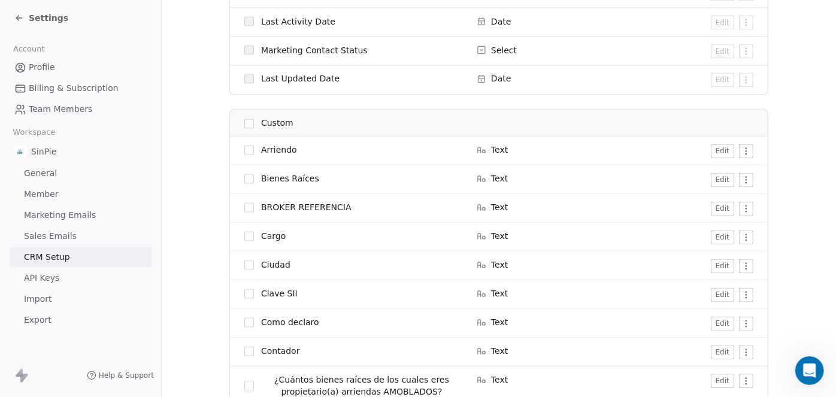
click at [244, 122] on button "button" at bounding box center [249, 124] width 10 height 10
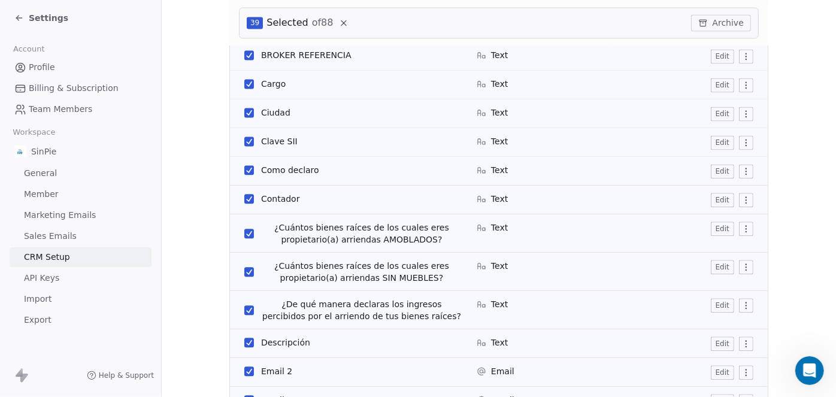
scroll to position [1329, 0]
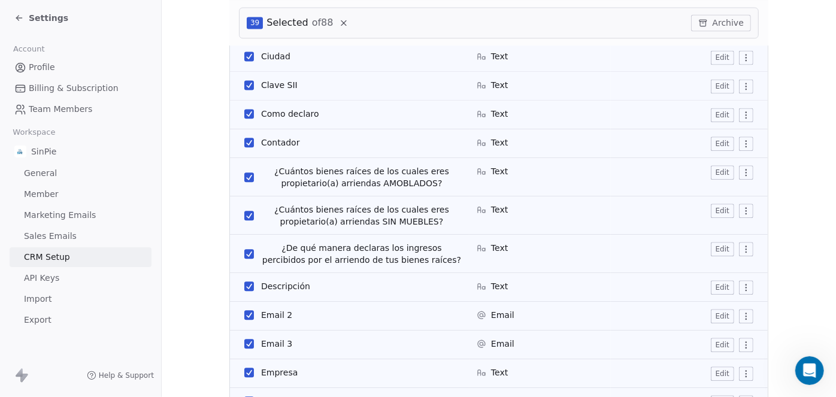
click at [339, 22] on icon at bounding box center [344, 23] width 10 height 10
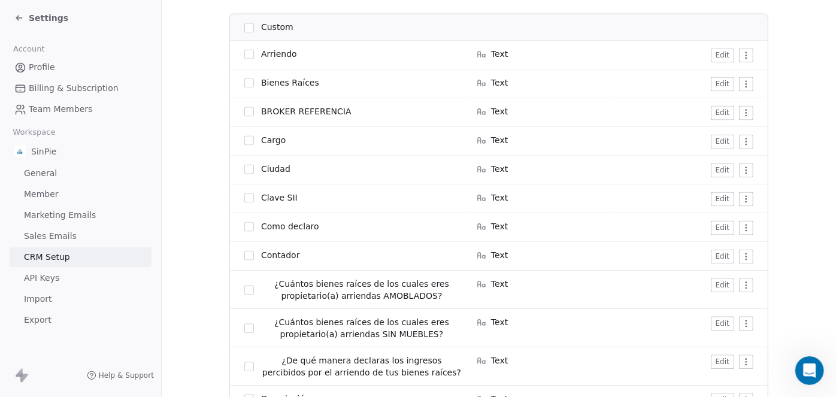
scroll to position [1122, 0]
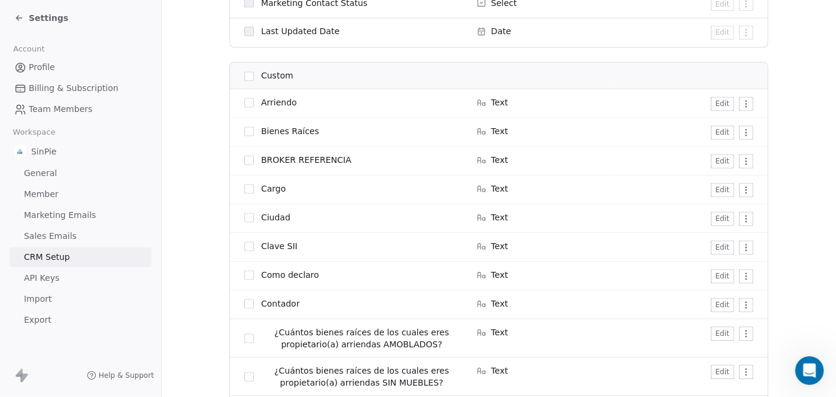
click at [244, 77] on button "button" at bounding box center [249, 77] width 10 height 10
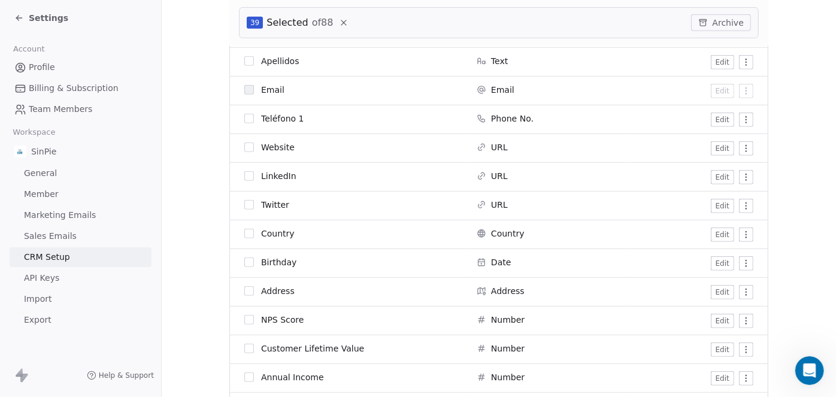
scroll to position [0, 0]
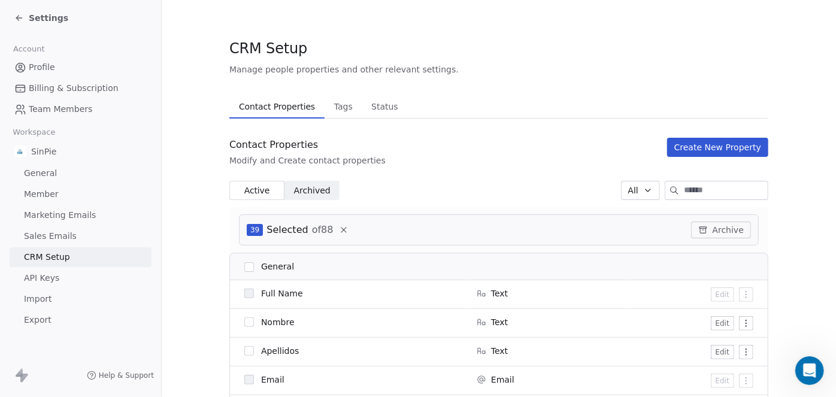
click at [451, 181] on div "Active Active Archived Archived All" at bounding box center [498, 190] width 539 height 19
click at [253, 192] on span "Active" at bounding box center [257, 191] width 26 height 13
click at [415, 222] on div "39 Selected of 88 Archive" at bounding box center [499, 229] width 520 height 31
click at [246, 322] on button "button" at bounding box center [249, 323] width 10 height 10
click at [244, 321] on button "button" at bounding box center [249, 323] width 10 height 10
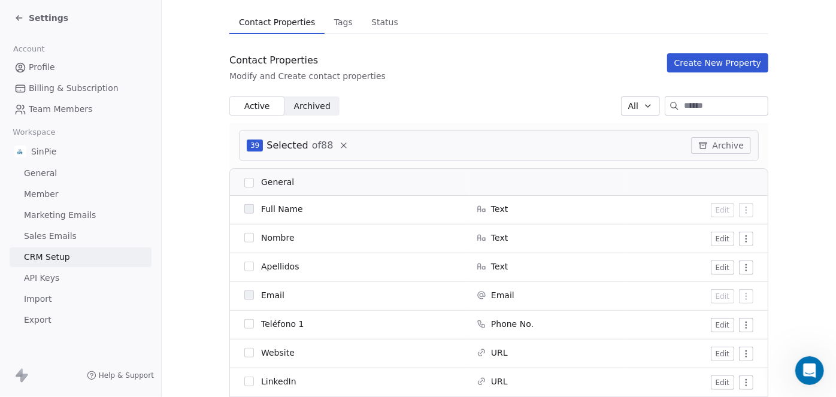
scroll to position [86, 0]
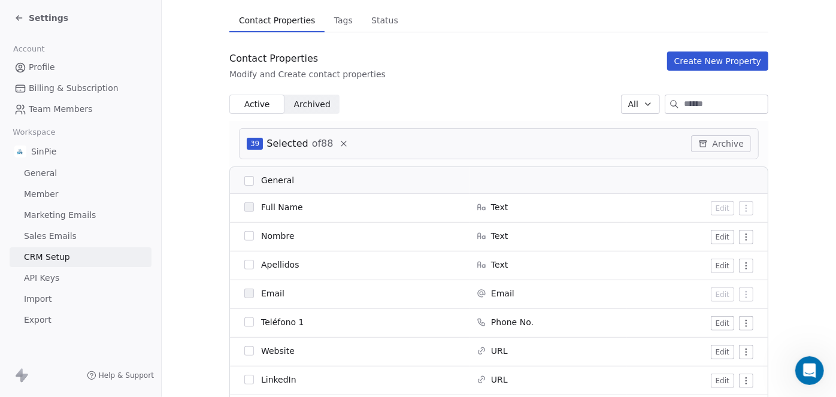
click at [19, 16] on icon at bounding box center [19, 18] width 10 height 10
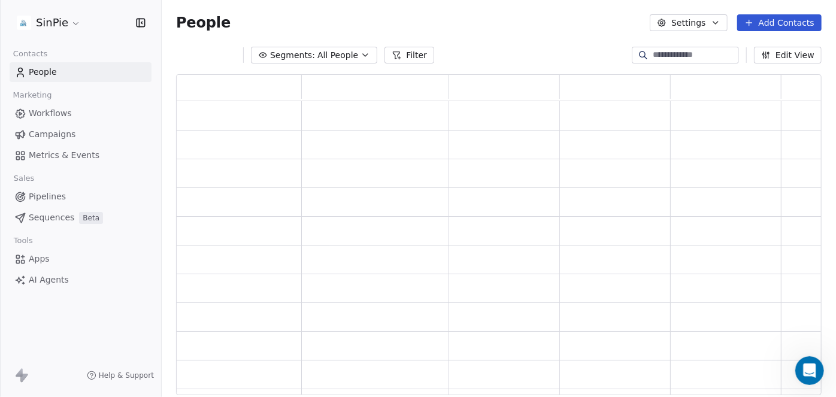
scroll to position [312, 637]
click at [49, 115] on span "Workflows" at bounding box center [50, 113] width 43 height 13
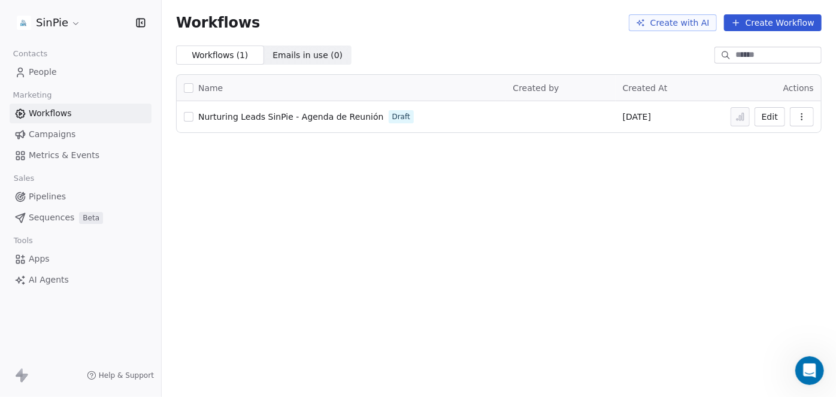
click at [258, 117] on span "Nurturing Leads SinPie - Agenda de Reunión" at bounding box center [291, 117] width 186 height 10
click at [49, 73] on span "People" at bounding box center [43, 72] width 28 height 13
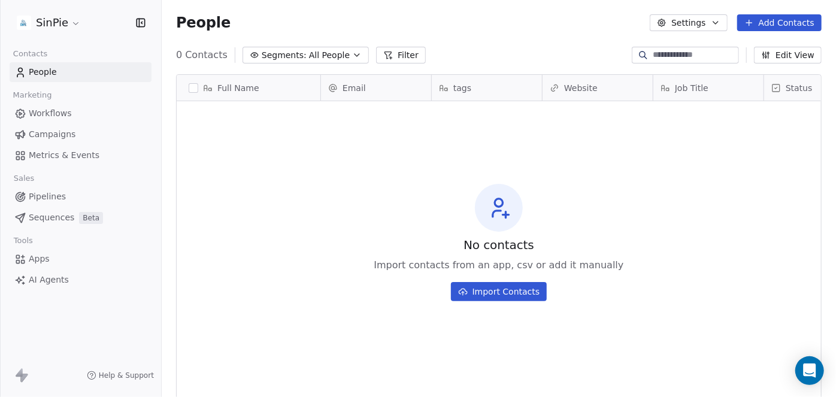
scroll to position [341, 666]
click at [397, 59] on button "Filter" at bounding box center [401, 55] width 50 height 17
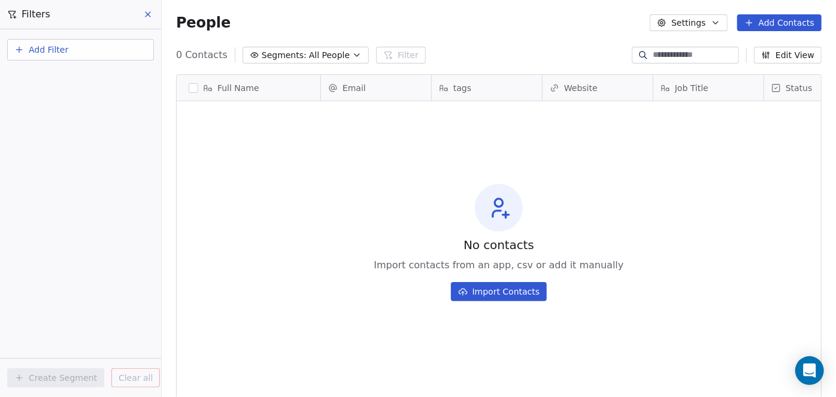
click at [65, 53] on span "Add Filter" at bounding box center [49, 50] width 40 height 13
click at [68, 79] on span "Contact properties" at bounding box center [59, 77] width 78 height 13
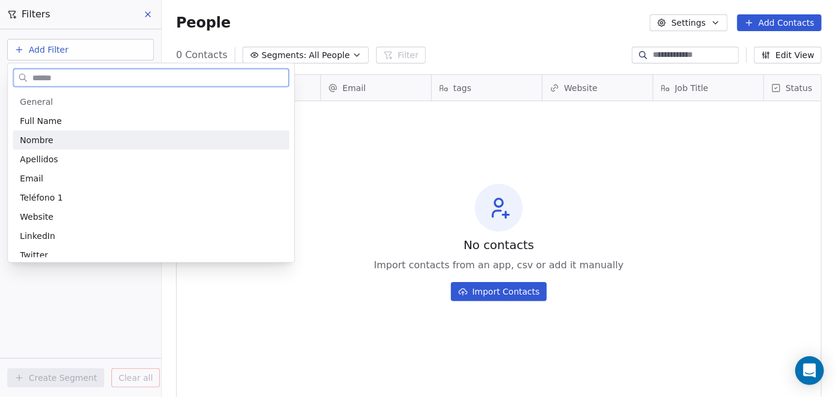
click at [49, 139] on span "Nombre" at bounding box center [37, 140] width 34 height 12
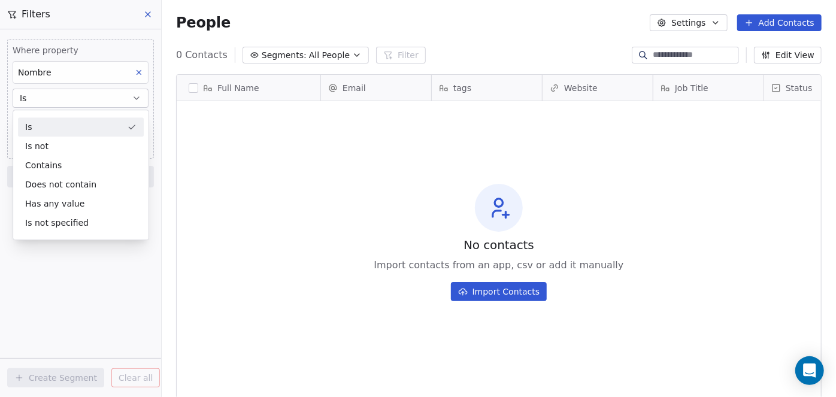
click at [137, 74] on icon at bounding box center [139, 72] width 8 height 8
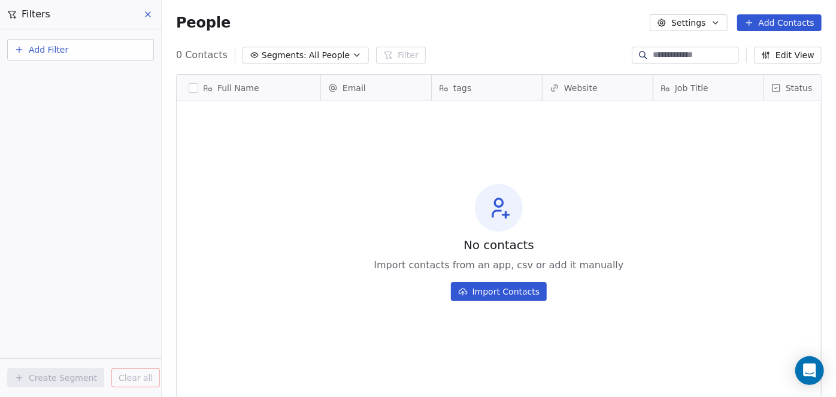
click at [352, 56] on icon "button" at bounding box center [357, 55] width 10 height 10
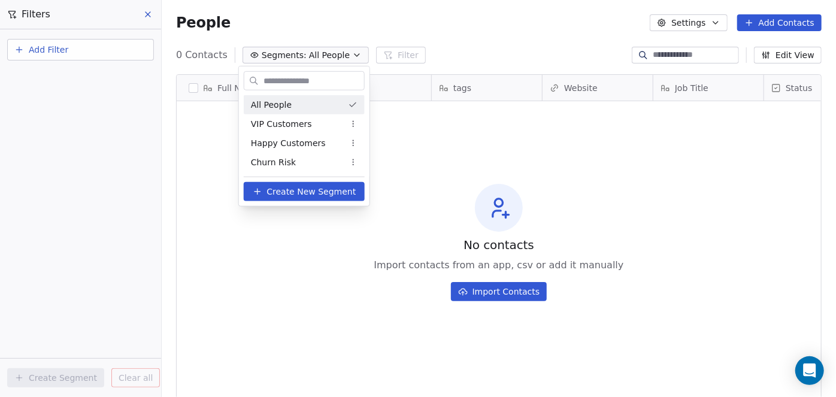
click at [348, 56] on html "SinPie Contacts People Marketing Workflows Campaigns Metrics & Events Sales Pip…" at bounding box center [418, 198] width 836 height 397
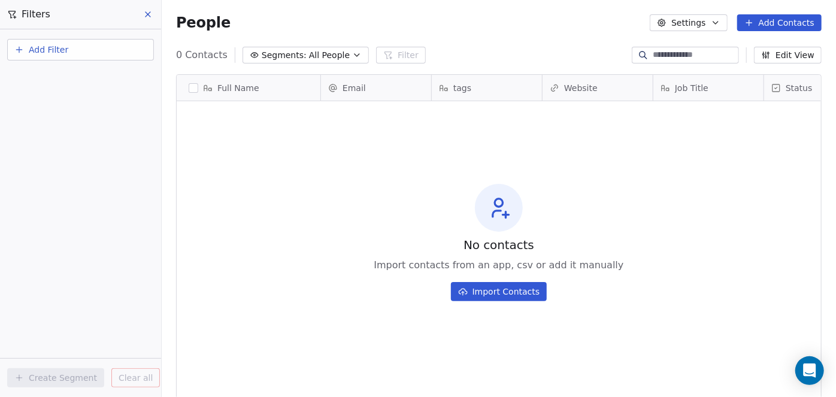
click at [793, 57] on button "Edit View" at bounding box center [788, 55] width 68 height 17
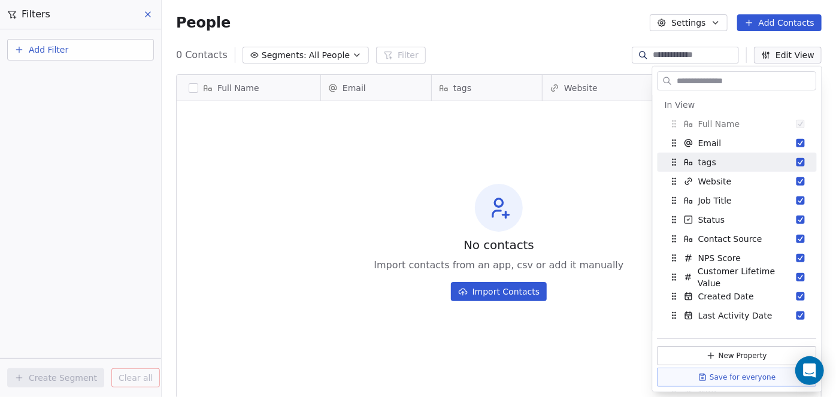
click at [578, 125] on div "No contacts Import contacts from an app, csv or add it manually Import Contacts" at bounding box center [499, 242] width 645 height 277
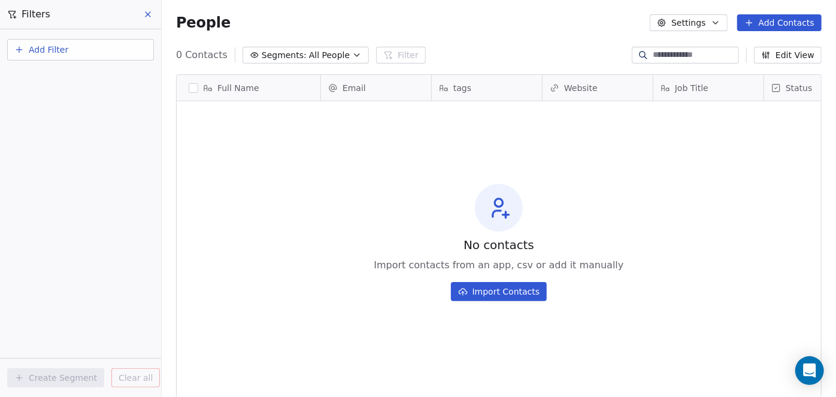
click at [38, 49] on span "Add Filter" at bounding box center [49, 50] width 40 height 13
click at [59, 79] on span "Contact properties" at bounding box center [59, 77] width 78 height 13
click at [147, 17] on html "SinPie Contacts People Marketing Workflows Campaigns Metrics & Events Sales Pip…" at bounding box center [418, 198] width 836 height 397
click at [147, 17] on icon at bounding box center [148, 15] width 10 height 10
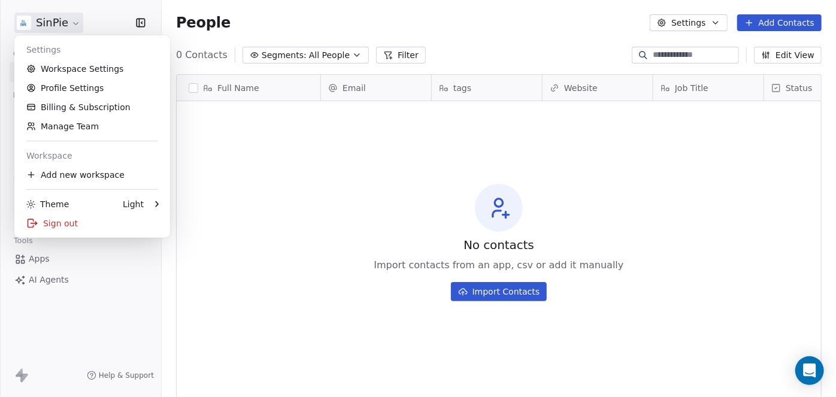
click at [75, 22] on html "SinPie Contacts People Marketing Workflows Campaigns Metrics & Events Sales Pip…" at bounding box center [418, 198] width 836 height 397
click at [112, 23] on html "SinPie Contacts People Marketing Workflows Campaigns Metrics & Events Sales Pip…" at bounding box center [418, 198] width 836 height 397
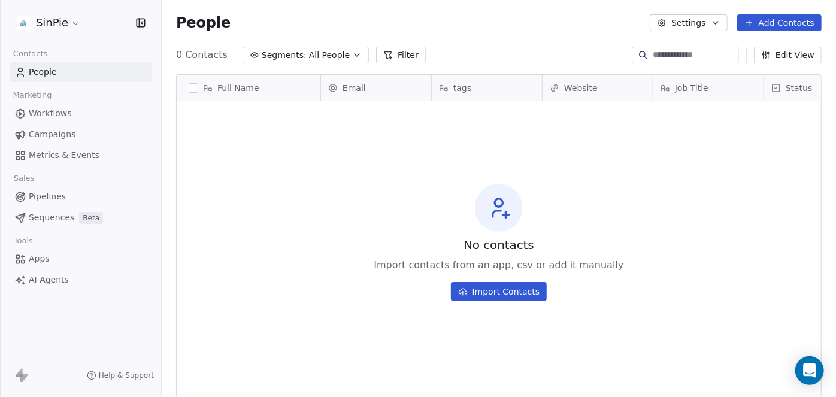
click at [46, 259] on span "Apps" at bounding box center [39, 259] width 21 height 13
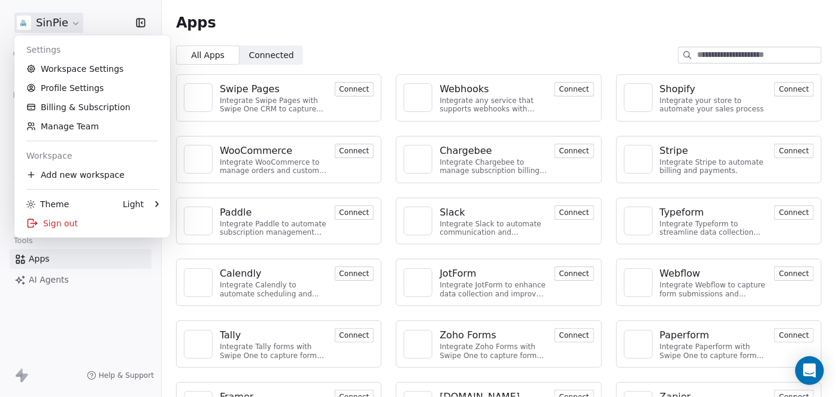
click at [75, 23] on html "SinPie Contacts People Marketing Workflows Campaigns Metrics & Events Sales Pip…" at bounding box center [418, 198] width 836 height 397
click at [73, 22] on html "SinPie Contacts People Marketing Workflows Campaigns Metrics & Events Sales Pip…" at bounding box center [418, 198] width 836 height 397
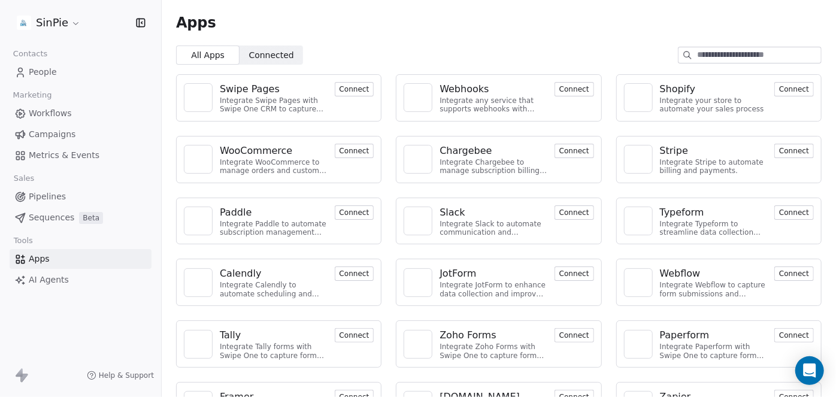
click at [44, 197] on span "Pipelines" at bounding box center [47, 197] width 37 height 13
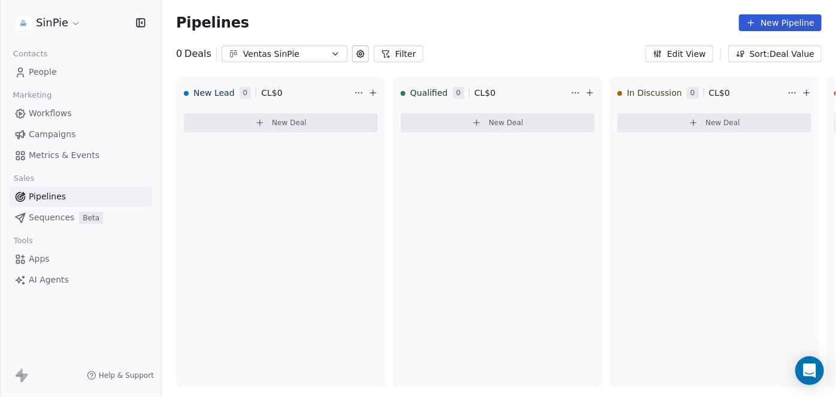
click at [73, 23] on html "SinPie Contacts People Marketing Workflows Campaigns Metrics & Events Sales Pip…" at bounding box center [418, 198] width 836 height 397
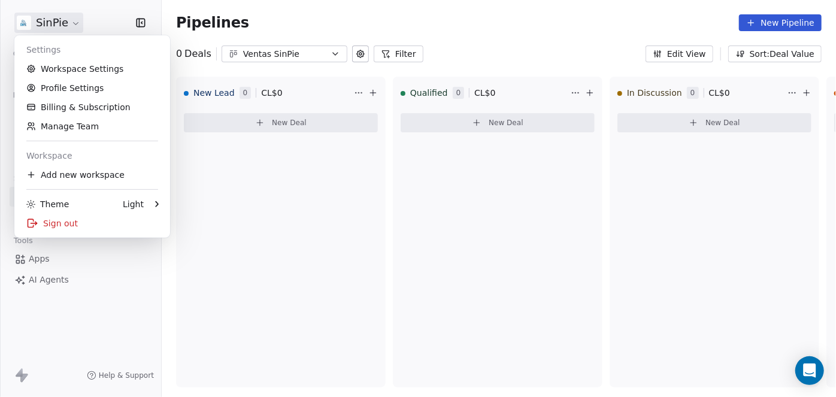
click at [72, 24] on html "SinPie Contacts People Marketing Workflows Campaigns Metrics & Events Sales Pip…" at bounding box center [418, 198] width 836 height 397
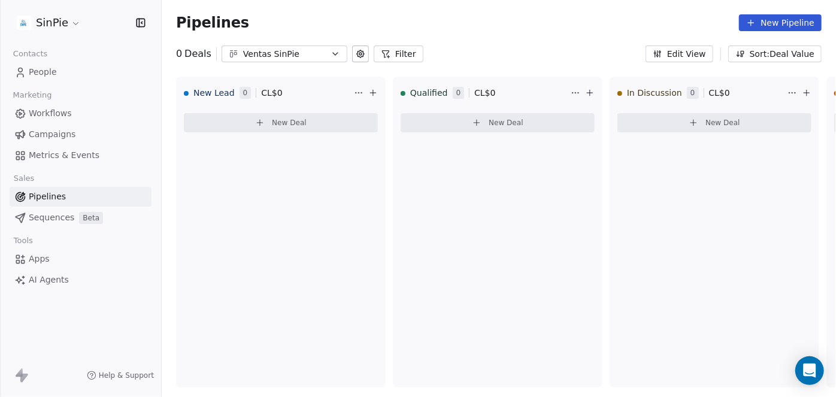
click at [49, 72] on span "People" at bounding box center [43, 72] width 28 height 13
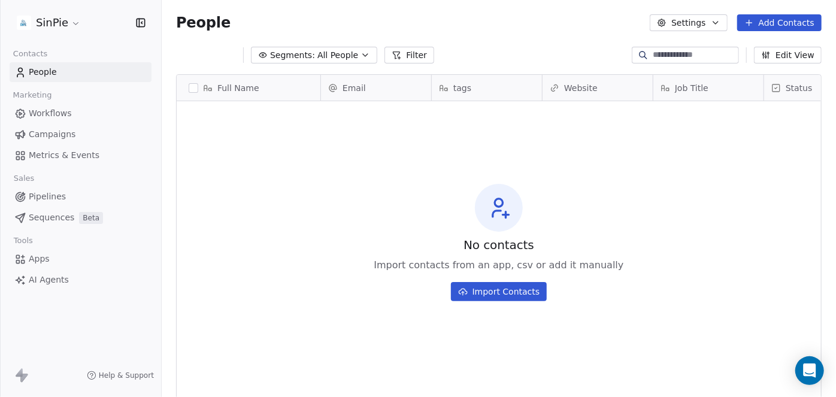
scroll to position [341, 666]
click at [398, 55] on button "Filter" at bounding box center [401, 55] width 50 height 17
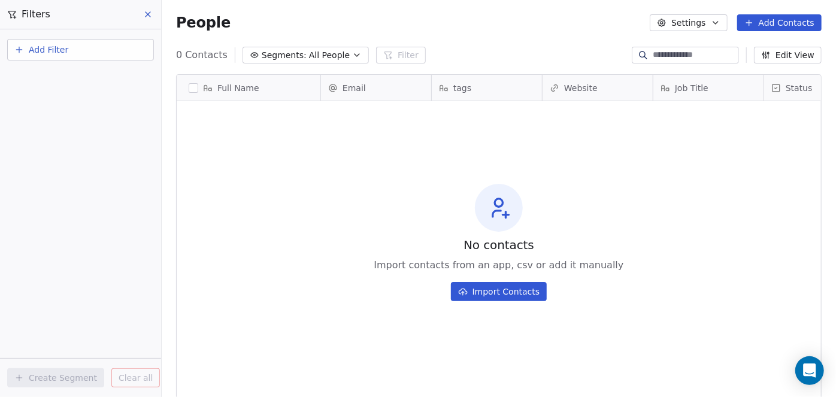
click at [150, 14] on icon at bounding box center [148, 15] width 10 height 10
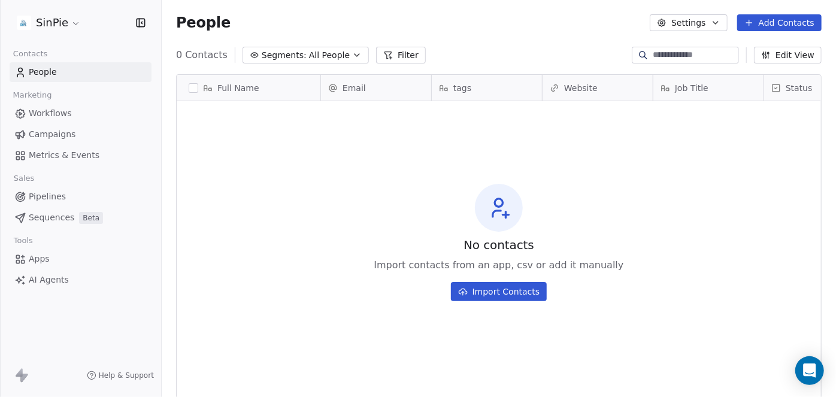
click at [41, 114] on span "Workflows" at bounding box center [50, 113] width 43 height 13
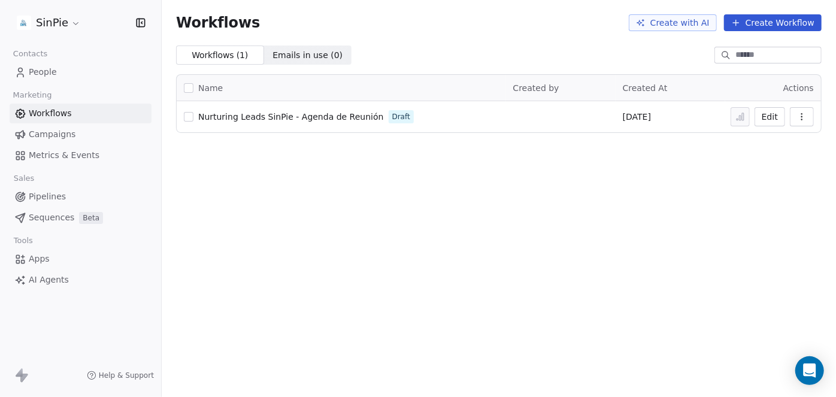
click at [41, 73] on span "People" at bounding box center [43, 72] width 28 height 13
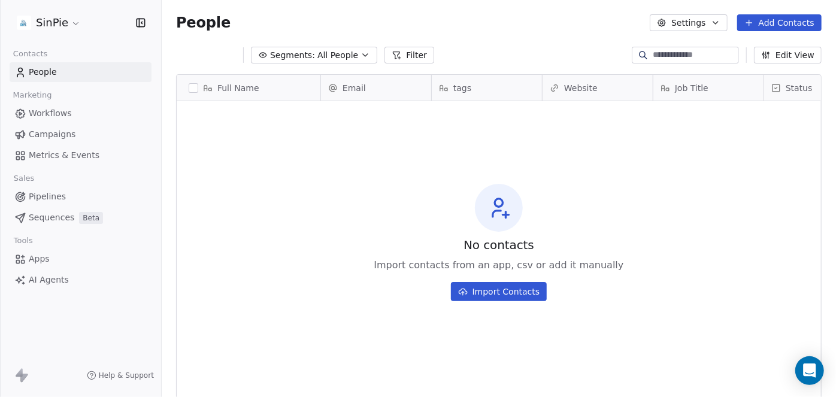
scroll to position [341, 666]
click at [75, 24] on html "SinPie Contacts People Marketing Workflows Campaigns Metrics & Events Sales Pip…" at bounding box center [418, 198] width 836 height 397
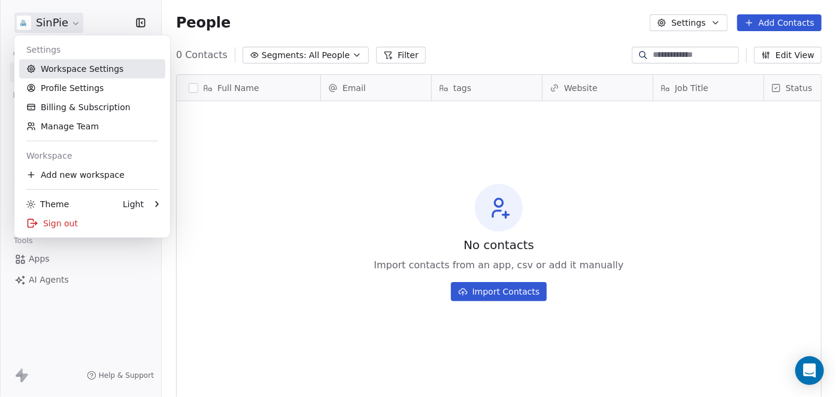
click at [74, 69] on link "Workspace Settings" at bounding box center [92, 68] width 146 height 19
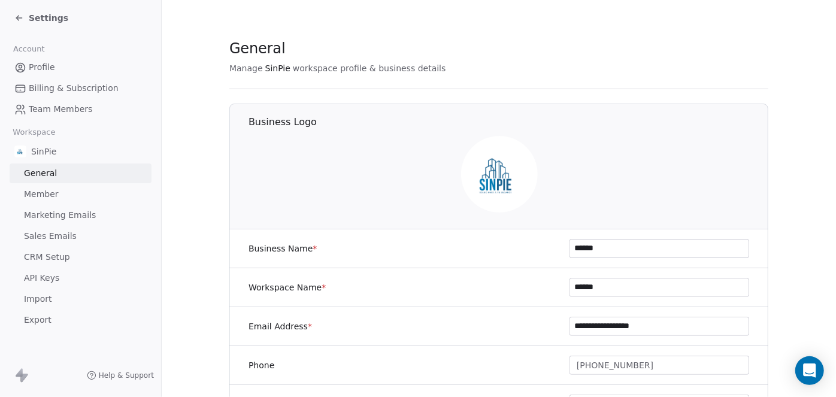
click at [47, 254] on span "CRM Setup" at bounding box center [47, 257] width 46 height 13
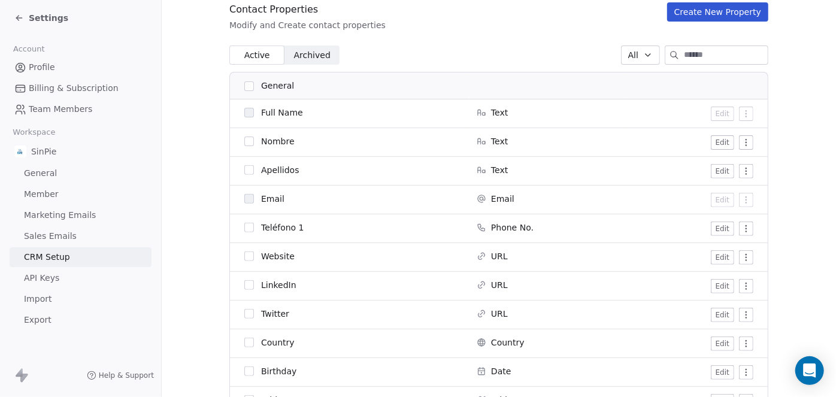
scroll to position [139, 0]
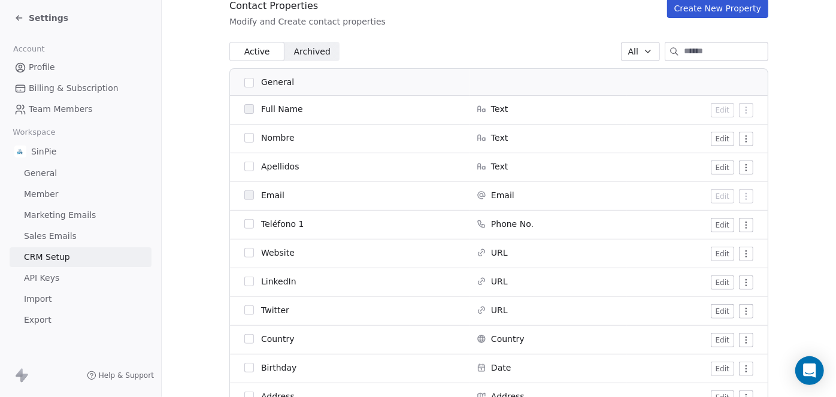
click at [713, 138] on button "Edit" at bounding box center [722, 139] width 23 height 14
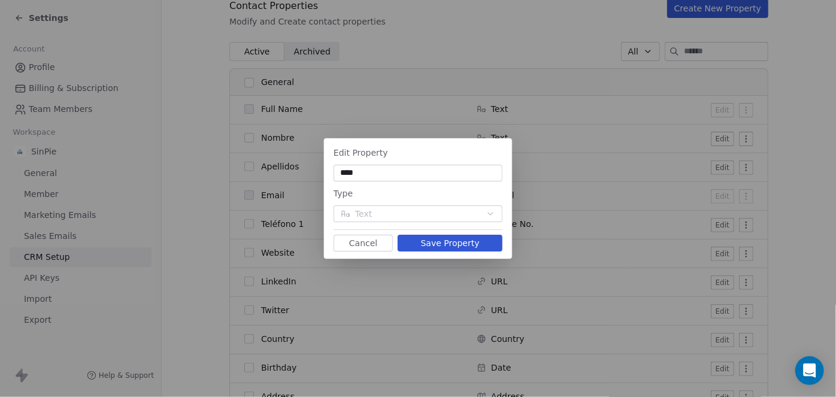
type input "****"
click at [454, 246] on button "Save Property" at bounding box center [450, 243] width 105 height 17
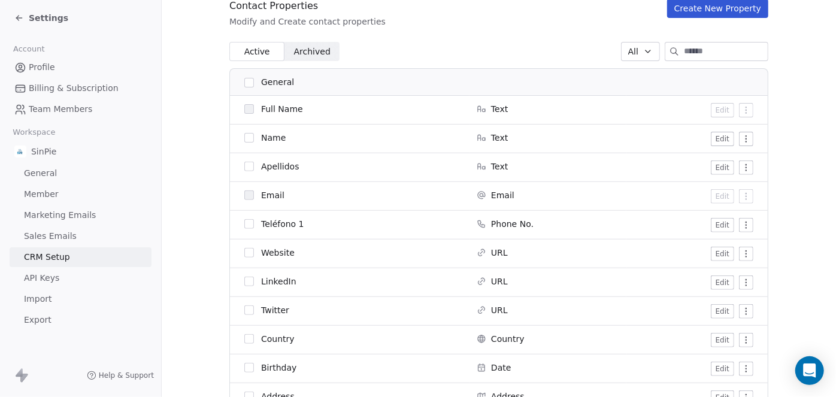
click at [742, 168] on html "Settings Account Profile Billing & Subscription Team Members Workspace SinPie G…" at bounding box center [418, 198] width 836 height 397
click at [714, 168] on html "Settings Account Profile Billing & Subscription Team Members Workspace SinPie G…" at bounding box center [418, 198] width 836 height 397
click at [714, 168] on button "Edit" at bounding box center [722, 168] width 23 height 14
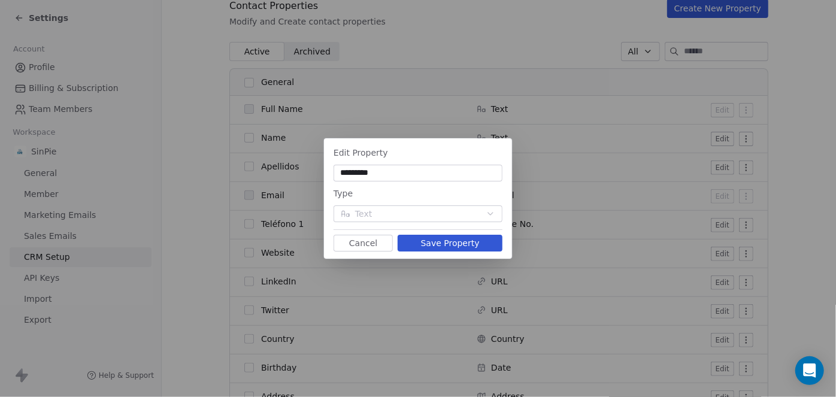
type input "*********"
click at [439, 241] on button "Save Property" at bounding box center [450, 243] width 105 height 17
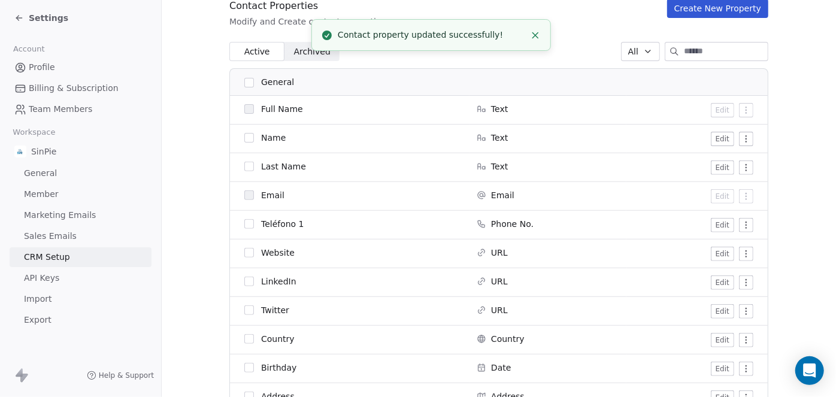
click at [537, 35] on icon "Close toast" at bounding box center [535, 35] width 11 height 11
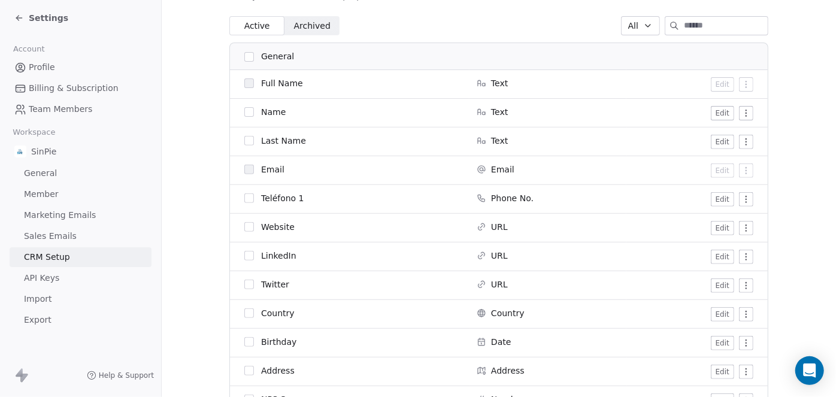
scroll to position [164, 0]
click at [244, 198] on button "button" at bounding box center [249, 199] width 10 height 10
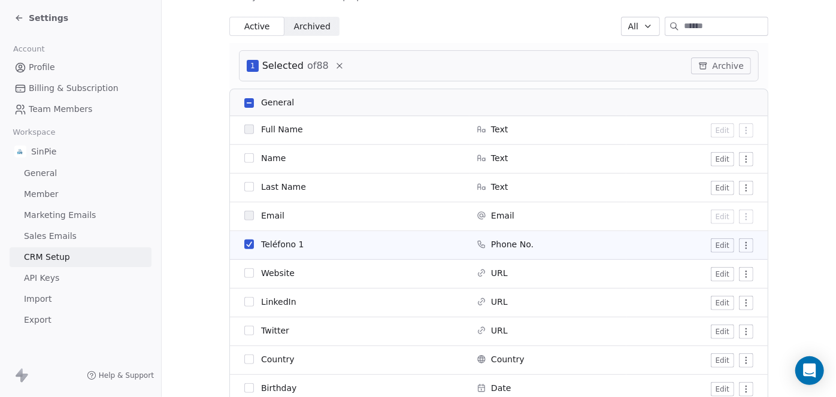
click at [244, 241] on button "button" at bounding box center [249, 245] width 10 height 10
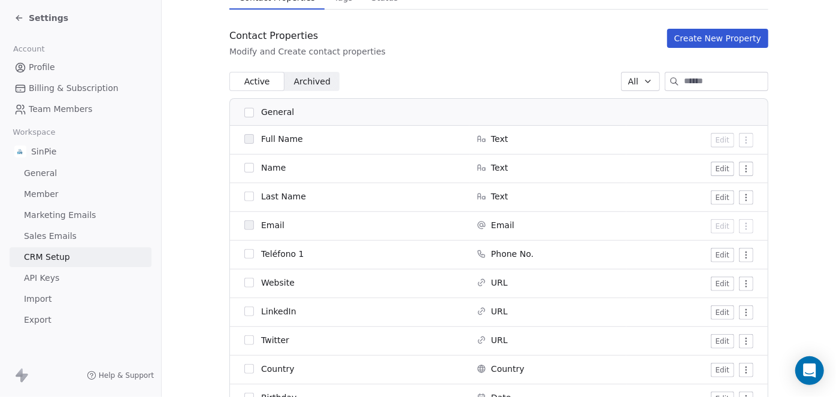
scroll to position [162, 0]
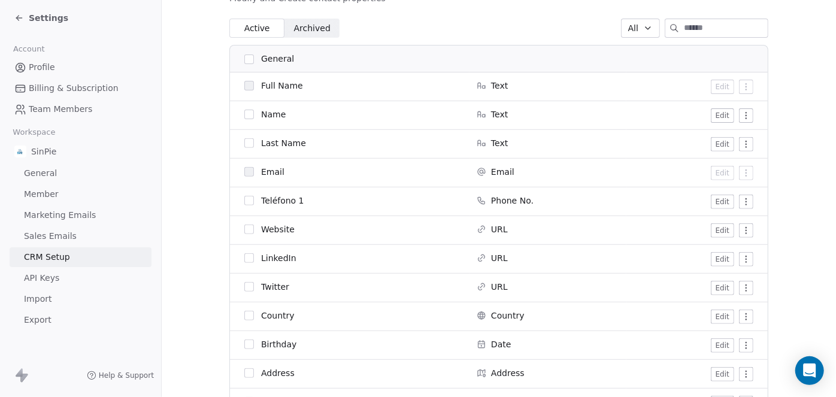
click at [722, 203] on button "Edit" at bounding box center [722, 202] width 23 height 14
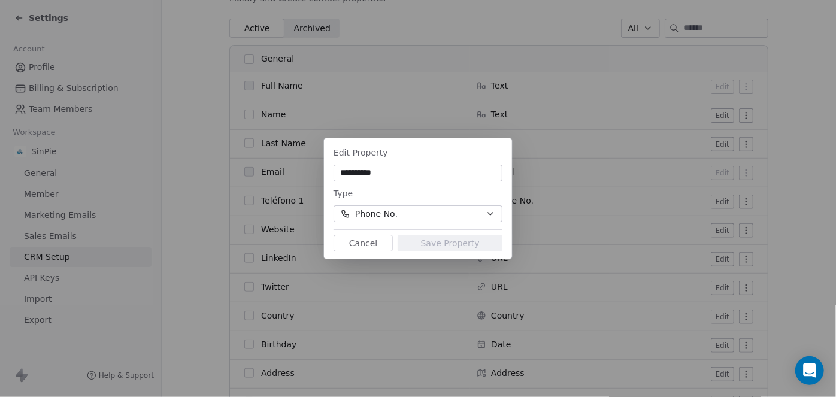
click at [409, 173] on input "**********" at bounding box center [418, 173] width 164 height 12
type input "*********"
click at [461, 243] on button "Save Property" at bounding box center [450, 243] width 105 height 17
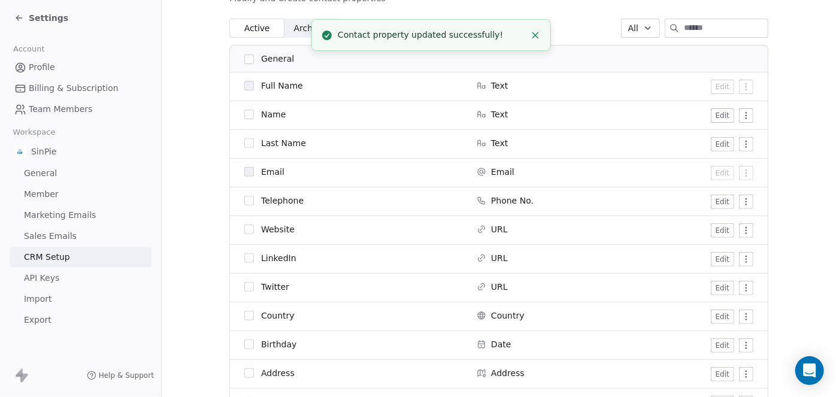
click at [536, 34] on icon "Close toast" at bounding box center [535, 35] width 11 height 11
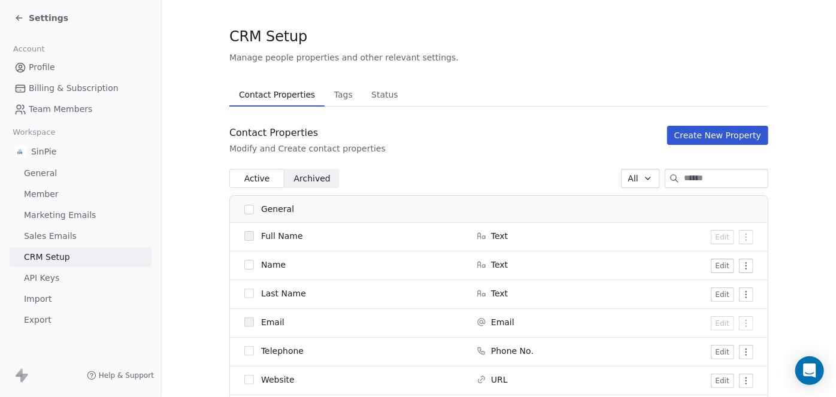
scroll to position [16, 0]
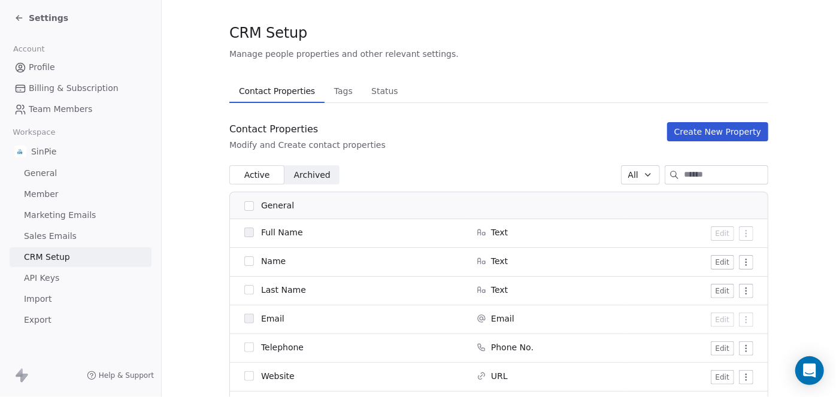
click at [250, 174] on span "Active" at bounding box center [257, 175] width 26 height 13
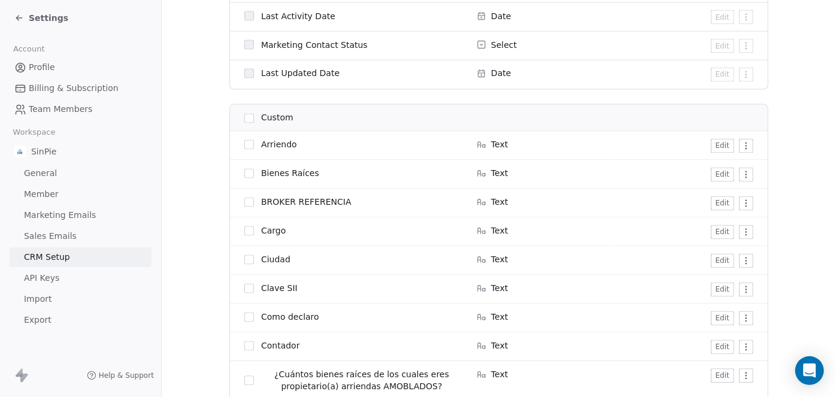
scroll to position [1093, 0]
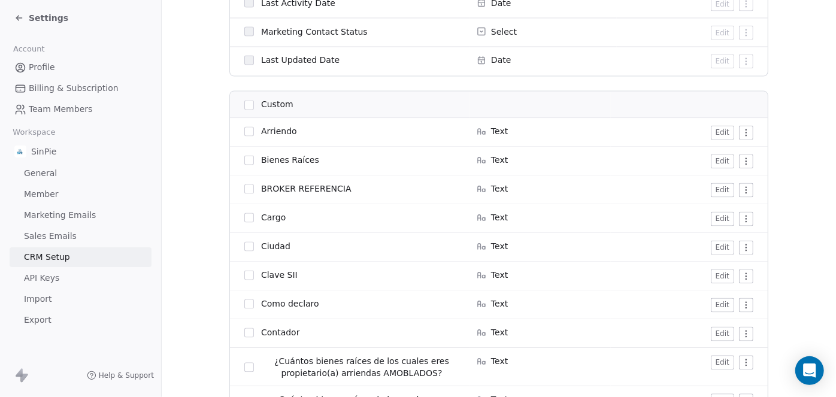
click at [244, 105] on button "button" at bounding box center [249, 106] width 10 height 10
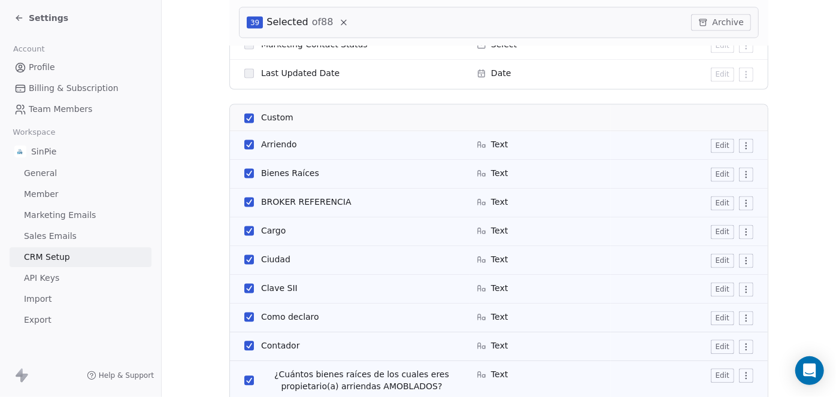
scroll to position [1138, 0]
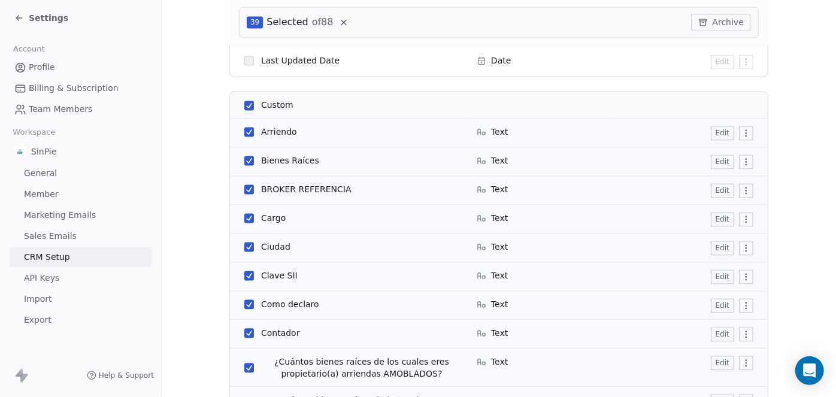
click at [715, 23] on button "Archive" at bounding box center [721, 22] width 60 height 17
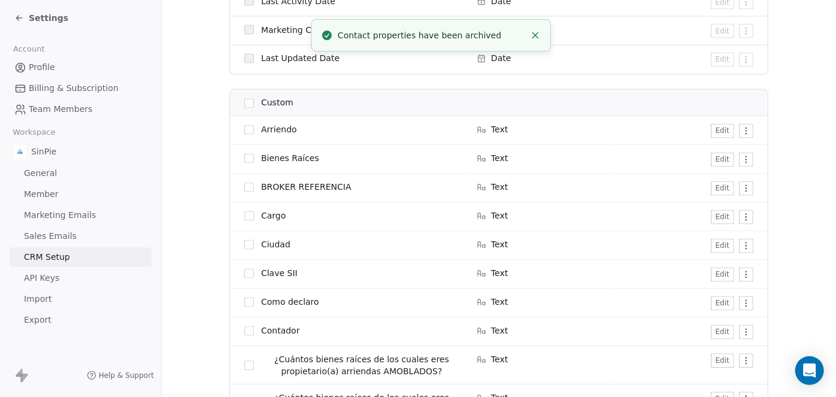
scroll to position [1093, 0]
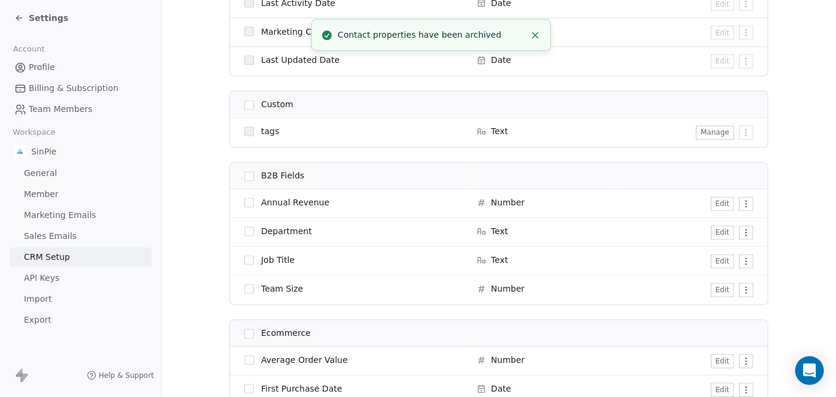
click at [538, 36] on icon "Close toast" at bounding box center [535, 35] width 11 height 11
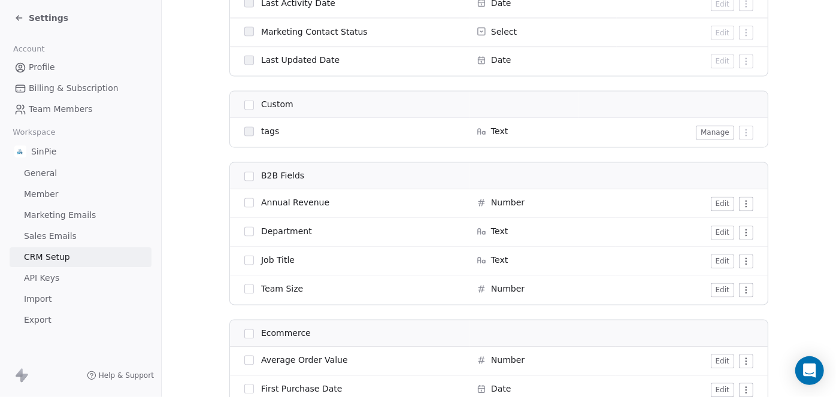
click at [245, 101] on button "button" at bounding box center [249, 106] width 10 height 10
click at [246, 105] on button "button" at bounding box center [249, 106] width 10 height 10
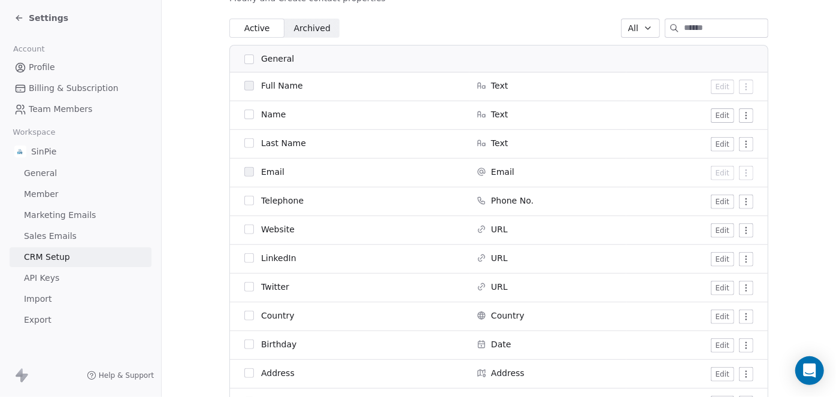
scroll to position [164, 0]
